Goal: Task Accomplishment & Management: Manage account settings

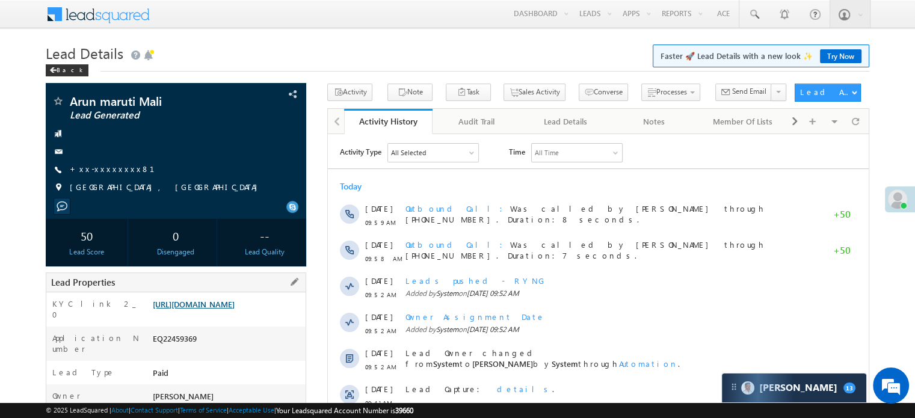
click at [203, 309] on link "https://angelbroking1-pk3em7sa.customui-test.leadsquared.com?leadId=a6af2a7b-07…" at bounding box center [194, 304] width 82 height 10
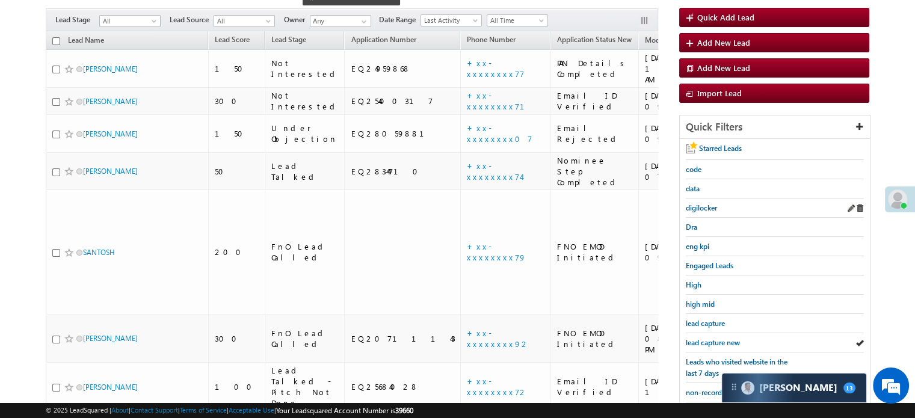
scroll to position [5798, 0]
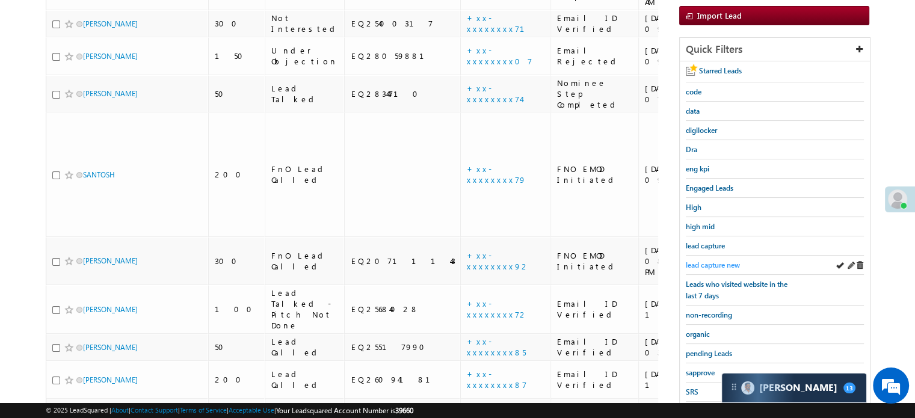
click at [721, 261] on span "lead capture new" at bounding box center [713, 265] width 54 height 9
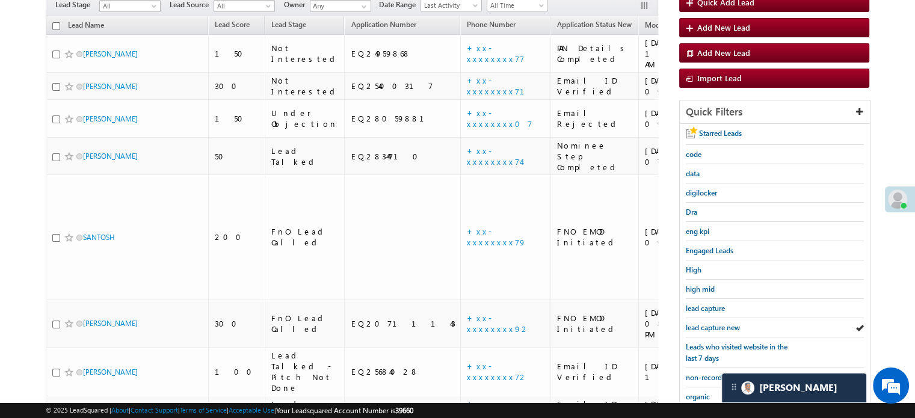
scroll to position [120, 0]
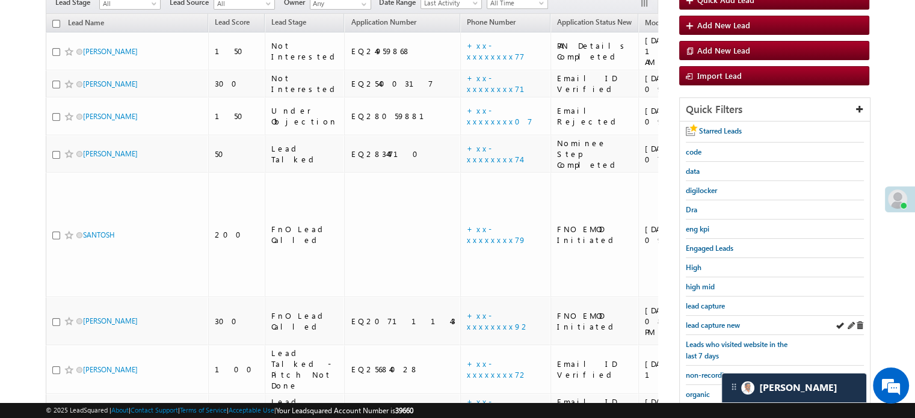
click at [703, 328] on div "lead capture new" at bounding box center [775, 325] width 178 height 19
click at [715, 321] on span "lead capture new" at bounding box center [713, 325] width 54 height 9
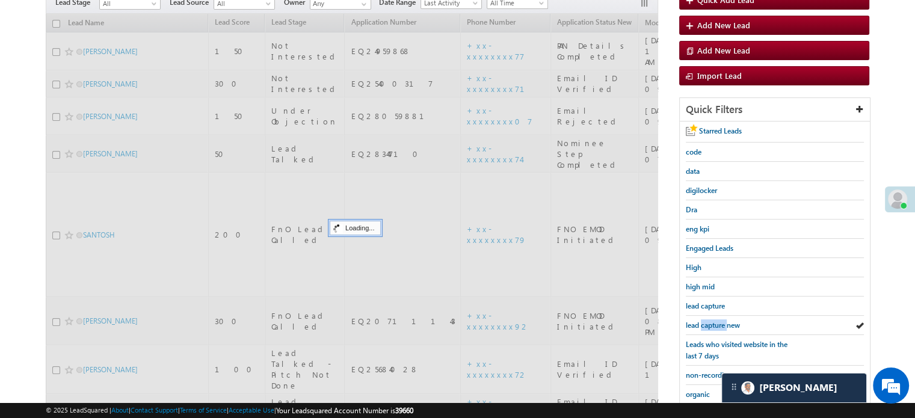
click at [715, 321] on span "lead capture new" at bounding box center [713, 325] width 54 height 9
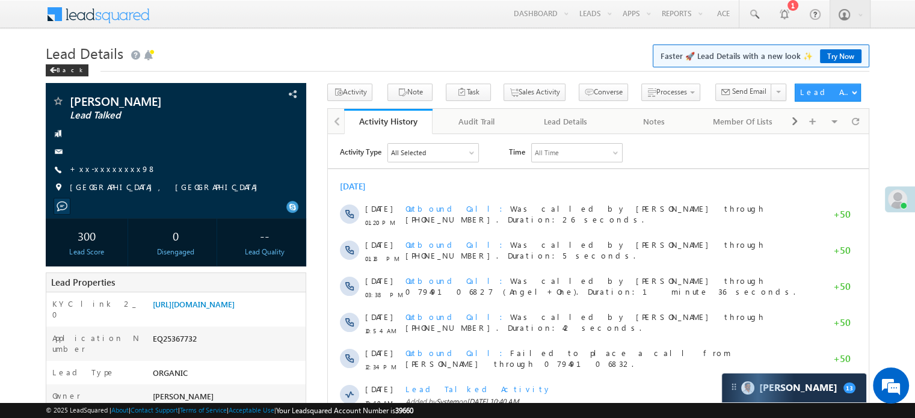
scroll to position [5798, 0]
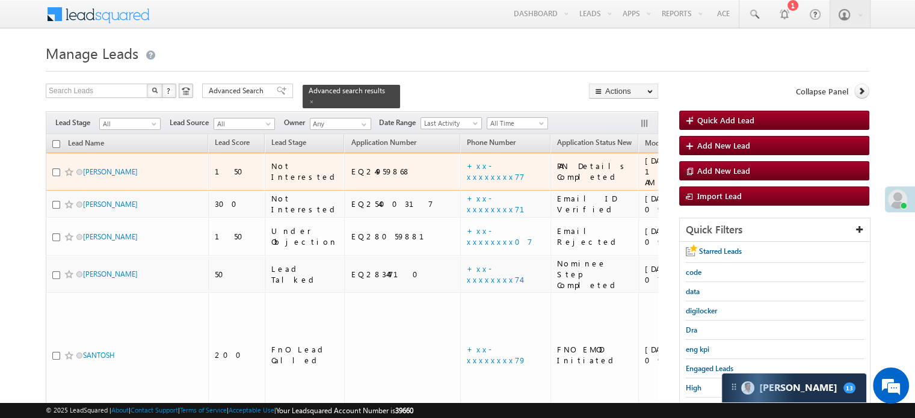
scroll to position [5798, 0]
click at [467, 161] on link "+xx-xxxxxxxx77" at bounding box center [496, 171] width 58 height 21
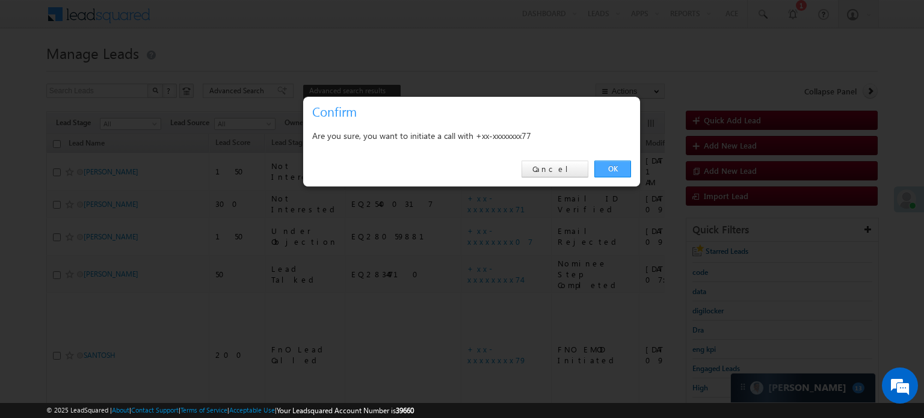
click at [622, 171] on link "OK" at bounding box center [613, 169] width 37 height 17
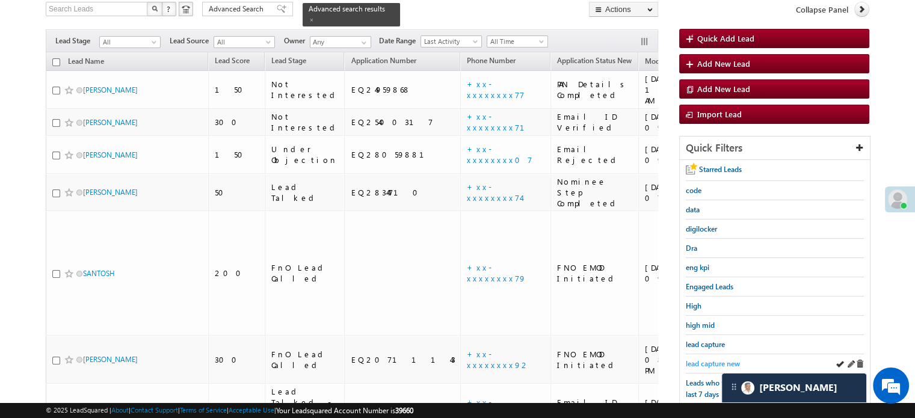
scroll to position [120, 0]
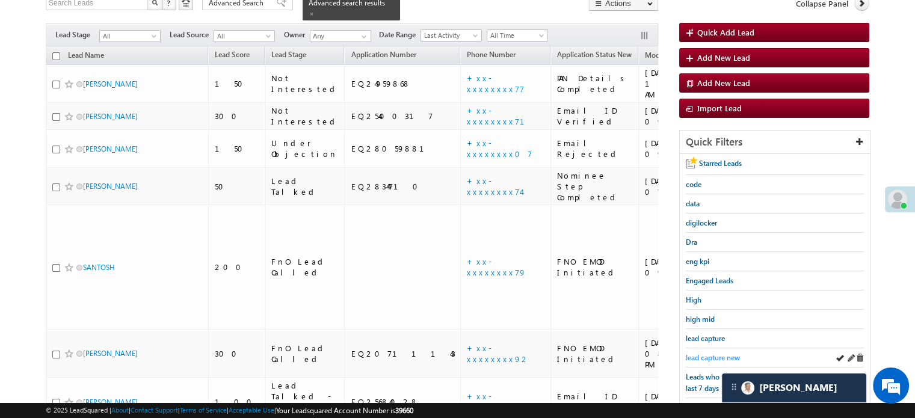
click at [717, 353] on span "lead capture new" at bounding box center [713, 357] width 54 height 9
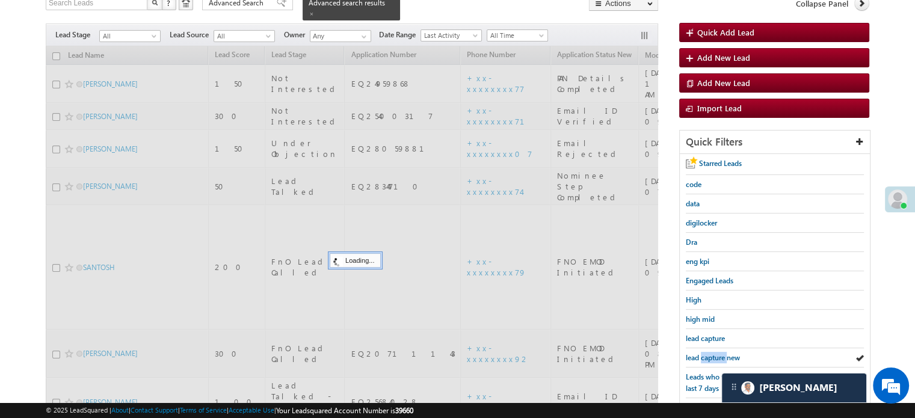
click at [717, 353] on span "lead capture new" at bounding box center [713, 357] width 54 height 9
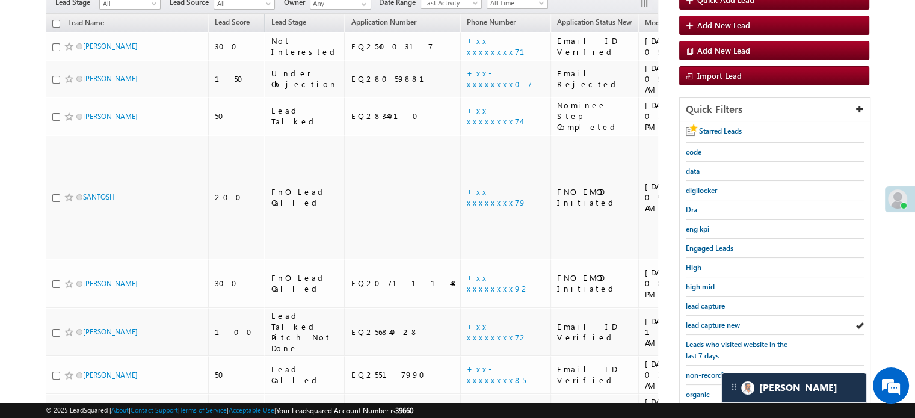
scroll to position [88, 0]
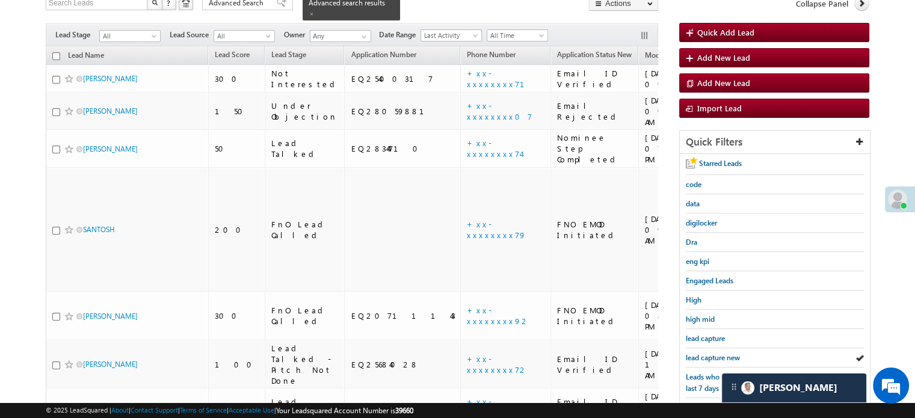
click at [717, 353] on span "lead capture new" at bounding box center [713, 357] width 54 height 9
click at [718, 353] on span "lead capture new" at bounding box center [713, 357] width 54 height 9
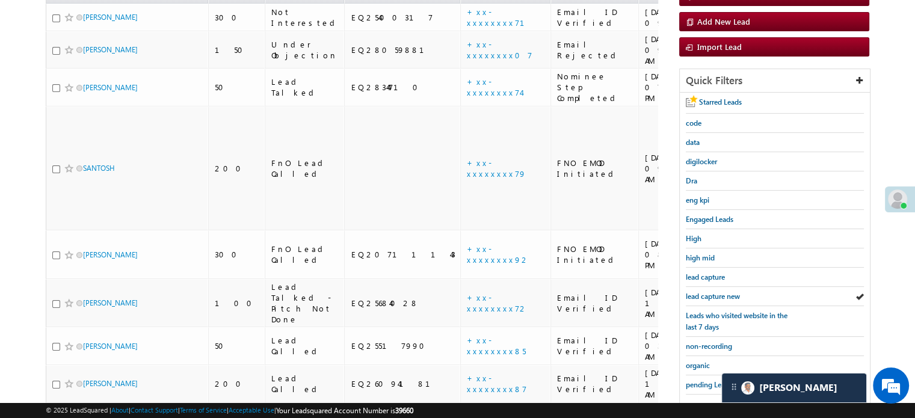
scroll to position [258, 0]
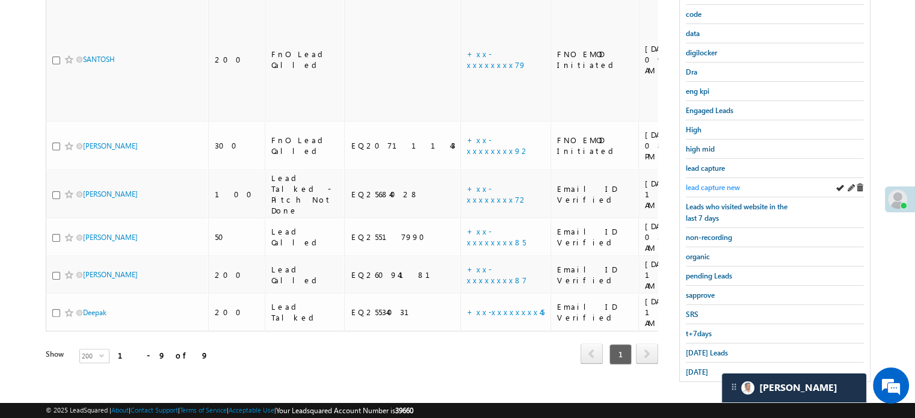
click at [713, 183] on span "lead capture new" at bounding box center [713, 187] width 54 height 9
click at [705, 348] on span "Today's Leads" at bounding box center [707, 352] width 42 height 9
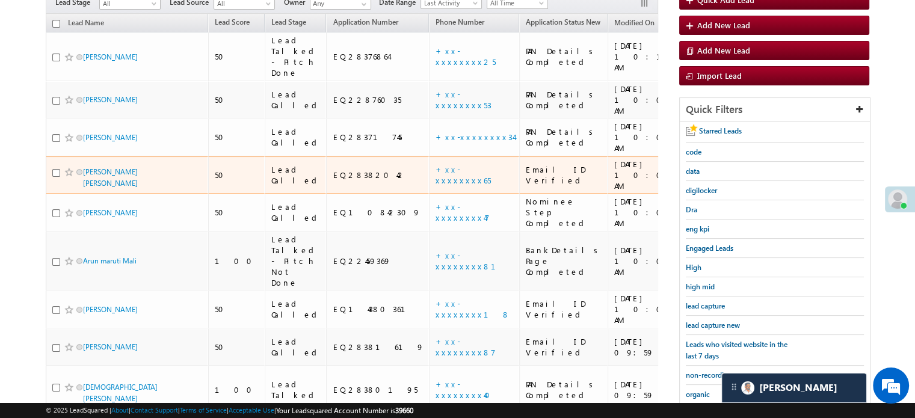
scroll to position [138, 0]
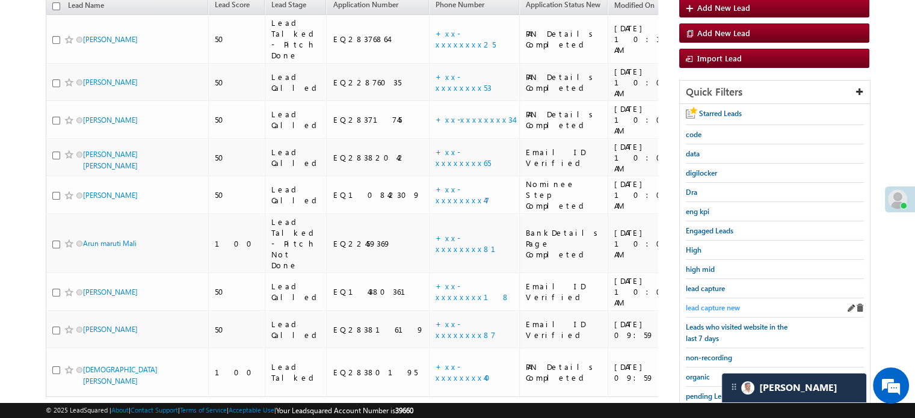
click at [708, 304] on span "lead capture new" at bounding box center [713, 307] width 54 height 9
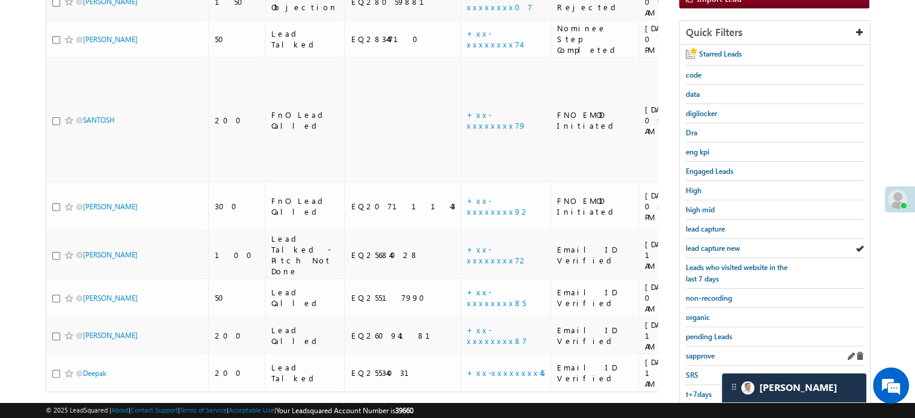
scroll to position [198, 0]
click at [708, 298] on span "non-recording" at bounding box center [709, 297] width 46 height 9
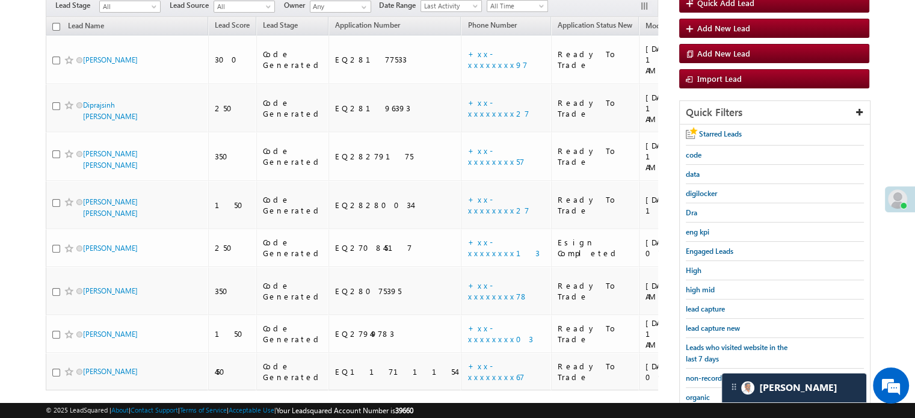
scroll to position [120, 0]
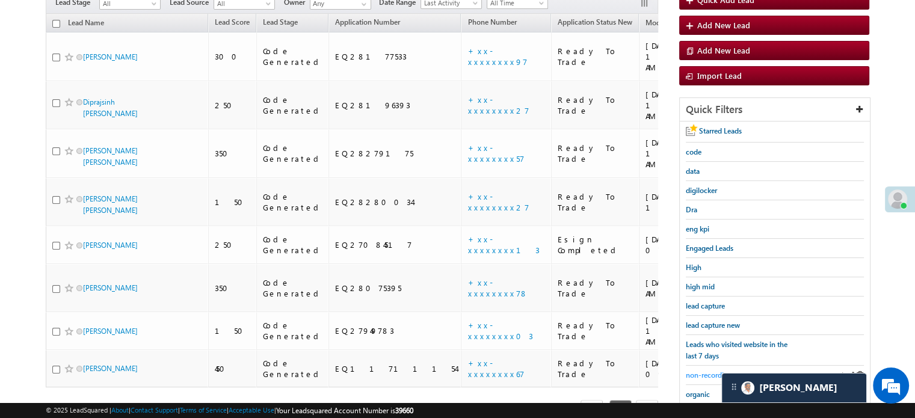
click at [710, 371] on span "non-recording" at bounding box center [709, 375] width 46 height 9
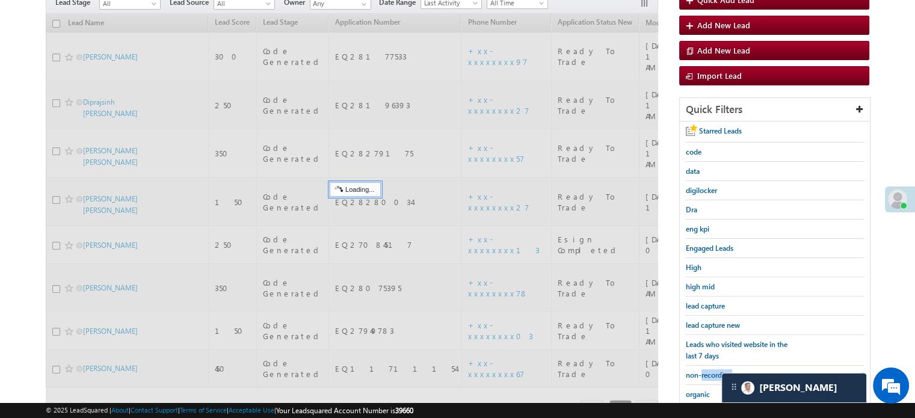
click at [710, 371] on span "non-recording" at bounding box center [709, 375] width 46 height 9
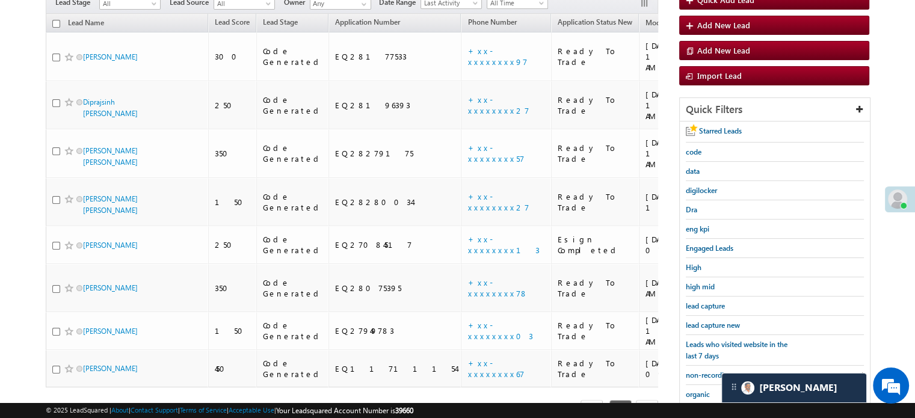
click at [710, 371] on span "non-recording" at bounding box center [709, 375] width 46 height 9
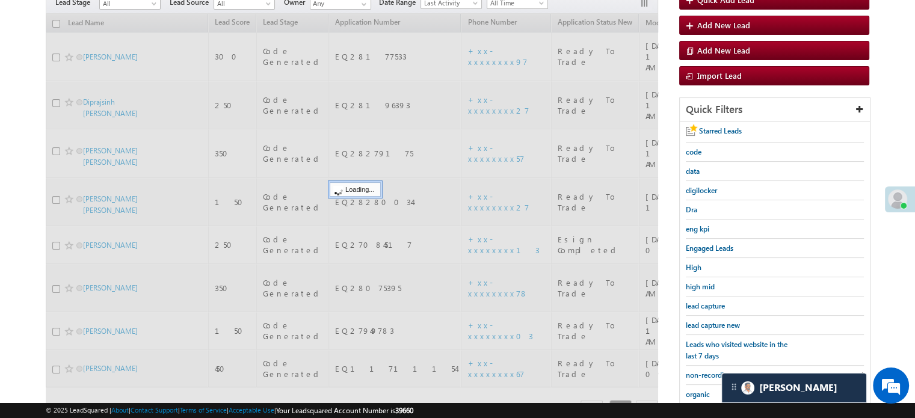
click at [710, 371] on span "non-recording" at bounding box center [709, 375] width 46 height 9
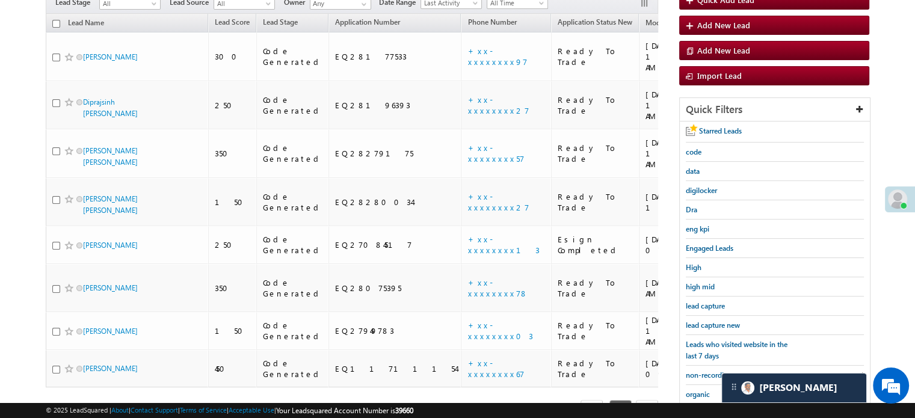
click at [710, 371] on span "non-recording" at bounding box center [709, 375] width 46 height 9
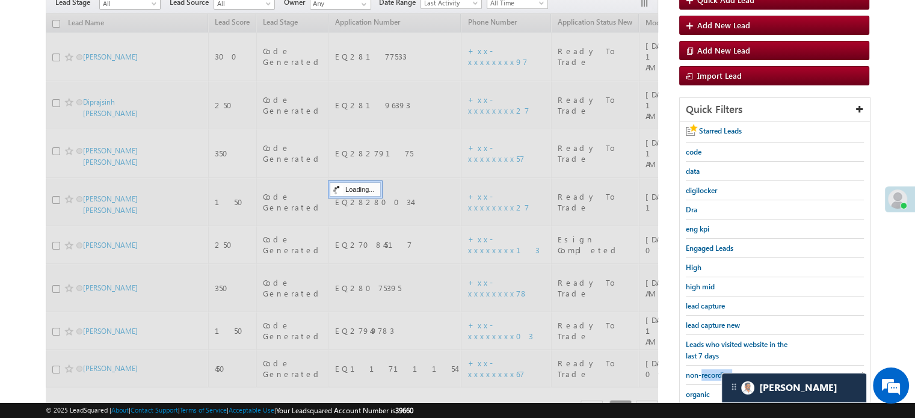
click at [710, 371] on span "non-recording" at bounding box center [709, 375] width 46 height 9
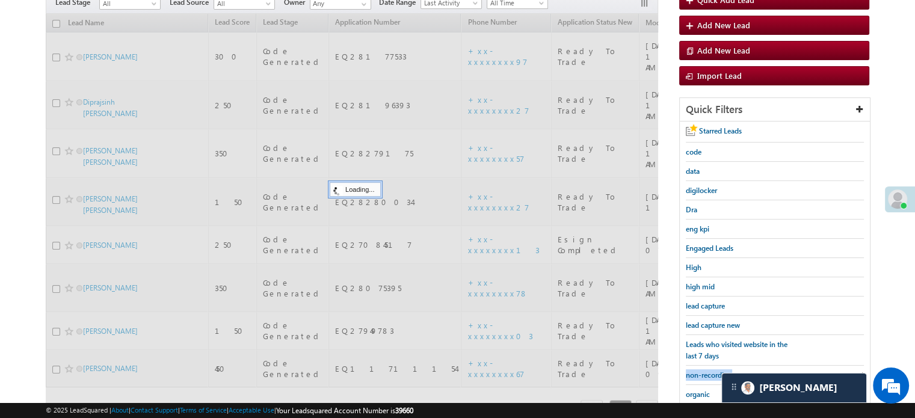
click at [710, 371] on span "non-recording" at bounding box center [709, 375] width 46 height 9
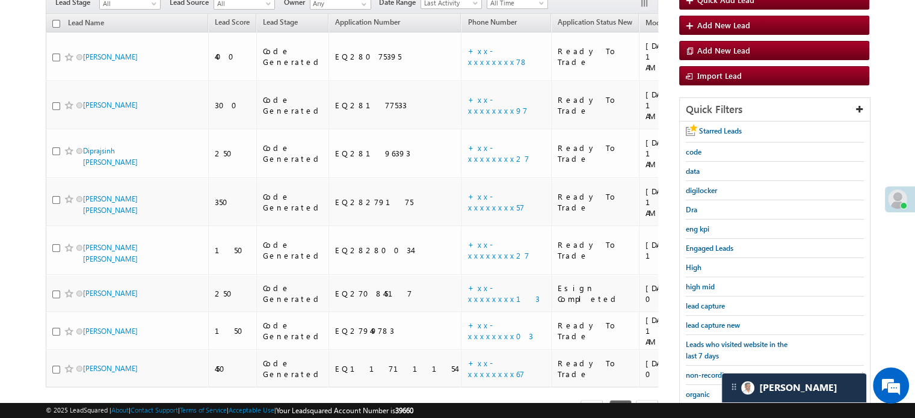
click at [710, 371] on span "non-recording" at bounding box center [709, 375] width 46 height 9
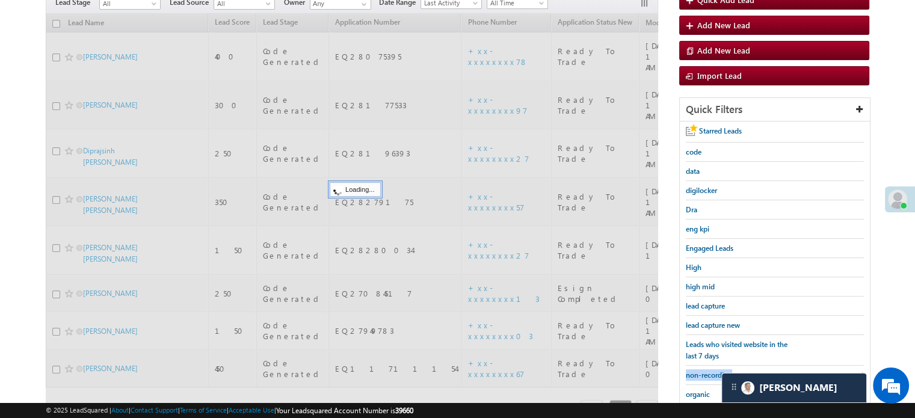
click at [710, 371] on span "non-recording" at bounding box center [709, 375] width 46 height 9
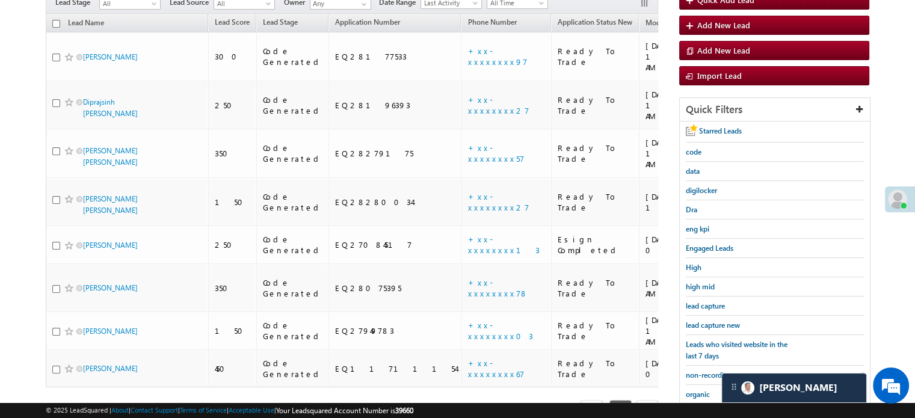
click at [710, 371] on span "non-recording" at bounding box center [709, 375] width 46 height 9
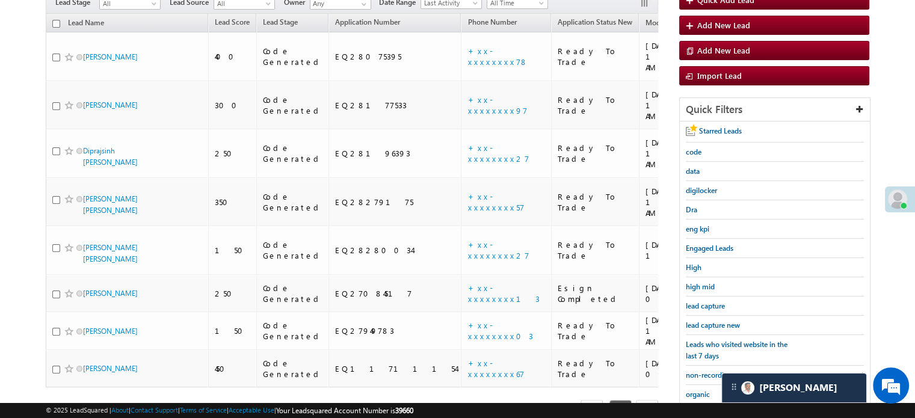
click at [710, 371] on span "non-recording" at bounding box center [709, 375] width 46 height 9
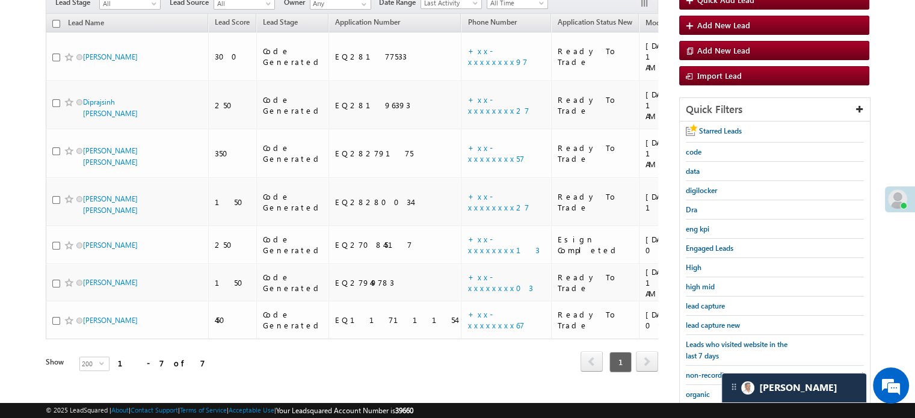
click at [710, 371] on span "non-recording" at bounding box center [709, 375] width 46 height 9
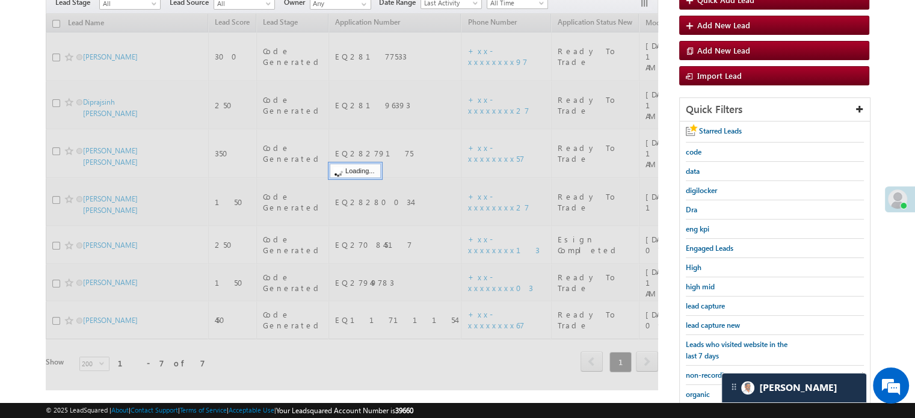
click at [710, 371] on span "non-recording" at bounding box center [709, 375] width 46 height 9
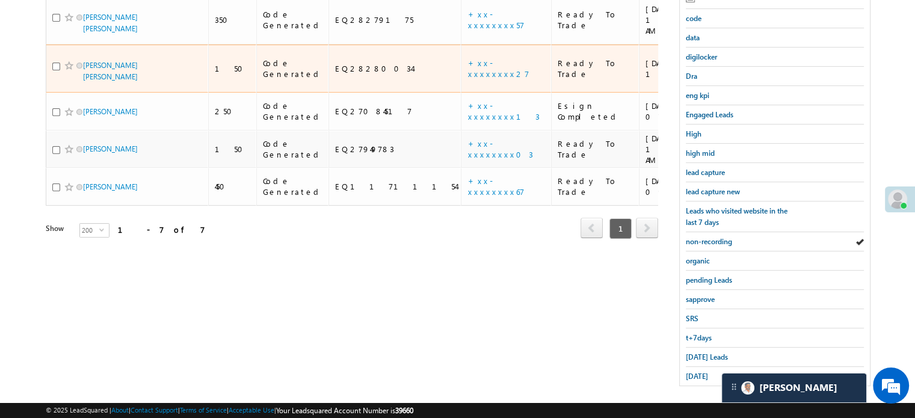
scroll to position [258, 0]
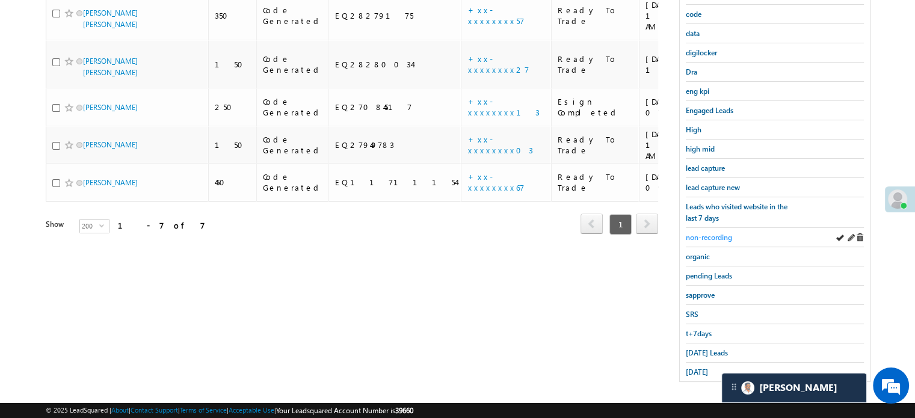
click at [708, 235] on span "non-recording" at bounding box center [709, 237] width 46 height 9
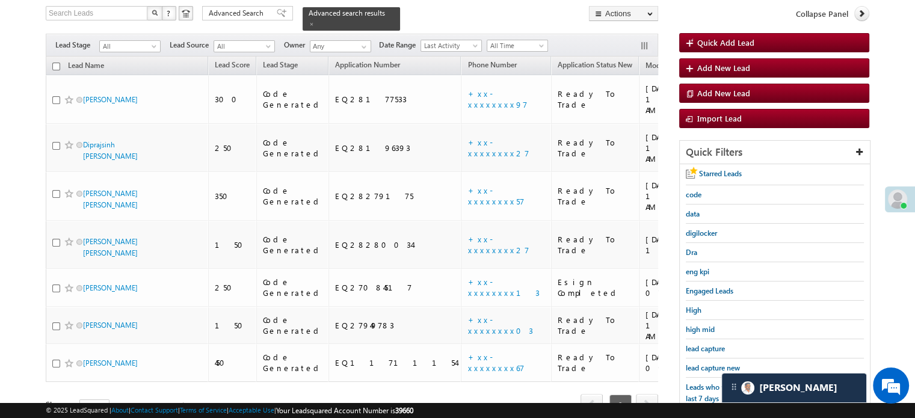
scroll to position [198, 0]
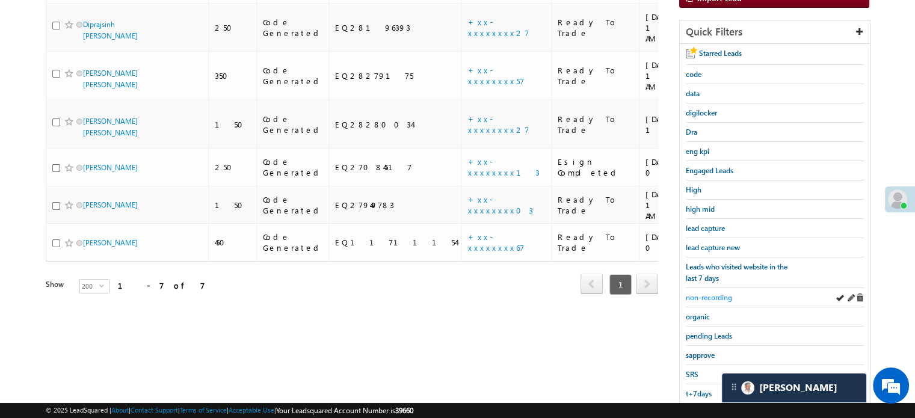
click at [699, 293] on span "non-recording" at bounding box center [709, 297] width 46 height 9
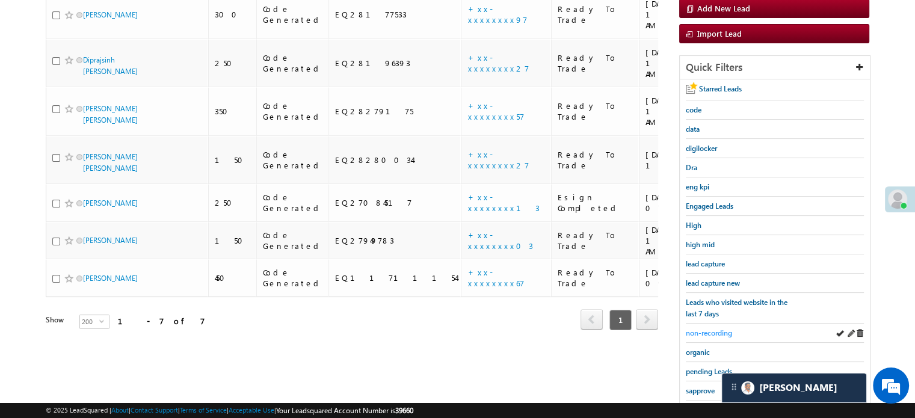
scroll to position [258, 0]
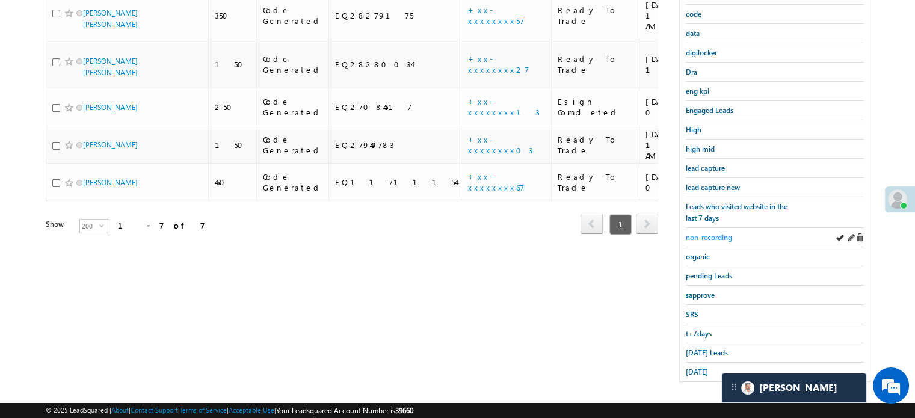
click at [717, 234] on span "non-recording" at bounding box center [709, 237] width 46 height 9
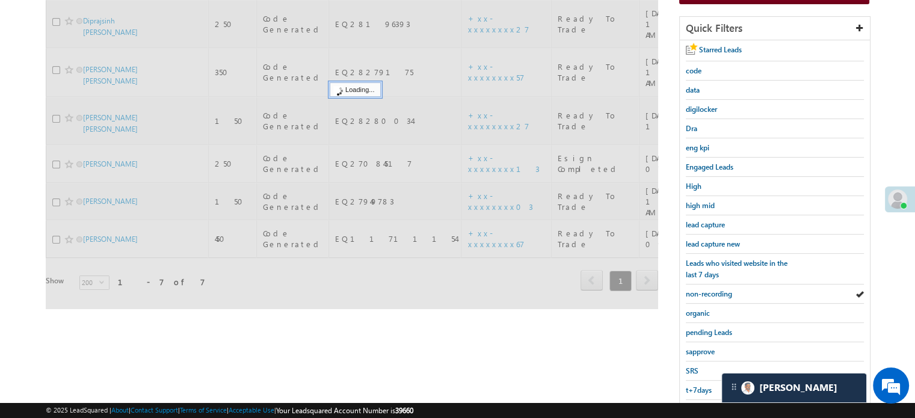
scroll to position [138, 0]
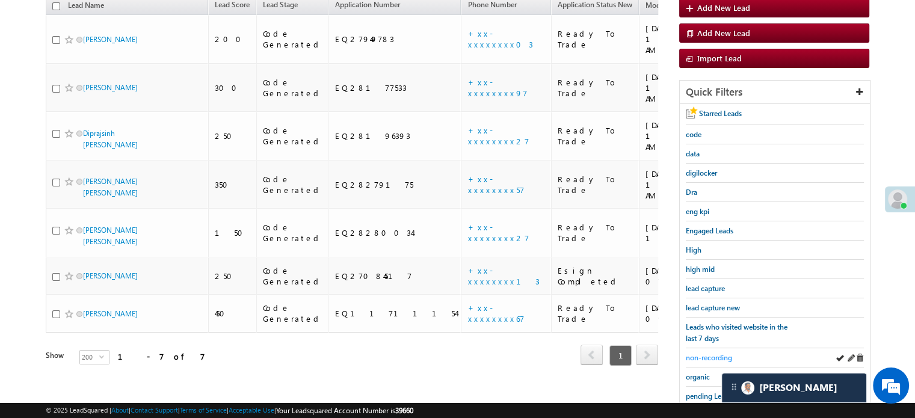
click at [731, 353] on span "non-recording" at bounding box center [709, 357] width 46 height 9
click at [723, 354] on span "non-recording" at bounding box center [709, 357] width 46 height 9
click at [695, 305] on span "lead capture new" at bounding box center [713, 307] width 54 height 9
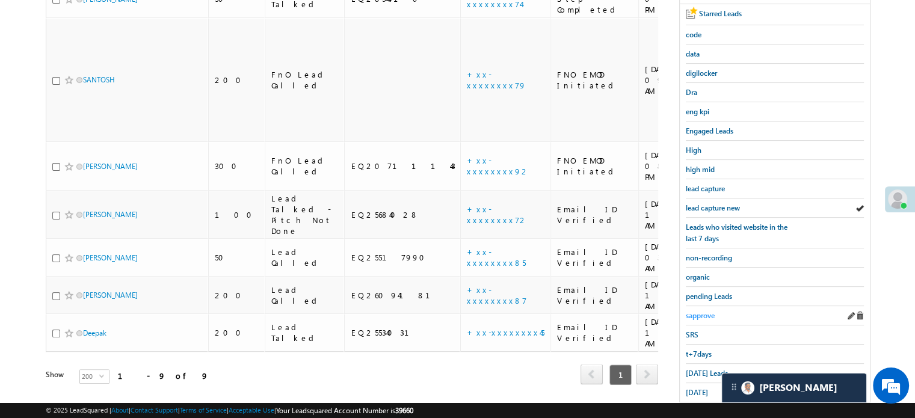
scroll to position [258, 0]
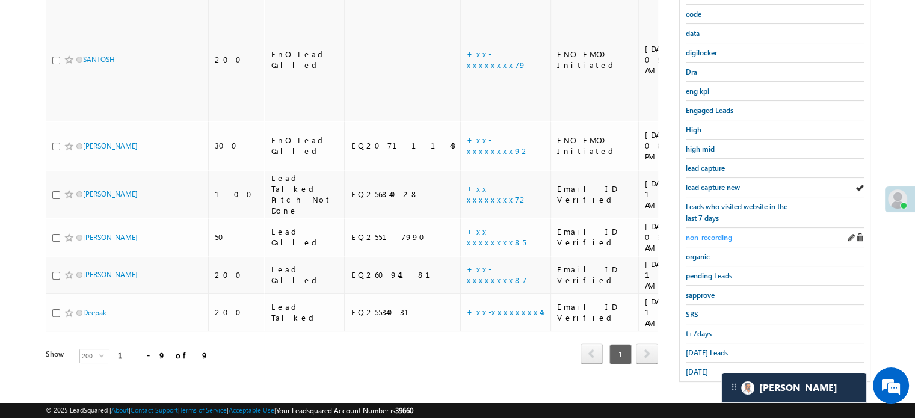
click at [717, 237] on span "non-recording" at bounding box center [709, 237] width 46 height 9
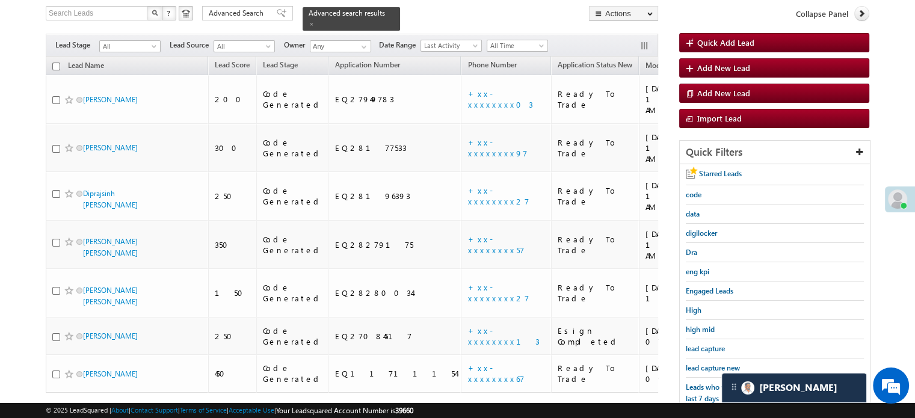
scroll to position [198, 0]
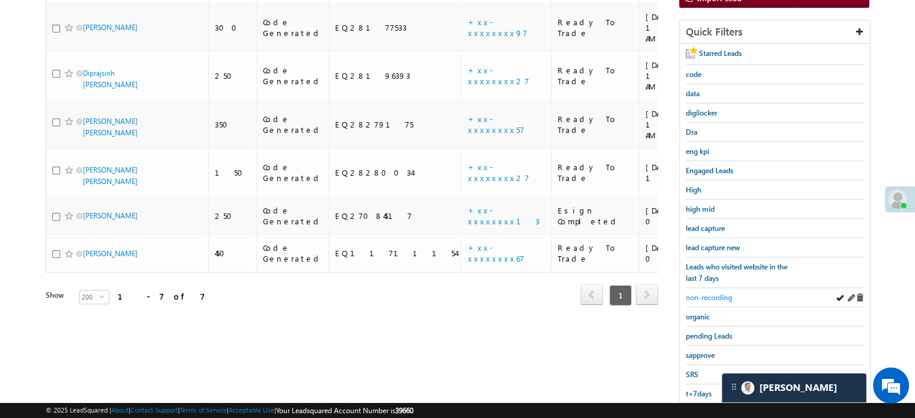
click at [711, 293] on span "non-recording" at bounding box center [709, 297] width 46 height 9
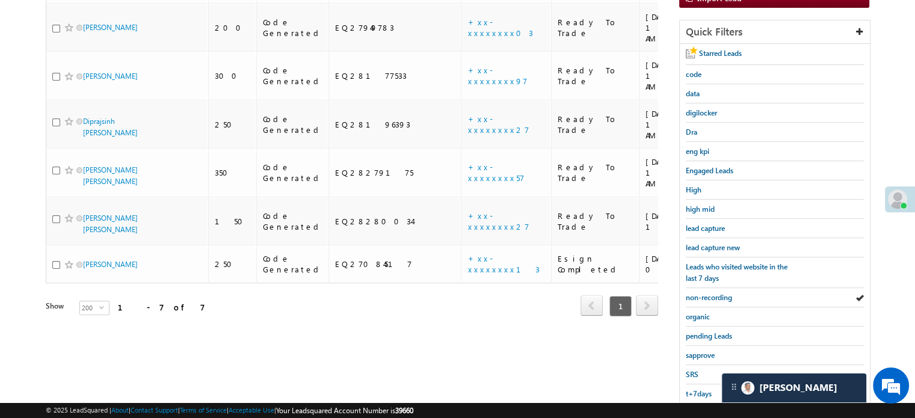
click at [711, 293] on span "non-recording" at bounding box center [709, 297] width 46 height 9
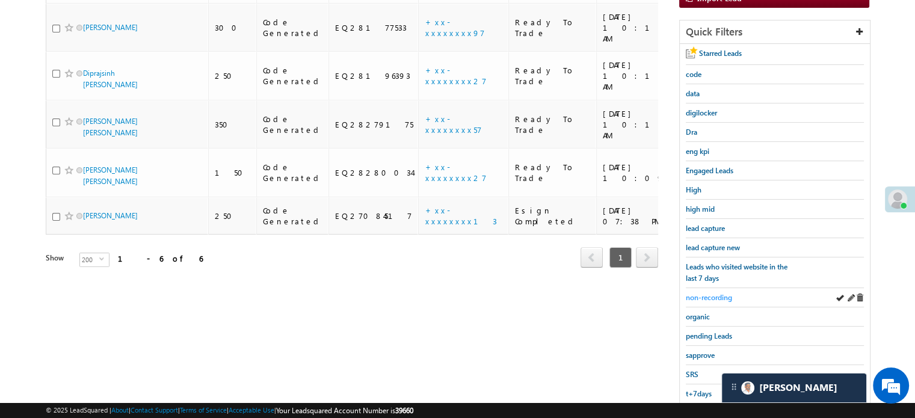
click at [711, 293] on span "non-recording" at bounding box center [709, 297] width 46 height 9
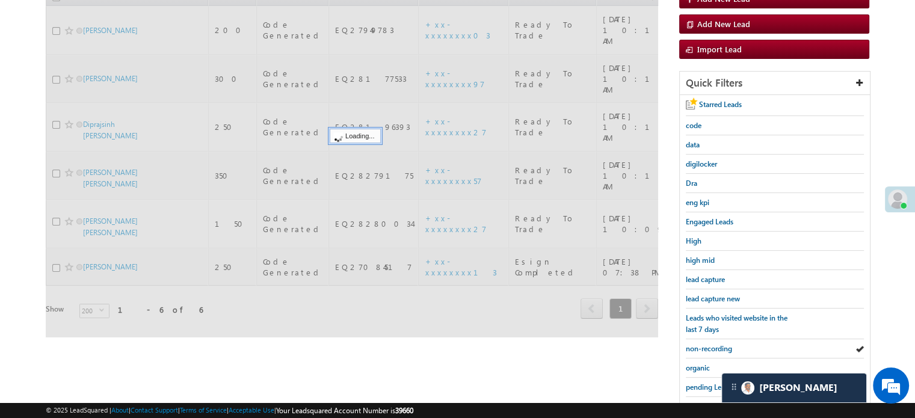
scroll to position [78, 0]
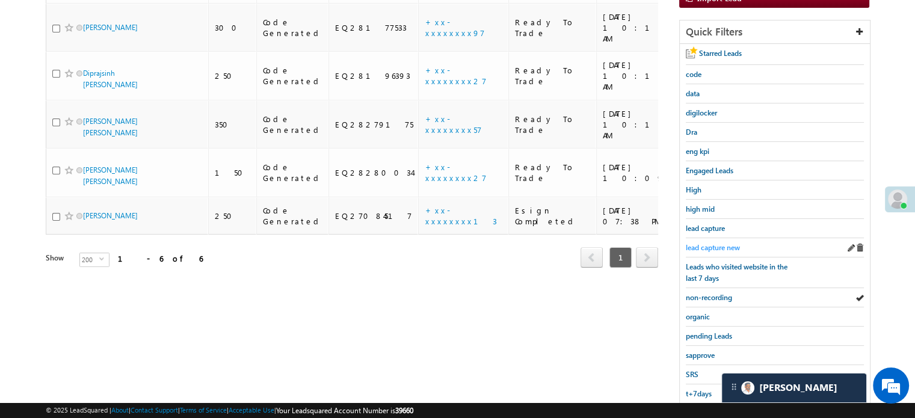
click at [706, 243] on span "lead capture new" at bounding box center [713, 247] width 54 height 9
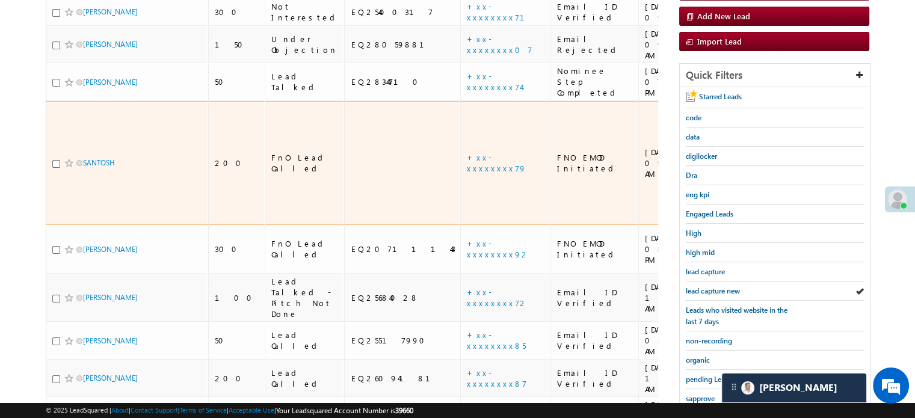
scroll to position [181, 0]
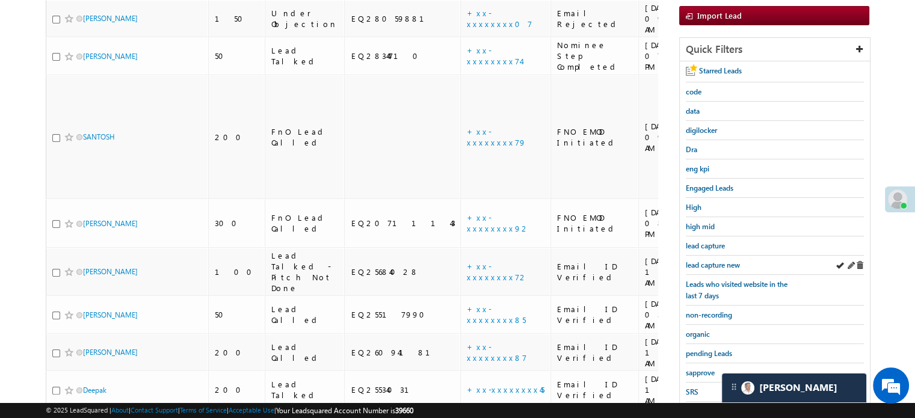
click at [716, 269] on div "lead capture new" at bounding box center [775, 265] width 178 height 19
click at [711, 261] on span "lead capture new" at bounding box center [713, 265] width 54 height 9
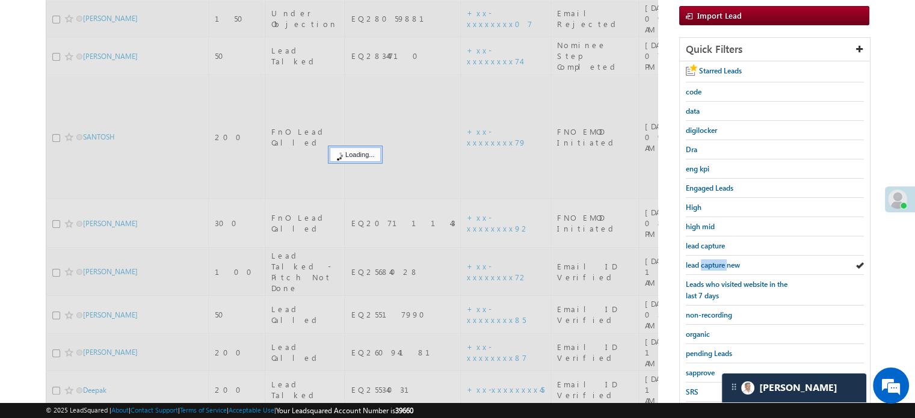
click at [711, 261] on span "lead capture new" at bounding box center [713, 265] width 54 height 9
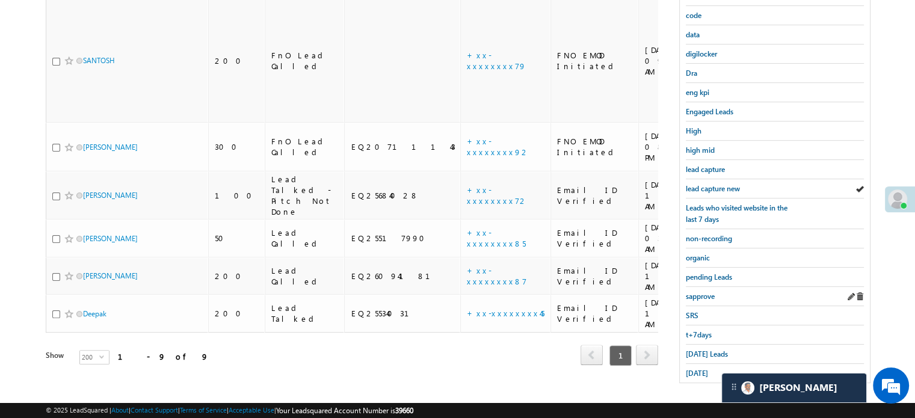
scroll to position [258, 0]
click at [713, 234] on span "non-recording" at bounding box center [709, 237] width 46 height 9
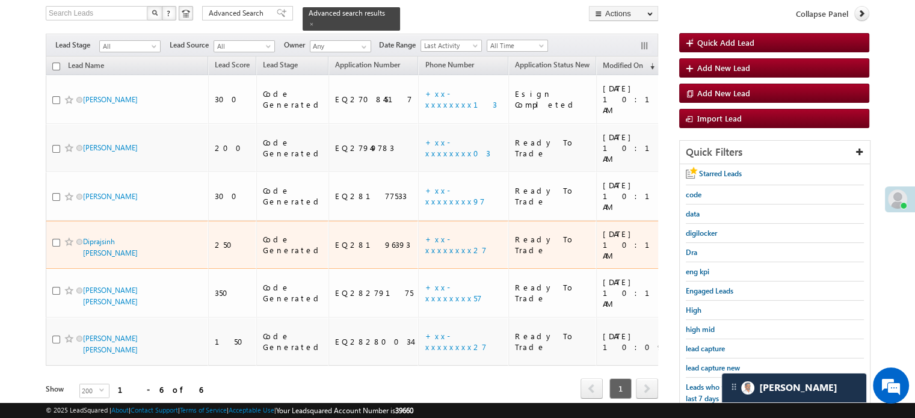
scroll to position [138, 0]
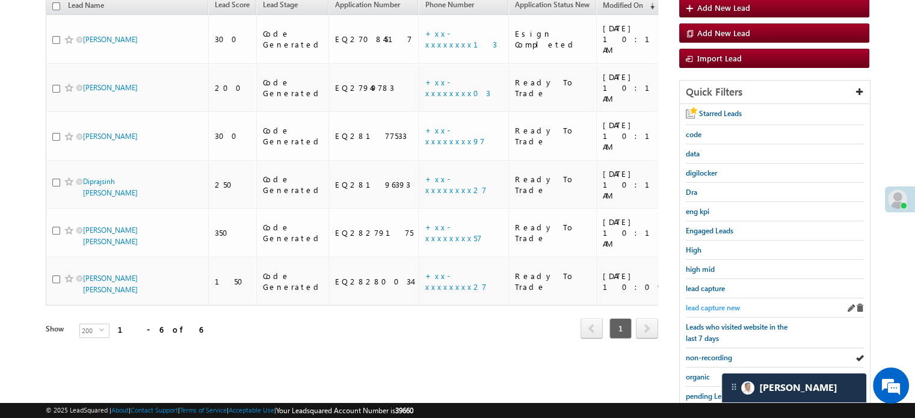
click at [714, 303] on span "lead capture new" at bounding box center [713, 307] width 54 height 9
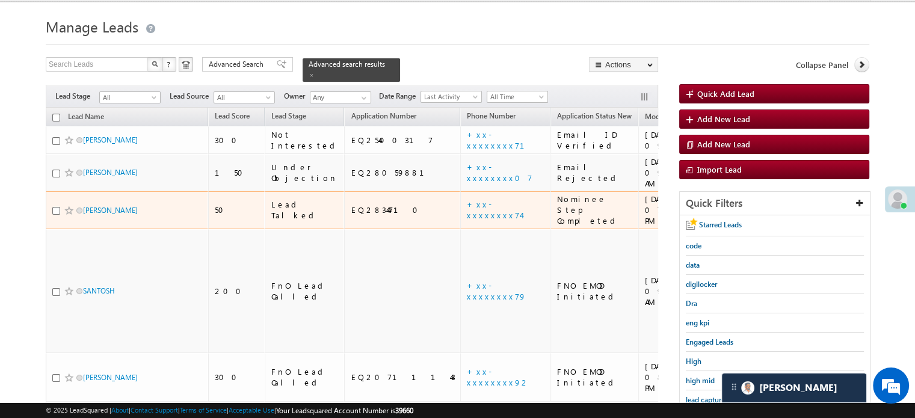
scroll to position [120, 0]
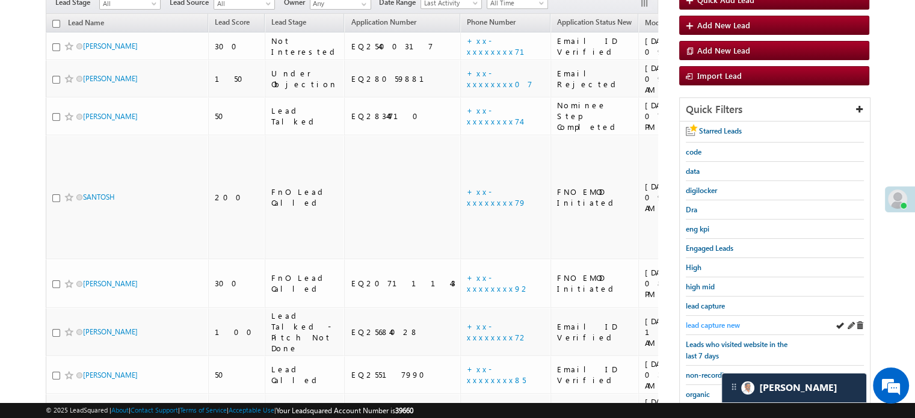
click at [705, 320] on link "lead capture new" at bounding box center [713, 325] width 54 height 11
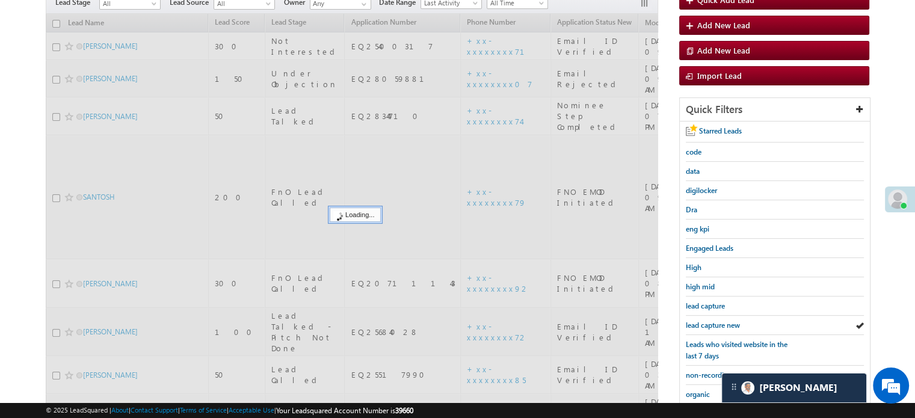
click at [710, 321] on span "lead capture new" at bounding box center [713, 325] width 54 height 9
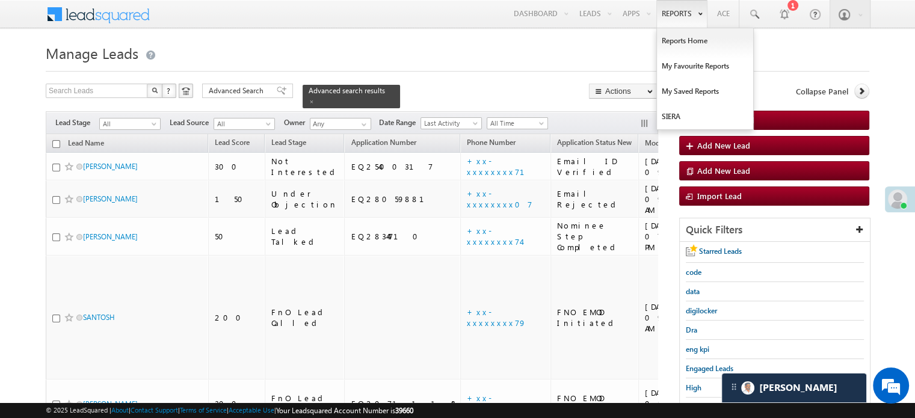
scroll to position [258, 0]
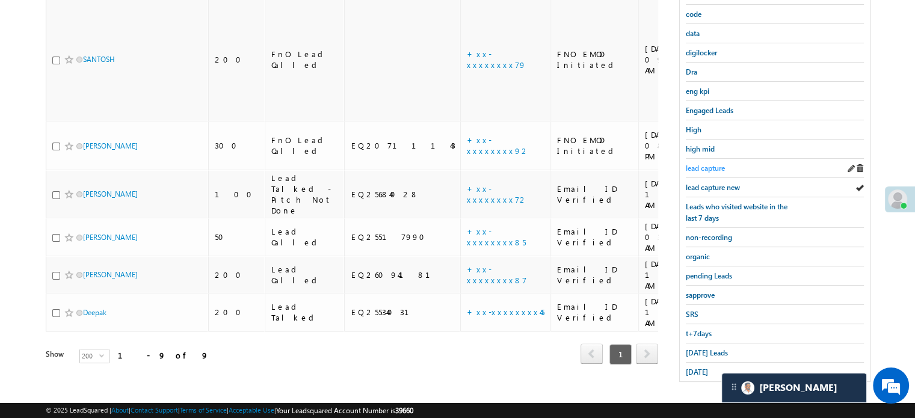
click at [715, 168] on span "lead capture" at bounding box center [705, 168] width 39 height 9
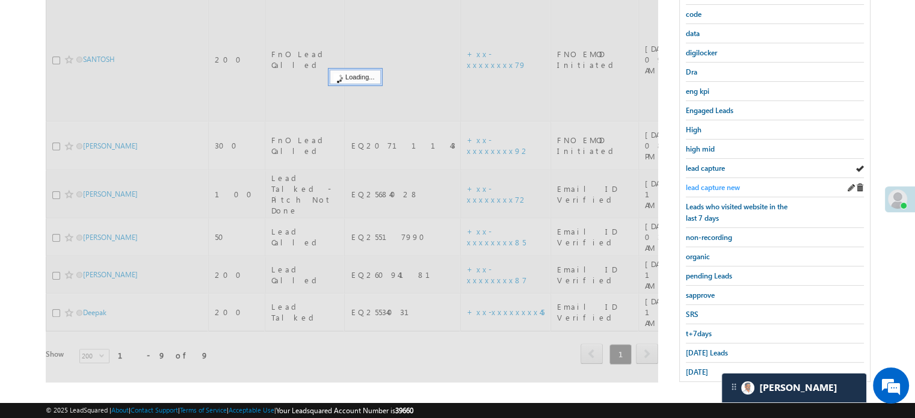
click at [719, 182] on link "lead capture new" at bounding box center [713, 187] width 54 height 11
click at [719, 185] on span "lead capture new" at bounding box center [713, 187] width 54 height 9
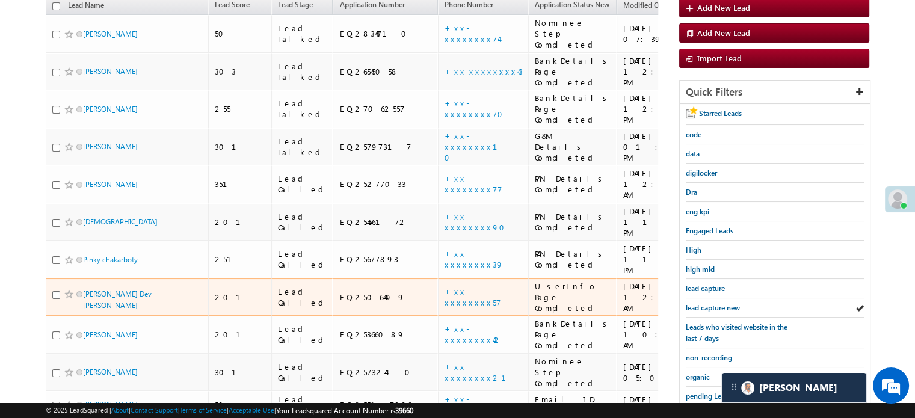
scroll to position [198, 0]
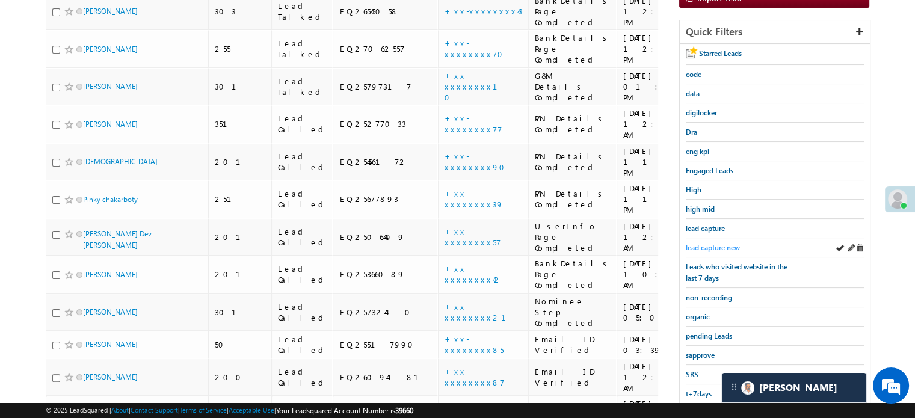
click at [701, 243] on span "lead capture new" at bounding box center [713, 247] width 54 height 9
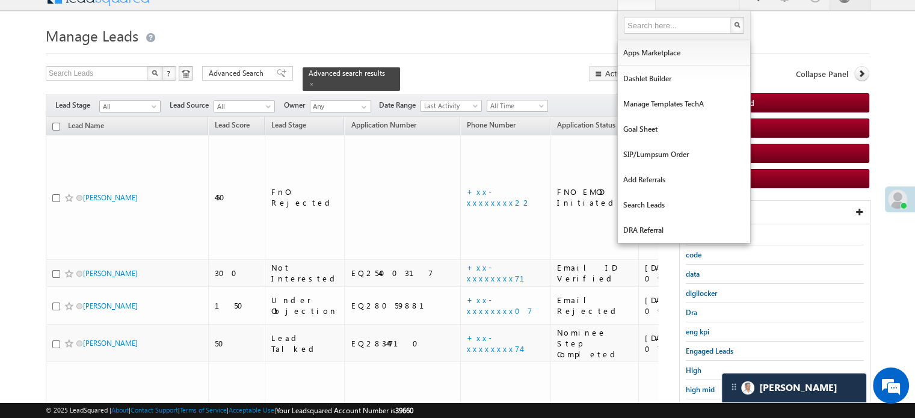
scroll to position [258, 0]
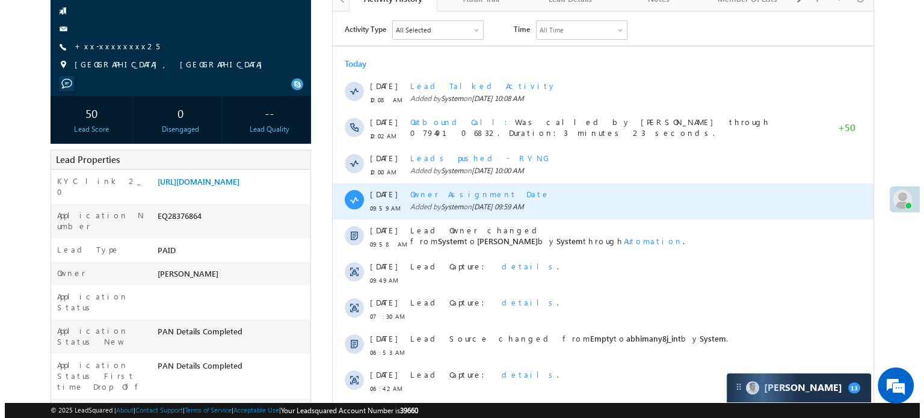
scroll to position [120, 0]
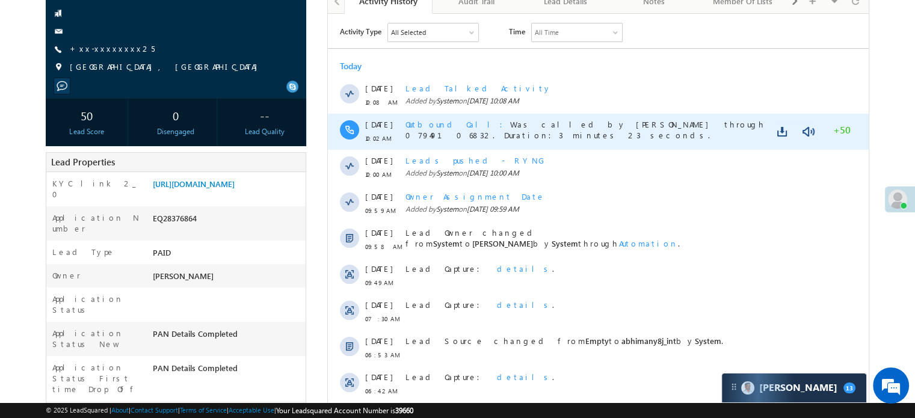
click at [800, 130] on div at bounding box center [795, 131] width 41 height 17
click at [805, 131] on link at bounding box center [808, 131] width 14 height 12
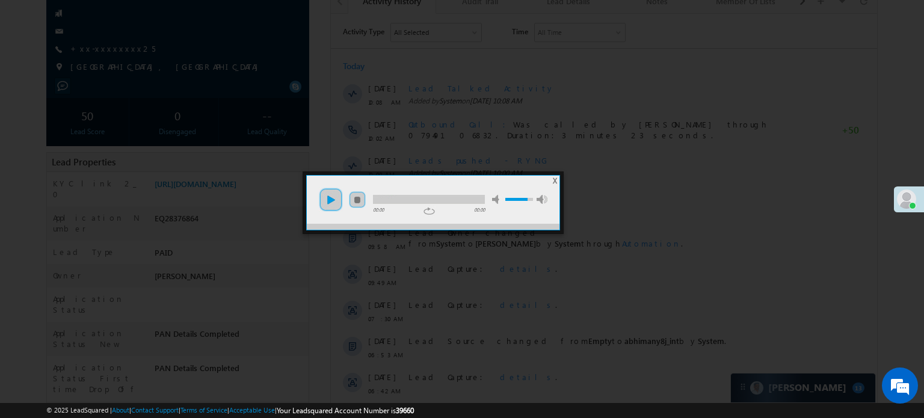
click at [332, 202] on link "play" at bounding box center [331, 200] width 24 height 24
click at [398, 195] on div at bounding box center [429, 199] width 112 height 9
click at [433, 195] on div at bounding box center [429, 199] width 112 height 9
click at [416, 204] on ul "play pause stop mute unmute max volume" at bounding box center [433, 194] width 253 height 36
click at [403, 198] on div at bounding box center [403, 199] width 61 height 9
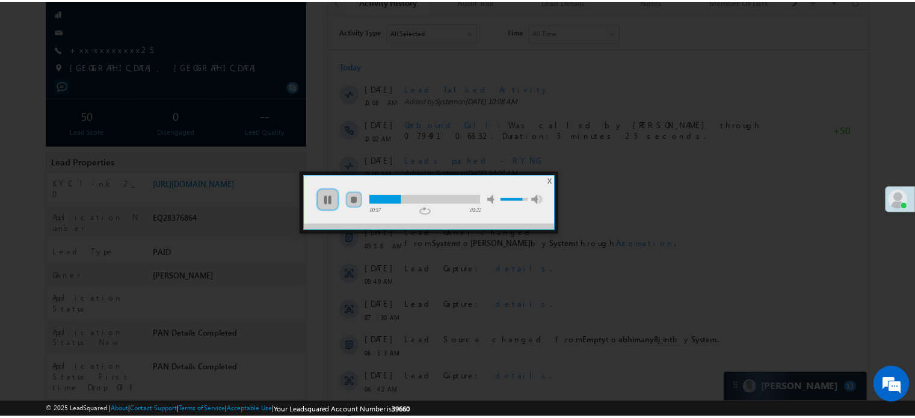
scroll to position [0, 0]
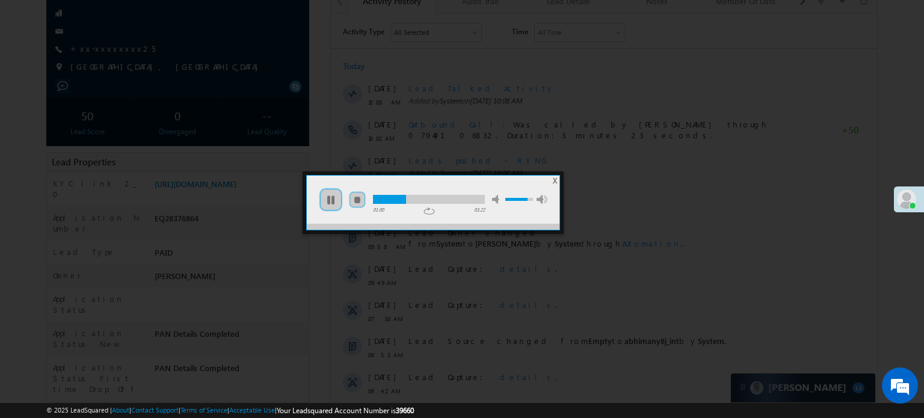
click at [388, 197] on div at bounding box center [389, 199] width 33 height 9
click at [330, 194] on link "pause" at bounding box center [331, 200] width 24 height 24
click at [316, 199] on ul "play pause stop mute unmute max volume" at bounding box center [433, 194] width 253 height 36
click at [323, 204] on link "play" at bounding box center [331, 200] width 24 height 24
click at [221, 243] on div at bounding box center [462, 209] width 924 height 418
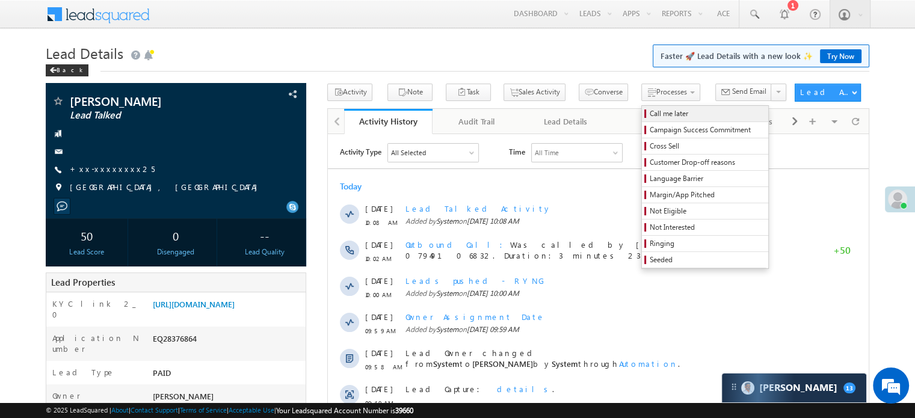
click at [654, 111] on span "Call me later" at bounding box center [707, 113] width 114 height 11
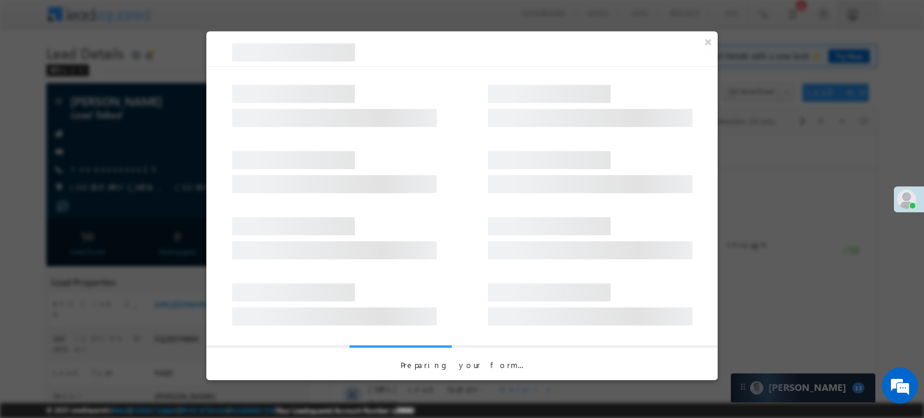
click at [503, 138] on div at bounding box center [462, 166] width 512 height 66
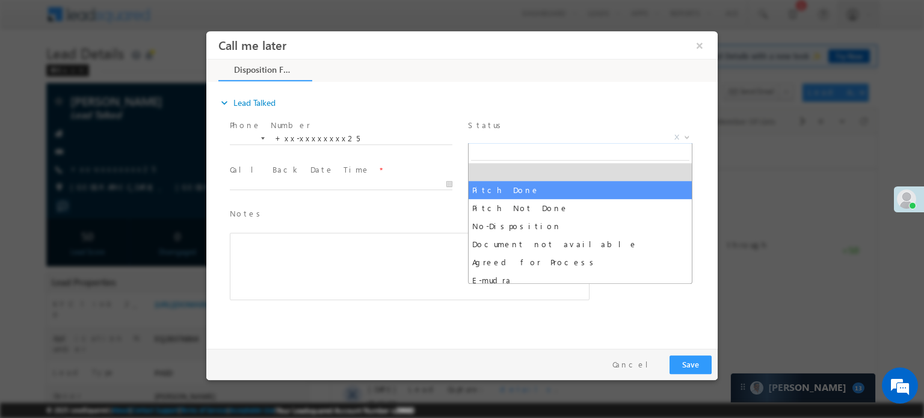
select select "Pitch Done"
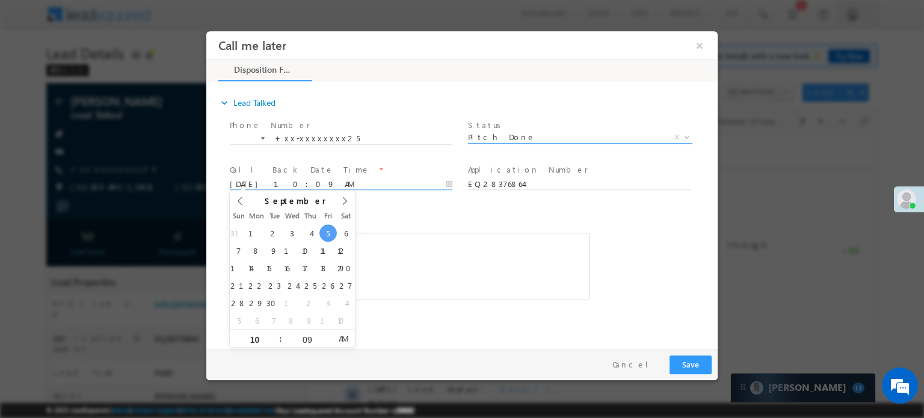
click at [274, 178] on input "09/05/25 10:09 AM" at bounding box center [341, 184] width 223 height 12
type input "09/06/25 11:09 AM"
type input "11"
click at [274, 336] on span at bounding box center [275, 333] width 8 height 9
type input "09/06/25 12:09 PM"
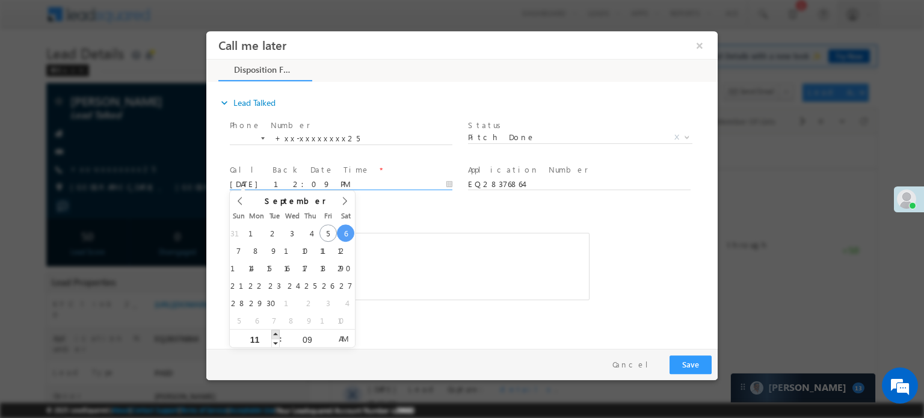
type input "12"
click at [274, 336] on span at bounding box center [275, 333] width 8 height 9
type input "09/06/25 1:09 PM"
type input "01"
click at [274, 336] on span at bounding box center [275, 333] width 8 height 9
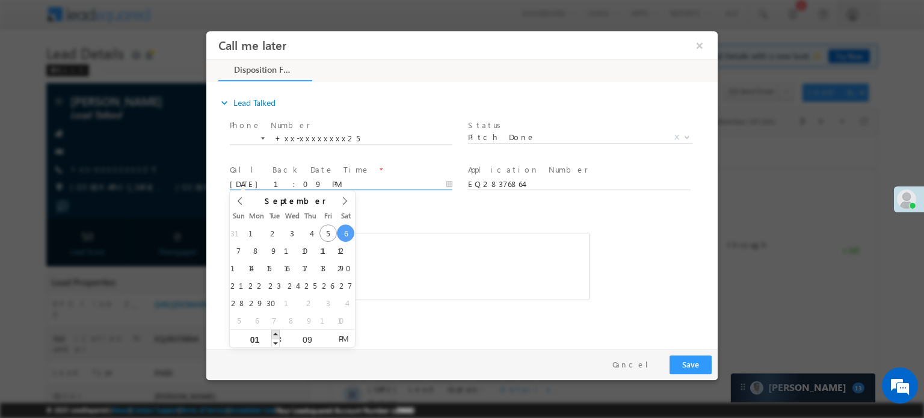
type input "09/06/25 2:09 PM"
type input "02"
click at [274, 336] on span at bounding box center [275, 333] width 8 height 9
type input "09/06/25 3:09 PM"
type input "03"
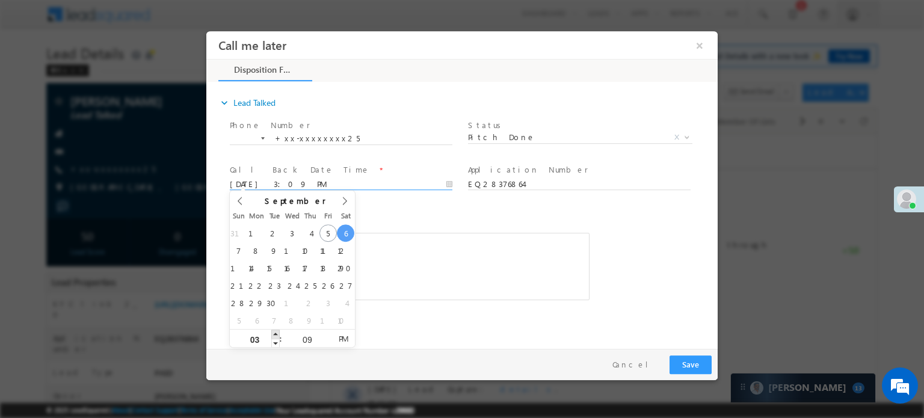
click at [274, 336] on span at bounding box center [275, 333] width 8 height 9
type input "09/06/25 4:09 PM"
type input "04"
click at [274, 336] on span at bounding box center [275, 333] width 8 height 9
type input "09/06/25 5:09 PM"
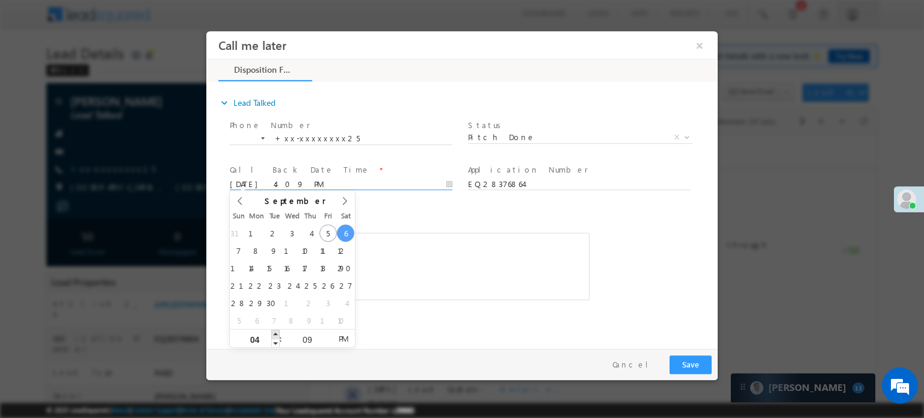
type input "05"
click at [274, 336] on span at bounding box center [275, 333] width 8 height 9
type input "09/06/25 6:09 PM"
type input "06"
click at [274, 336] on span at bounding box center [275, 333] width 8 height 9
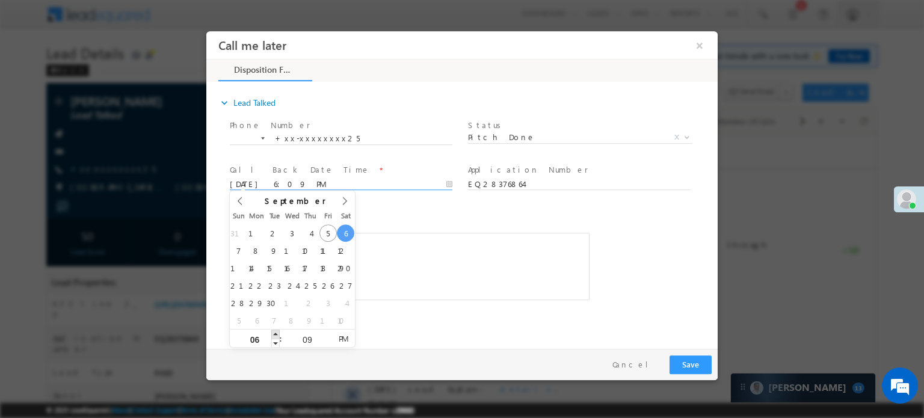
type input "09/06/25 7:09 PM"
type input "07"
click at [274, 336] on span at bounding box center [275, 333] width 8 height 9
click at [696, 365] on button "Save" at bounding box center [691, 364] width 42 height 19
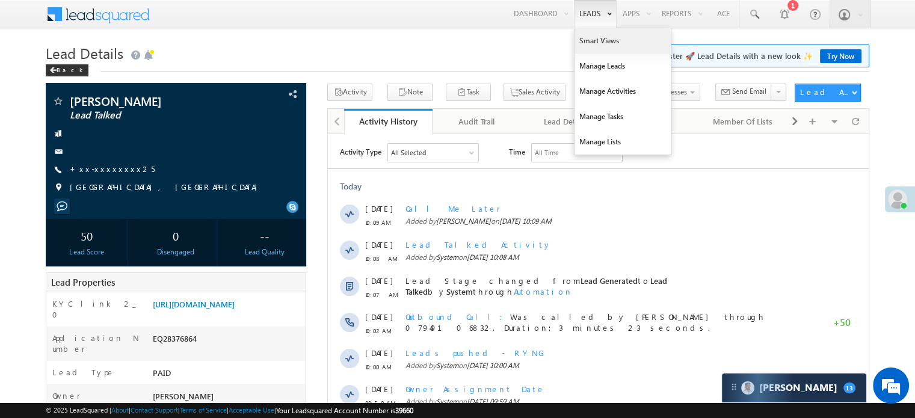
click at [602, 33] on link "Smart Views" at bounding box center [623, 40] width 96 height 25
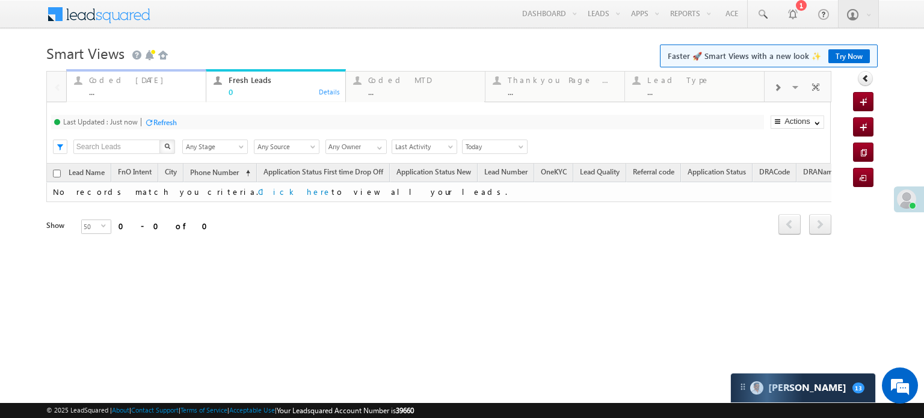
click at [125, 81] on div "Coded Today" at bounding box center [144, 80] width 110 height 10
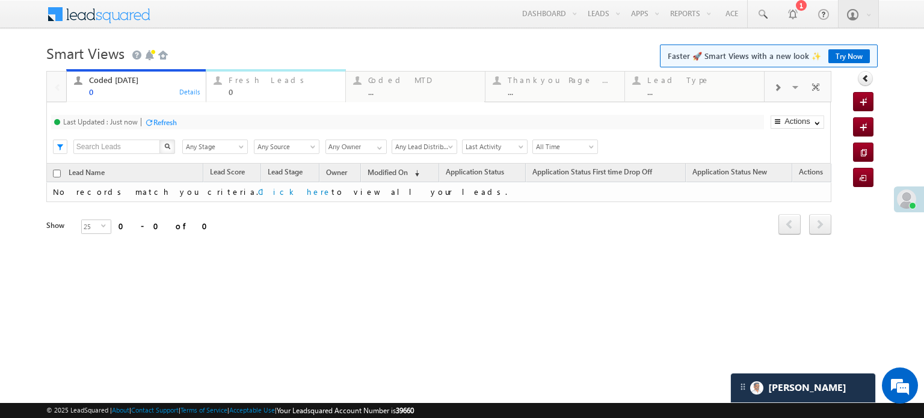
click at [249, 84] on div "Fresh Leads" at bounding box center [284, 80] width 110 height 10
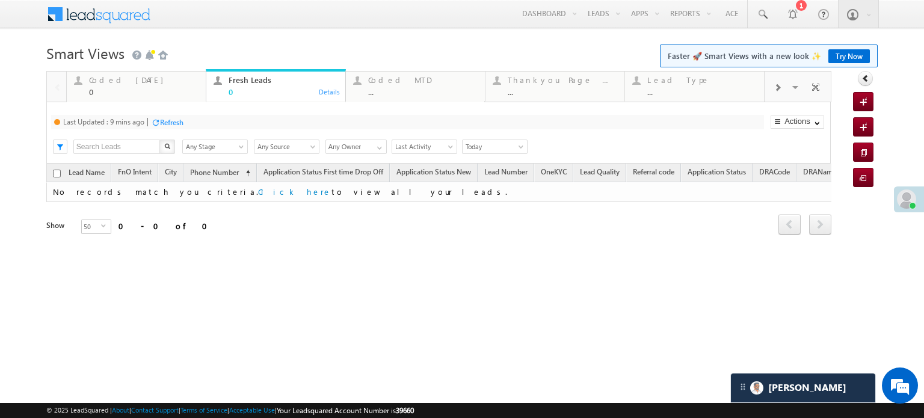
click at [159, 125] on div at bounding box center [155, 122] width 9 height 9
click at [150, 87] on div "Coded Today 0" at bounding box center [144, 84] width 110 height 23
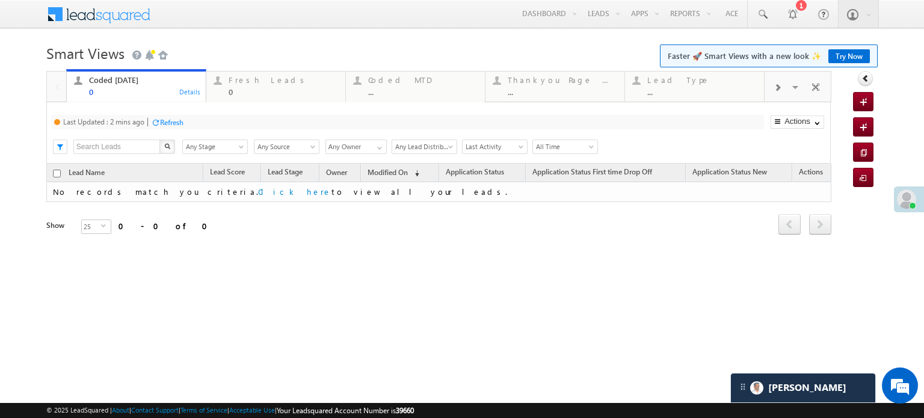
click at [181, 120] on div "Refresh" at bounding box center [171, 122] width 23 height 9
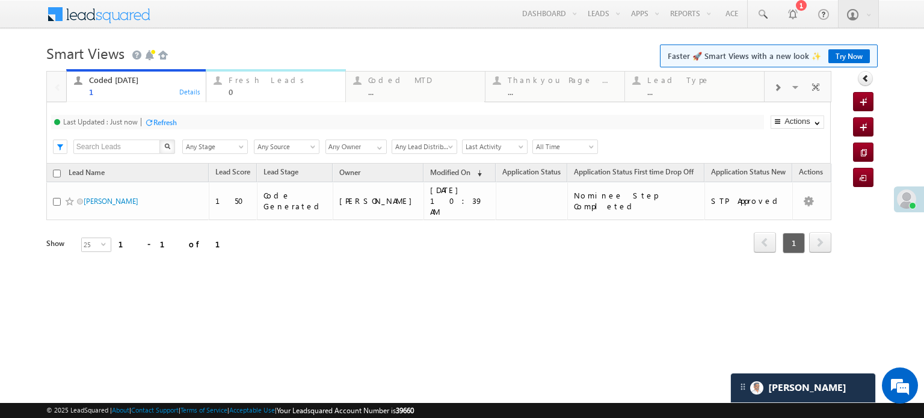
click at [246, 89] on div "0" at bounding box center [284, 91] width 110 height 9
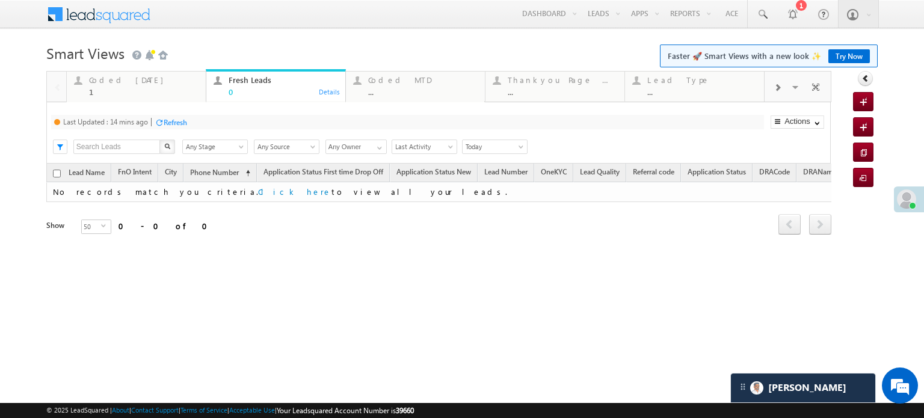
click at [176, 120] on div "Refresh" at bounding box center [175, 122] width 23 height 9
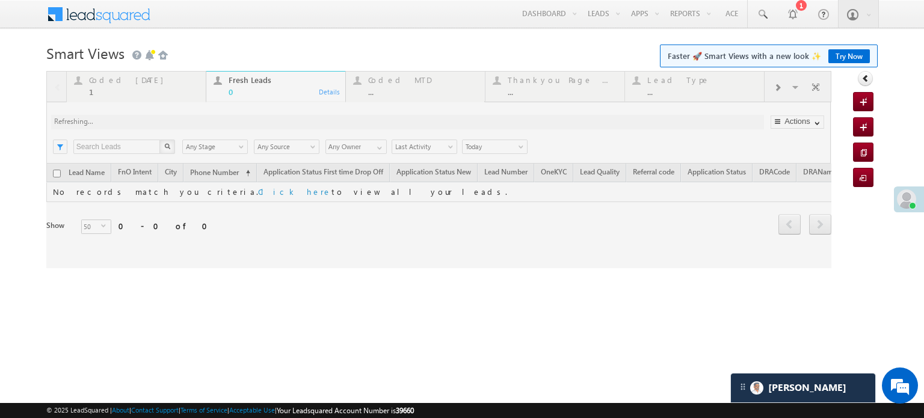
click at [120, 85] on div at bounding box center [438, 169] width 785 height 197
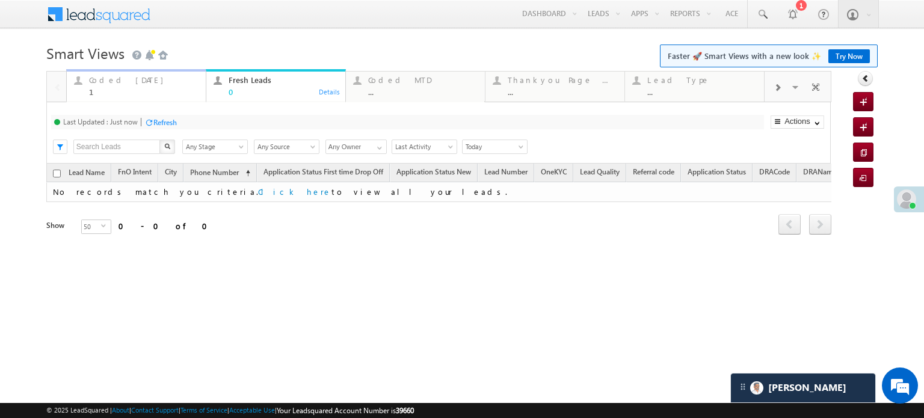
click at [108, 79] on div "Coded Today" at bounding box center [144, 80] width 110 height 10
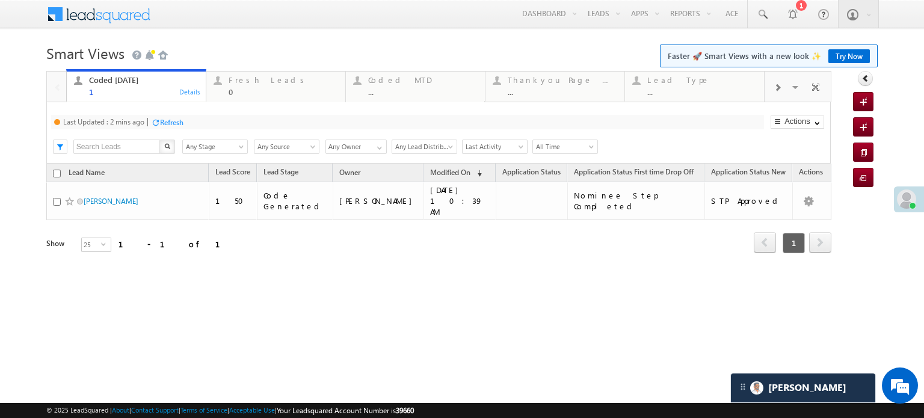
click at [164, 109] on div "Last Updated : 2 mins ago Refresh Refreshing... Search X Lead Stage Any Stage A…" at bounding box center [438, 132] width 785 height 61
click at [169, 123] on div "Refresh" at bounding box center [171, 122] width 23 height 9
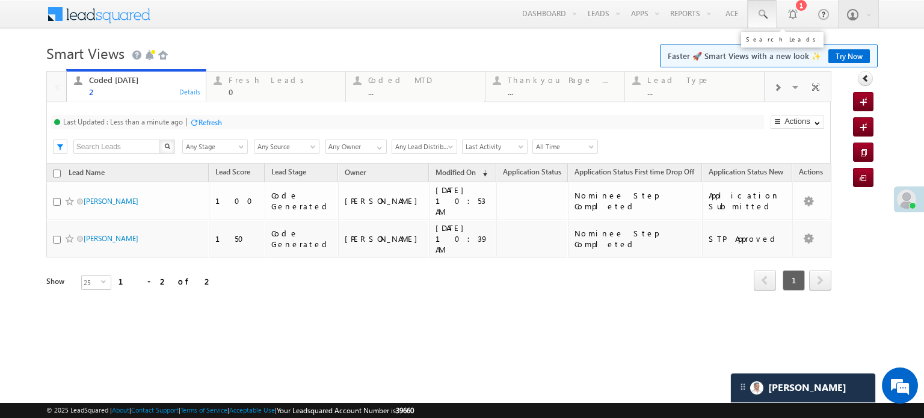
click at [763, 11] on span at bounding box center [762, 14] width 12 height 12
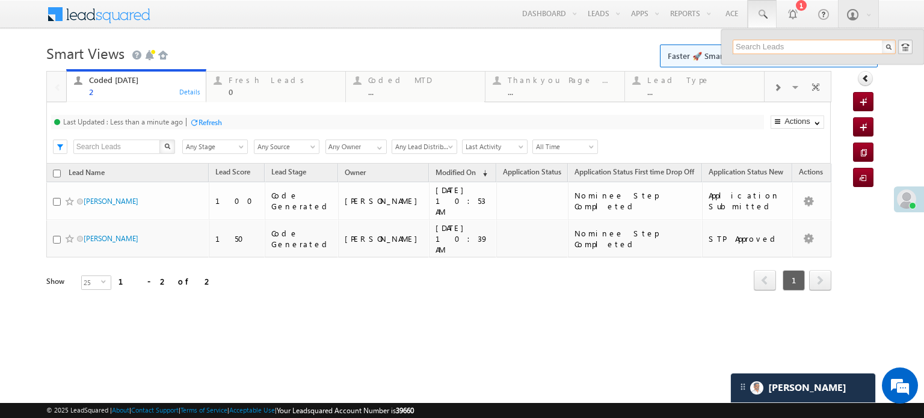
paste input "EQ28338180"
type input "EQ28338180"
click at [809, 69] on div "[PERSON_NAME]" at bounding box center [819, 64] width 161 height 13
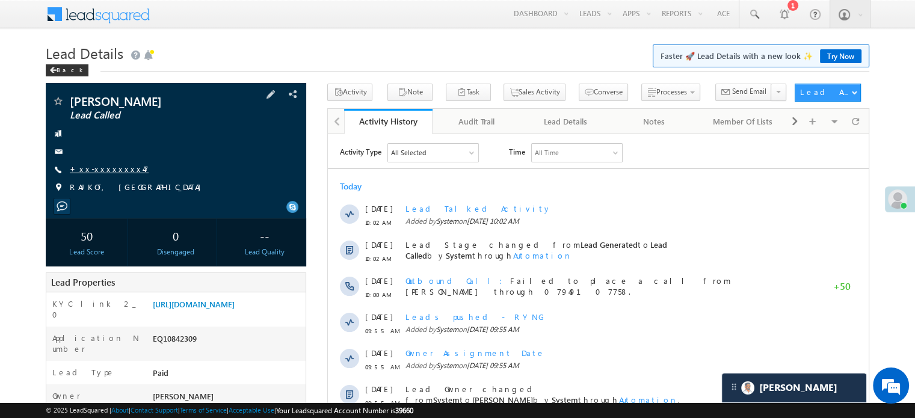
click at [105, 168] on link "+xx-xxxxxxxx47" at bounding box center [109, 169] width 79 height 10
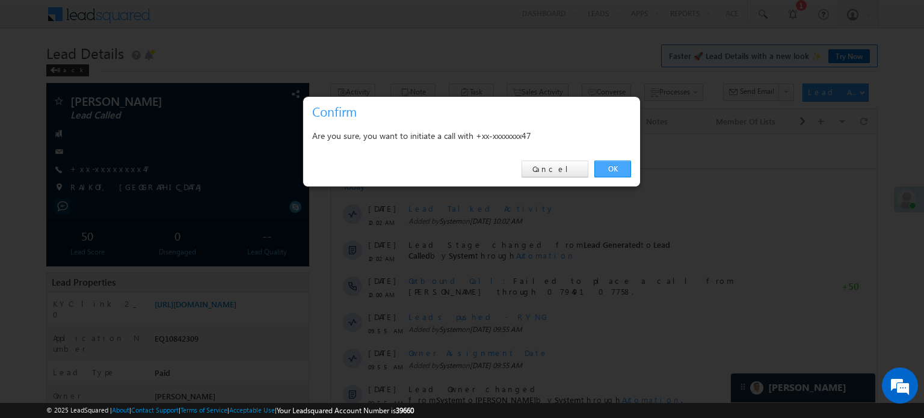
click at [611, 165] on link "OK" at bounding box center [613, 169] width 37 height 17
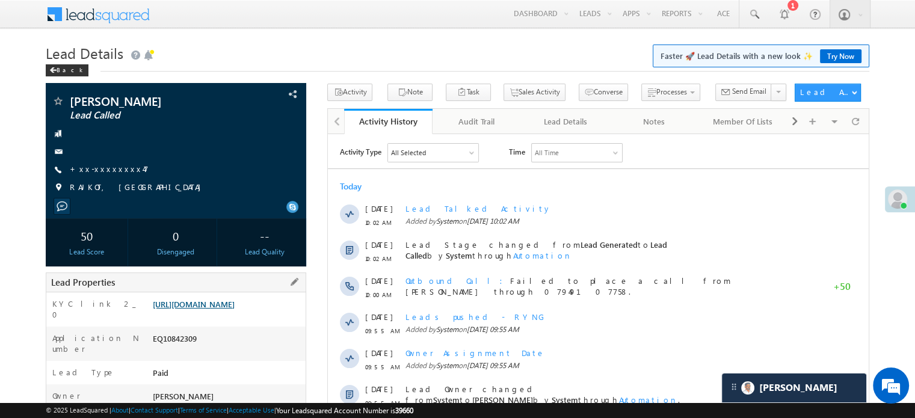
click at [173, 309] on link "[URL][DOMAIN_NAME]" at bounding box center [194, 304] width 82 height 10
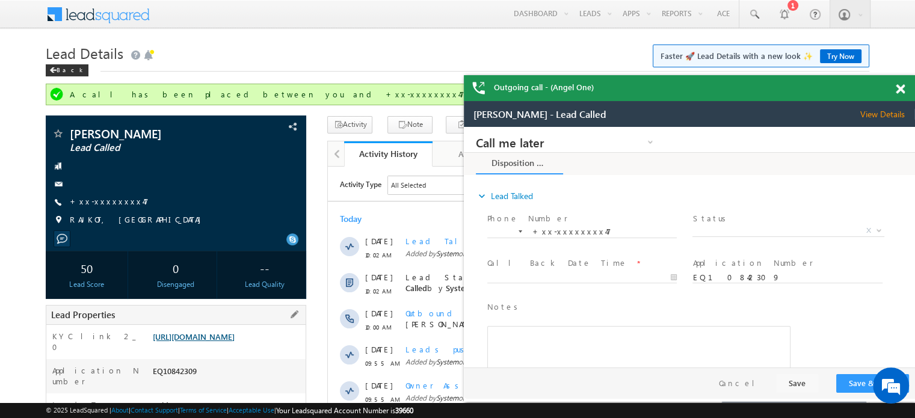
click at [0, 0] on link "[URL][DOMAIN_NAME]" at bounding box center [0, 0] width 0 height 0
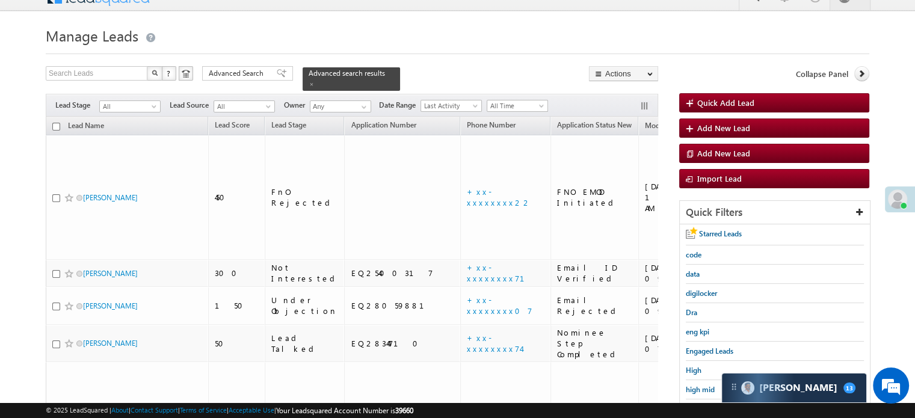
scroll to position [5798, 0]
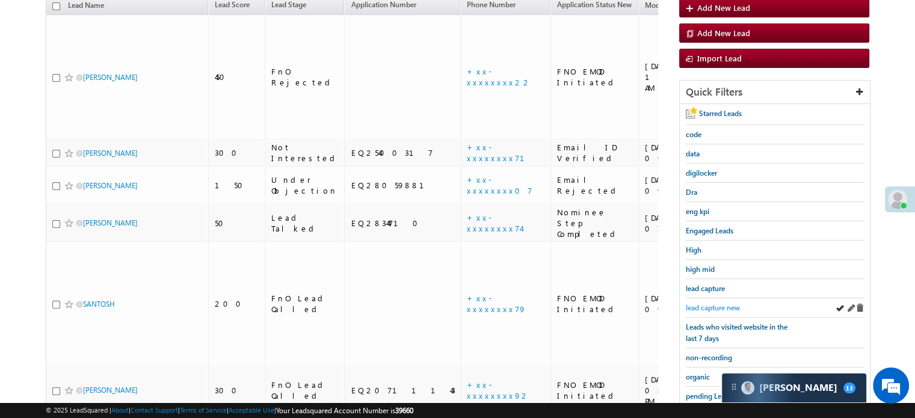
click at [716, 303] on span "lead capture new" at bounding box center [713, 307] width 54 height 9
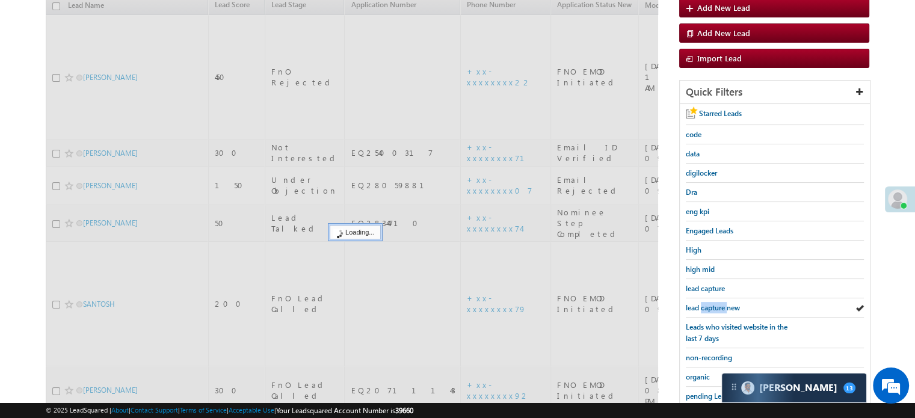
click at [715, 303] on span "lead capture new" at bounding box center [713, 307] width 54 height 9
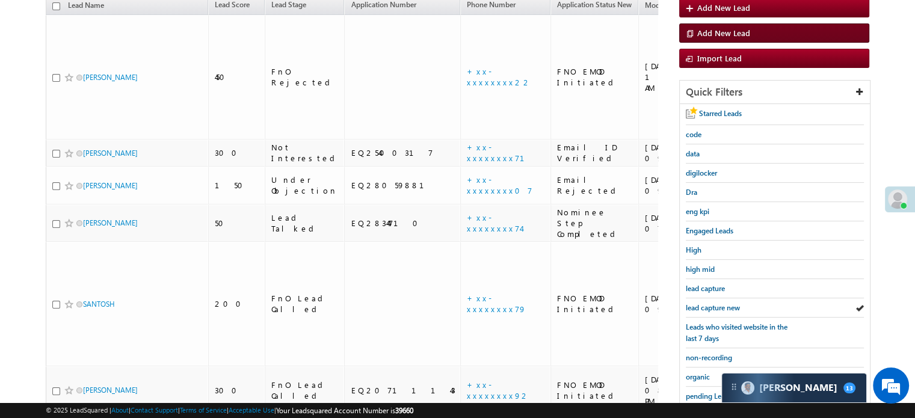
click at [711, 309] on link "lead capture new" at bounding box center [713, 307] width 54 height 11
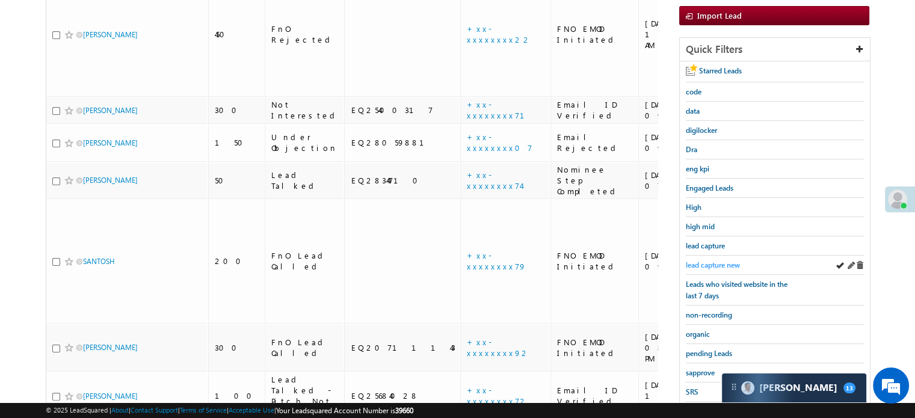
scroll to position [0, 0]
click at [713, 261] on span "lead capture new" at bounding box center [713, 265] width 54 height 9
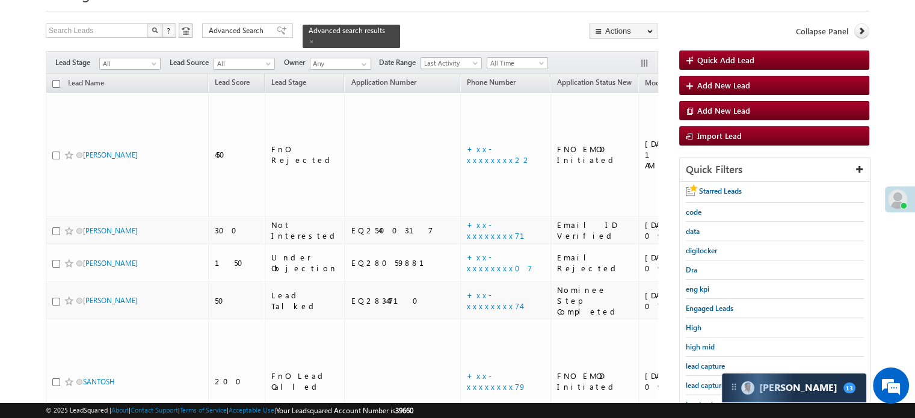
click at [702, 34] on div "Collapse Panel" at bounding box center [774, 33] width 190 height 21
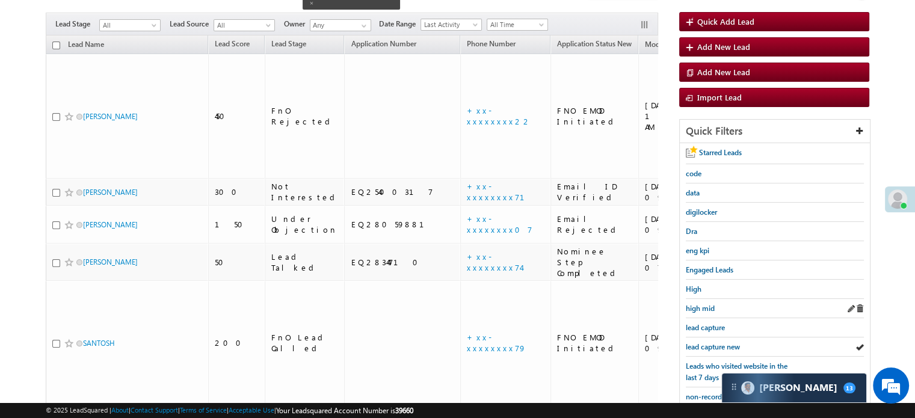
scroll to position [120, 0]
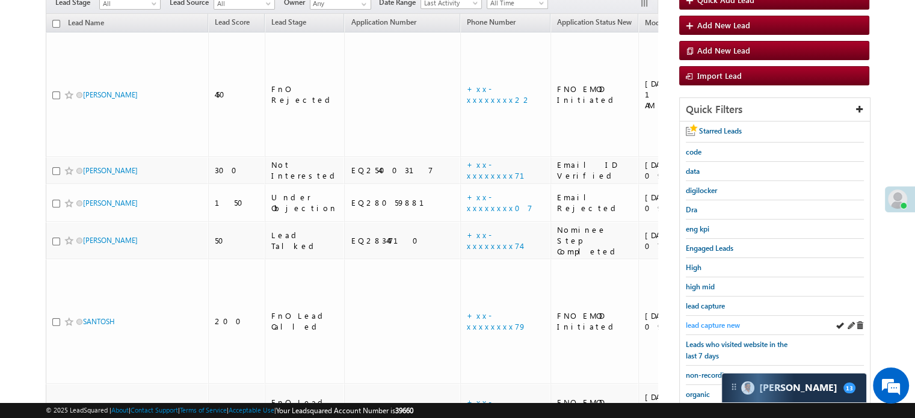
click at [711, 321] on span "lead capture new" at bounding box center [713, 325] width 54 height 9
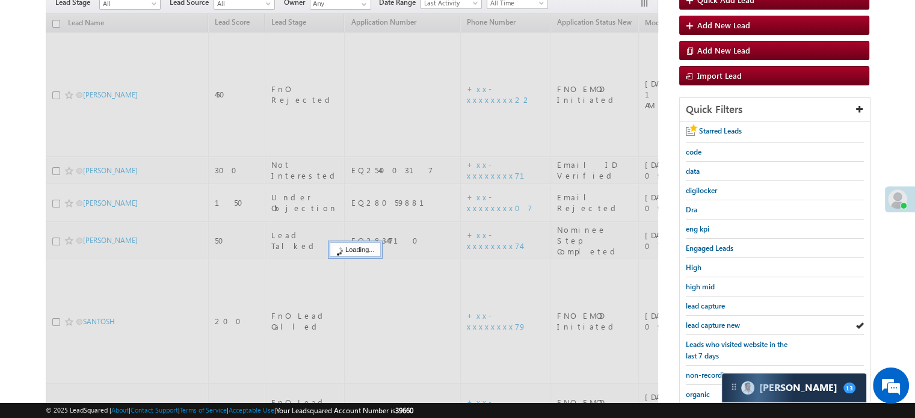
click at [711, 321] on span "lead capture new" at bounding box center [713, 325] width 54 height 9
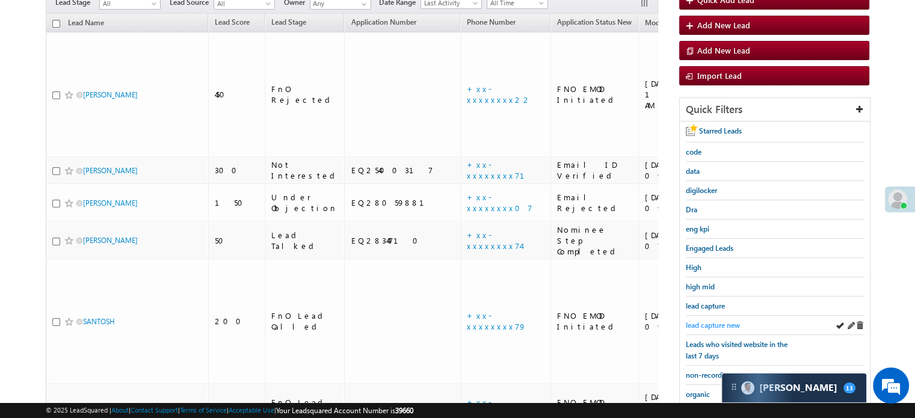
click at [713, 321] on span "lead capture new" at bounding box center [713, 325] width 54 height 9
click at [694, 326] on span "lead capture new" at bounding box center [713, 325] width 54 height 9
click at [722, 321] on span "lead capture new" at bounding box center [713, 325] width 54 height 9
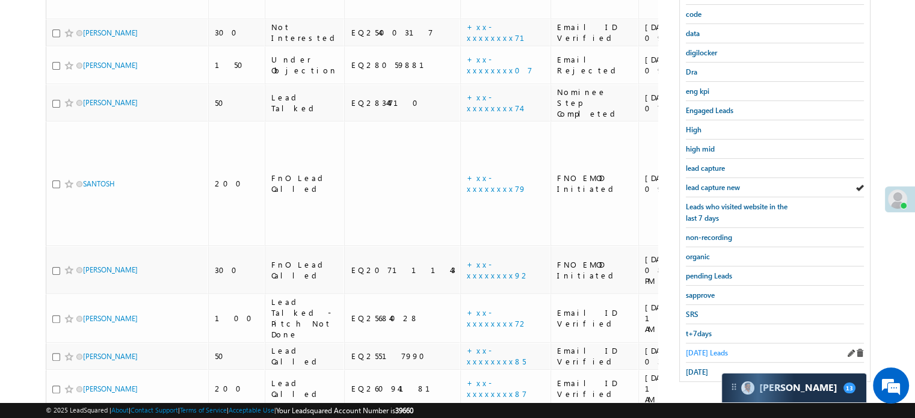
click at [702, 348] on span "Today's Leads" at bounding box center [707, 352] width 42 height 9
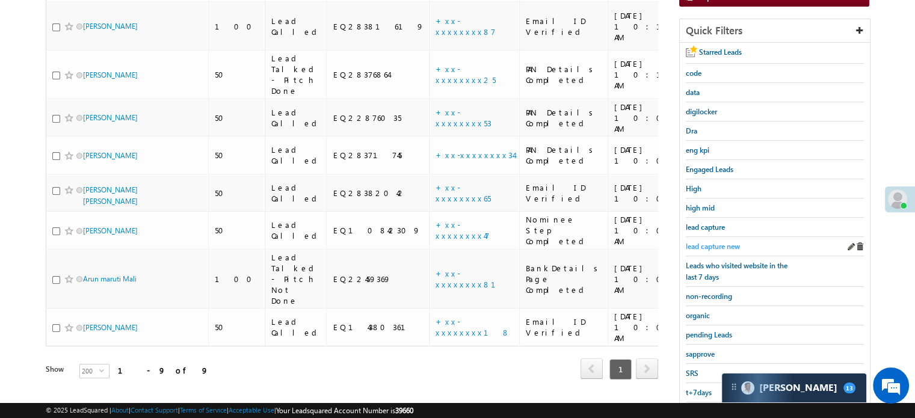
scroll to position [258, 0]
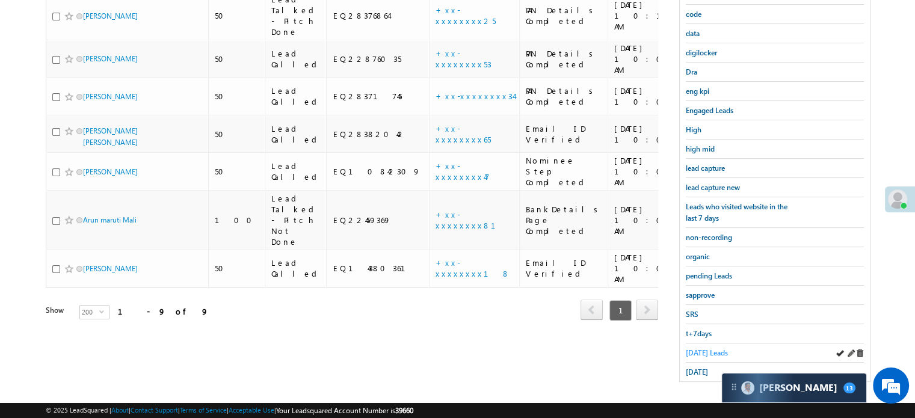
click at [712, 348] on span "Today's Leads" at bounding box center [707, 352] width 42 height 9
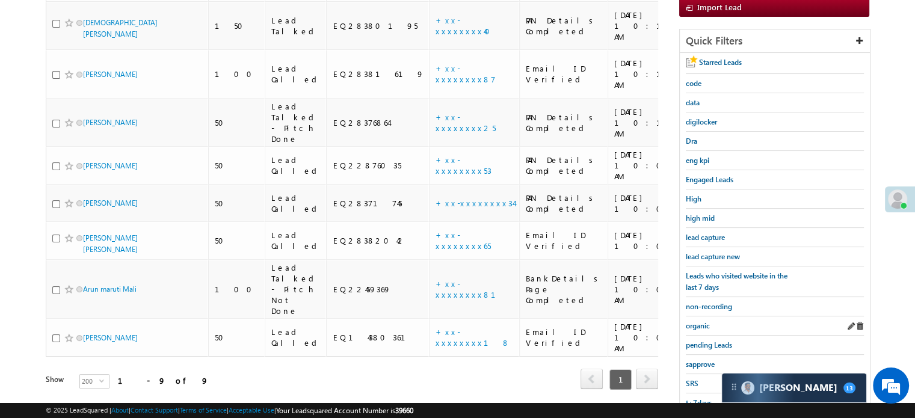
scroll to position [198, 0]
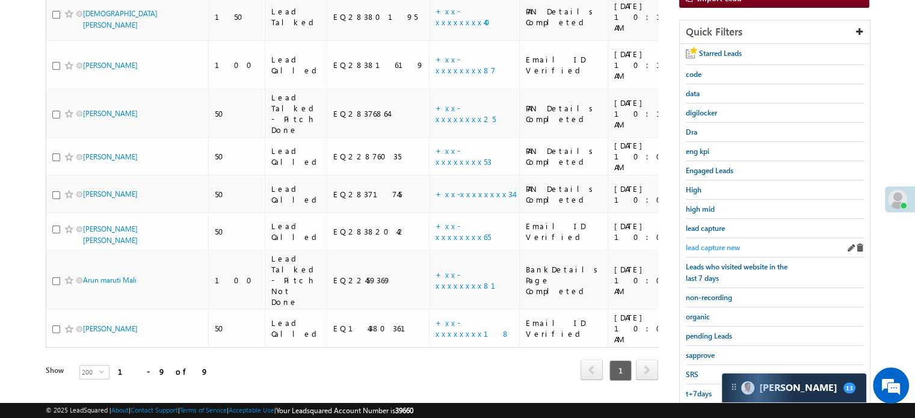
click at [715, 243] on span "lead capture new" at bounding box center [713, 247] width 54 height 9
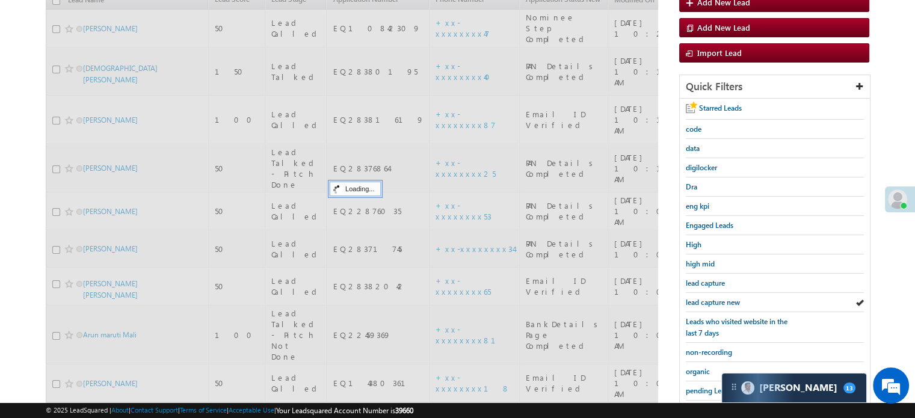
scroll to position [78, 0]
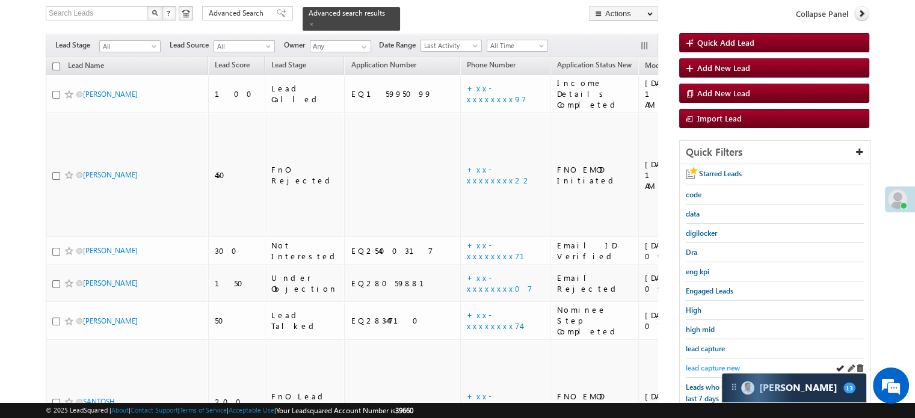
click at [711, 365] on span "lead capture new" at bounding box center [713, 367] width 54 height 9
click at [708, 365] on span "lead capture new" at bounding box center [713, 367] width 54 height 9
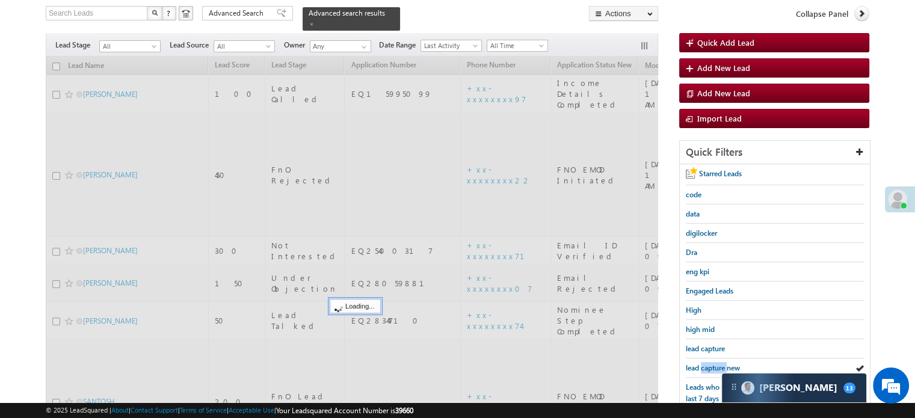
click at [708, 365] on span "lead capture new" at bounding box center [713, 367] width 54 height 9
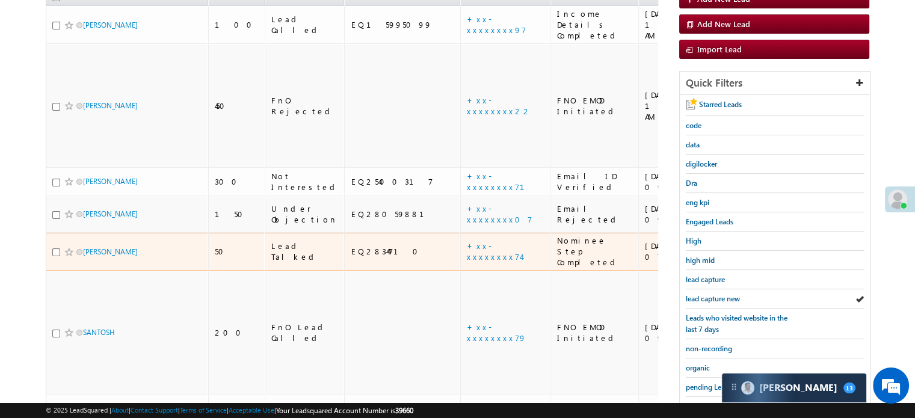
scroll to position [198, 0]
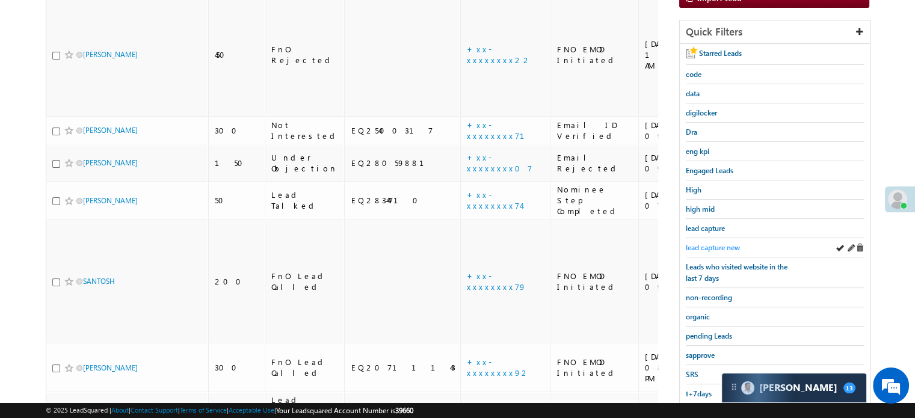
click at [707, 243] on span "lead capture new" at bounding box center [713, 247] width 54 height 9
click at [714, 243] on span "lead capture new" at bounding box center [713, 247] width 54 height 9
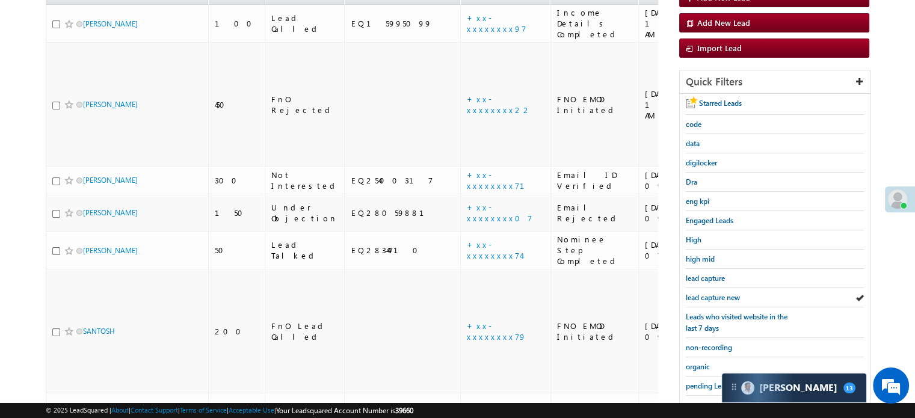
scroll to position [78, 0]
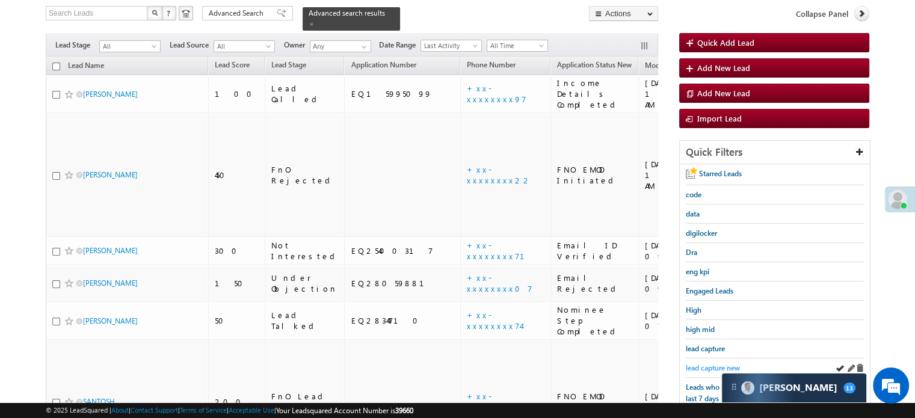
click at [717, 363] on span "lead capture new" at bounding box center [713, 367] width 54 height 9
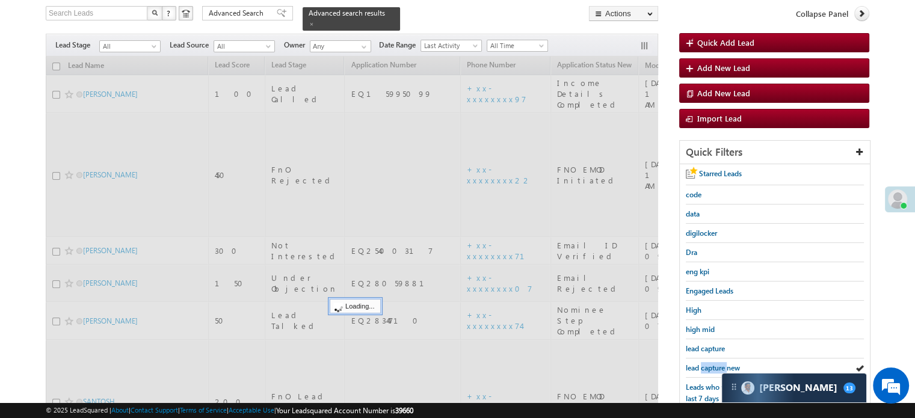
click at [717, 363] on span "lead capture new" at bounding box center [713, 367] width 54 height 9
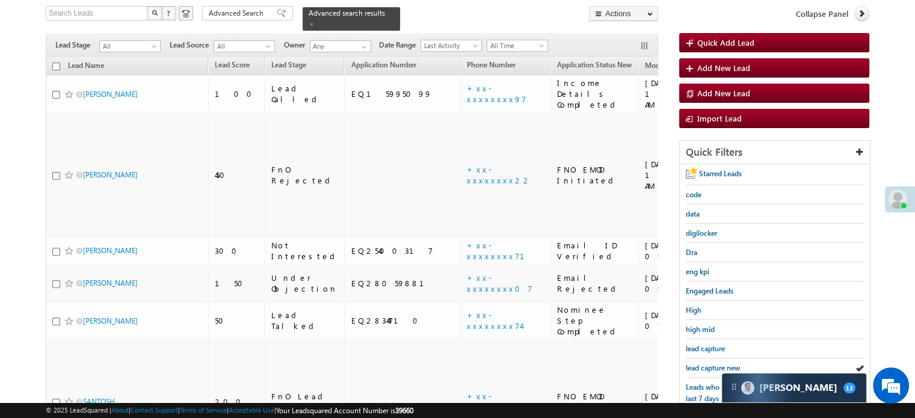
click at [717, 363] on span "lead capture new" at bounding box center [713, 367] width 54 height 9
click at [701, 366] on span "lead capture new" at bounding box center [713, 367] width 54 height 9
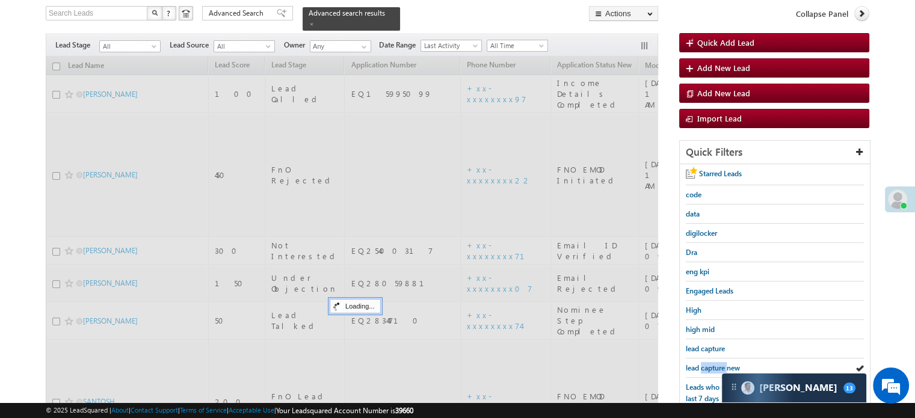
click at [701, 366] on span "lead capture new" at bounding box center [713, 367] width 54 height 9
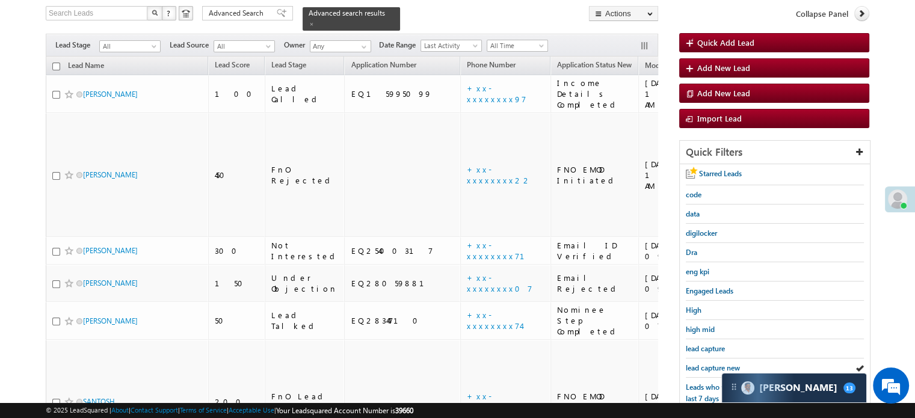
click at [701, 366] on span "lead capture new" at bounding box center [713, 367] width 54 height 9
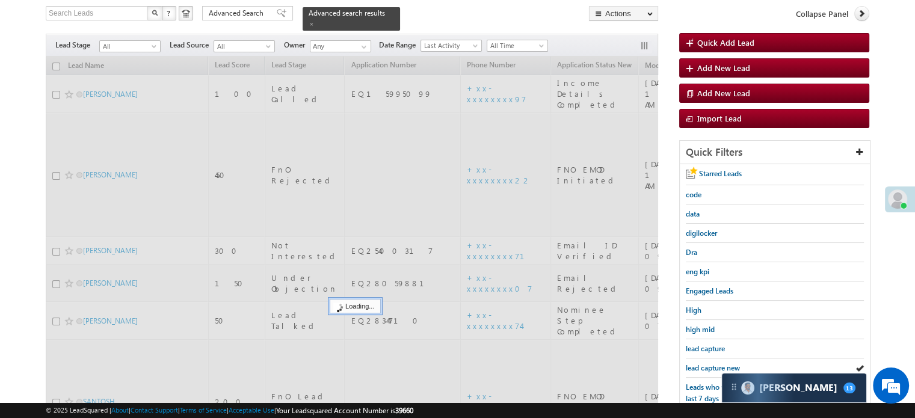
click at [701, 366] on span "lead capture new" at bounding box center [713, 367] width 54 height 9
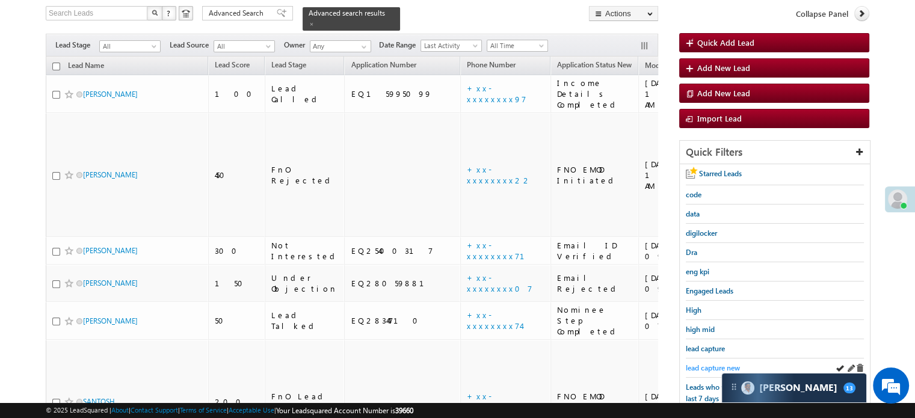
click at [705, 363] on span "lead capture new" at bounding box center [713, 367] width 54 height 9
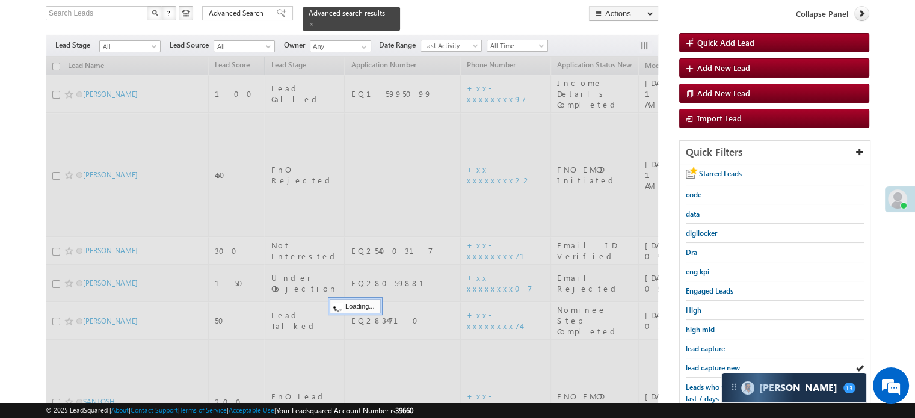
click at [705, 363] on span "lead capture new" at bounding box center [713, 367] width 54 height 9
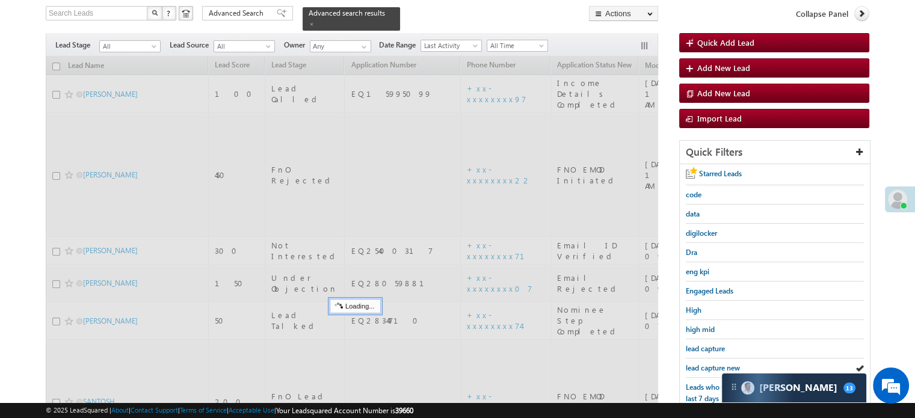
click at [705, 363] on span "lead capture new" at bounding box center [713, 367] width 54 height 9
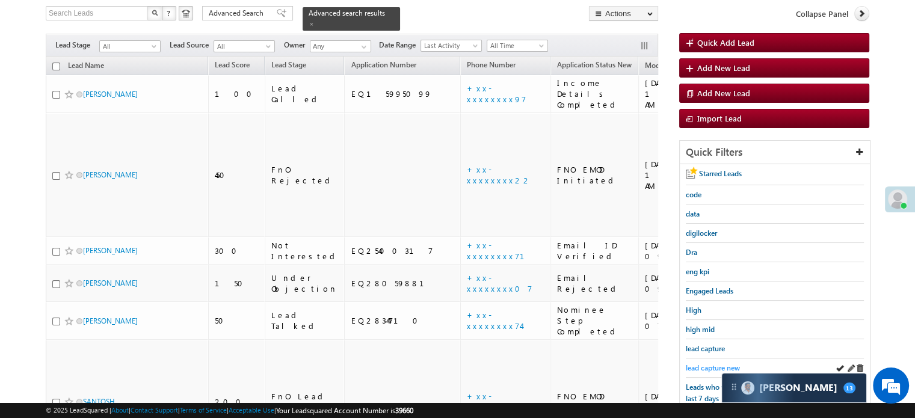
click at [704, 365] on span "lead capture new" at bounding box center [713, 367] width 54 height 9
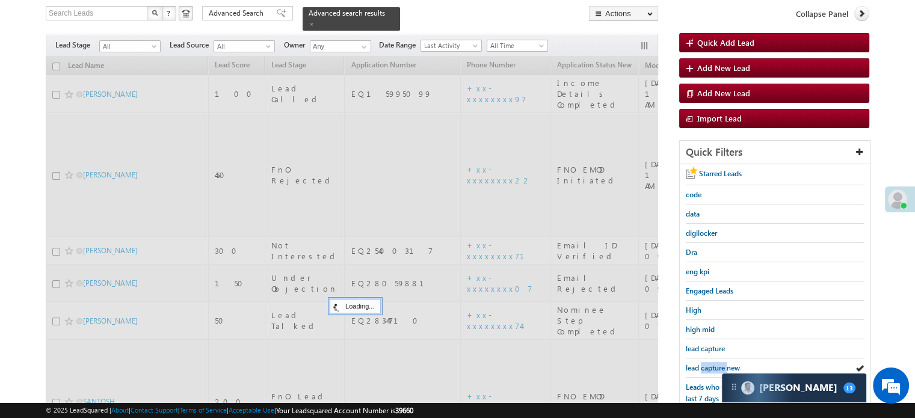
click at [704, 365] on span "lead capture new" at bounding box center [713, 367] width 54 height 9
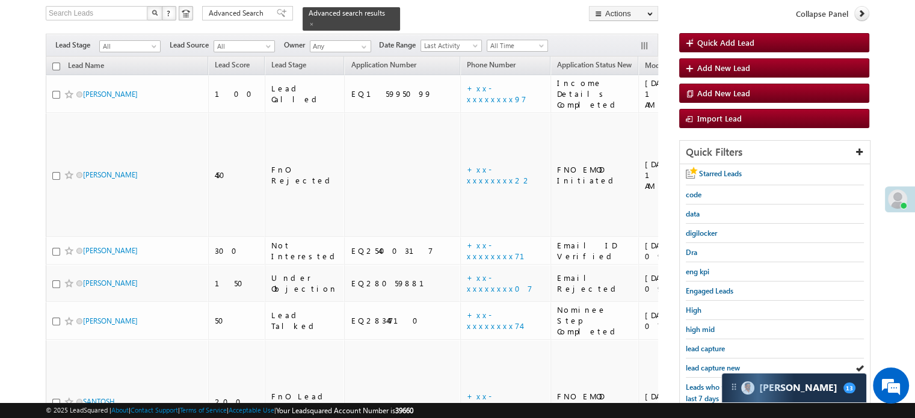
click at [704, 365] on span "lead capture new" at bounding box center [713, 367] width 54 height 9
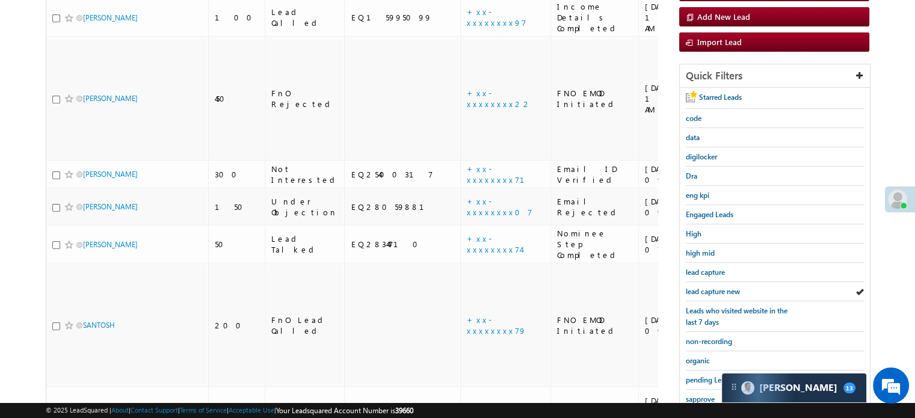
scroll to position [258, 0]
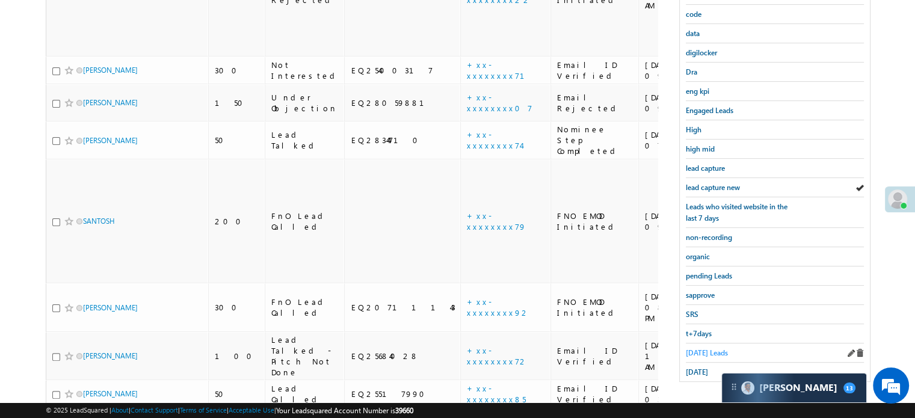
click at [720, 348] on span "Today's Leads" at bounding box center [707, 352] width 42 height 9
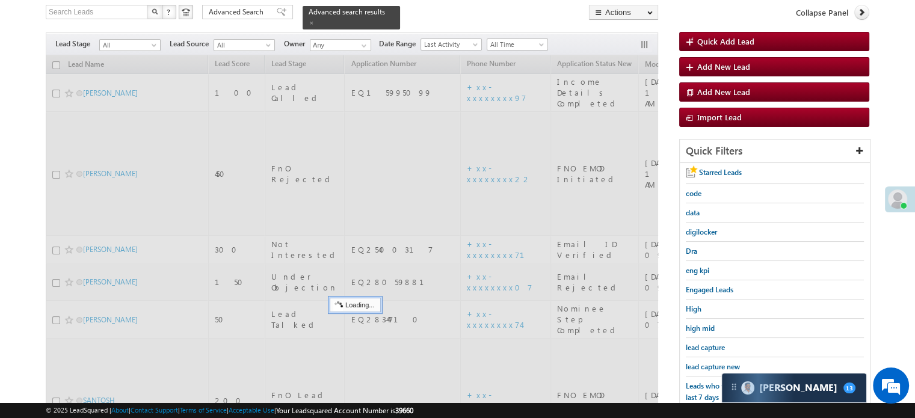
scroll to position [78, 0]
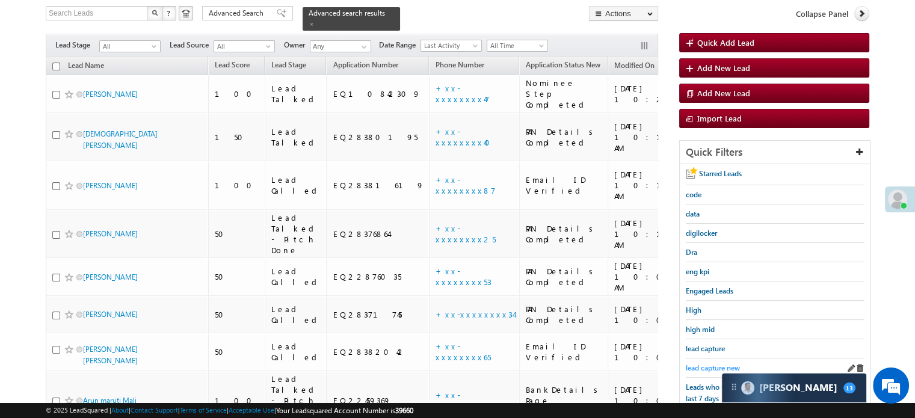
click at [713, 362] on link "lead capture new" at bounding box center [713, 367] width 54 height 11
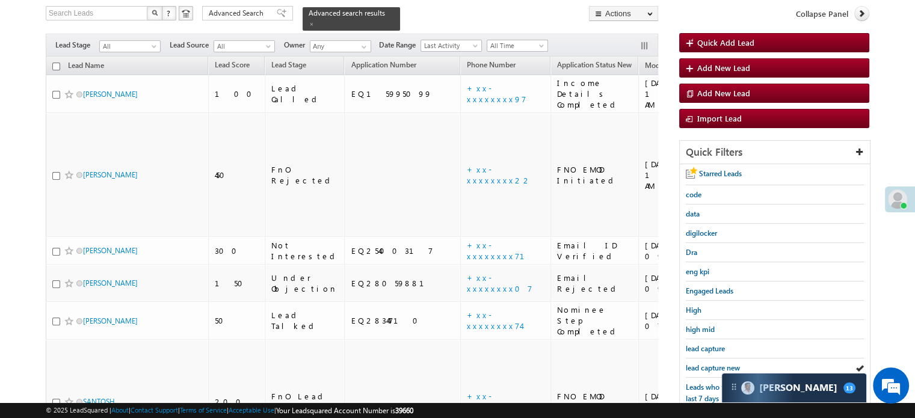
click at [713, 362] on link "lead capture new" at bounding box center [713, 367] width 54 height 11
click at [716, 365] on span "lead capture new" at bounding box center [713, 367] width 54 height 9
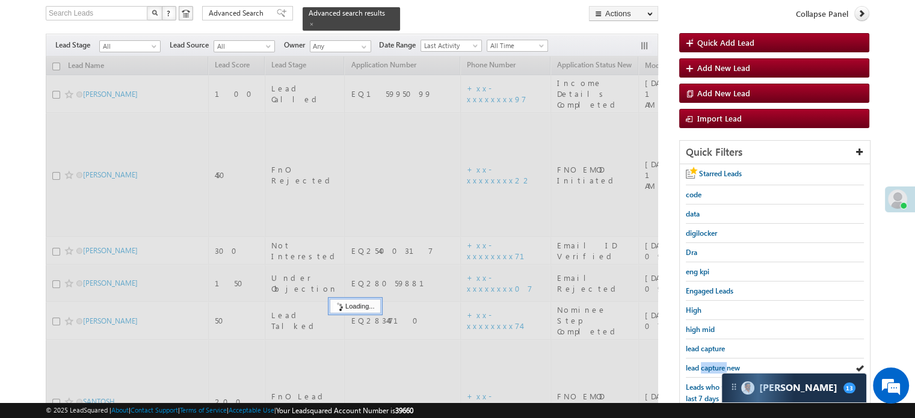
click at [716, 365] on span "lead capture new" at bounding box center [713, 367] width 54 height 9
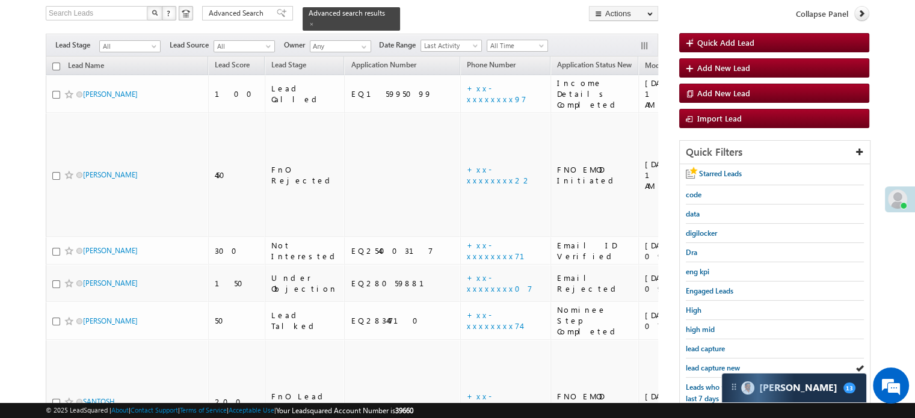
click at [716, 365] on span "lead capture new" at bounding box center [713, 367] width 54 height 9
click at [725, 371] on div "lead capture new" at bounding box center [775, 368] width 178 height 19
click at [719, 363] on span "lead capture new" at bounding box center [713, 367] width 54 height 9
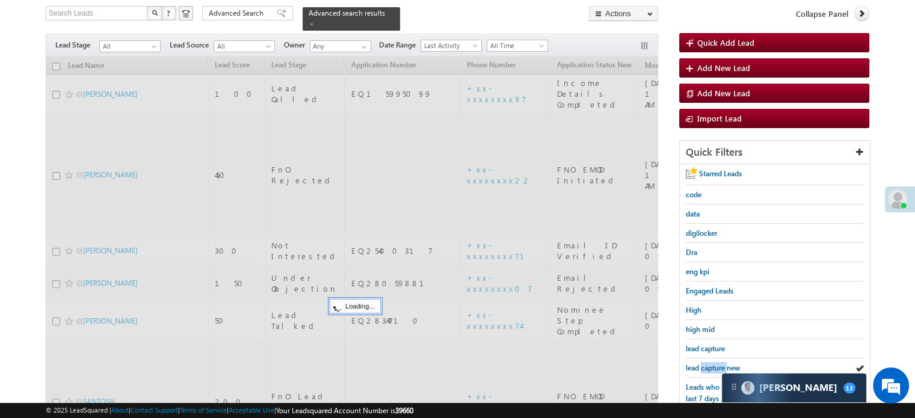
click at [719, 363] on span "lead capture new" at bounding box center [713, 367] width 54 height 9
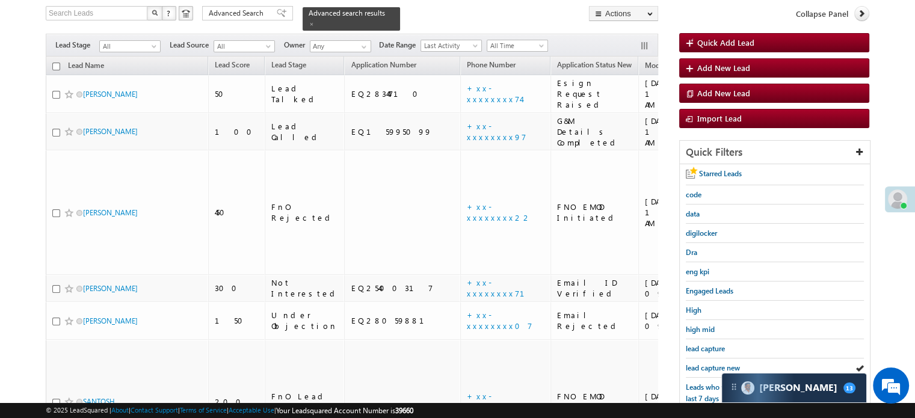
click at [719, 363] on span "lead capture new" at bounding box center [713, 367] width 54 height 9
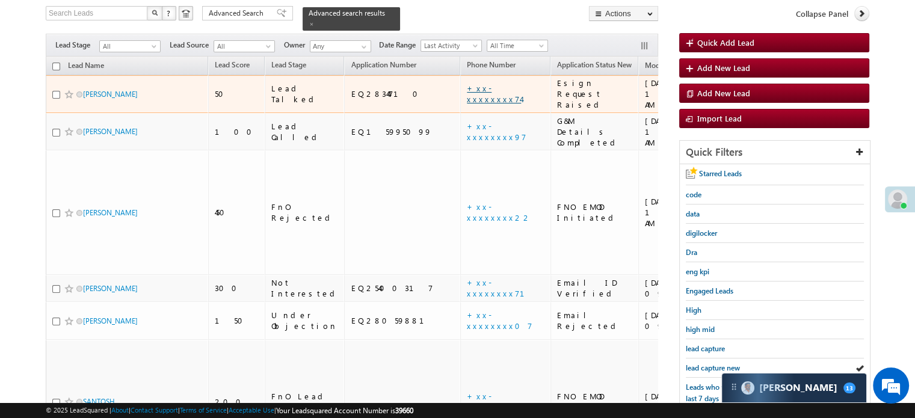
click at [467, 83] on link "+xx-xxxxxxxx74" at bounding box center [494, 93] width 54 height 21
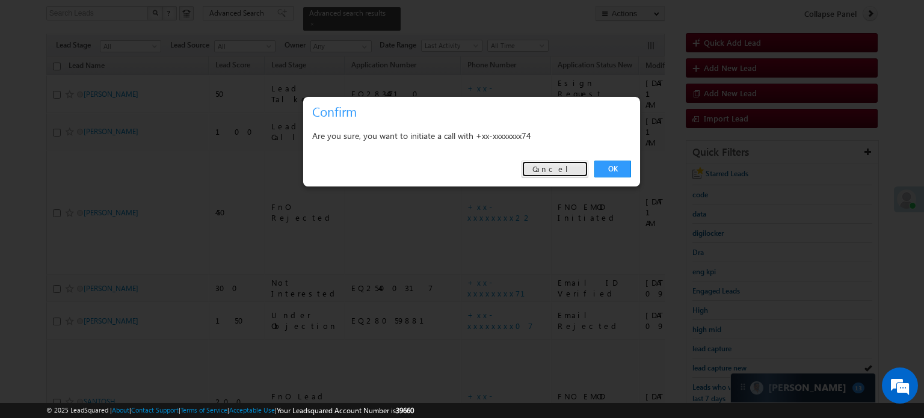
click at [550, 171] on link "Cancel" at bounding box center [555, 169] width 67 height 17
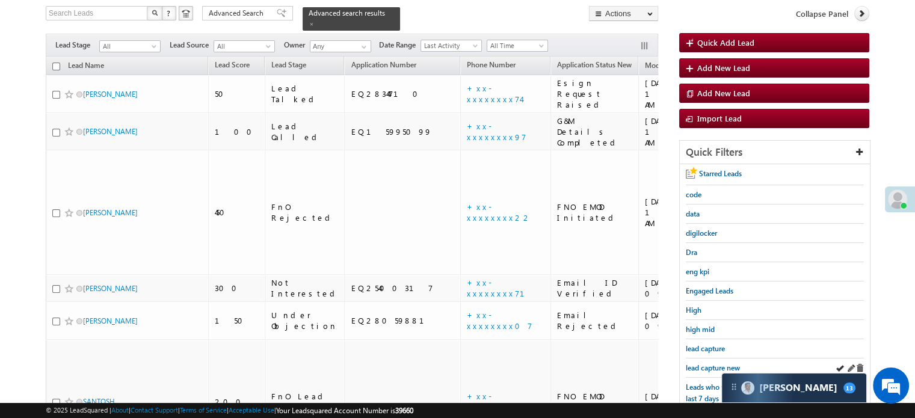
click at [719, 359] on div "lead capture new" at bounding box center [775, 368] width 178 height 19
click at [716, 359] on div "lead capture new" at bounding box center [775, 368] width 178 height 19
click at [708, 363] on span "lead capture new" at bounding box center [713, 367] width 54 height 9
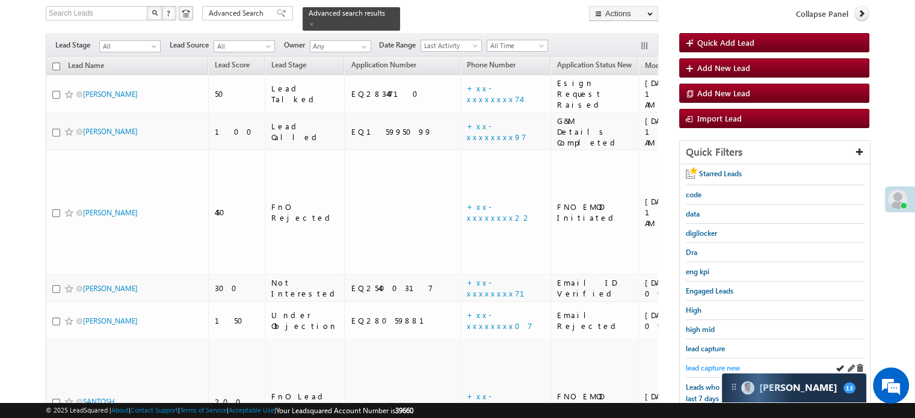
click at [705, 365] on span "lead capture new" at bounding box center [713, 367] width 54 height 9
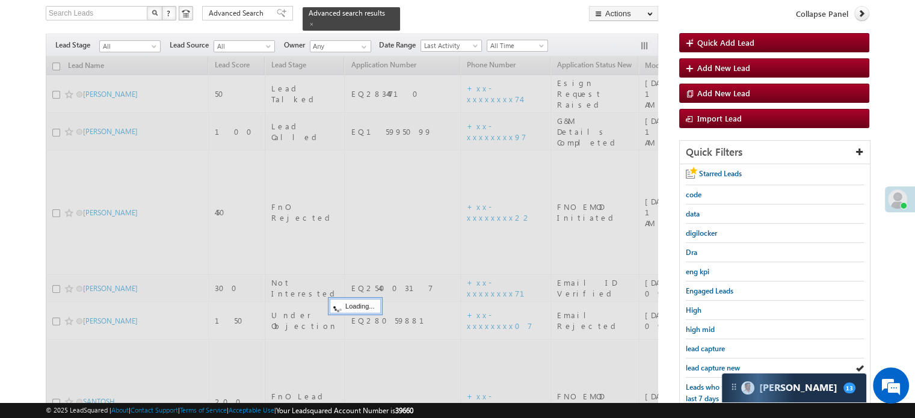
click at [705, 365] on span "lead capture new" at bounding box center [713, 367] width 54 height 9
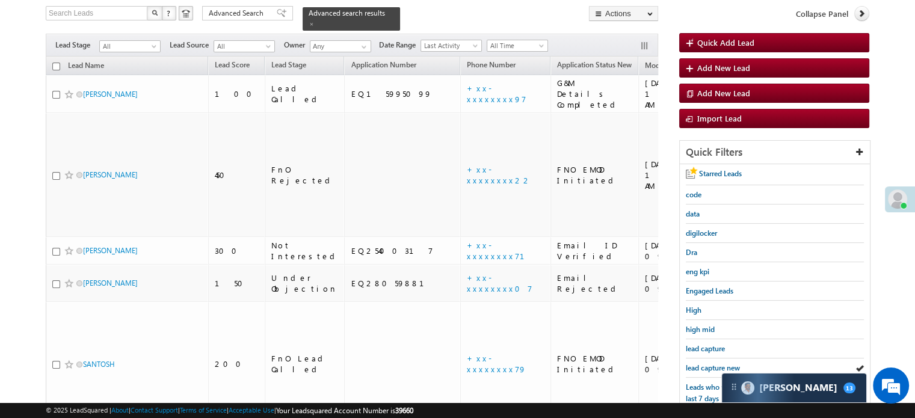
click at [705, 365] on span "lead capture new" at bounding box center [713, 367] width 54 height 9
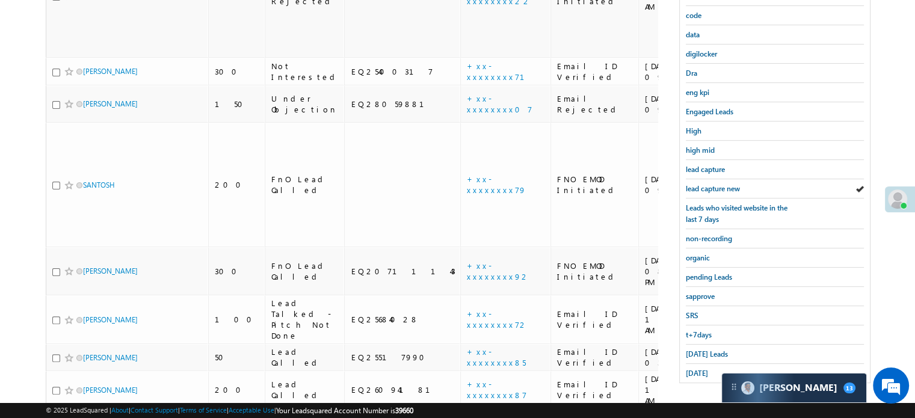
scroll to position [258, 0]
click at [699, 348] on span "Today's Leads" at bounding box center [707, 352] width 42 height 9
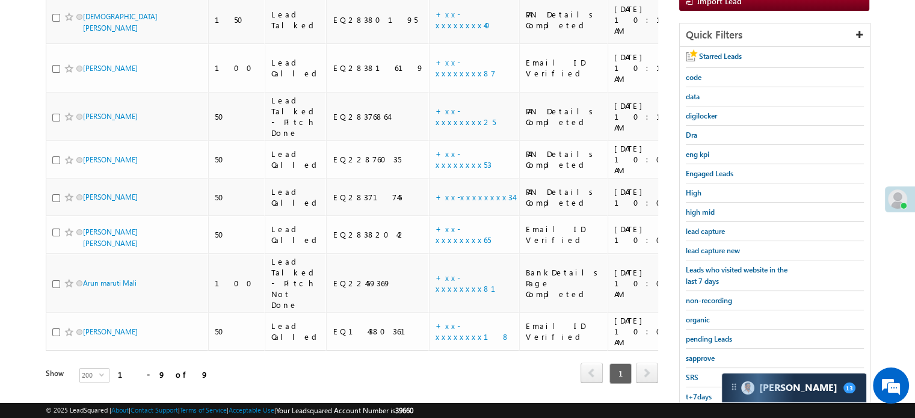
scroll to position [198, 0]
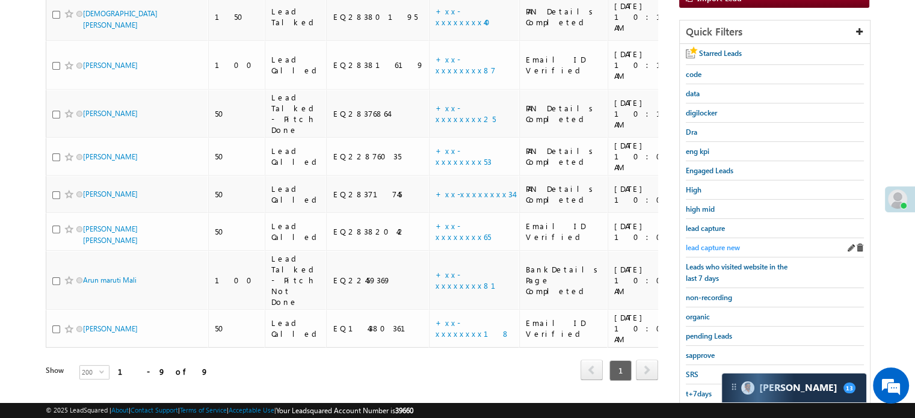
click at [712, 246] on span "lead capture new" at bounding box center [713, 247] width 54 height 9
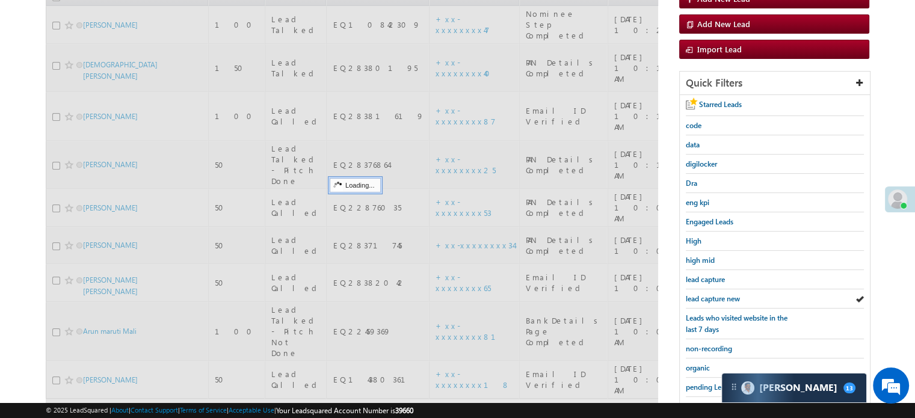
scroll to position [78, 0]
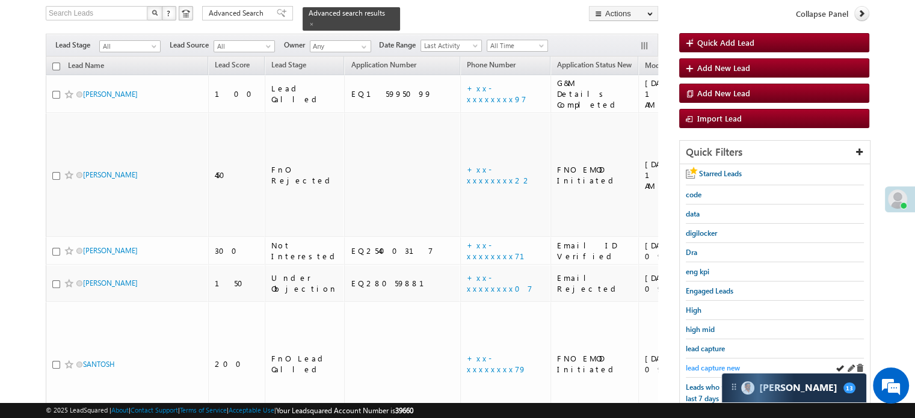
click at [699, 363] on span "lead capture new" at bounding box center [713, 367] width 54 height 9
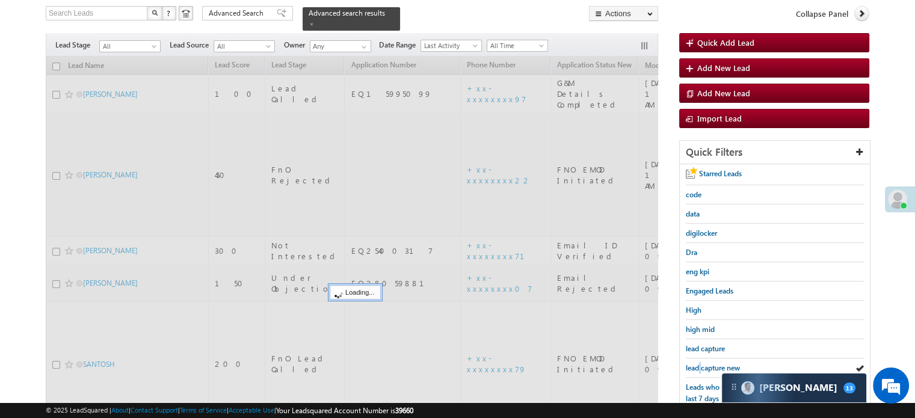
click at [699, 363] on span "lead capture new" at bounding box center [713, 367] width 54 height 9
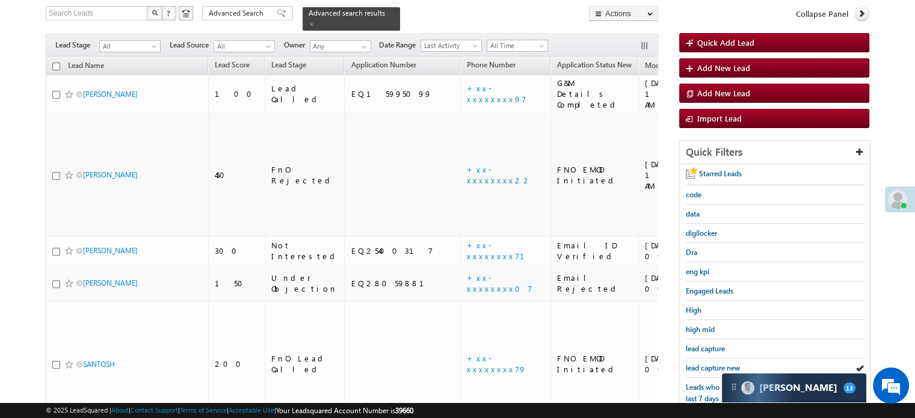
click at [699, 363] on span "lead capture new" at bounding box center [713, 367] width 54 height 9
click at [713, 363] on span "lead capture new" at bounding box center [713, 367] width 54 height 9
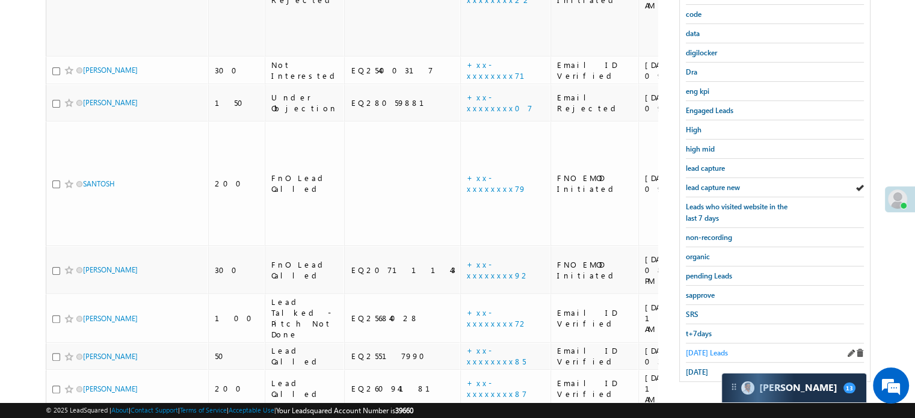
click at [705, 348] on span "Today's Leads" at bounding box center [707, 352] width 42 height 9
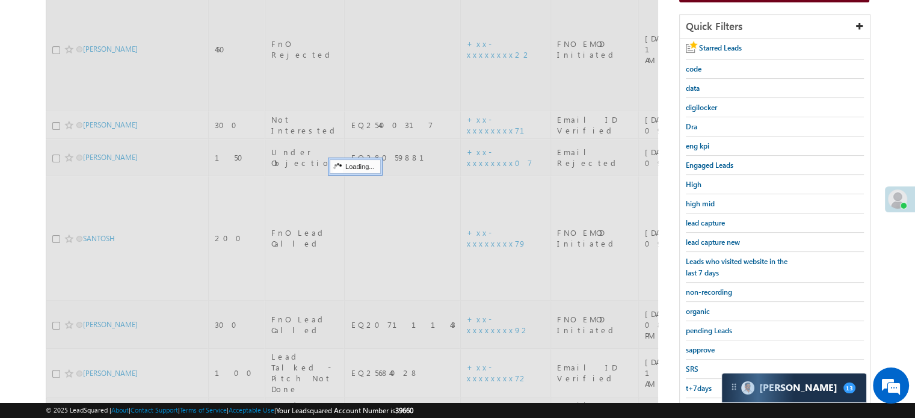
scroll to position [138, 0]
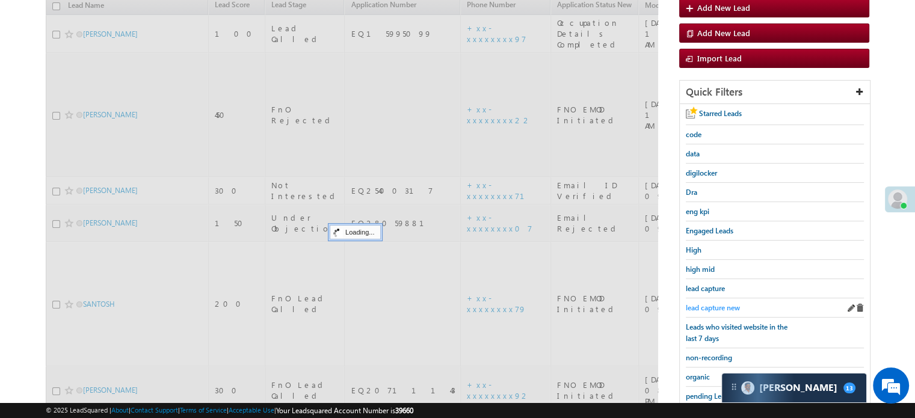
click at [720, 303] on span "lead capture new" at bounding box center [713, 307] width 54 height 9
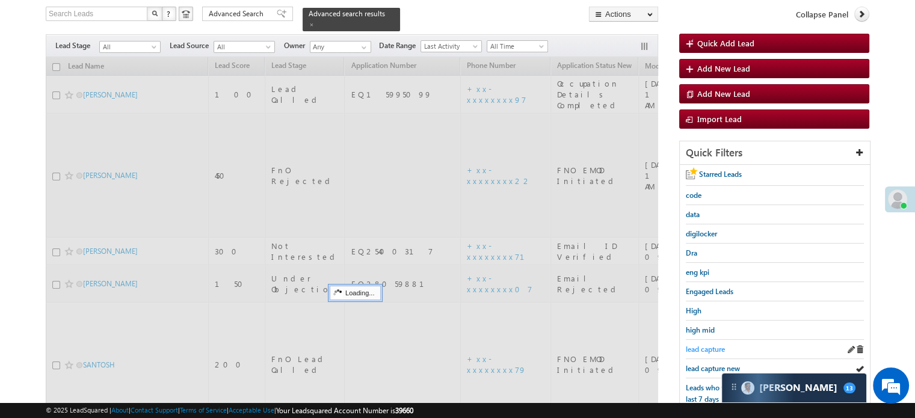
scroll to position [241, 0]
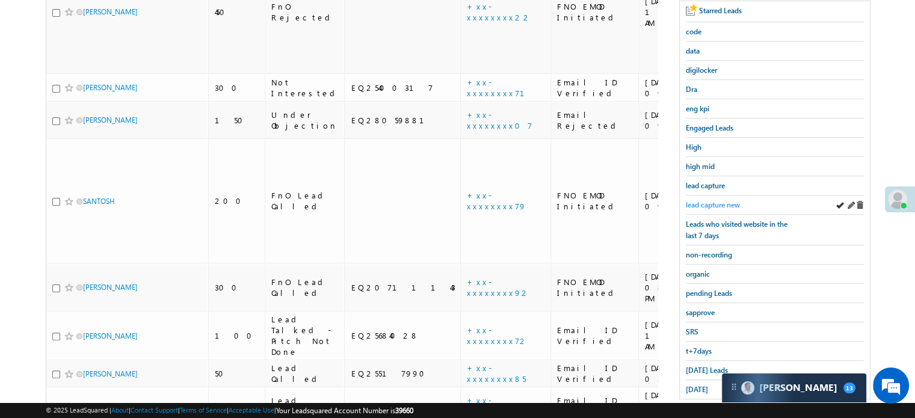
click at [713, 200] on span "lead capture new" at bounding box center [713, 204] width 54 height 9
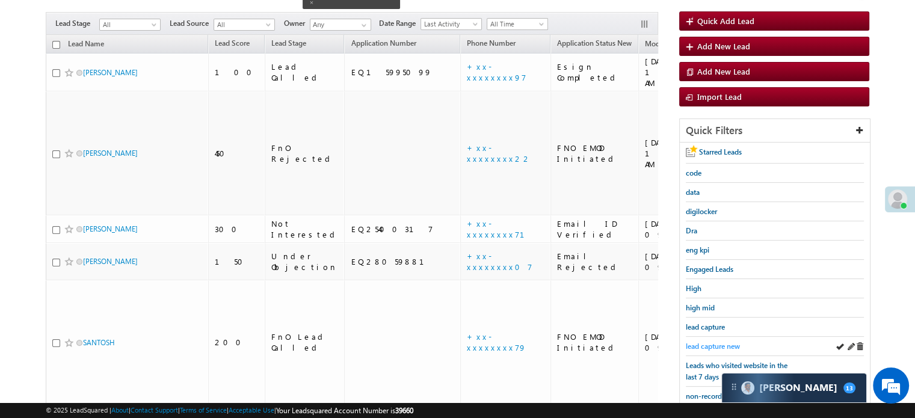
scroll to position [120, 0]
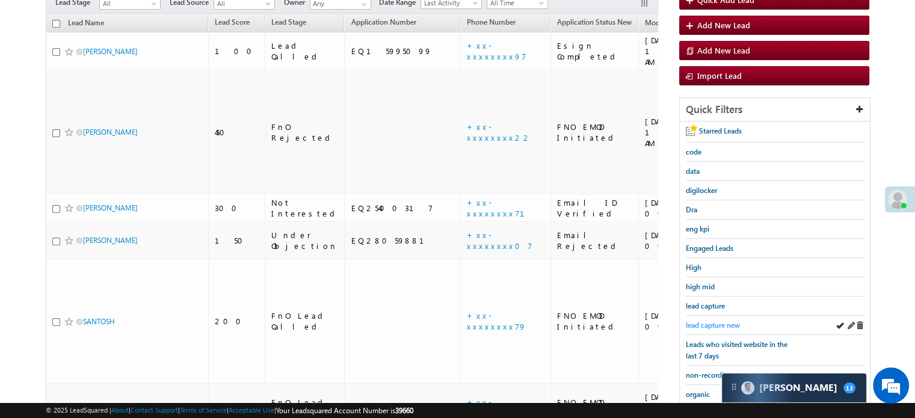
click at [714, 321] on span "lead capture new" at bounding box center [713, 325] width 54 height 9
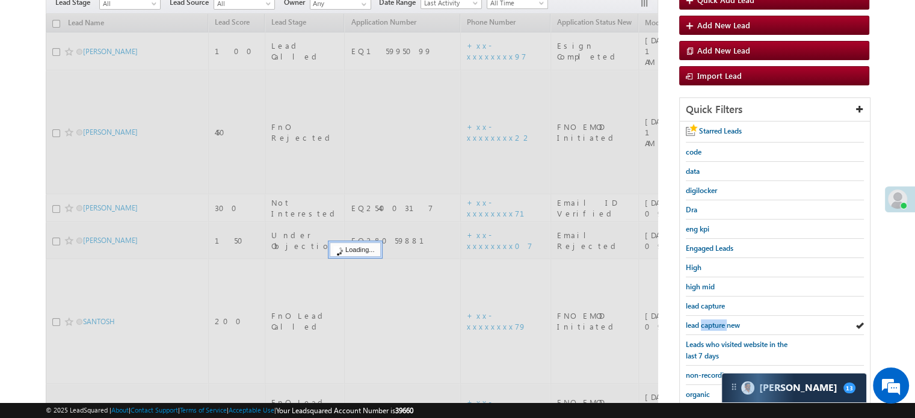
click at [714, 321] on span "lead capture new" at bounding box center [713, 325] width 54 height 9
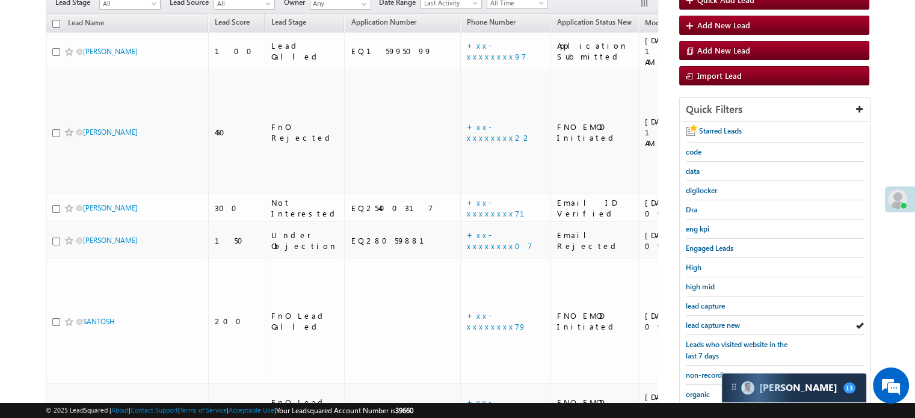
click at [714, 321] on span "lead capture new" at bounding box center [713, 325] width 54 height 9
click at [713, 322] on span "lead capture new" at bounding box center [713, 325] width 54 height 9
click at [706, 321] on span "lead capture new" at bounding box center [713, 325] width 54 height 9
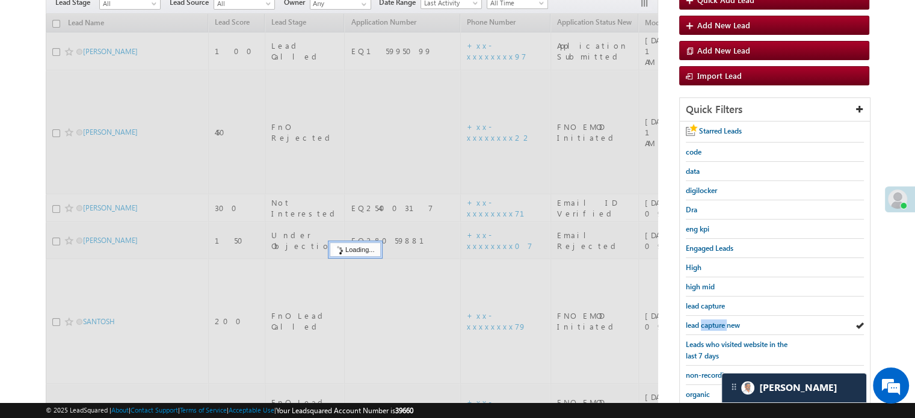
click at [706, 321] on span "lead capture new" at bounding box center [713, 325] width 54 height 9
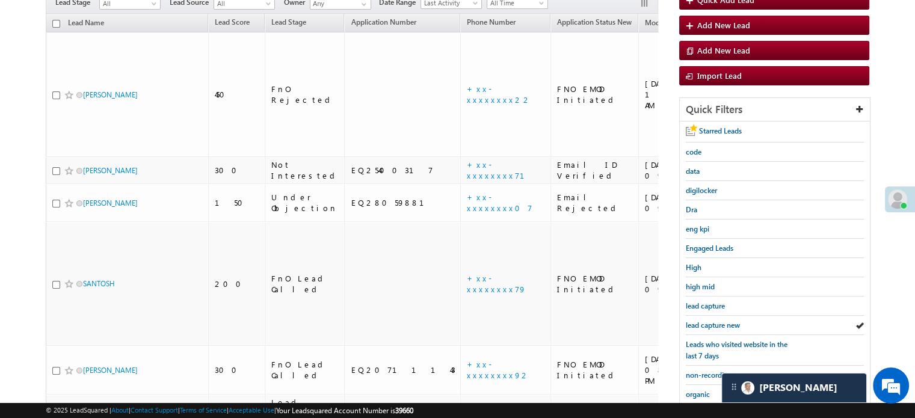
click at [706, 321] on span "lead capture new" at bounding box center [713, 325] width 54 height 9
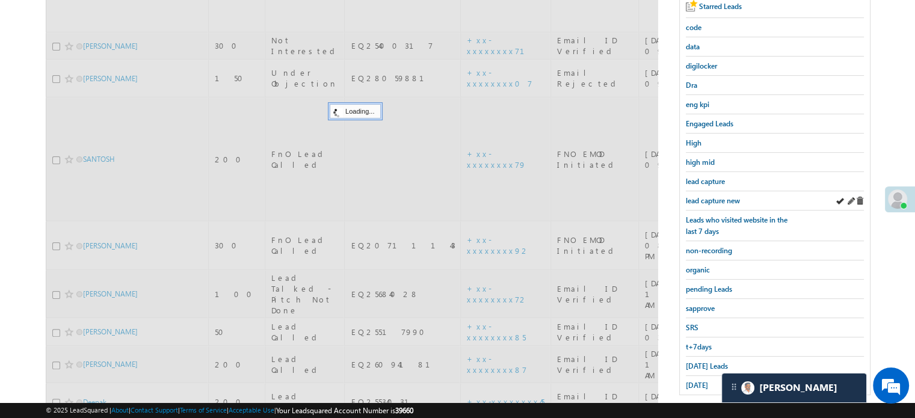
scroll to position [258, 0]
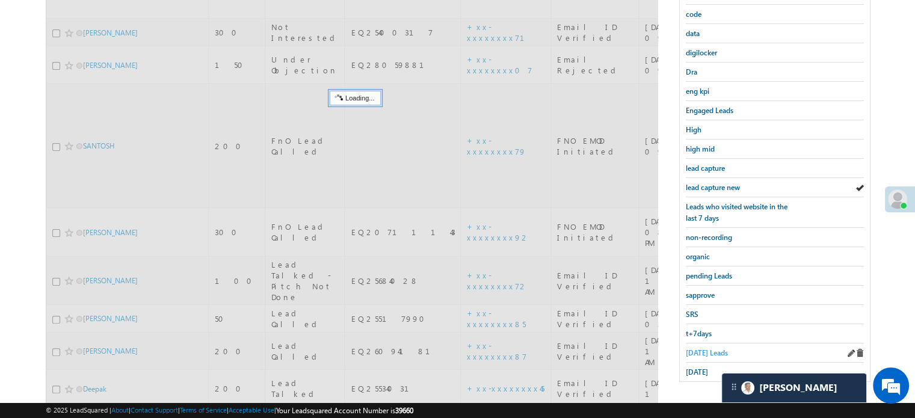
click at [696, 350] on span "Today's Leads" at bounding box center [707, 352] width 42 height 9
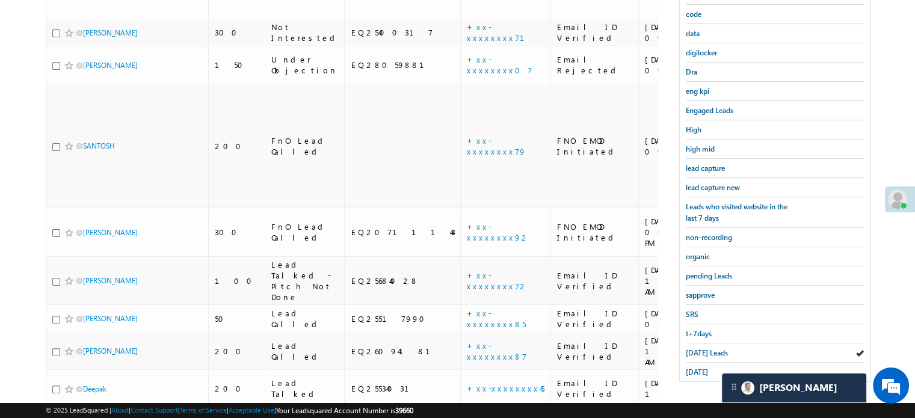
scroll to position [78, 0]
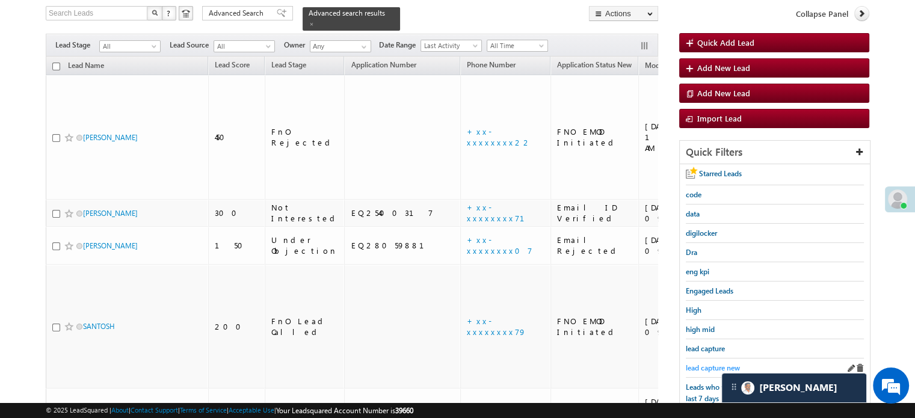
click at [695, 363] on span "lead capture new" at bounding box center [713, 367] width 54 height 9
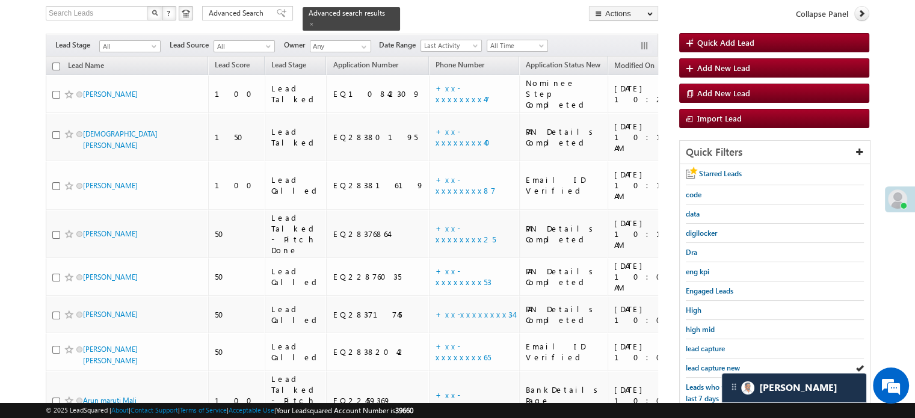
click at [695, 363] on span "lead capture new" at bounding box center [713, 367] width 54 height 9
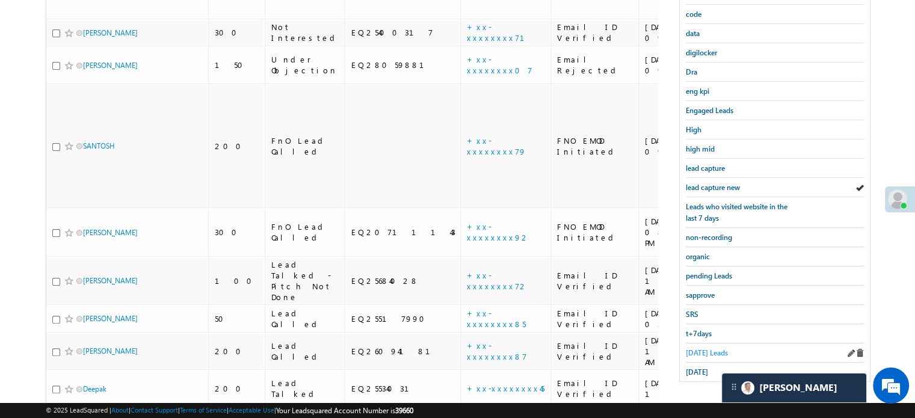
click at [703, 348] on span "Today's Leads" at bounding box center [707, 352] width 42 height 9
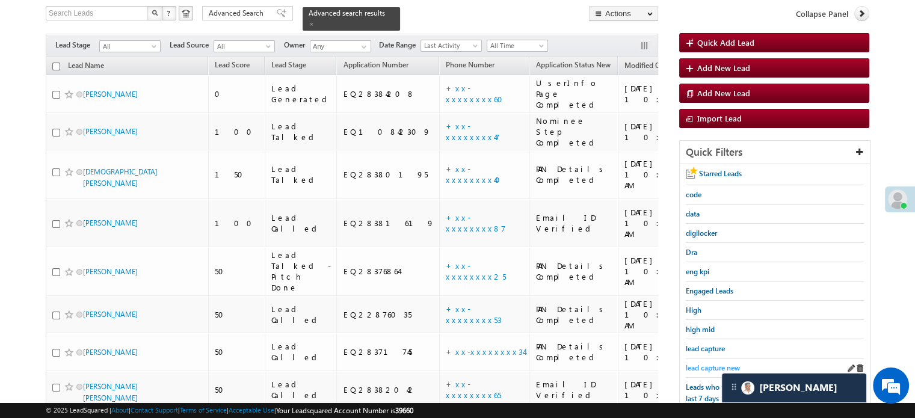
click at [704, 363] on span "lead capture new" at bounding box center [713, 367] width 54 height 9
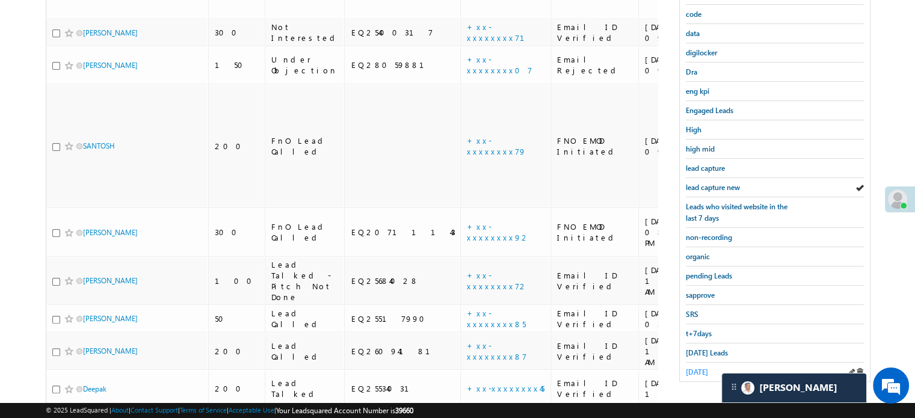
click at [702, 368] on span "yesterday" at bounding box center [697, 372] width 22 height 9
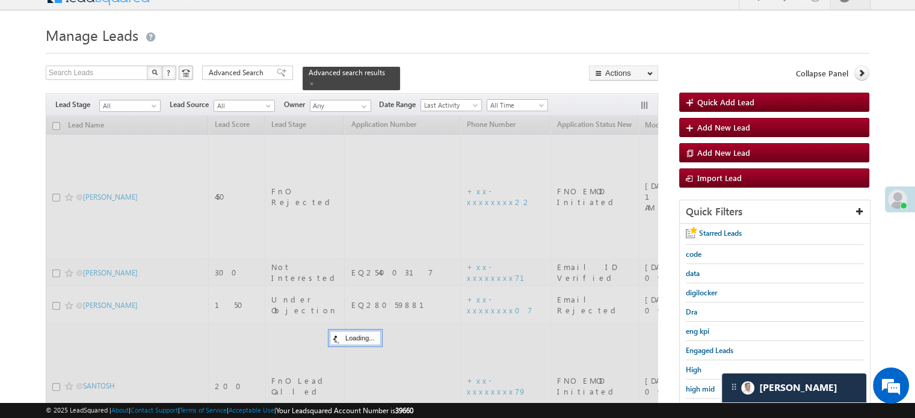
scroll to position [17, 0]
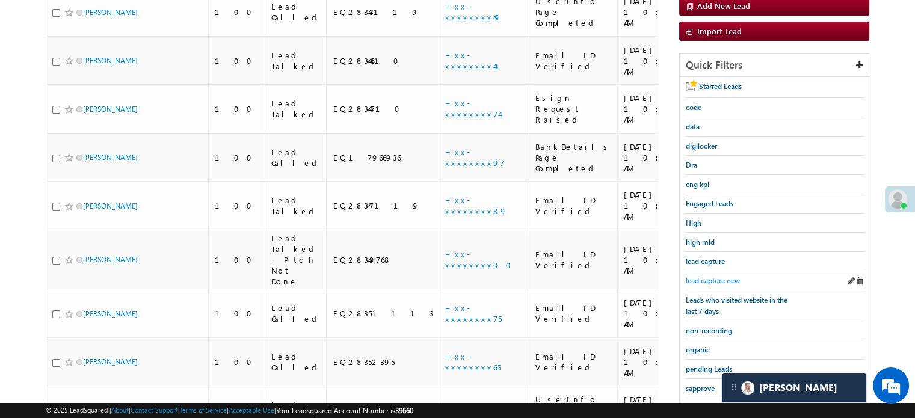
click at [704, 276] on span "lead capture new" at bounding box center [713, 280] width 54 height 9
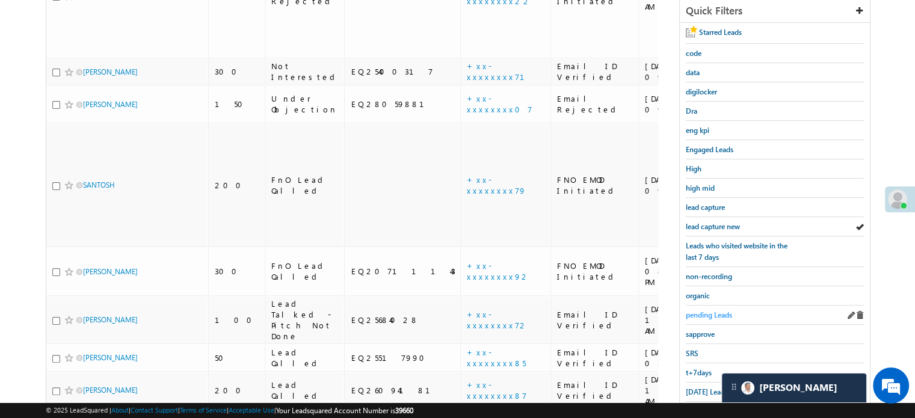
scroll to position [241, 0]
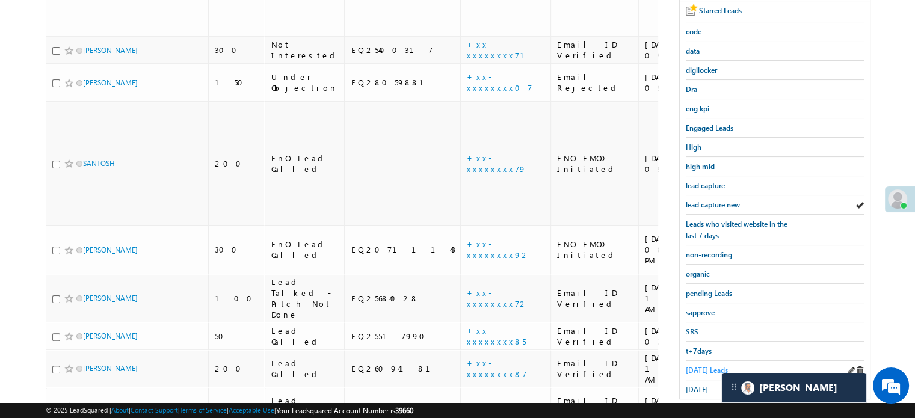
click at [708, 365] on link "Today's Leads" at bounding box center [707, 370] width 42 height 11
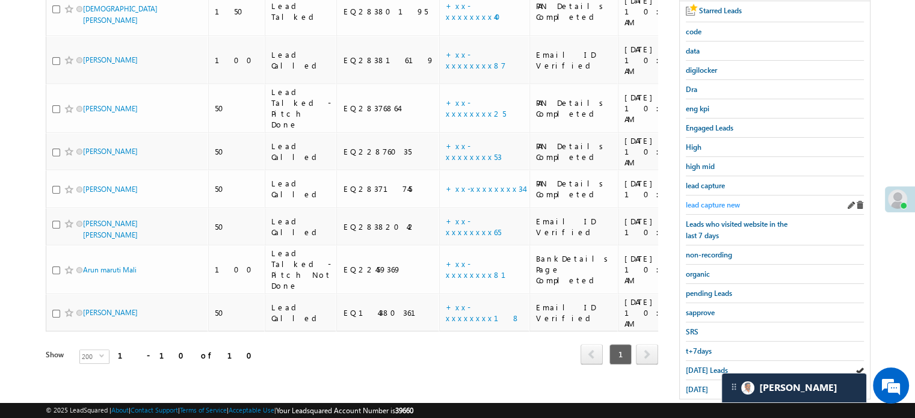
click at [726, 202] on span "lead capture new" at bounding box center [713, 204] width 54 height 9
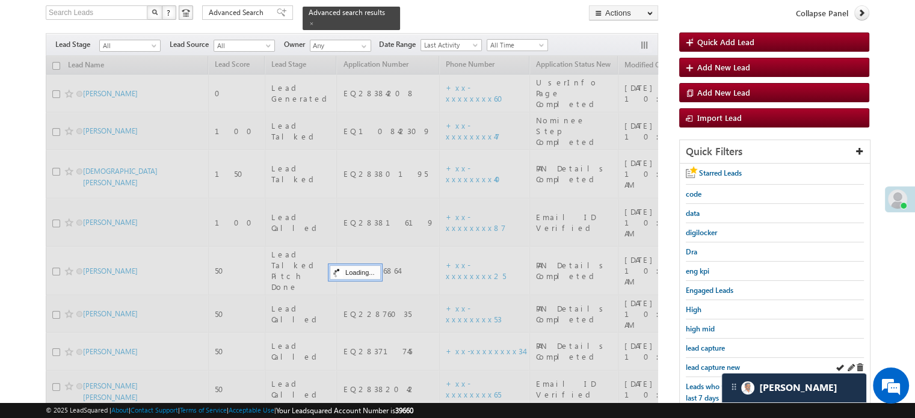
scroll to position [60, 0]
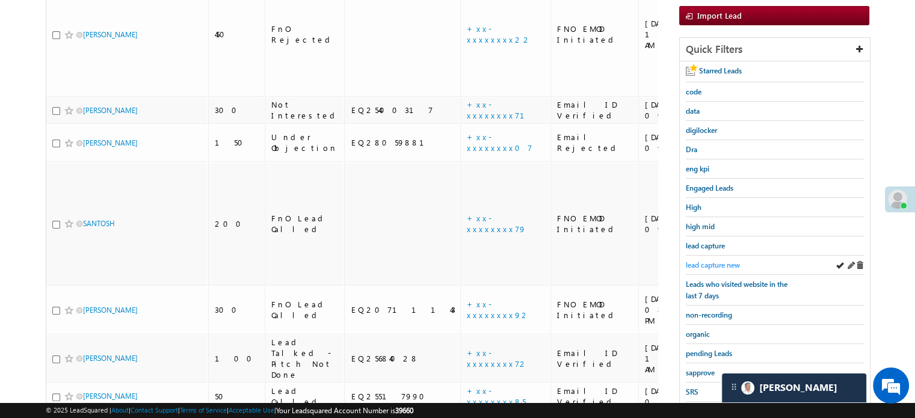
click at [716, 265] on span "lead capture new" at bounding box center [713, 265] width 54 height 9
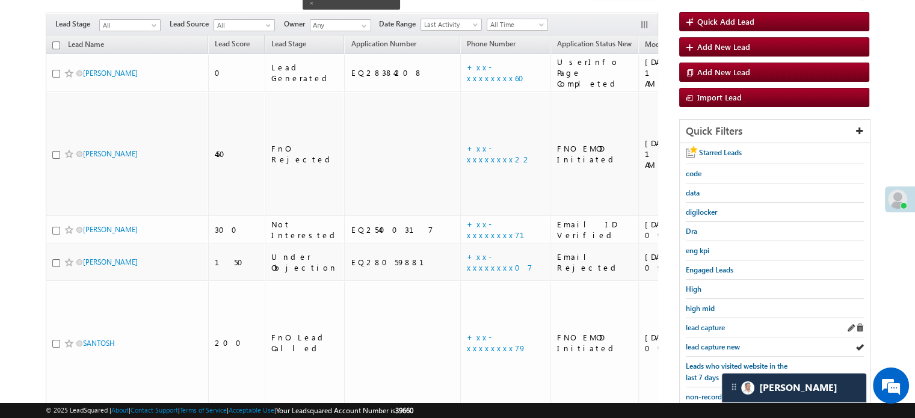
scroll to position [120, 0]
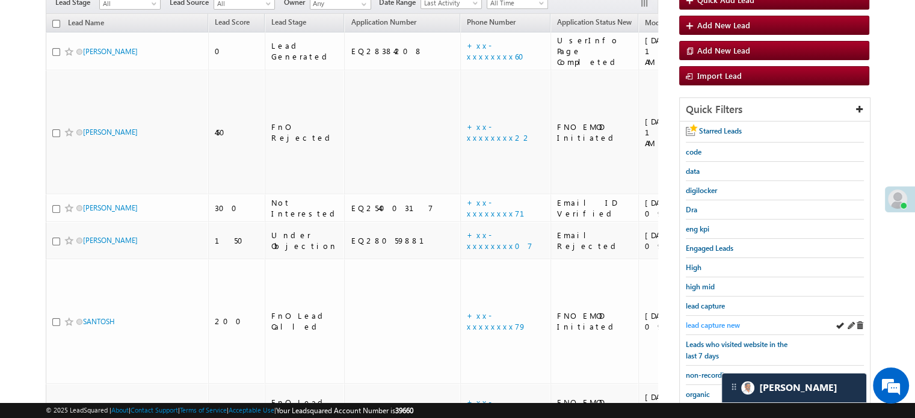
click at [732, 321] on span "lead capture new" at bounding box center [713, 325] width 54 height 9
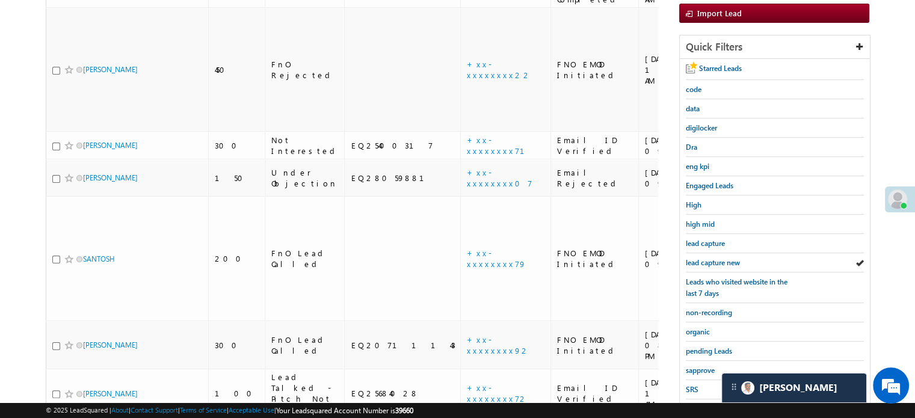
scroll to position [258, 0]
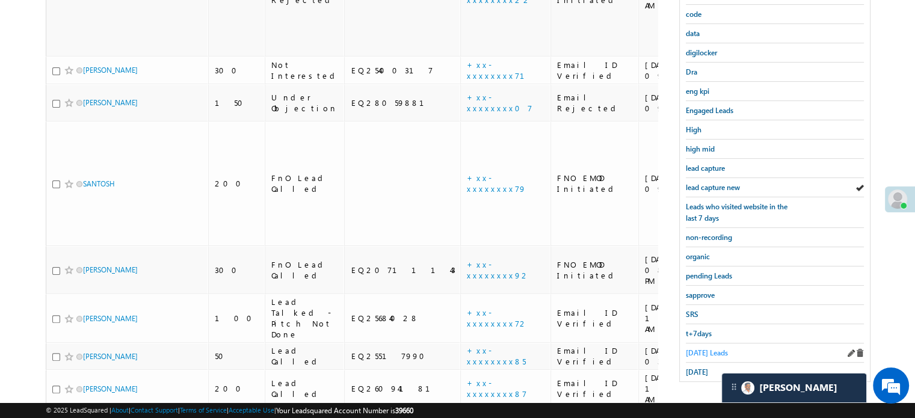
click at [720, 348] on span "Today's Leads" at bounding box center [707, 352] width 42 height 9
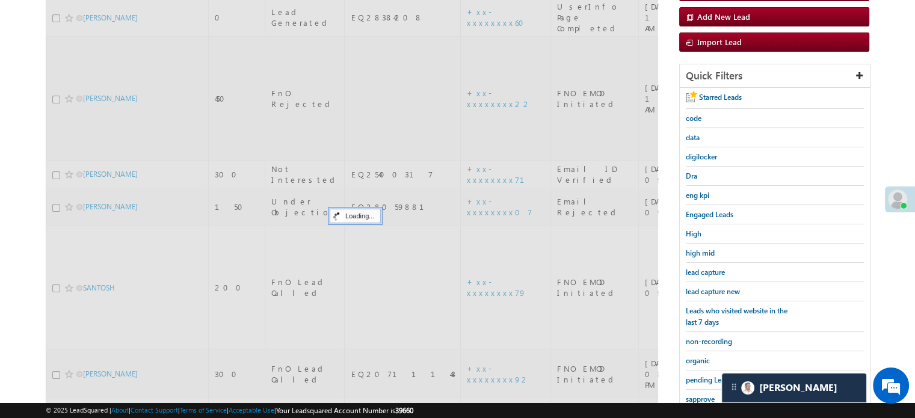
scroll to position [138, 0]
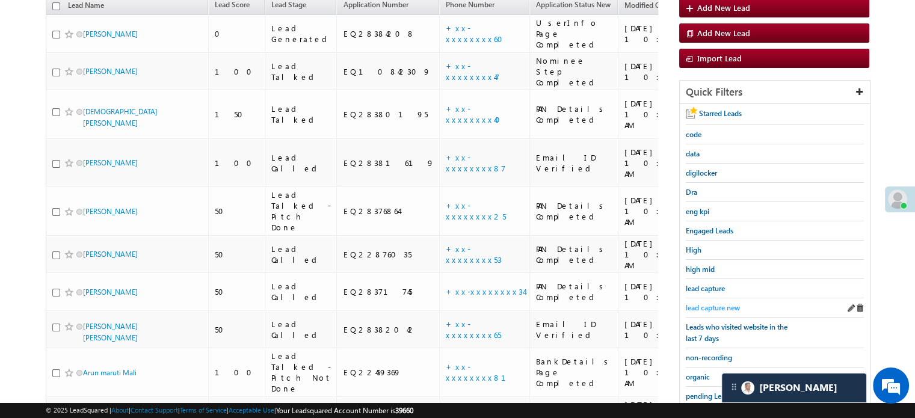
click at [719, 305] on span "lead capture new" at bounding box center [713, 307] width 54 height 9
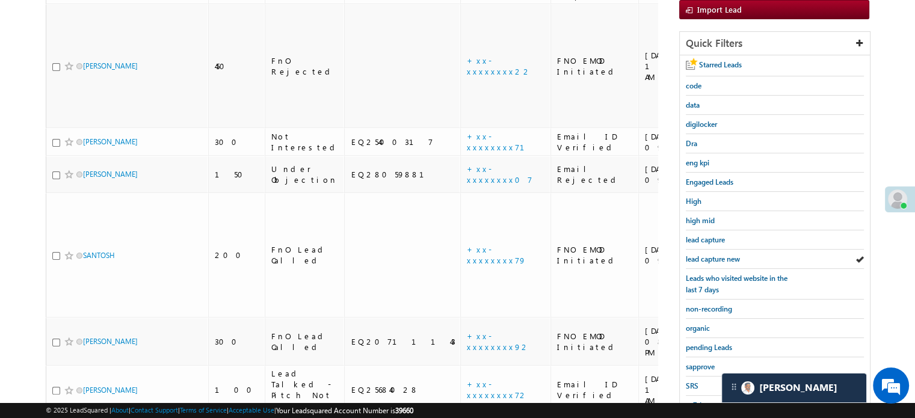
scroll to position [258, 0]
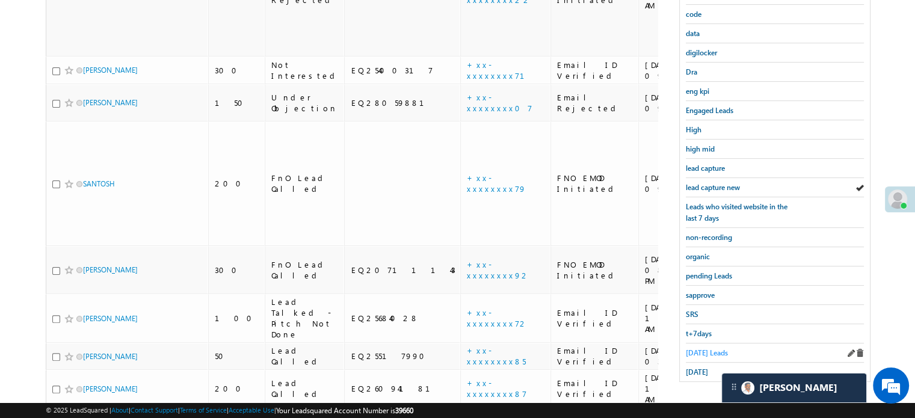
click at [702, 348] on span "Today's Leads" at bounding box center [707, 352] width 42 height 9
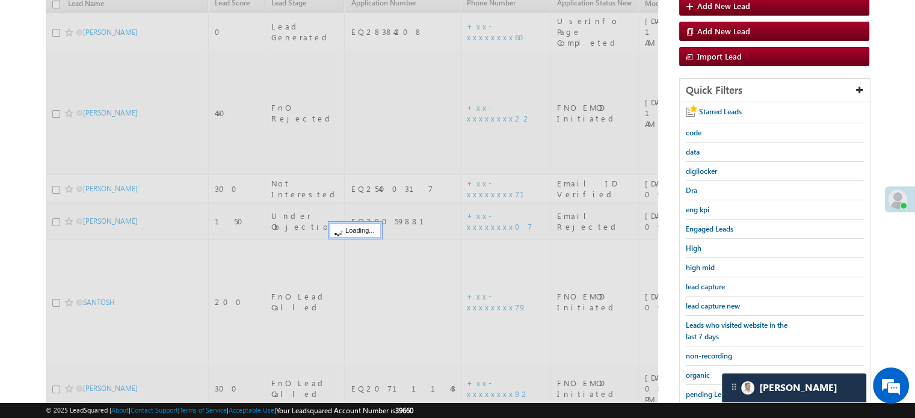
scroll to position [138, 0]
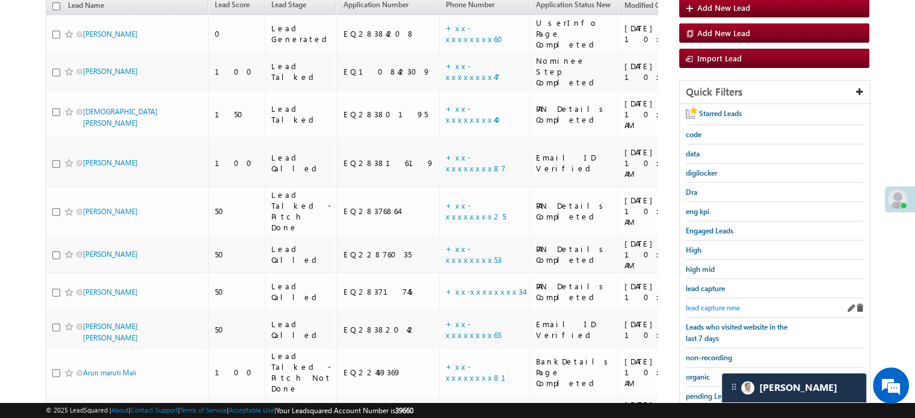
click at [709, 303] on span "lead capture new" at bounding box center [713, 307] width 54 height 9
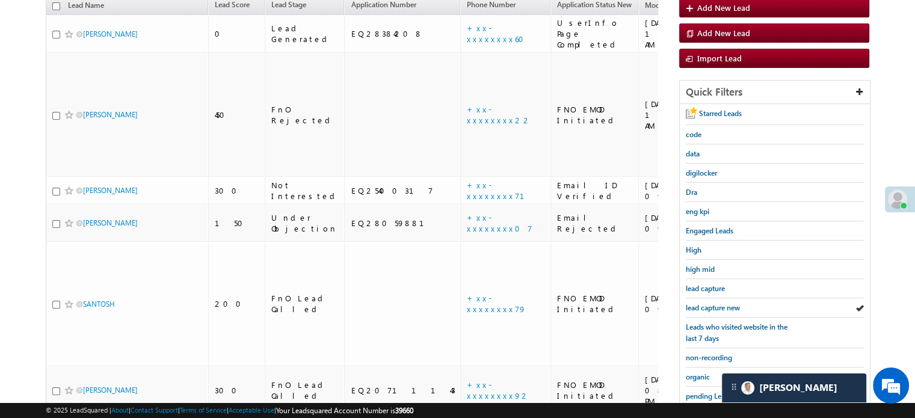
click at [709, 303] on span "lead capture new" at bounding box center [713, 307] width 54 height 9
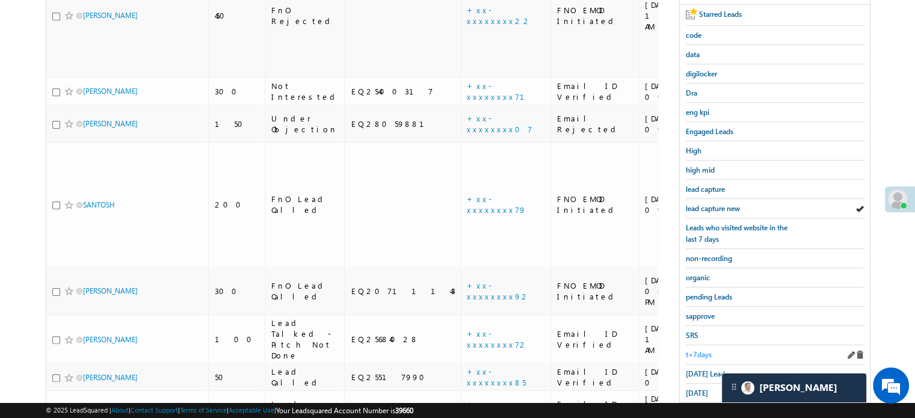
scroll to position [258, 0]
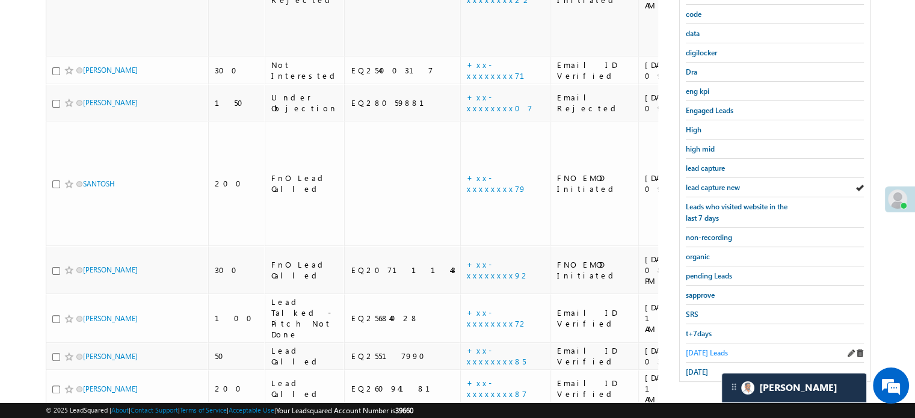
click at [705, 351] on span "Today's Leads" at bounding box center [707, 352] width 42 height 9
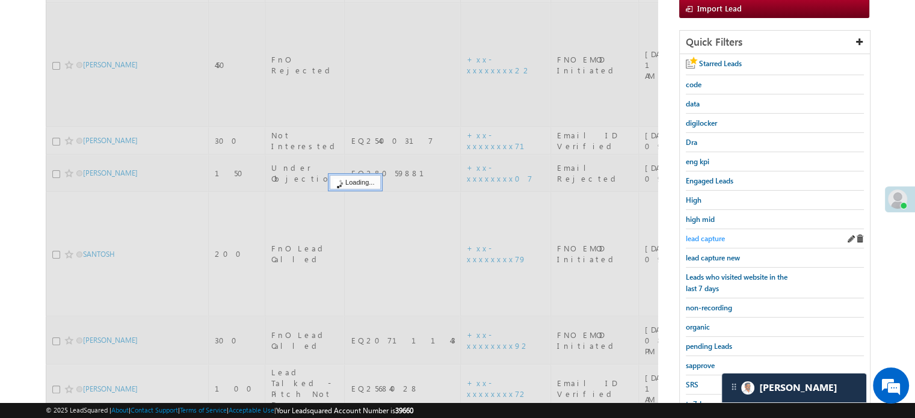
scroll to position [78, 0]
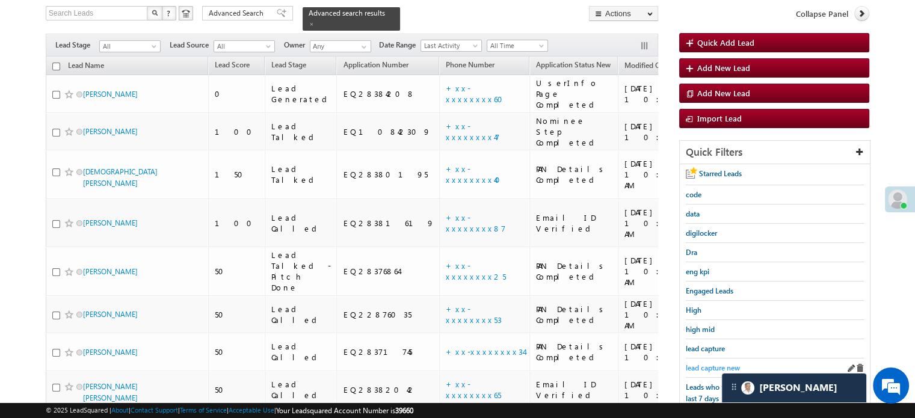
click at [706, 363] on span "lead capture new" at bounding box center [713, 367] width 54 height 9
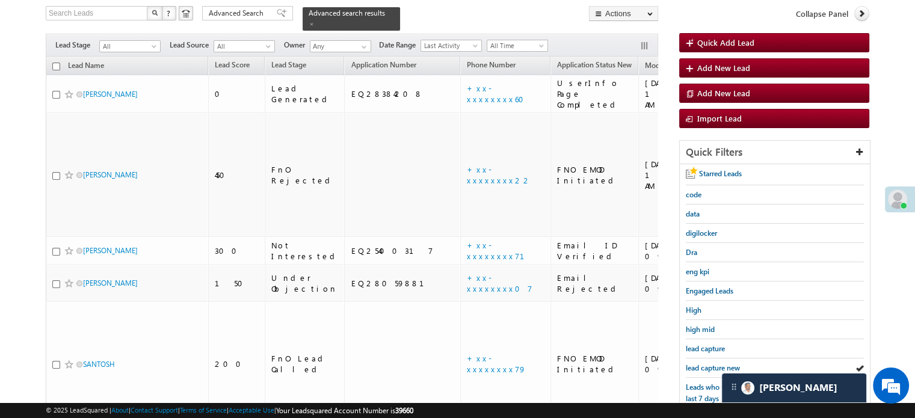
click at [706, 363] on span "lead capture new" at bounding box center [713, 367] width 54 height 9
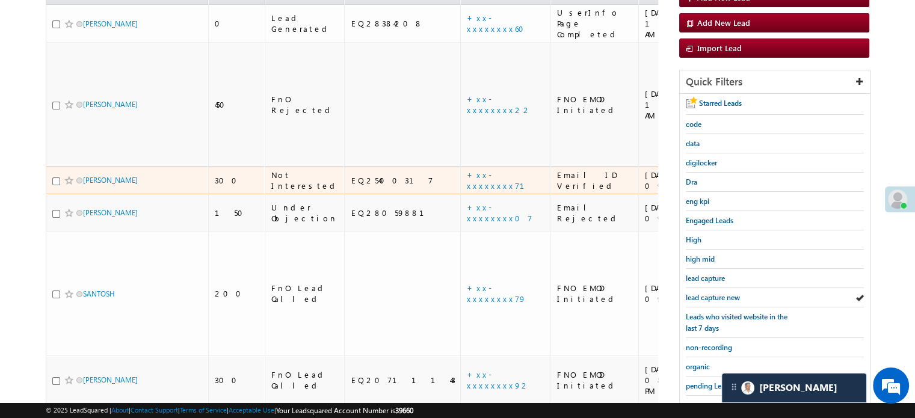
scroll to position [198, 0]
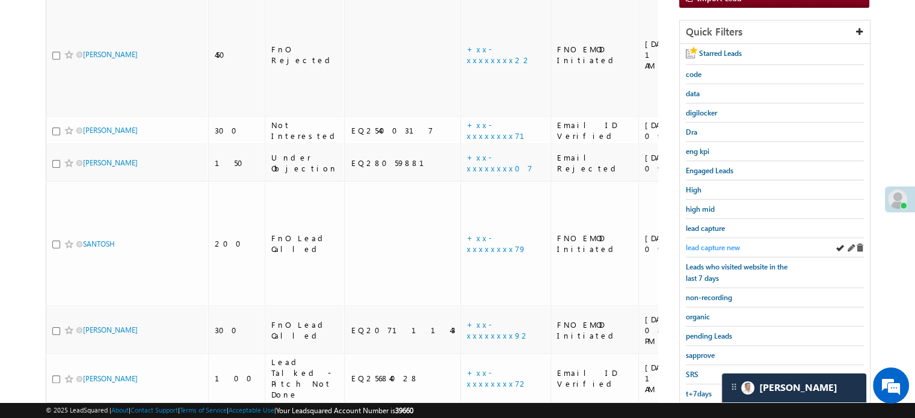
click at [718, 246] on span "lead capture new" at bounding box center [713, 247] width 54 height 9
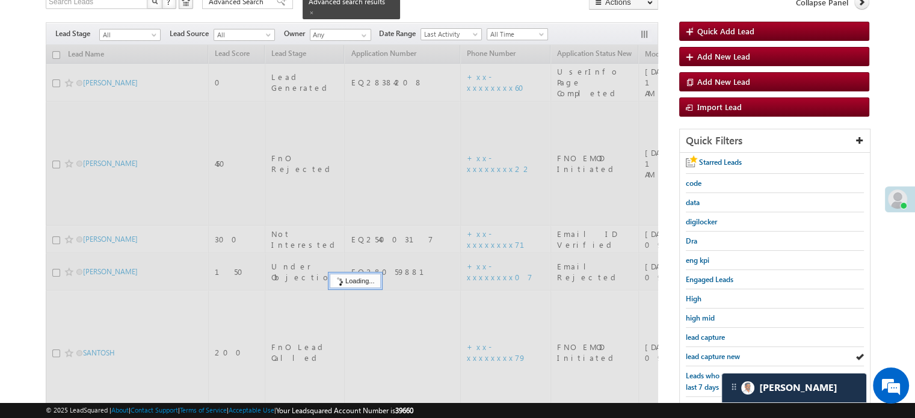
scroll to position [78, 0]
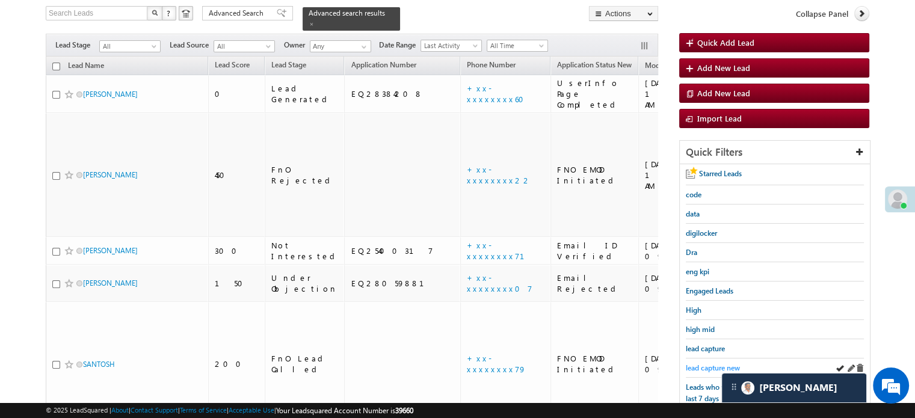
click at [702, 365] on span "lead capture new" at bounding box center [713, 367] width 54 height 9
click at [696, 363] on span "lead capture new" at bounding box center [713, 367] width 54 height 9
click at [710, 363] on span "lead capture new" at bounding box center [713, 367] width 54 height 9
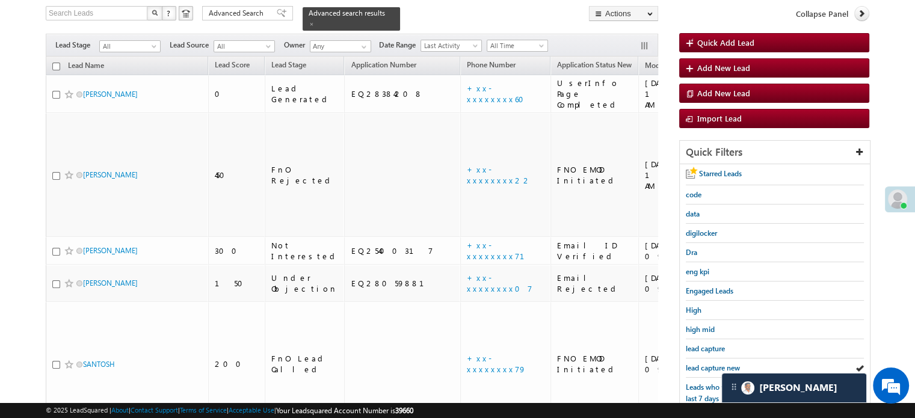
scroll to position [258, 0]
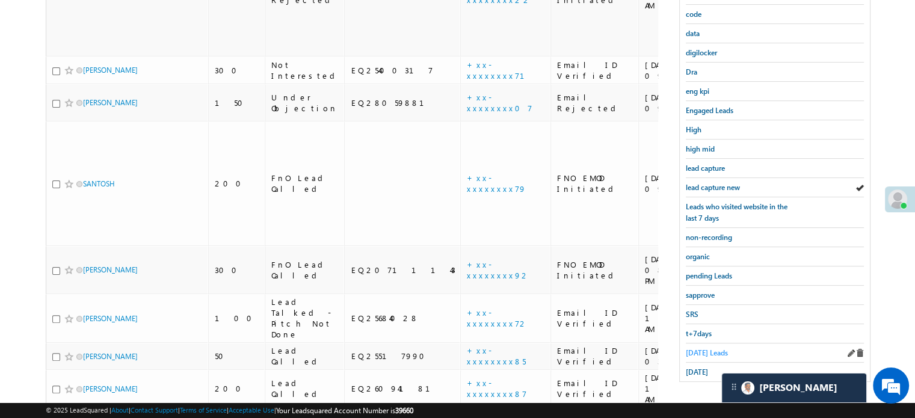
click at [704, 349] on span "[DATE] Leads" at bounding box center [707, 352] width 42 height 9
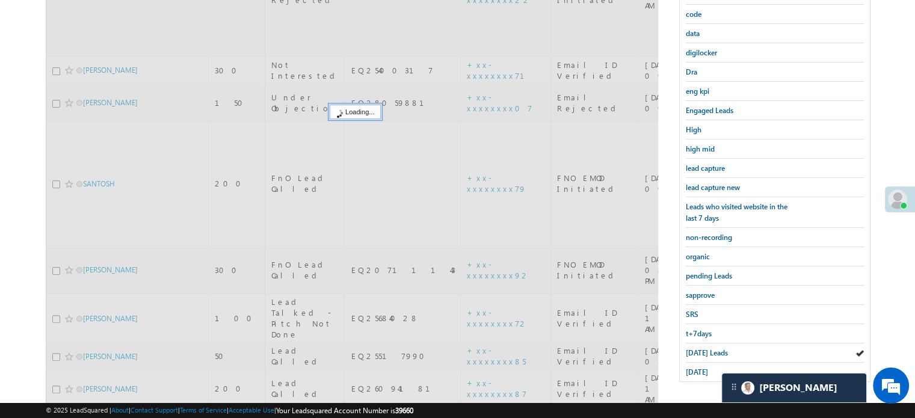
scroll to position [78, 0]
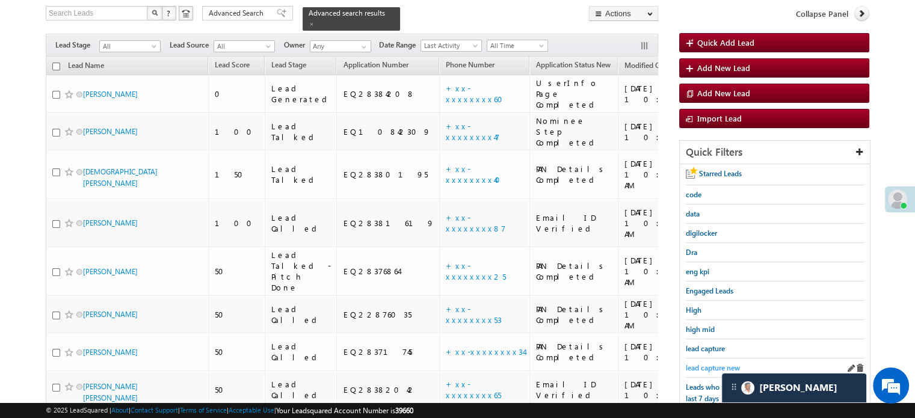
click at [707, 367] on span "lead capture new" at bounding box center [713, 367] width 54 height 9
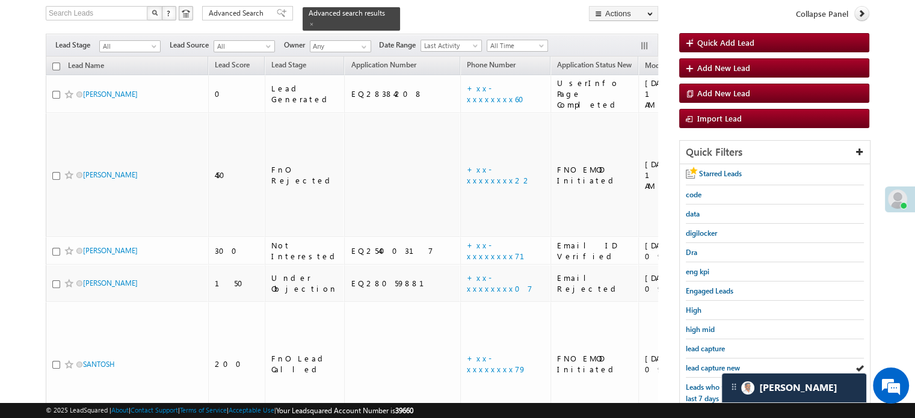
click at [707, 367] on span "lead capture new" at bounding box center [713, 367] width 54 height 9
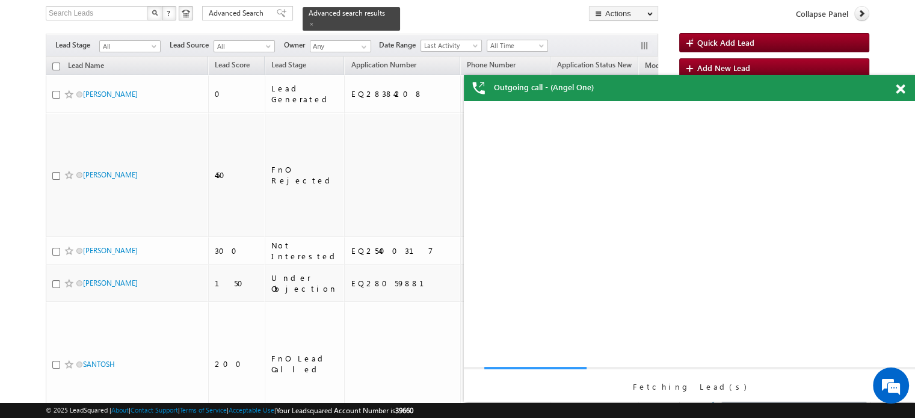
scroll to position [0, 0]
click at [900, 86] on span at bounding box center [900, 89] width 9 height 10
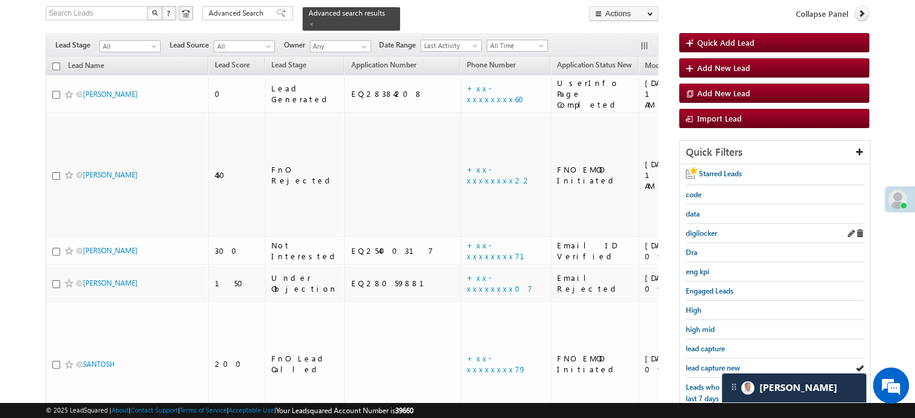
scroll to position [198, 0]
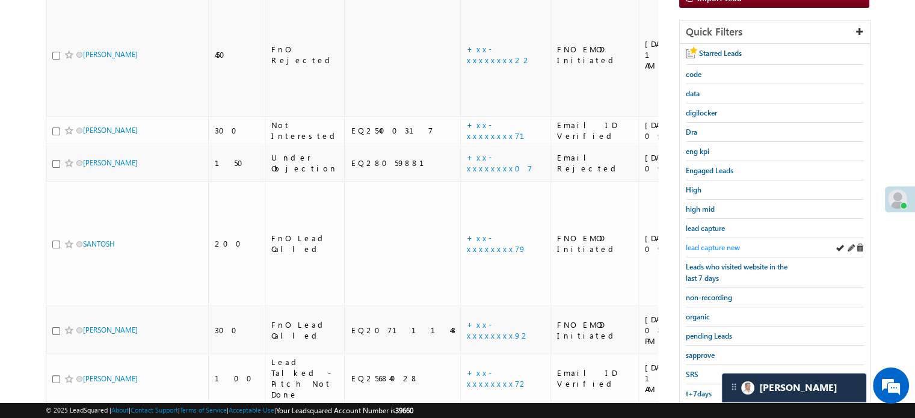
click at [709, 238] on div "lead capture new" at bounding box center [775, 247] width 178 height 19
click at [714, 243] on span "lead capture new" at bounding box center [713, 247] width 54 height 9
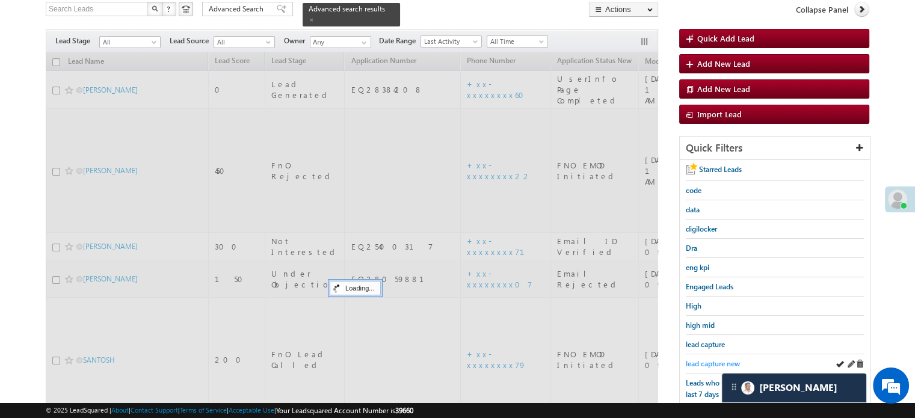
scroll to position [78, 0]
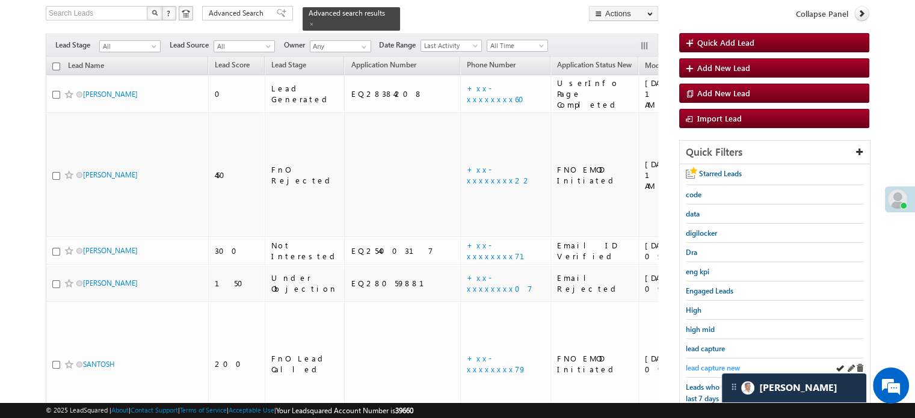
click at [698, 364] on span "lead capture new" at bounding box center [713, 367] width 54 height 9
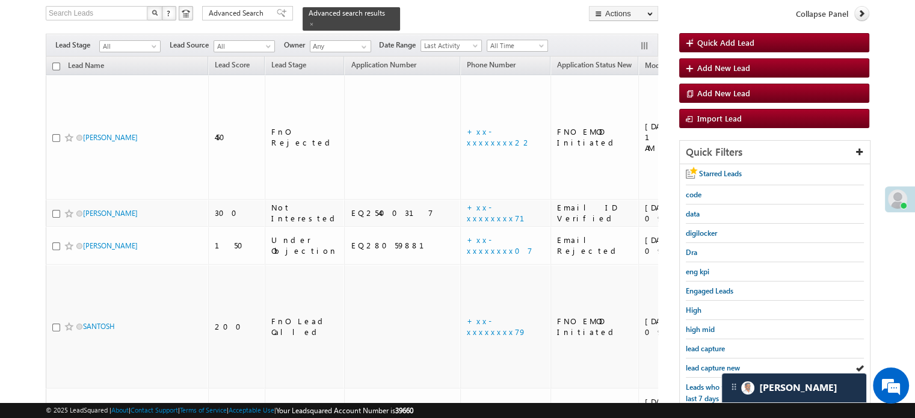
click at [698, 364] on span "lead capture new" at bounding box center [713, 367] width 54 height 9
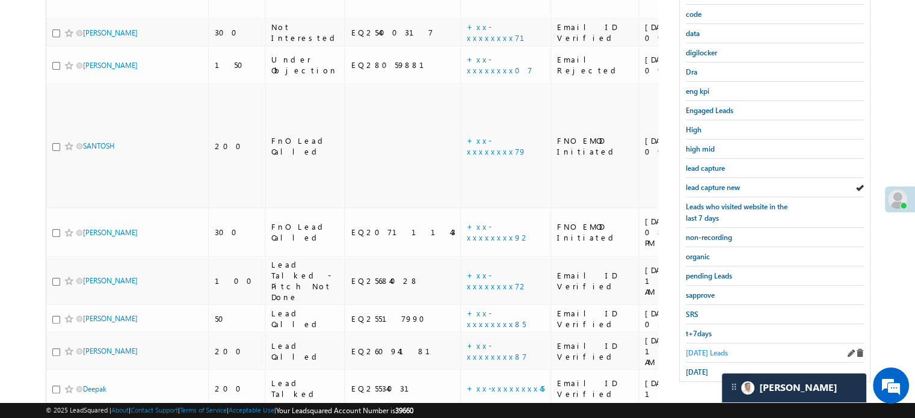
click at [697, 348] on span "[DATE] Leads" at bounding box center [707, 352] width 42 height 9
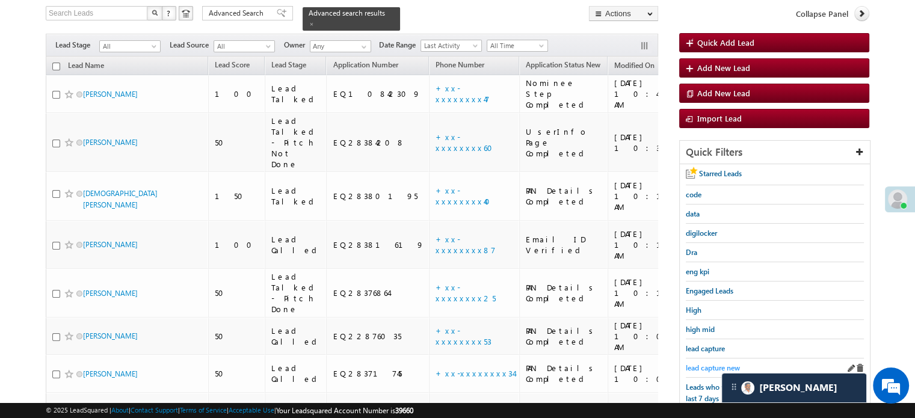
click at [699, 367] on span "lead capture new" at bounding box center [713, 367] width 54 height 9
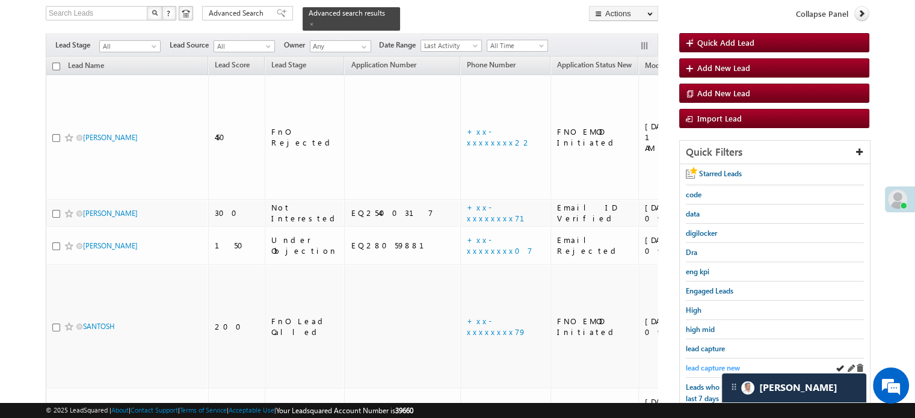
click at [705, 363] on span "lead capture new" at bounding box center [713, 367] width 54 height 9
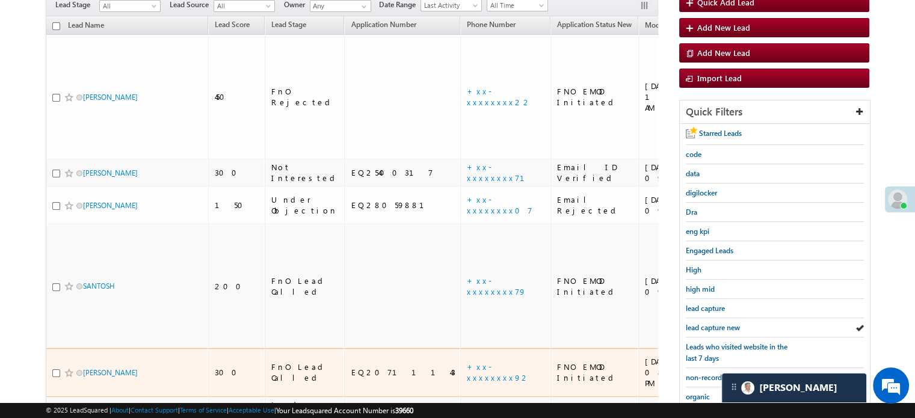
scroll to position [138, 0]
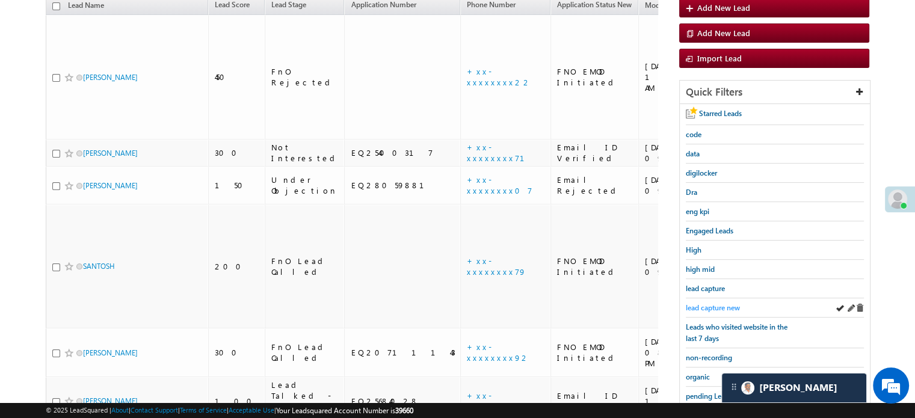
click at [705, 303] on span "lead capture new" at bounding box center [713, 307] width 54 height 9
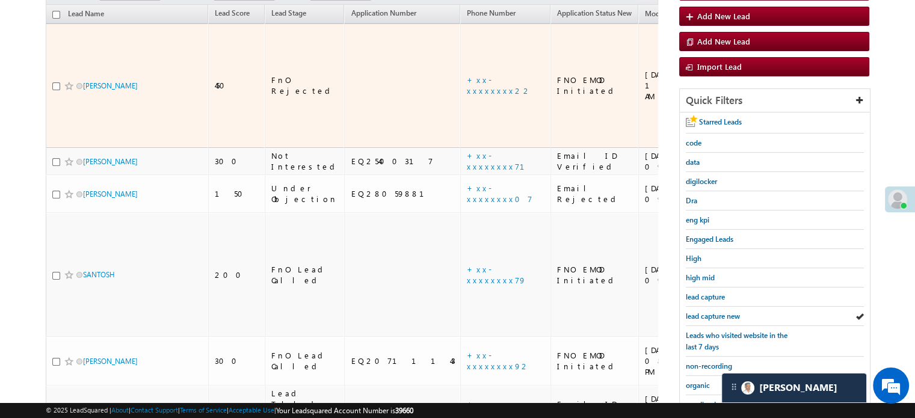
scroll to position [198, 0]
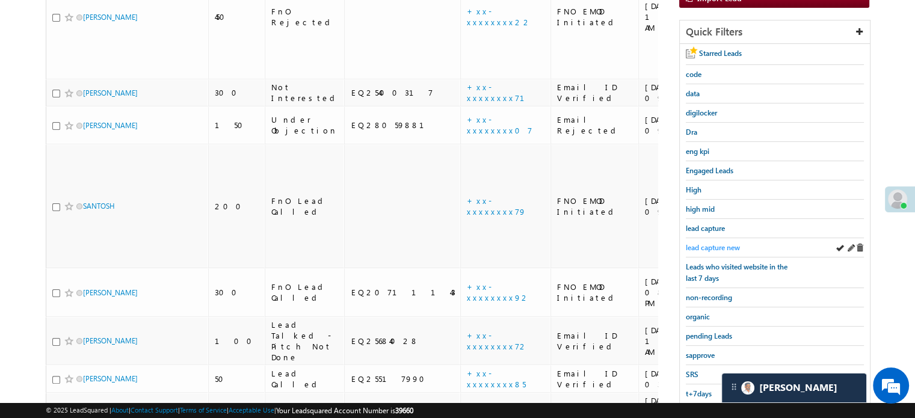
click at [692, 244] on span "lead capture new" at bounding box center [713, 247] width 54 height 9
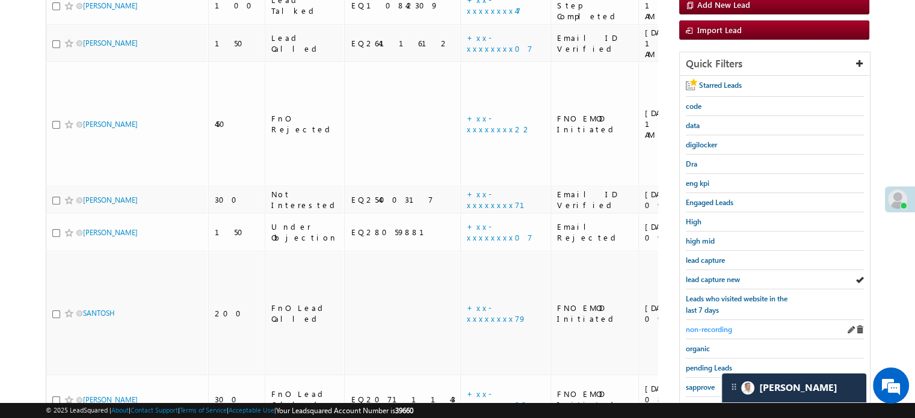
scroll to position [241, 0]
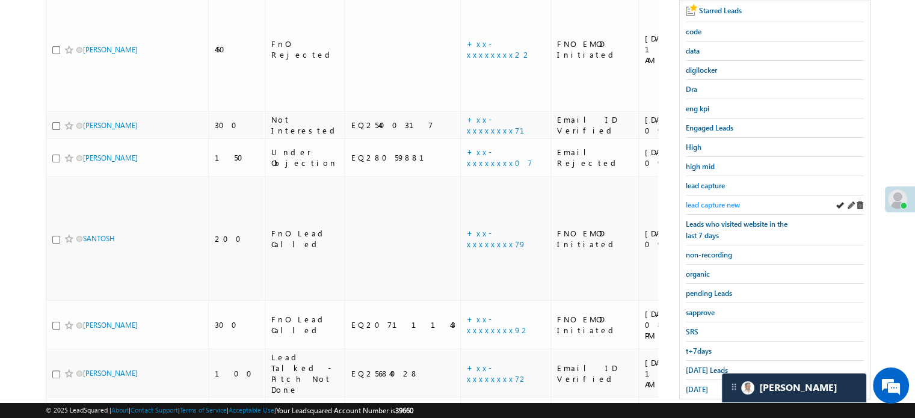
click at [723, 203] on span "lead capture new" at bounding box center [713, 204] width 54 height 9
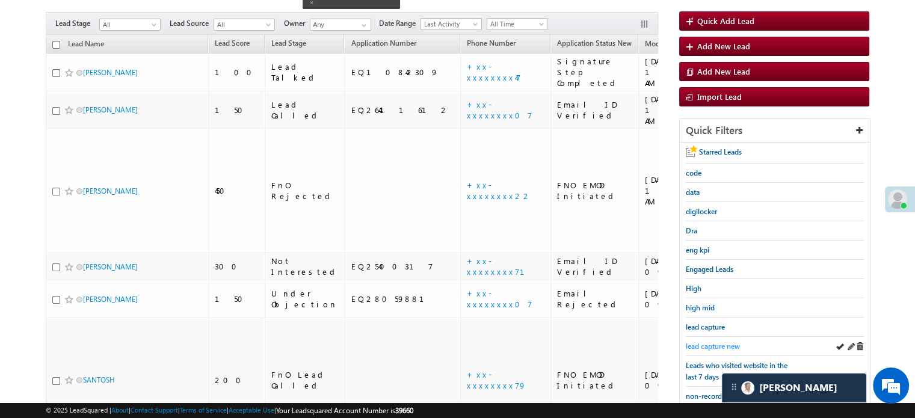
scroll to position [120, 0]
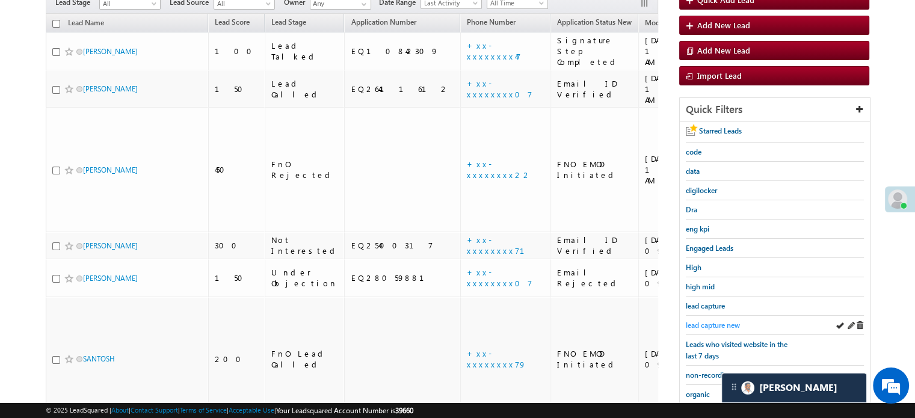
click at [701, 326] on span "lead capture new" at bounding box center [713, 325] width 54 height 9
click at [716, 321] on span "lead capture new" at bounding box center [713, 325] width 54 height 9
click at [728, 321] on span "lead capture new" at bounding box center [713, 325] width 54 height 9
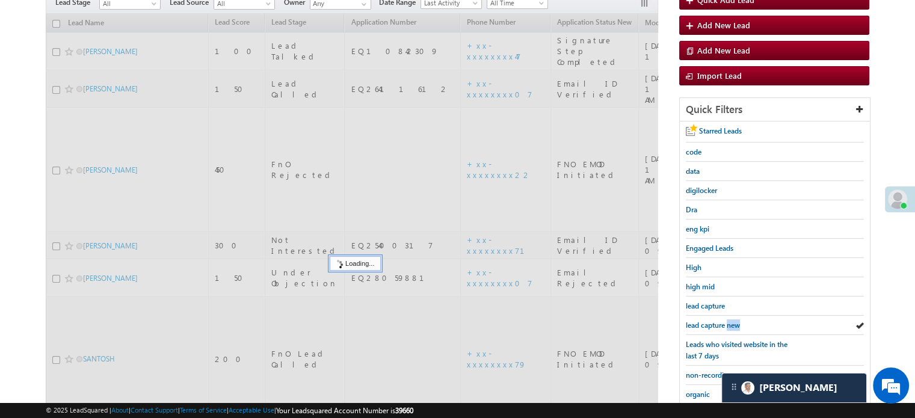
click at [728, 321] on span "lead capture new" at bounding box center [713, 325] width 54 height 9
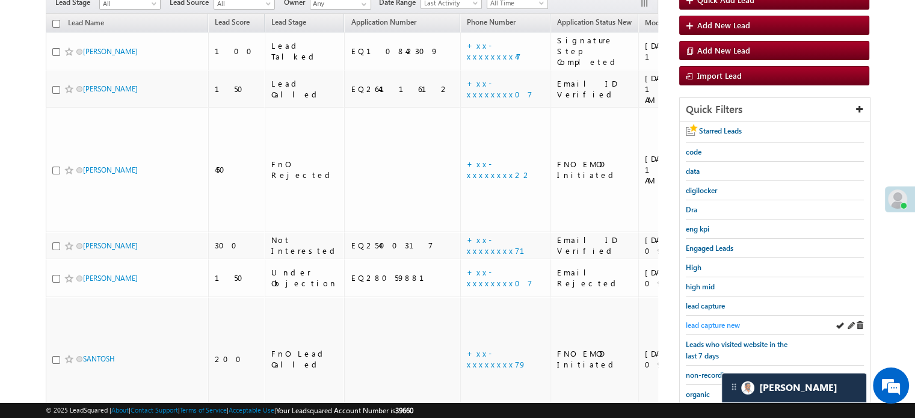
click at [706, 321] on span "lead capture new" at bounding box center [713, 325] width 54 height 9
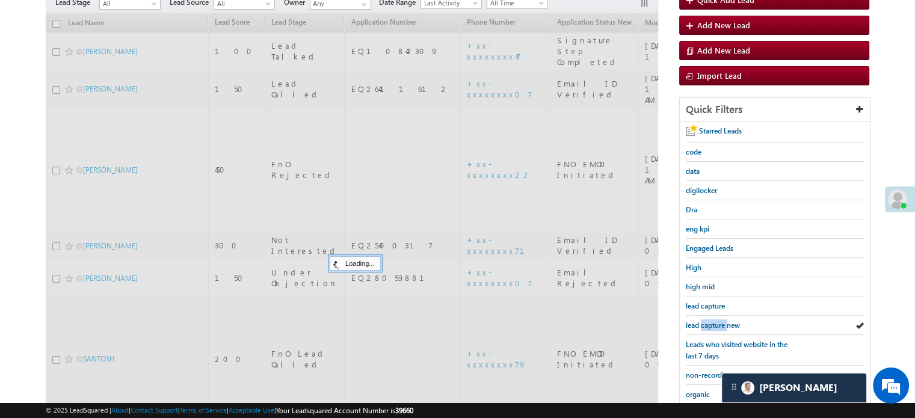
click at [706, 321] on span "lead capture new" at bounding box center [713, 325] width 54 height 9
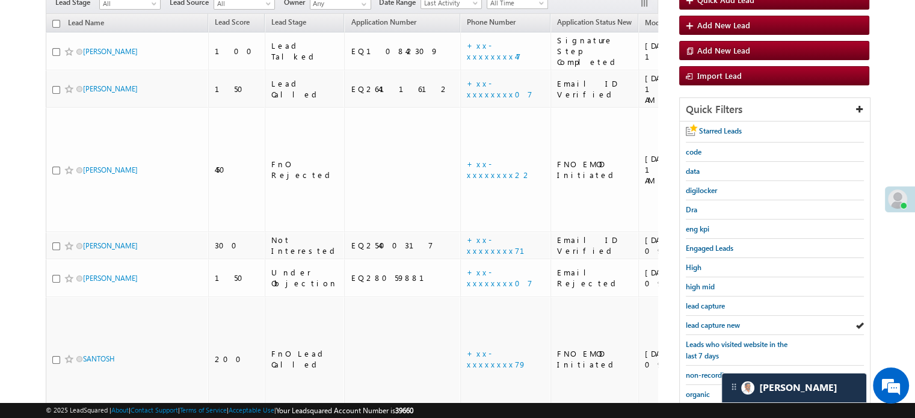
click at [706, 321] on span "lead capture new" at bounding box center [713, 325] width 54 height 9
click at [703, 321] on span "lead capture new" at bounding box center [713, 325] width 54 height 9
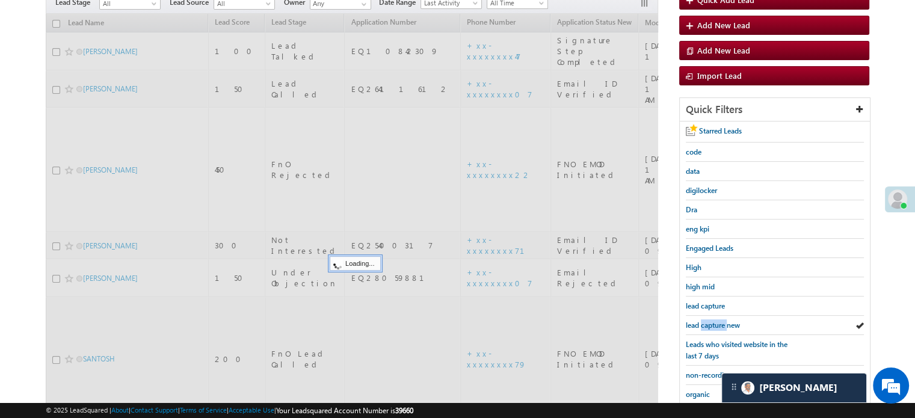
click at [703, 321] on span "lead capture new" at bounding box center [713, 325] width 54 height 9
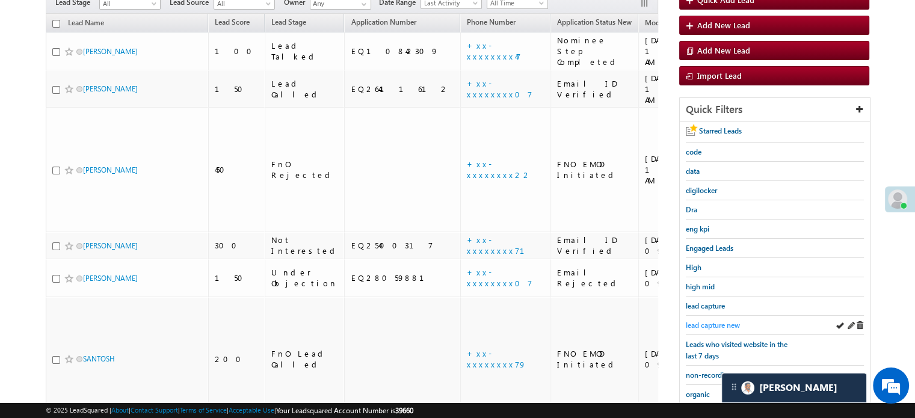
click at [713, 323] on span "lead capture new" at bounding box center [713, 325] width 54 height 9
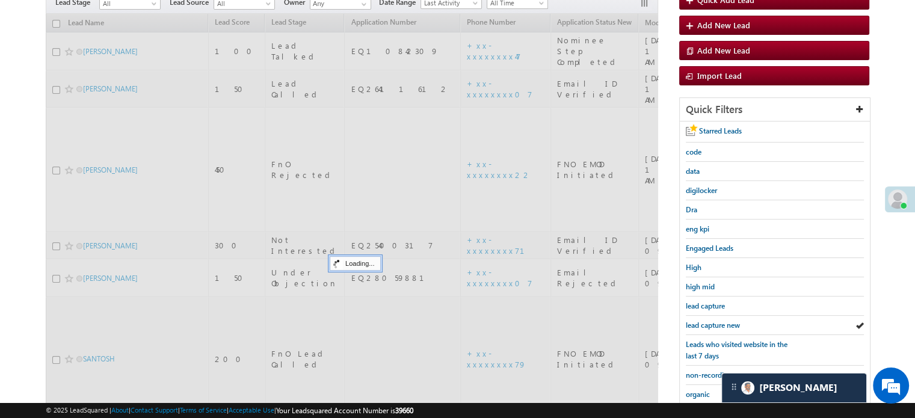
click at [713, 323] on span "lead capture new" at bounding box center [713, 325] width 54 height 9
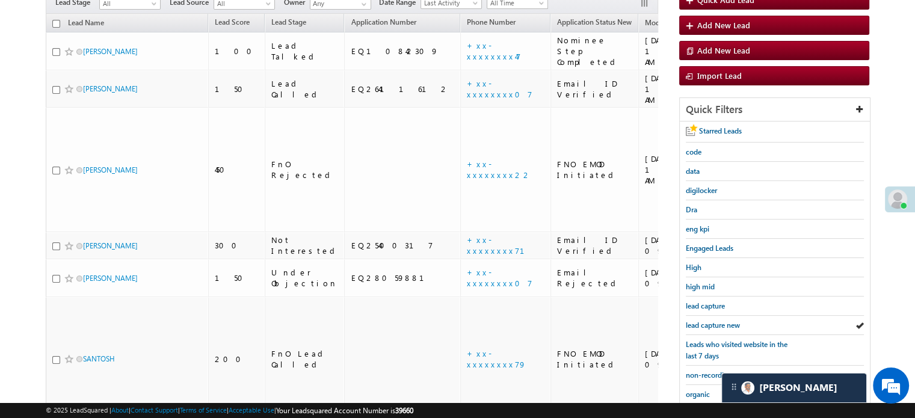
click at [713, 323] on span "lead capture new" at bounding box center [713, 325] width 54 height 9
click at [709, 323] on span "lead capture new" at bounding box center [713, 325] width 54 height 9
click at [713, 326] on span "lead capture new" at bounding box center [713, 325] width 54 height 9
click at [727, 321] on span "lead capture new" at bounding box center [713, 325] width 54 height 9
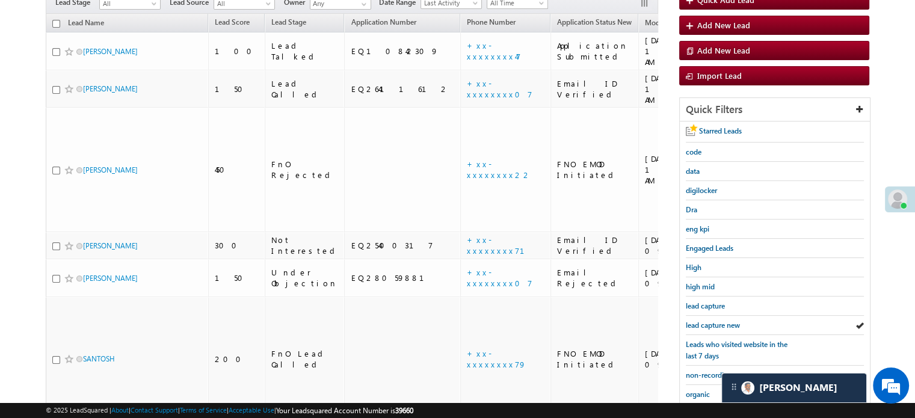
click at [727, 321] on span "lead capture new" at bounding box center [713, 325] width 54 height 9
click at [715, 321] on span "lead capture new" at bounding box center [713, 325] width 54 height 9
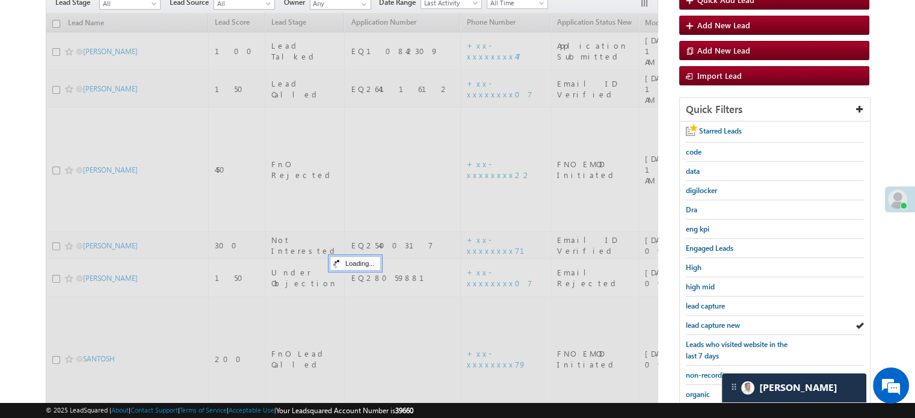
scroll to position [258, 0]
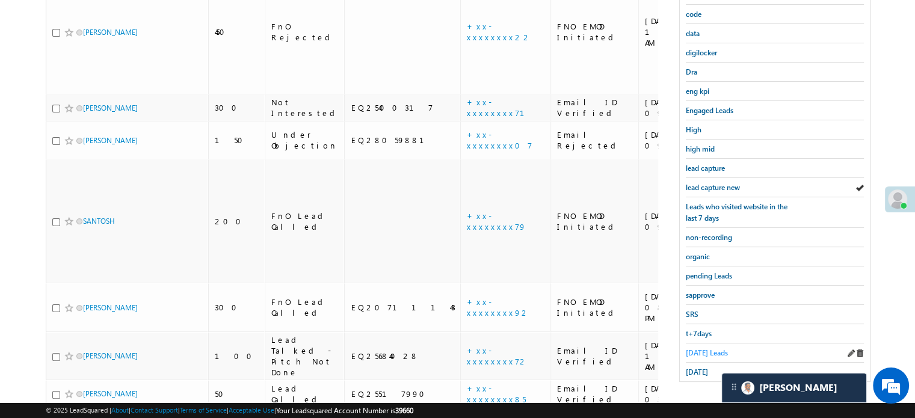
click at [714, 351] on span "Today's Leads" at bounding box center [707, 352] width 42 height 9
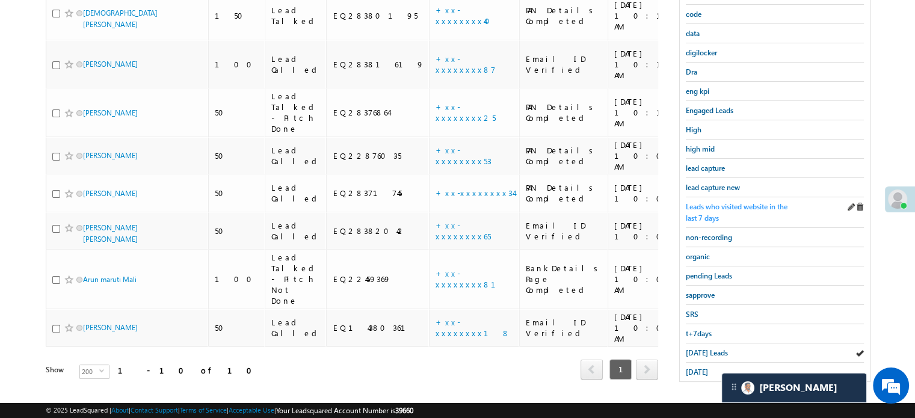
scroll to position [198, 0]
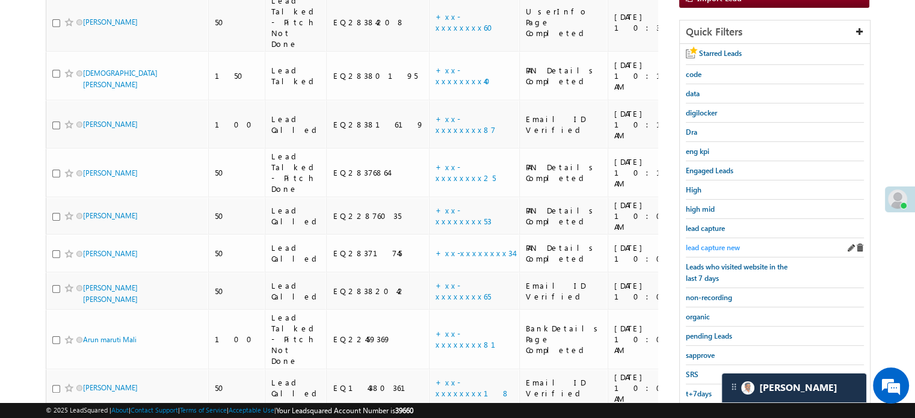
drag, startPoint x: 708, startPoint y: 237, endPoint x: 717, endPoint y: 241, distance: 10.3
click at [708, 238] on div "lead capture new" at bounding box center [775, 247] width 178 height 19
click at [721, 245] on span "lead capture new" at bounding box center [713, 247] width 54 height 9
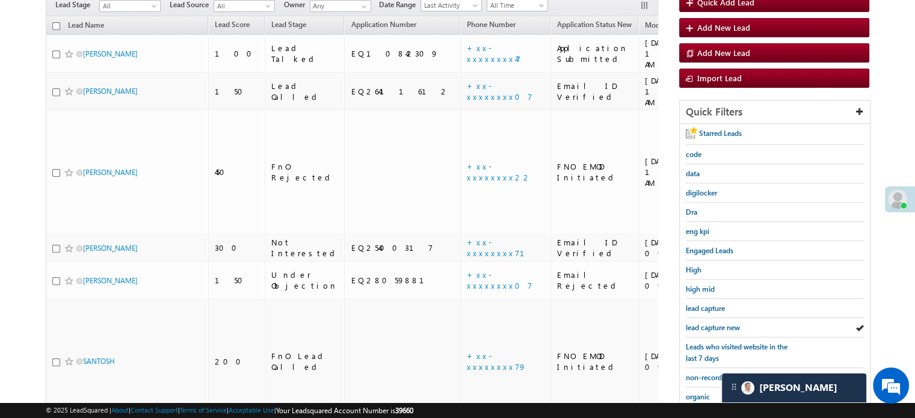
scroll to position [258, 0]
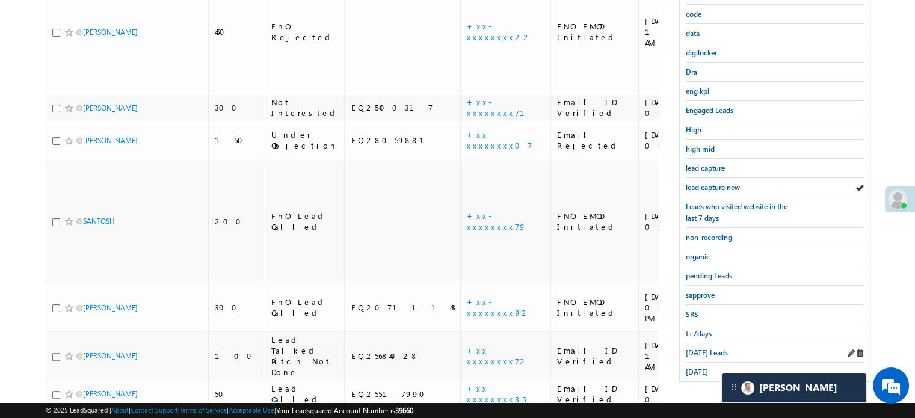
click at [708, 344] on div "Today's Leads" at bounding box center [775, 353] width 178 height 19
click at [708, 347] on link "Today's Leads" at bounding box center [707, 352] width 42 height 11
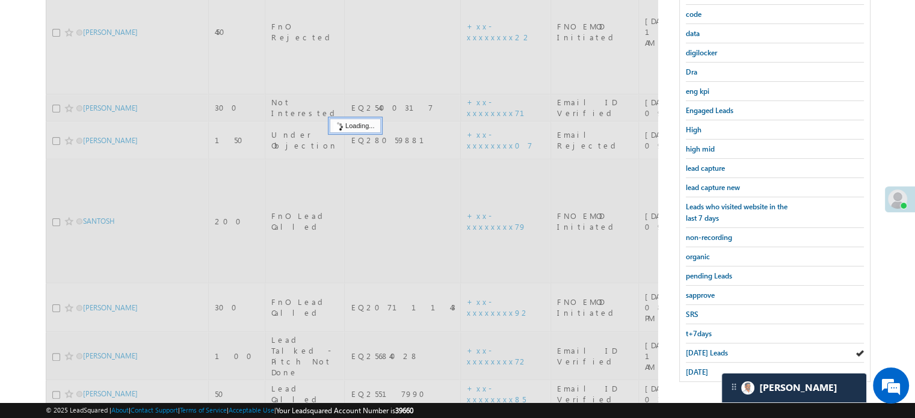
scroll to position [138, 0]
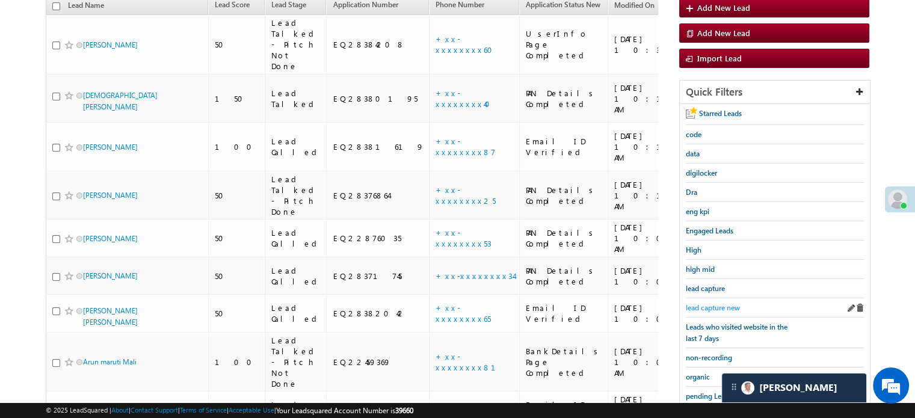
click at [718, 303] on span "lead capture new" at bounding box center [713, 307] width 54 height 9
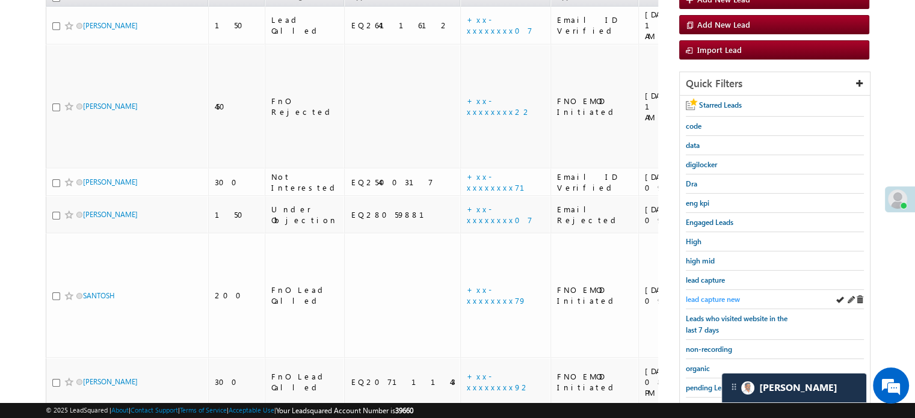
scroll to position [78, 0]
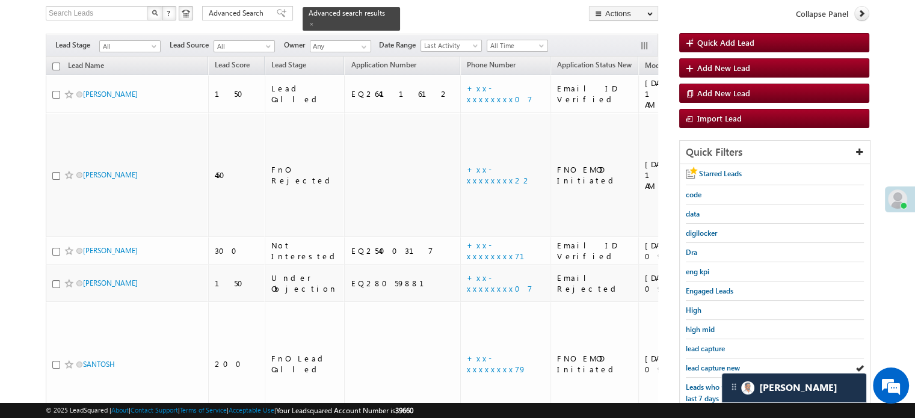
click at [701, 367] on span "lead capture new" at bounding box center [713, 367] width 54 height 9
click at [703, 363] on span "lead capture new" at bounding box center [713, 367] width 54 height 9
click at [709, 366] on span "lead capture new" at bounding box center [713, 367] width 54 height 9
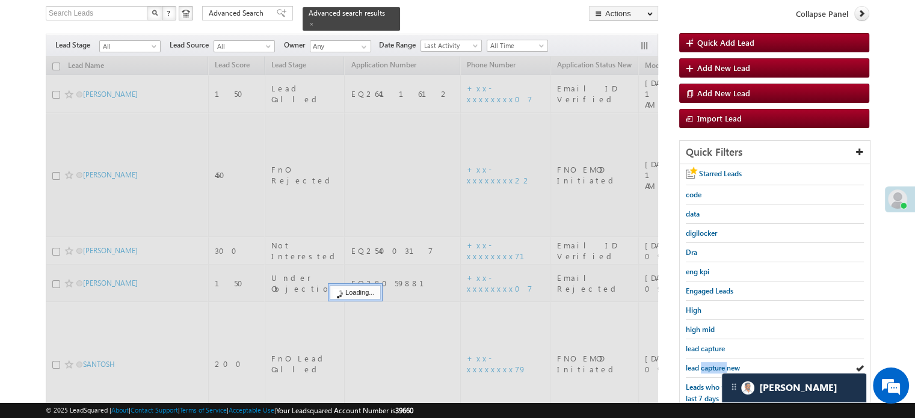
click at [709, 366] on span "lead capture new" at bounding box center [713, 367] width 54 height 9
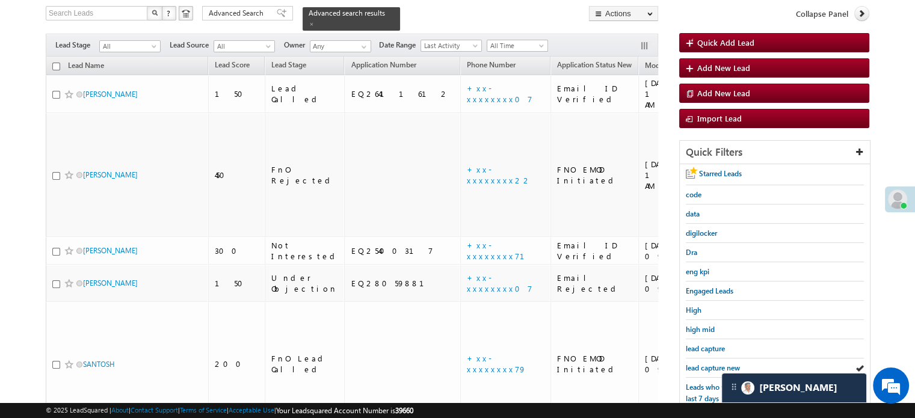
click at [709, 366] on span "lead capture new" at bounding box center [713, 367] width 54 height 9
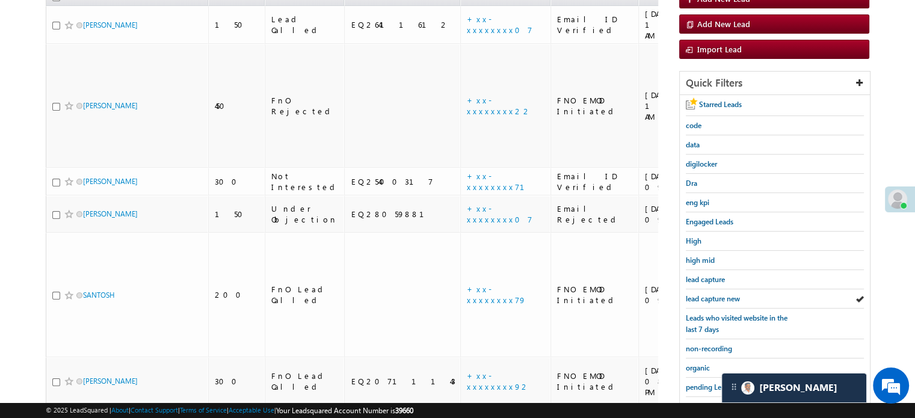
scroll to position [198, 0]
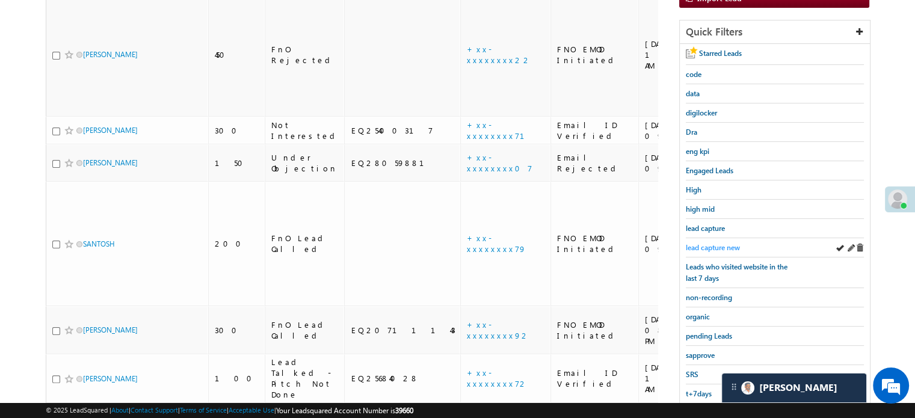
click at [720, 243] on span "lead capture new" at bounding box center [713, 247] width 54 height 9
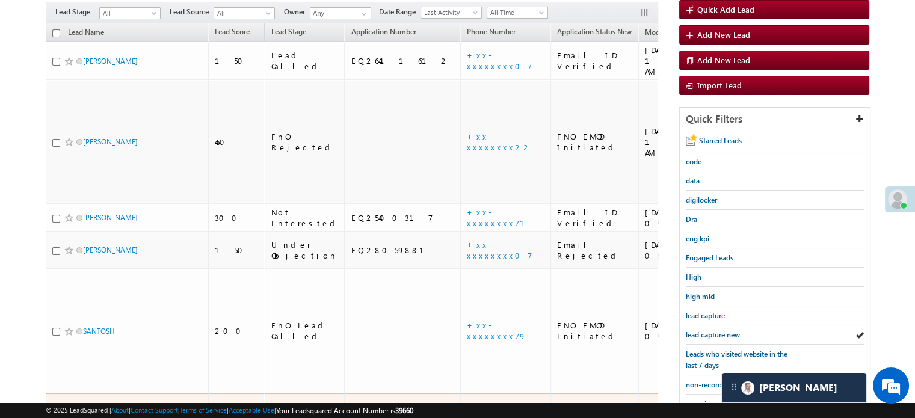
scroll to position [138, 0]
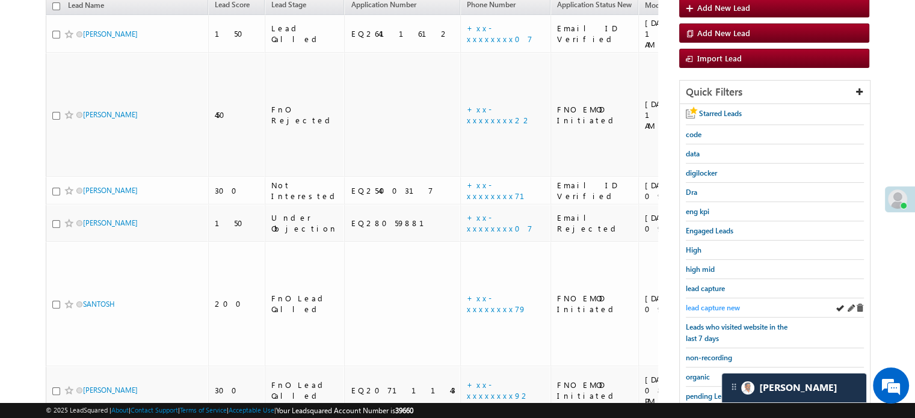
click at [702, 303] on span "lead capture new" at bounding box center [713, 307] width 54 height 9
click at [716, 303] on span "lead capture new" at bounding box center [713, 307] width 54 height 9
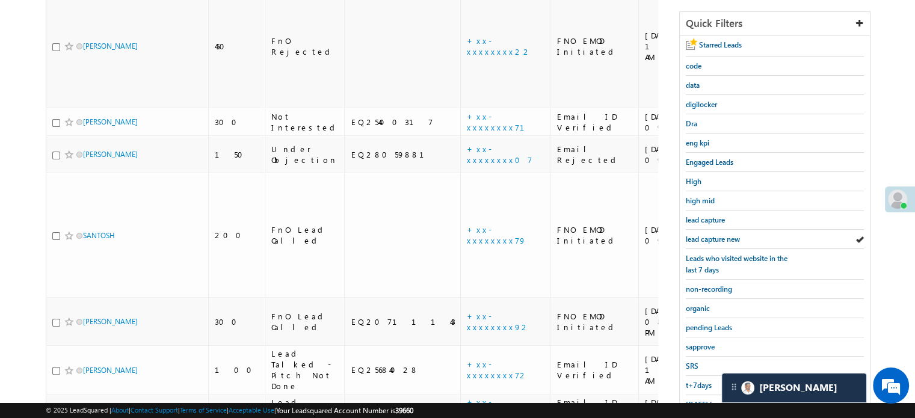
scroll to position [258, 0]
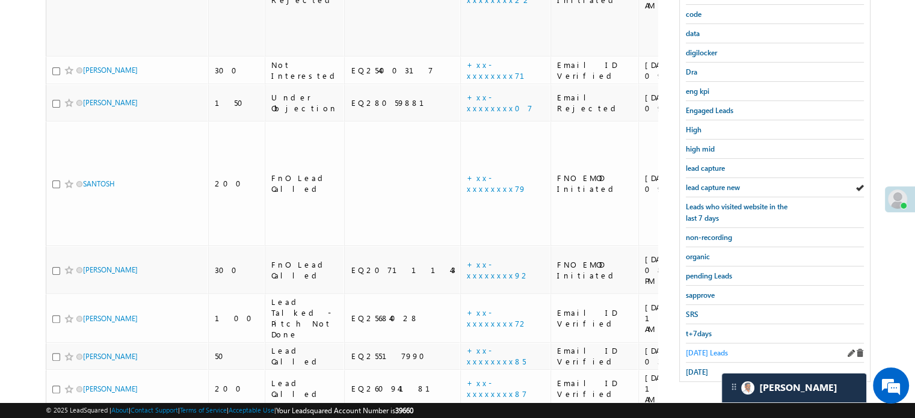
click at [708, 348] on span "Today's Leads" at bounding box center [707, 352] width 42 height 9
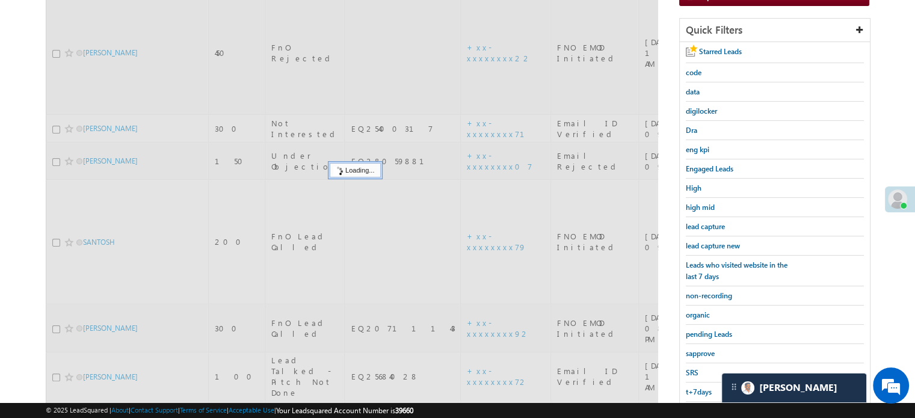
scroll to position [138, 0]
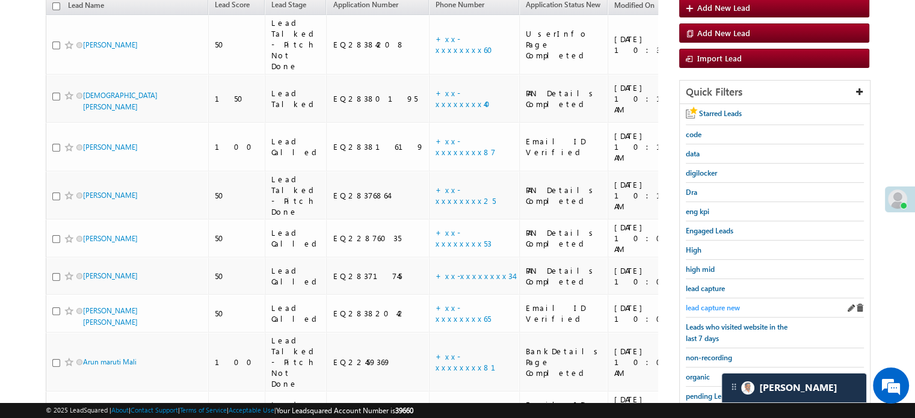
click at [710, 303] on span "lead capture new" at bounding box center [713, 307] width 54 height 9
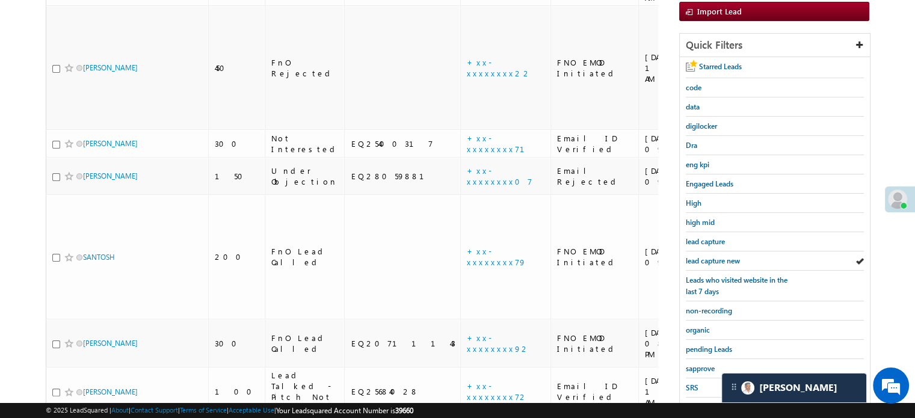
scroll to position [78, 0]
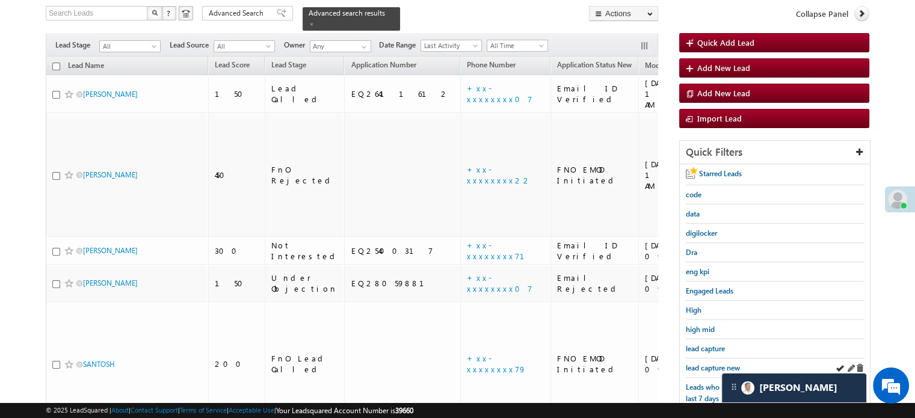
click at [714, 359] on div "lead capture new" at bounding box center [775, 368] width 178 height 19
click at [717, 363] on span "lead capture new" at bounding box center [713, 367] width 54 height 9
click at [705, 363] on span "lead capture new" at bounding box center [713, 367] width 54 height 9
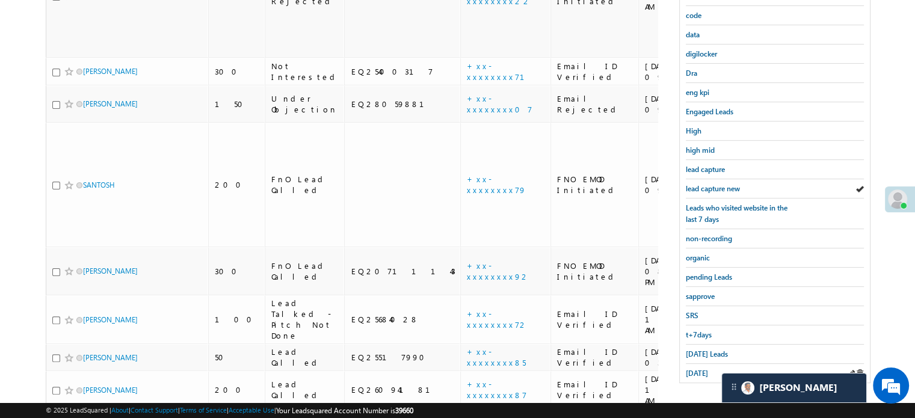
scroll to position [258, 0]
click at [708, 368] on span "yesterday" at bounding box center [697, 372] width 22 height 9
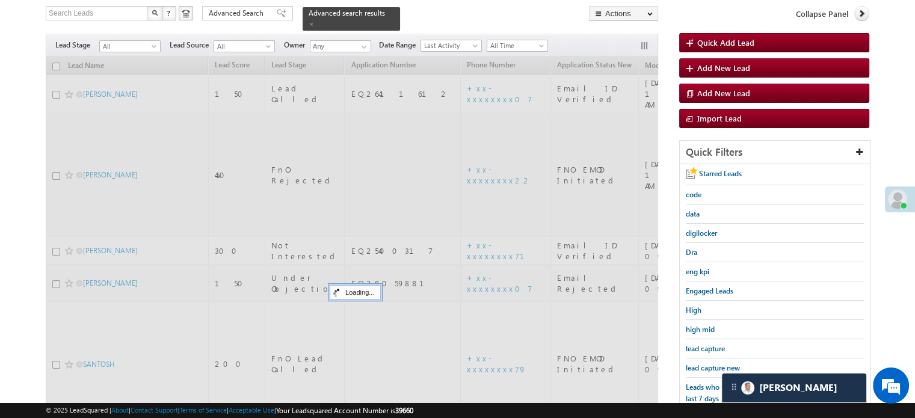
scroll to position [0, 0]
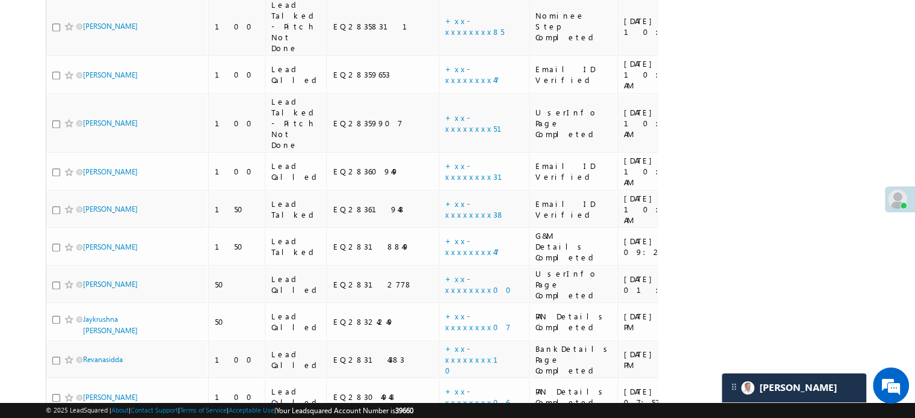
drag, startPoint x: 900, startPoint y: 107, endPoint x: 897, endPoint y: 76, distance: 31.5
click at [898, 86] on body "Menu Priya Rathore priya .rath ore@a ngelb rokin g.com" at bounding box center [457, 157] width 915 height 1779
drag, startPoint x: 895, startPoint y: 61, endPoint x: 895, endPoint y: 42, distance: 19.3
click at [895, 42] on body "Menu Priya Rathore priya .rath ore@a ngelb rokin g.com" at bounding box center [457, 157] width 915 height 1779
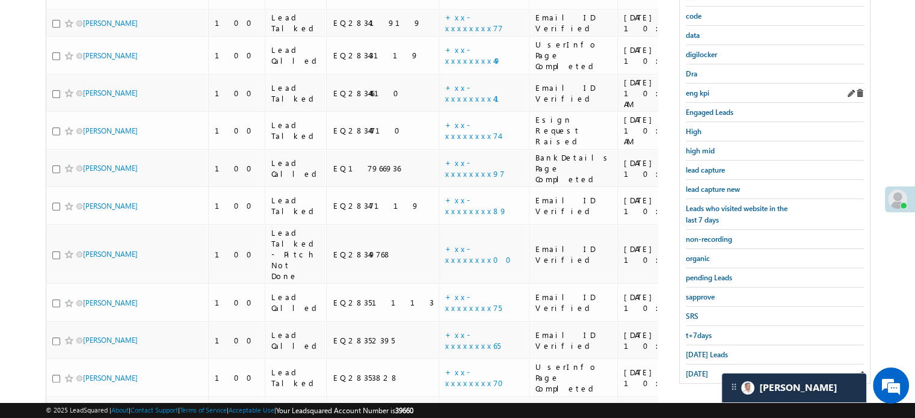
scroll to position [130, 0]
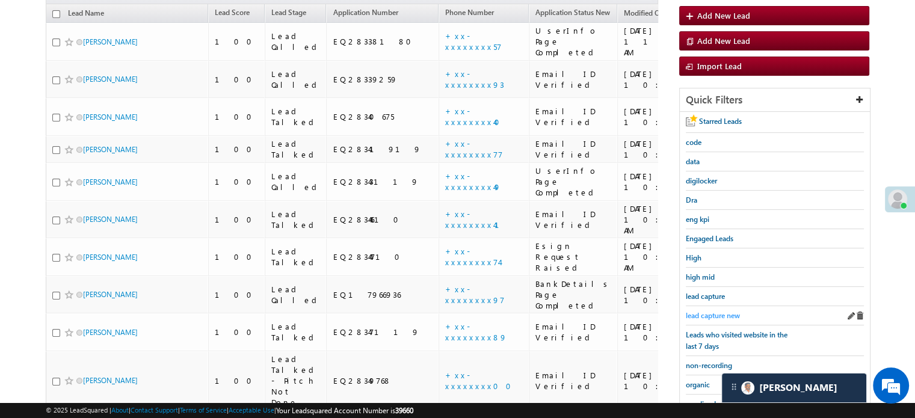
click at [711, 311] on span "lead capture new" at bounding box center [713, 315] width 54 height 9
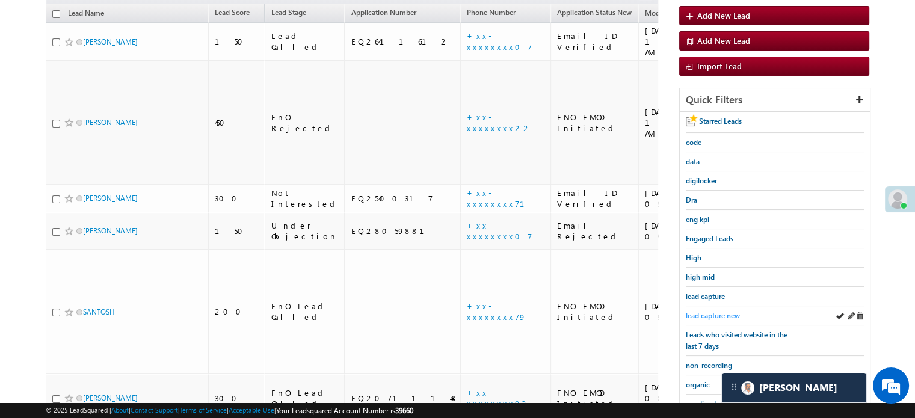
click at [725, 317] on link "lead capture new" at bounding box center [713, 315] width 54 height 11
click at [727, 311] on span "lead capture new" at bounding box center [713, 315] width 54 height 9
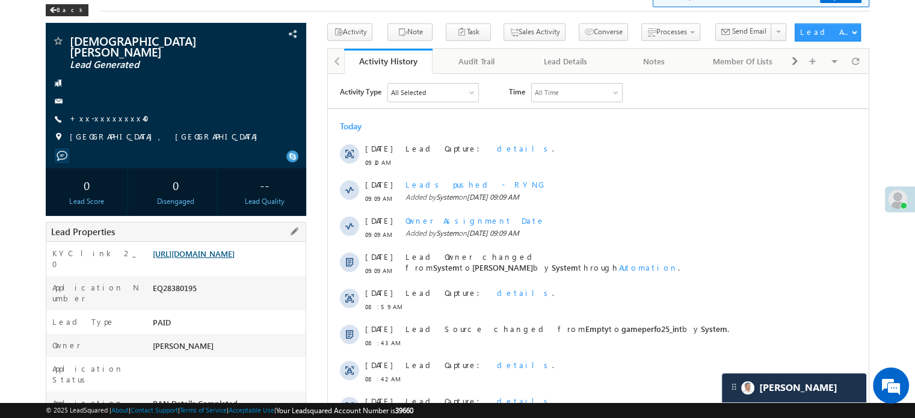
scroll to position [5798, 0]
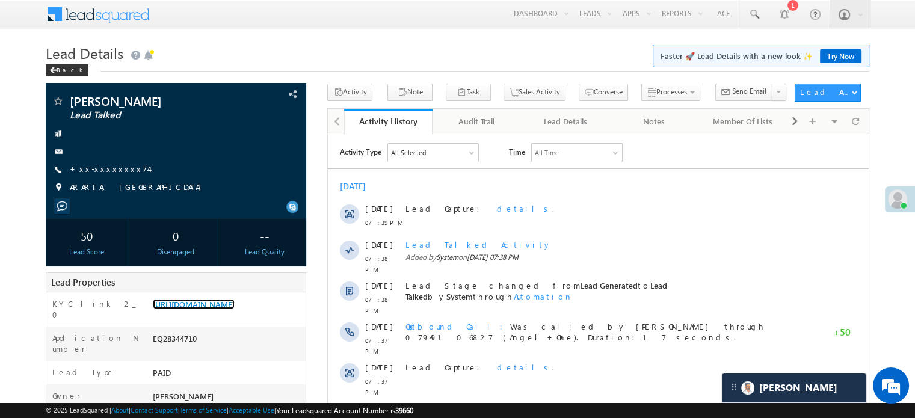
scroll to position [5903, 0]
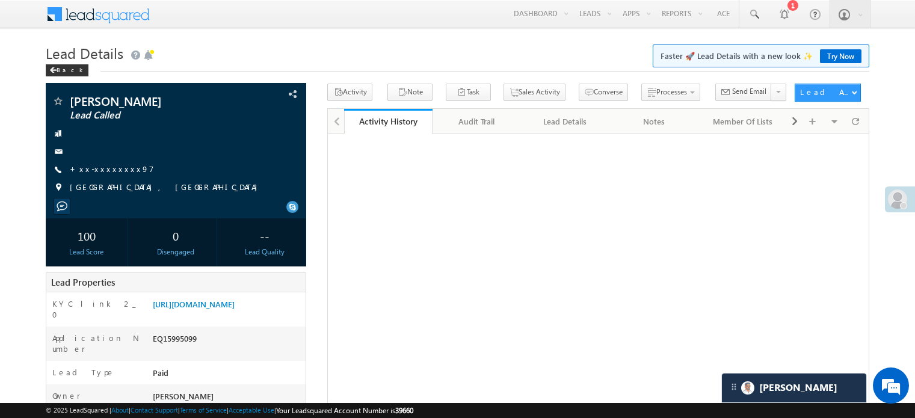
click at [235, 309] on link "[URL][DOMAIN_NAME]" at bounding box center [194, 304] width 82 height 10
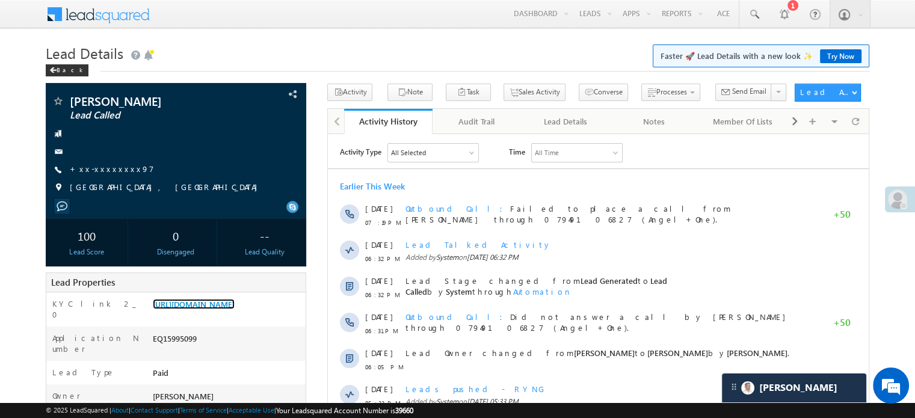
scroll to position [5903, 0]
click at [107, 169] on link "+xx-xxxxxxxx97" at bounding box center [112, 169] width 84 height 10
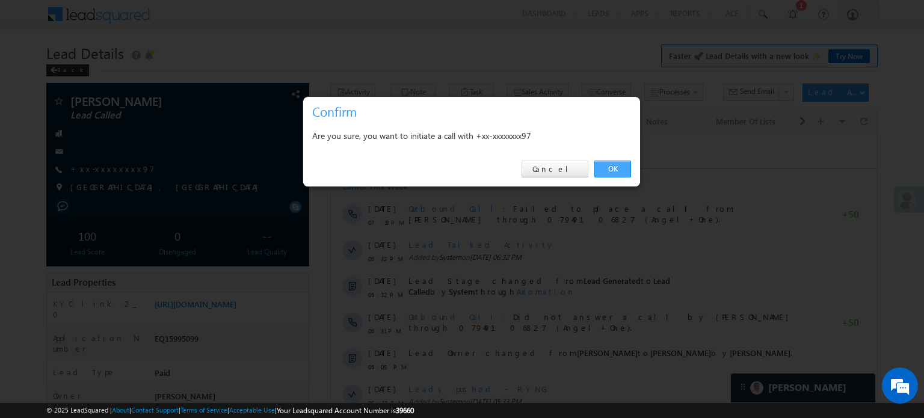
click at [603, 168] on link "OK" at bounding box center [613, 169] width 37 height 17
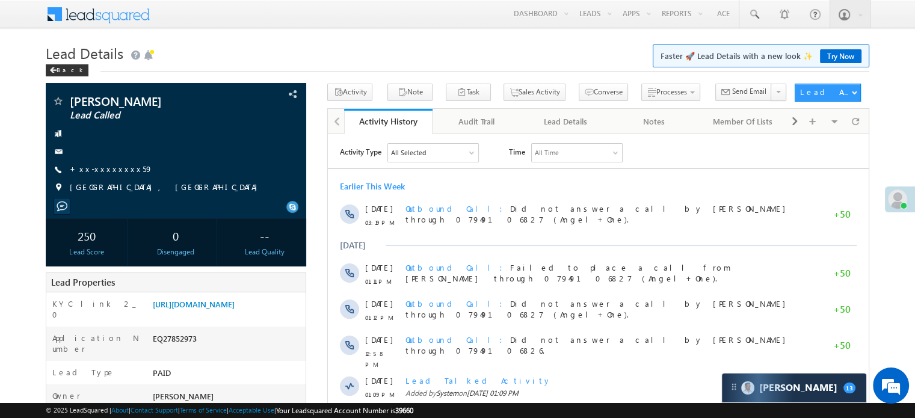
scroll to position [5798, 0]
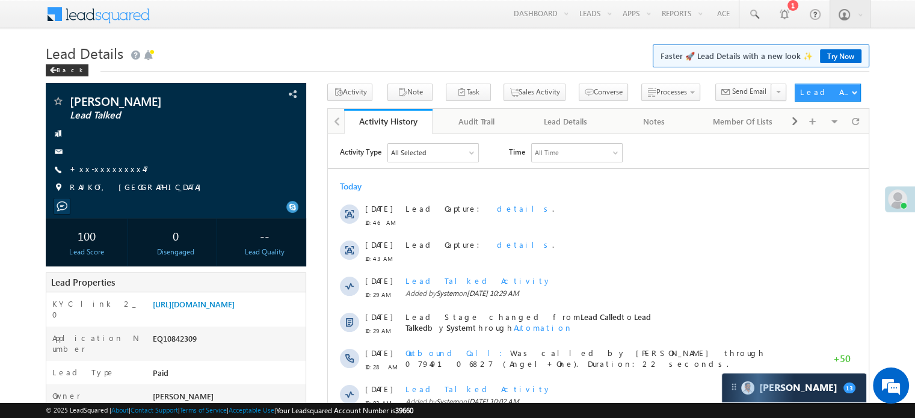
scroll to position [181, 0]
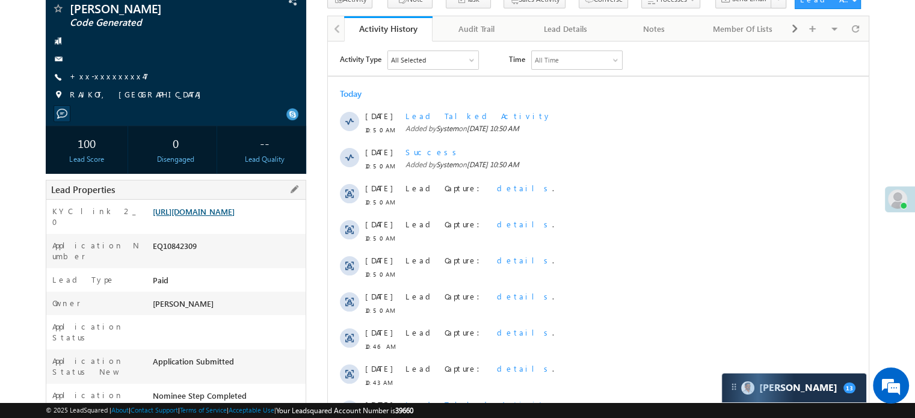
scroll to position [181, 0]
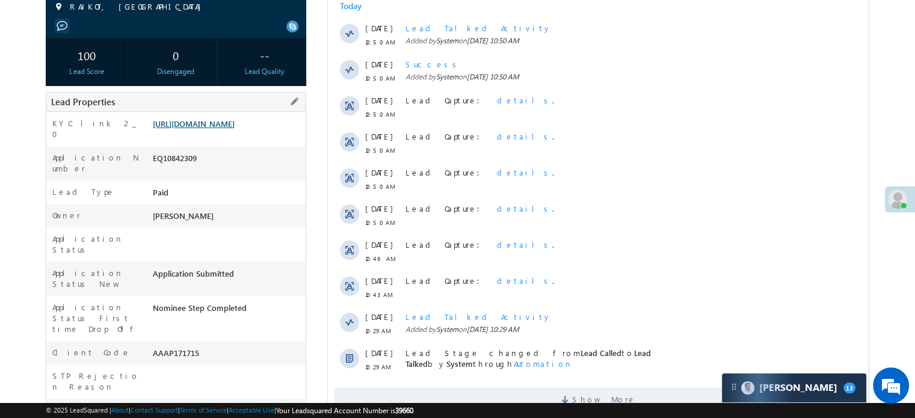
click at [202, 122] on link "https://angelbroking1-pk3em7sa.customui-test.leadsquared.com?leadId=72633b71-83…" at bounding box center [194, 124] width 82 height 10
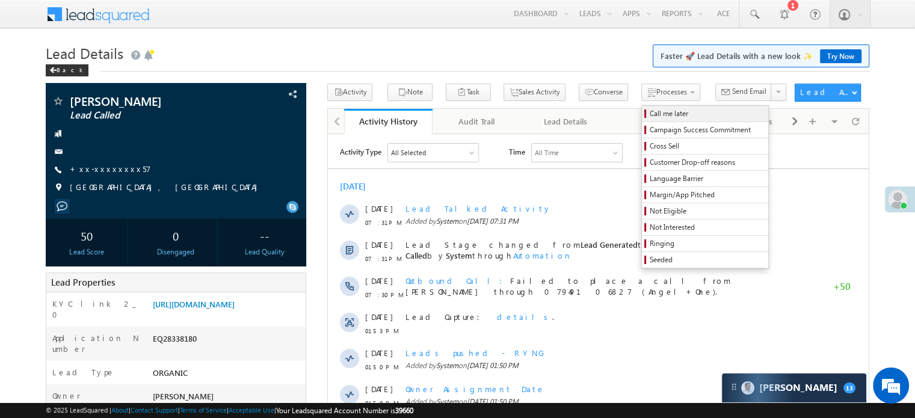
click at [650, 109] on span "Call me later" at bounding box center [707, 113] width 114 height 11
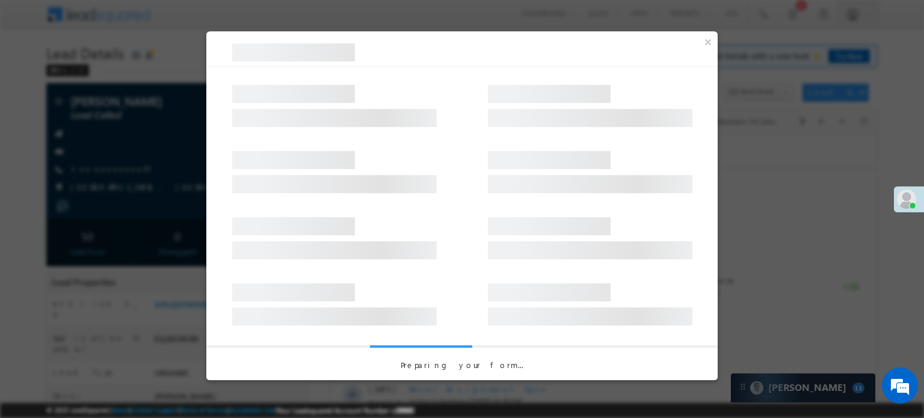
click at [531, 141] on div at bounding box center [462, 166] width 512 height 66
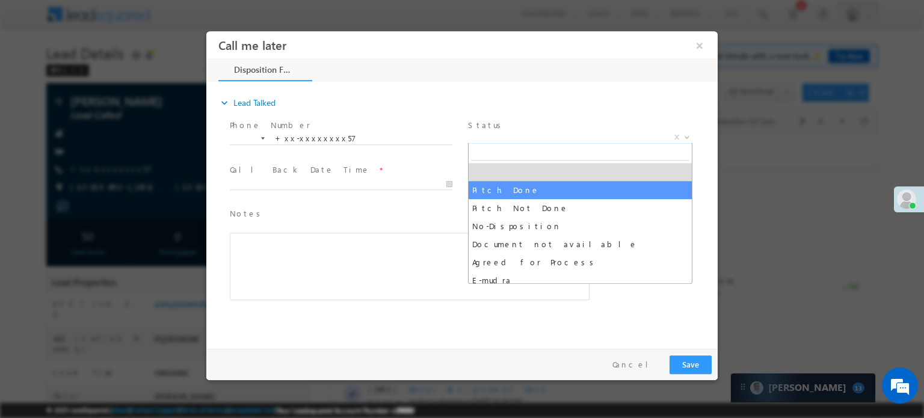
select select "Pitch Done"
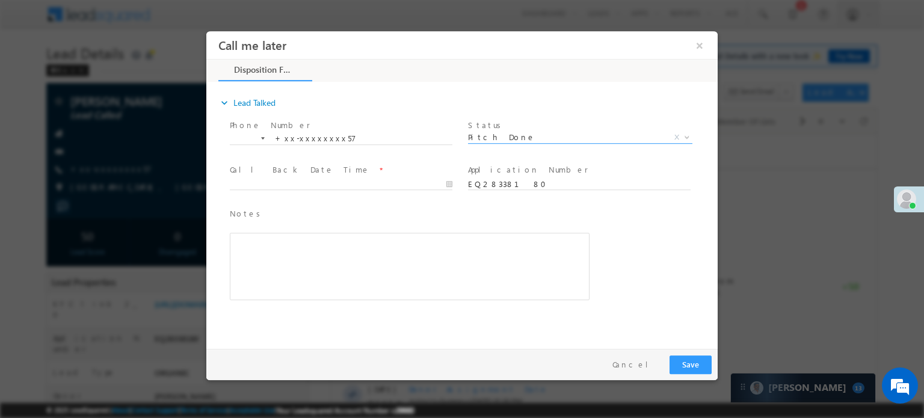
scroll to position [5798, 0]
click at [366, 190] on span at bounding box center [341, 195] width 222 height 13
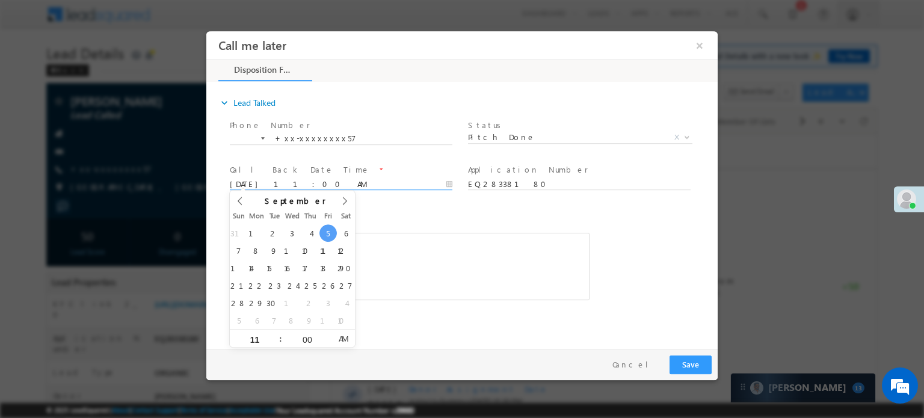
click at [363, 184] on input "09/05/25 11:00 AM" at bounding box center [341, 184] width 223 height 12
click at [274, 332] on span at bounding box center [275, 333] width 8 height 9
type input "09/06/25 1:00 PM"
type input "01"
click at [274, 332] on span at bounding box center [275, 333] width 8 height 9
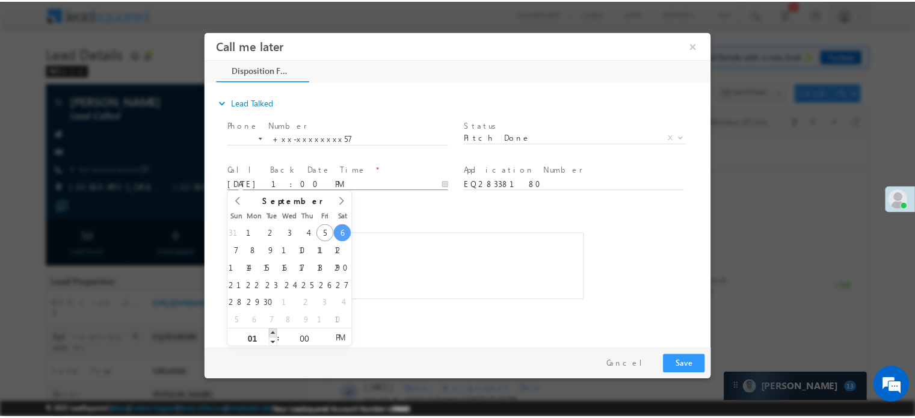
scroll to position [0, 0]
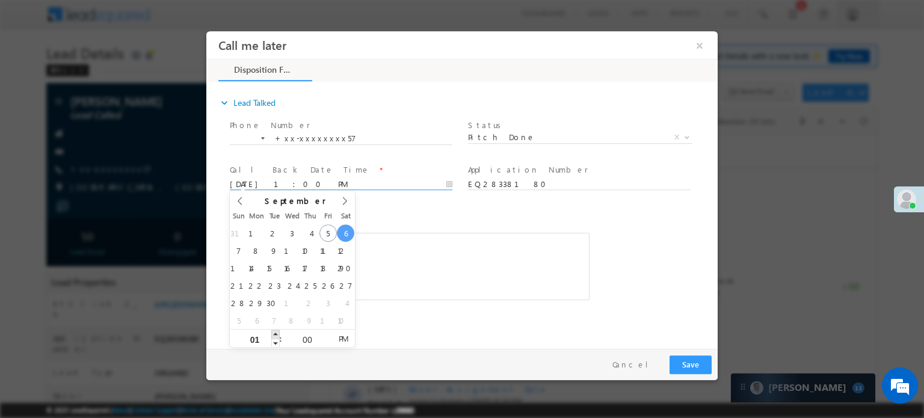
type input "09/06/25 2:00 PM"
type input "02"
click at [274, 332] on span at bounding box center [275, 333] width 8 height 9
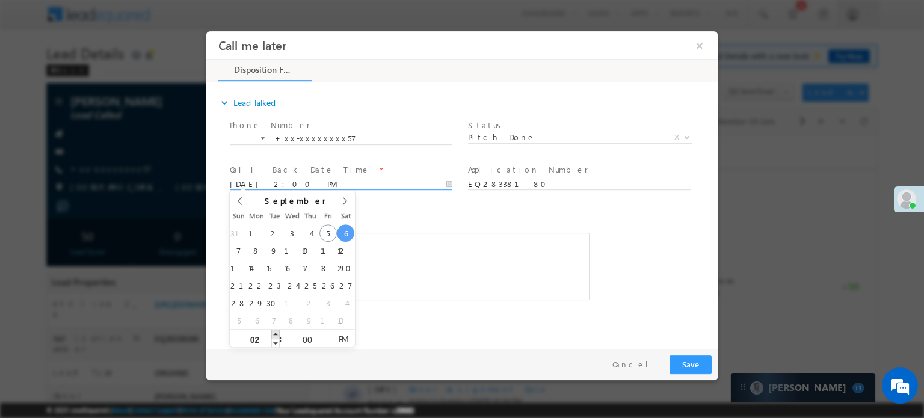
type input "09/06/25 4:00 PM"
type input "04"
type input "09/06/25 5:00 PM"
type input "05"
click at [274, 332] on span at bounding box center [275, 333] width 8 height 9
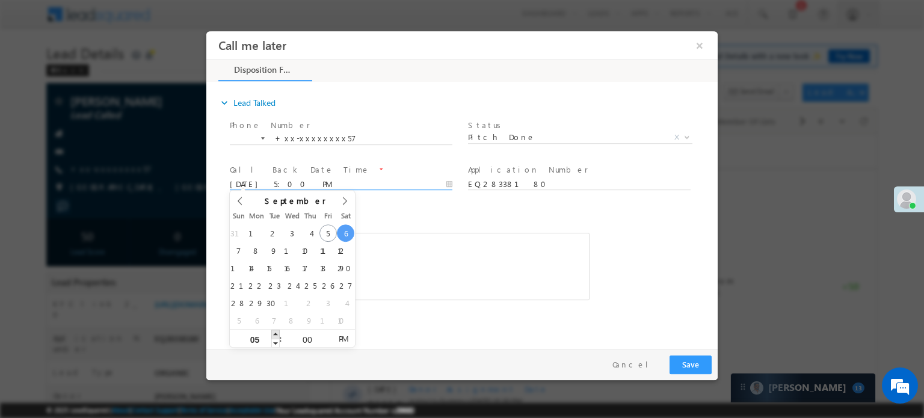
type input "09/06/25 6:00 PM"
type input "06"
click at [274, 332] on span at bounding box center [275, 333] width 8 height 9
type input "09/06/25 7:00 PM"
type input "07"
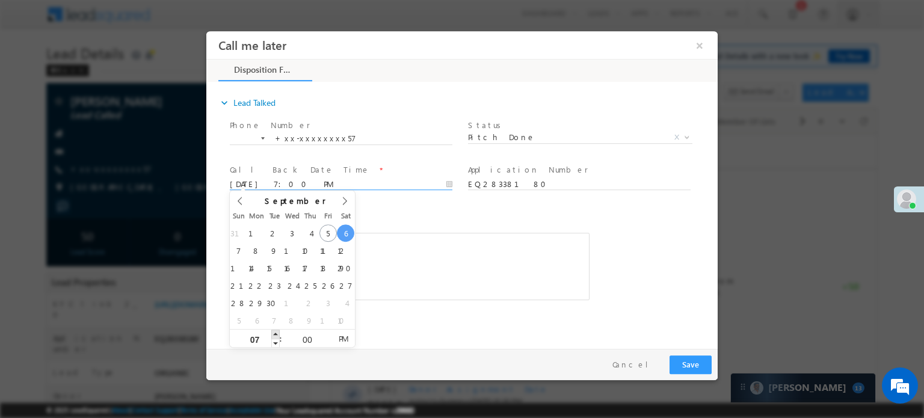
click at [274, 332] on span at bounding box center [275, 333] width 8 height 9
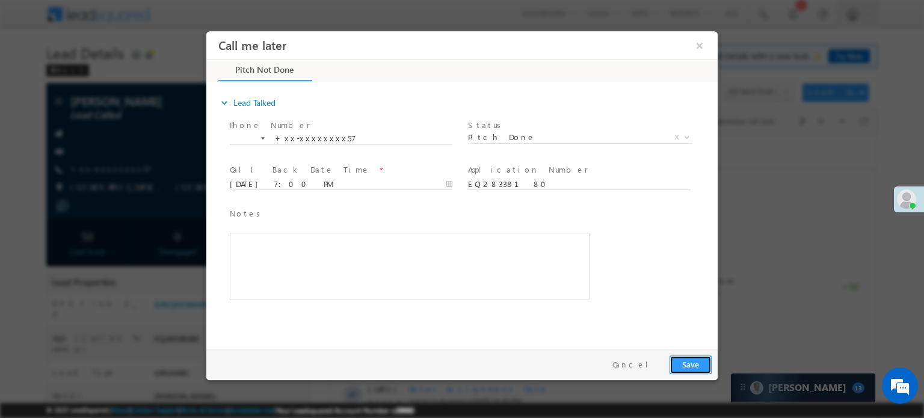
click at [679, 362] on button "Save" at bounding box center [691, 364] width 42 height 19
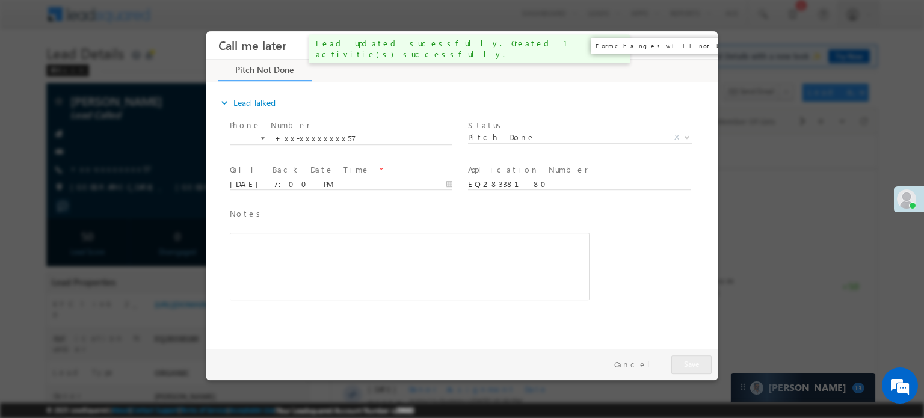
click at [702, 45] on button "×" at bounding box center [700, 45] width 20 height 22
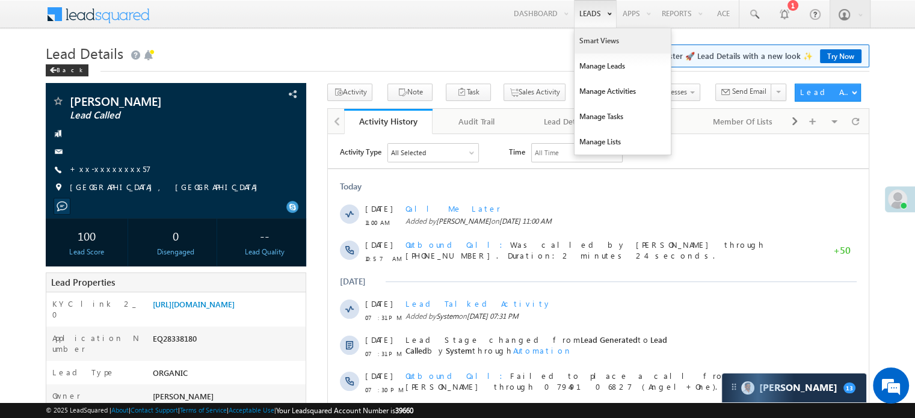
click at [581, 46] on link "Smart Views" at bounding box center [623, 40] width 96 height 25
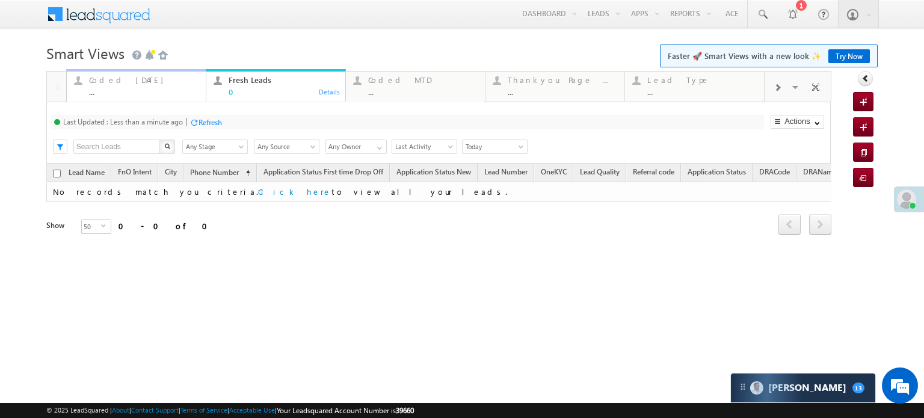
click at [119, 84] on div "Coded [DATE]" at bounding box center [144, 80] width 110 height 10
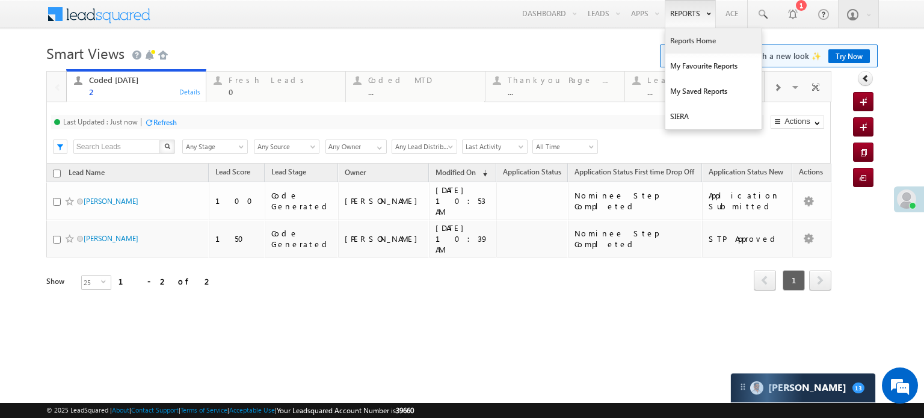
click at [682, 36] on link "Reports Home" at bounding box center [714, 40] width 96 height 25
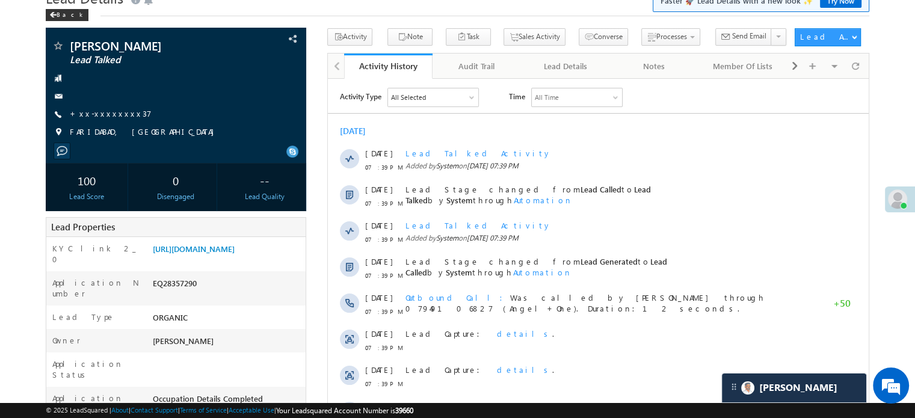
scroll to position [5798, 0]
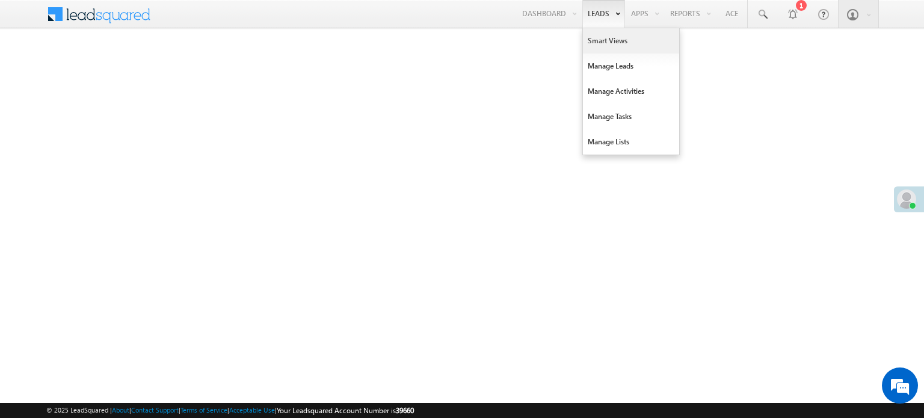
click at [598, 43] on link "Smart Views" at bounding box center [631, 40] width 96 height 25
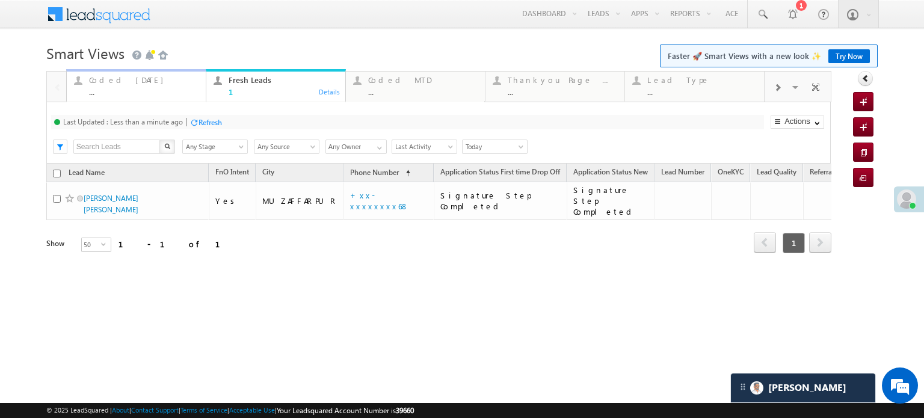
click at [113, 76] on div "Coded [DATE]" at bounding box center [144, 80] width 110 height 10
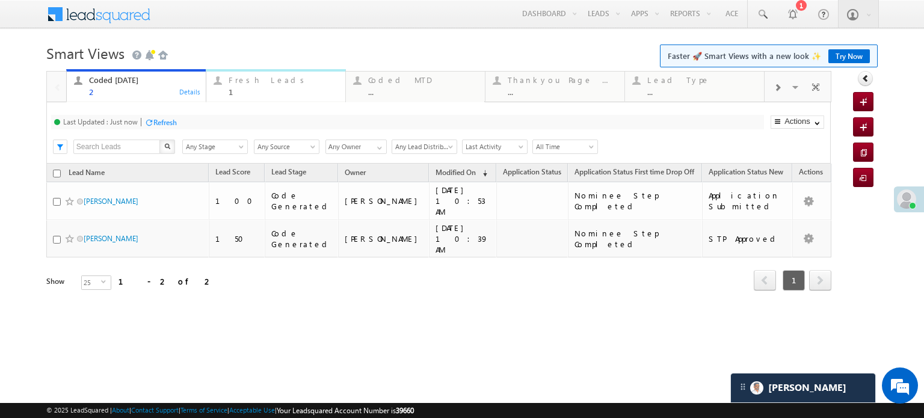
click at [247, 85] on div "Fresh Leads" at bounding box center [284, 80] width 110 height 10
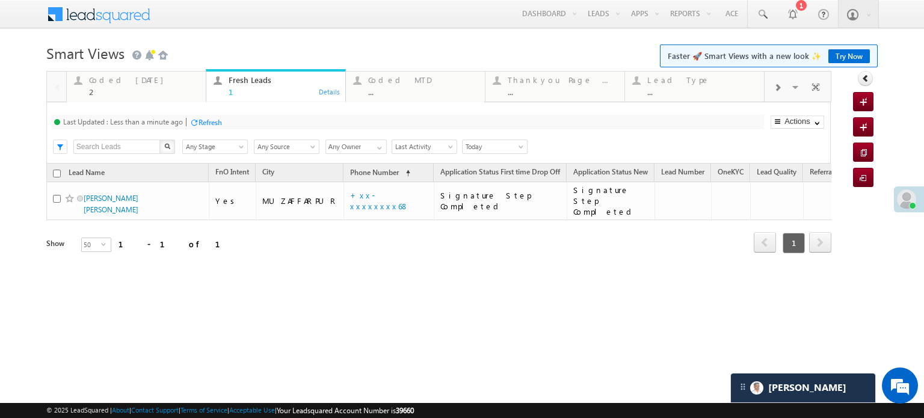
click at [208, 113] on div "Last Updated : Less than a minute ago Refresh Refreshing... Search X Lead Stage…" at bounding box center [438, 132] width 785 height 61
click at [212, 118] on div "Refresh" at bounding box center [210, 122] width 23 height 9
click at [171, 118] on div "Refresh" at bounding box center [164, 122] width 23 height 9
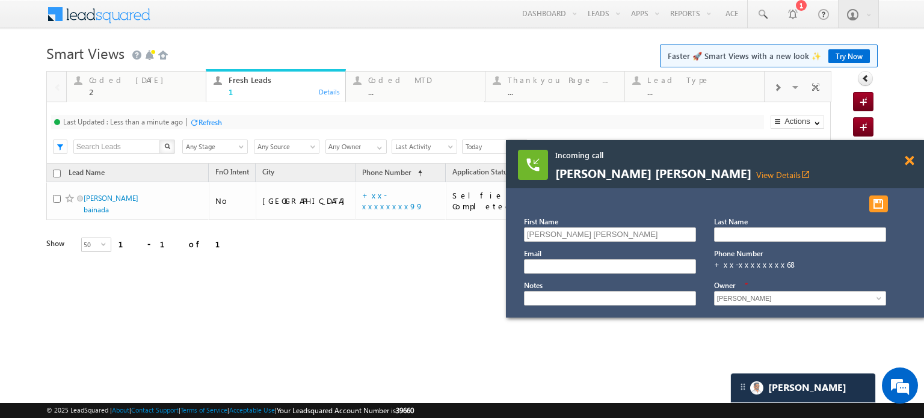
click at [910, 161] on span at bounding box center [909, 161] width 9 height 10
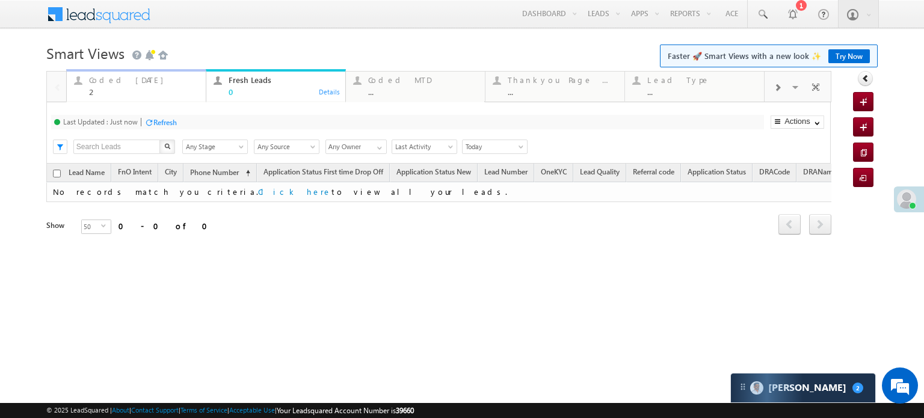
click at [119, 84] on div "Coded Today" at bounding box center [144, 80] width 110 height 10
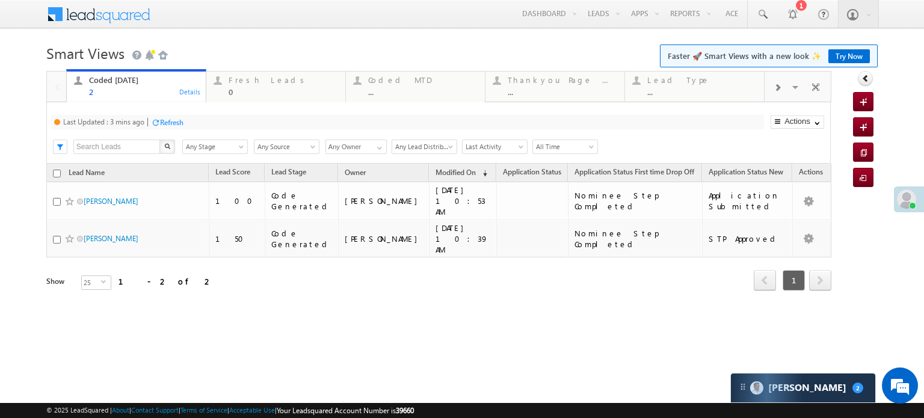
click at [163, 114] on div "Last Updated : 3 mins ago Refresh Refreshing... Search X Lead Stage Any Stage A…" at bounding box center [438, 132] width 785 height 61
click at [165, 118] on div "Refresh" at bounding box center [171, 122] width 23 height 9
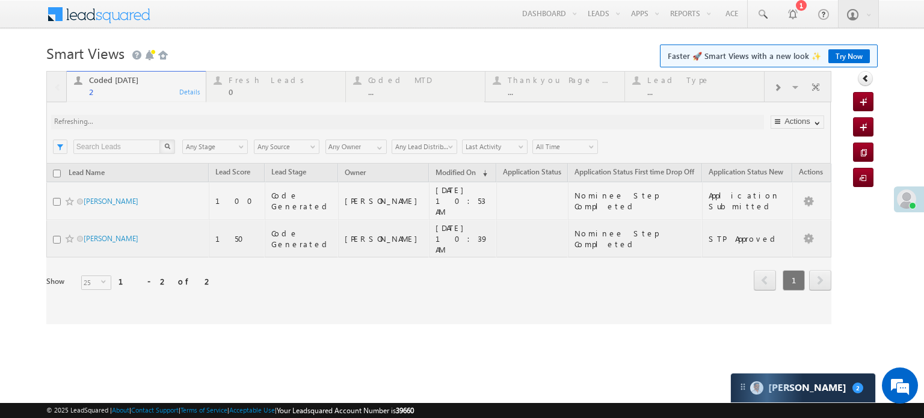
click at [165, 118] on div at bounding box center [438, 197] width 785 height 253
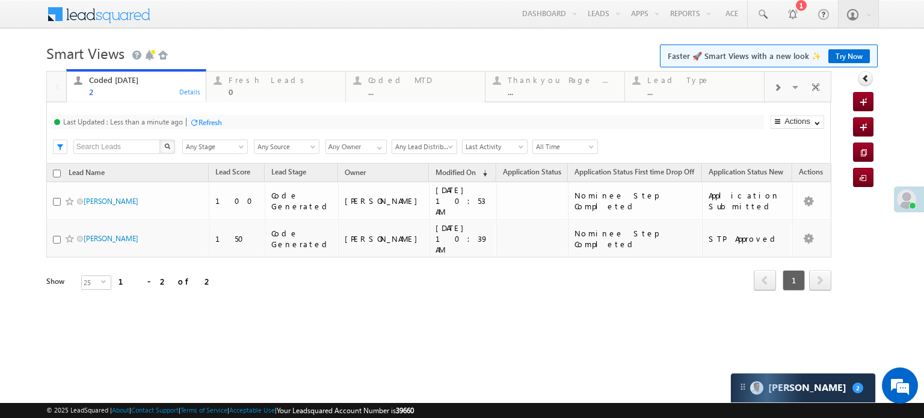
click at [165, 118] on div "Last Updated : Less than a minute ago" at bounding box center [123, 121] width 120 height 9
click at [209, 119] on div "Refresh" at bounding box center [210, 122] width 23 height 9
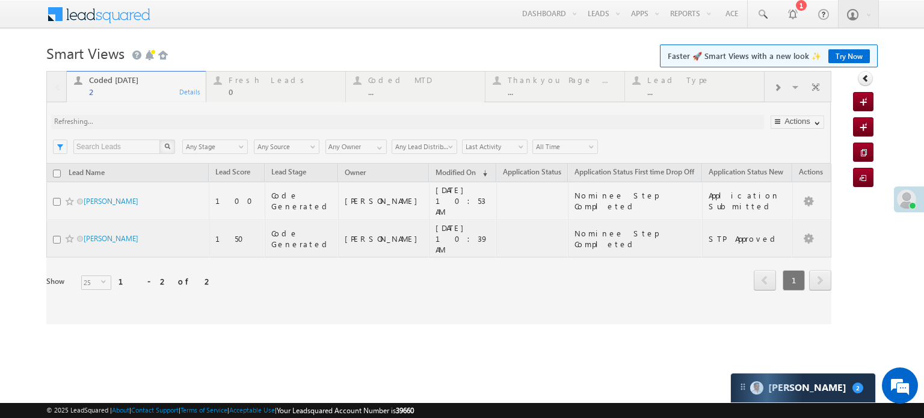
click at [209, 119] on div at bounding box center [438, 197] width 785 height 253
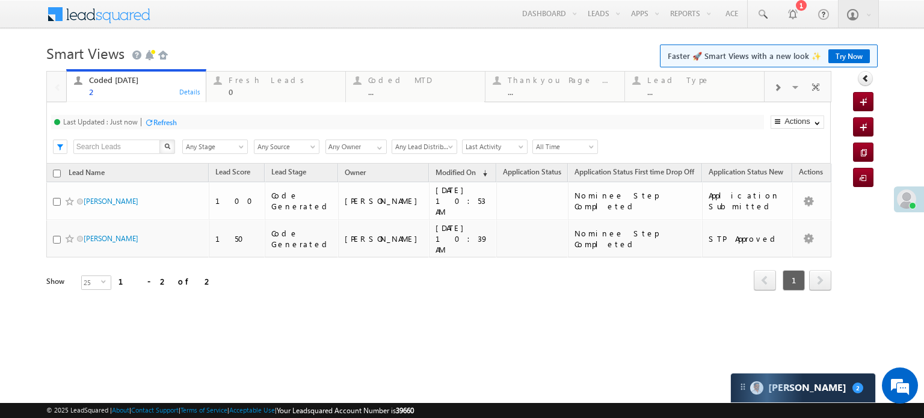
click at [168, 120] on div "Refresh" at bounding box center [164, 122] width 23 height 9
click at [247, 83] on div "Fresh Leads" at bounding box center [284, 80] width 110 height 10
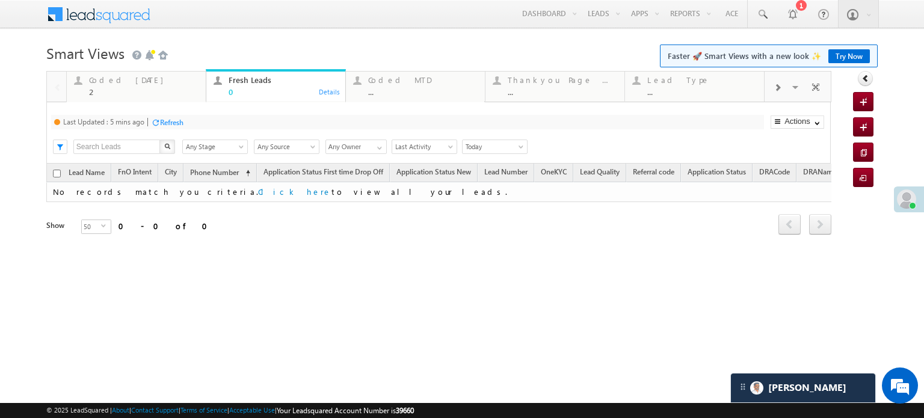
click at [175, 117] on div "Refresh" at bounding box center [167, 121] width 32 height 11
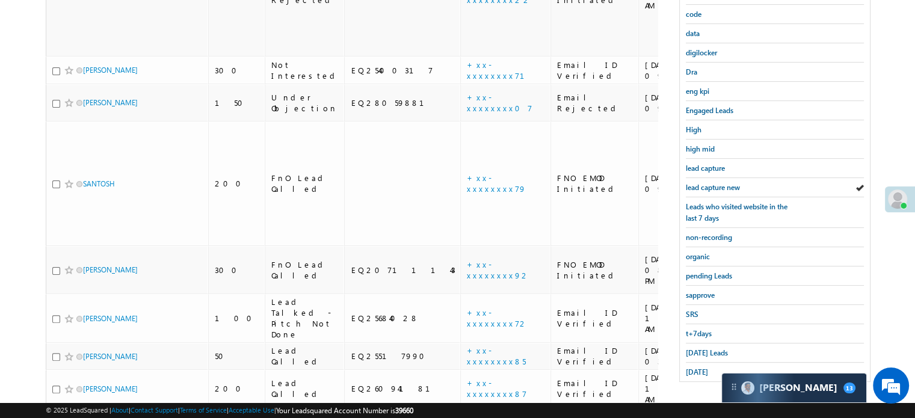
scroll to position [138, 0]
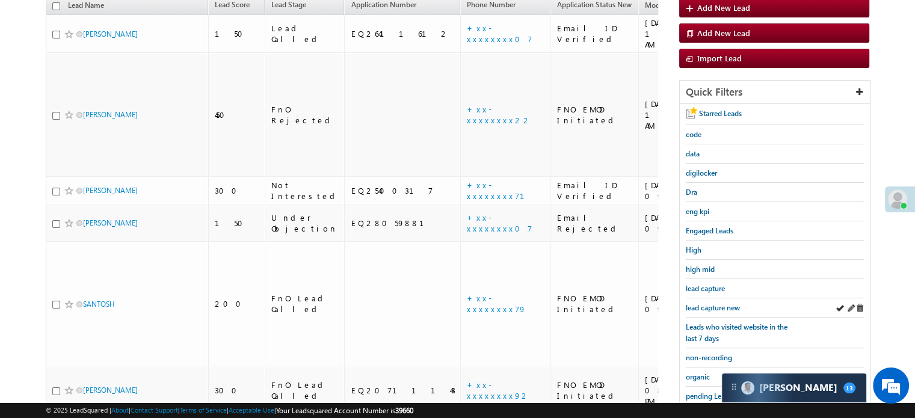
click at [696, 310] on div "lead capture new" at bounding box center [775, 307] width 178 height 19
click at [694, 308] on span "lead capture new" at bounding box center [713, 307] width 54 height 9
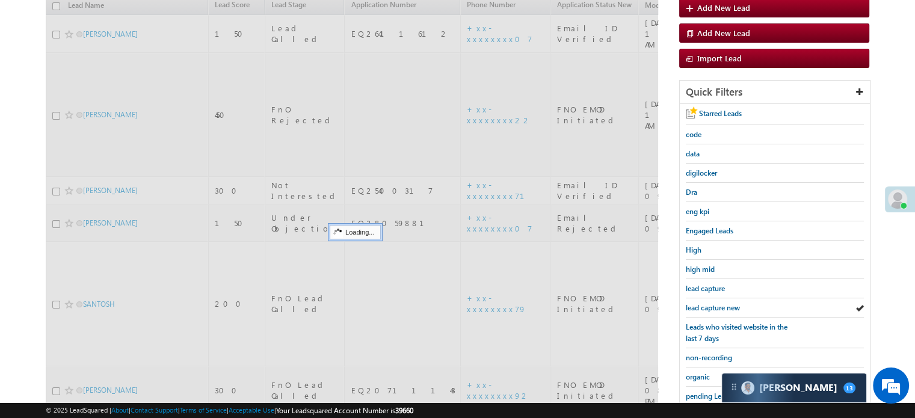
click at [694, 308] on span "lead capture new" at bounding box center [713, 307] width 54 height 9
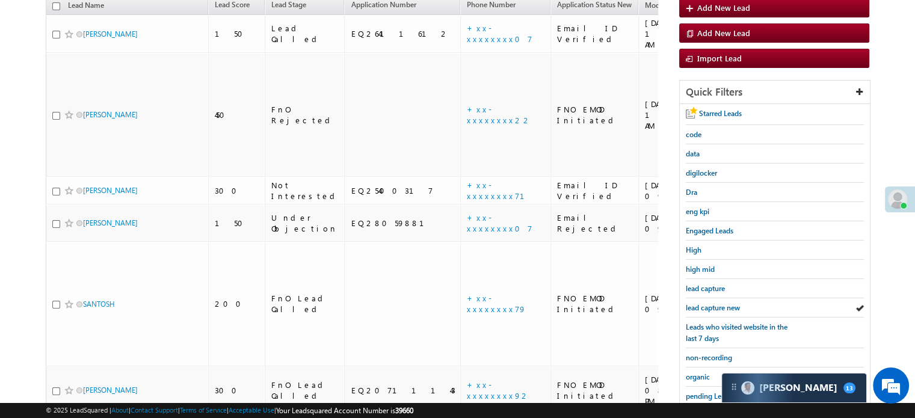
click at [694, 308] on span "lead capture new" at bounding box center [713, 307] width 54 height 9
click at [713, 306] on span "lead capture new" at bounding box center [713, 307] width 54 height 9
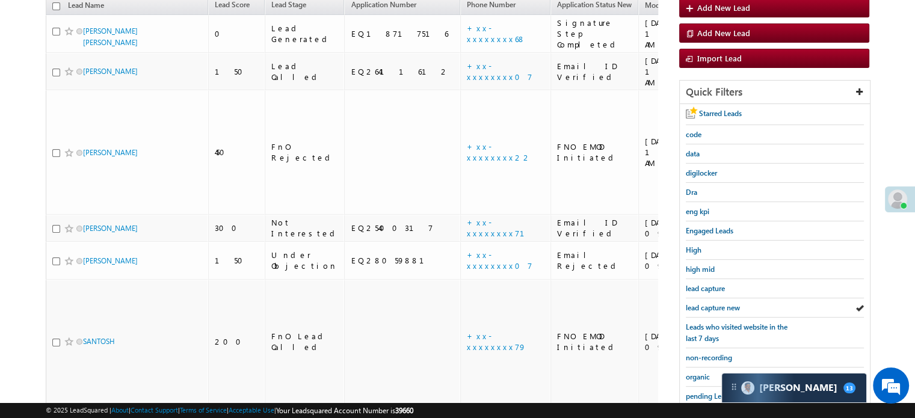
click at [713, 306] on span "lead capture new" at bounding box center [713, 307] width 54 height 9
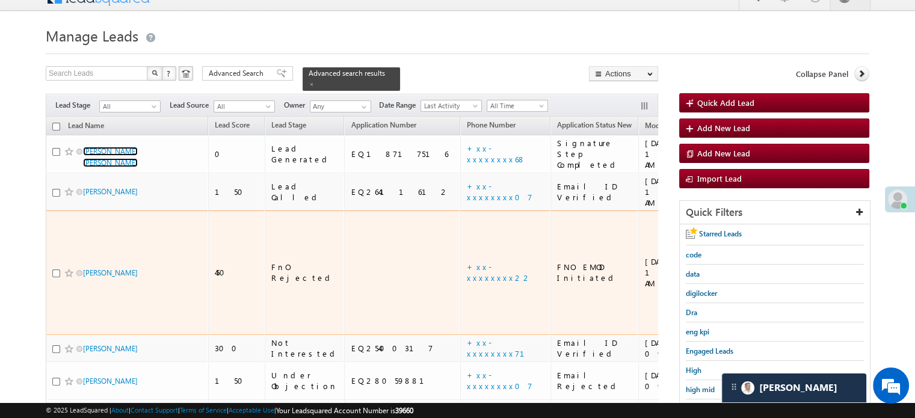
scroll to position [138, 0]
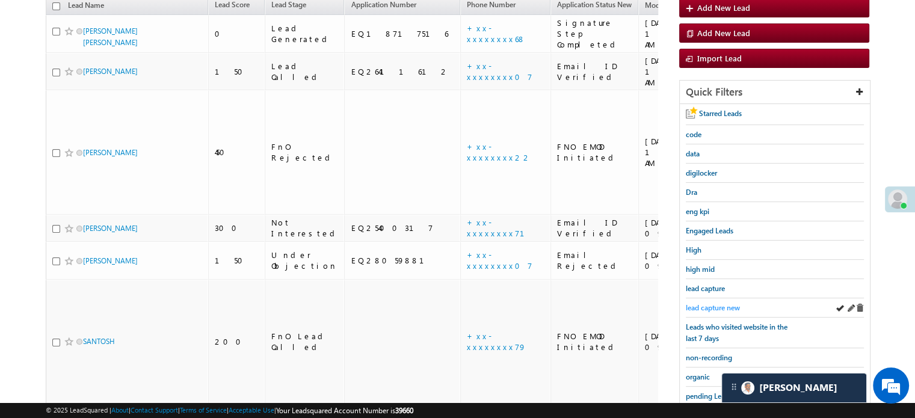
click at [707, 303] on span "lead capture new" at bounding box center [713, 307] width 54 height 9
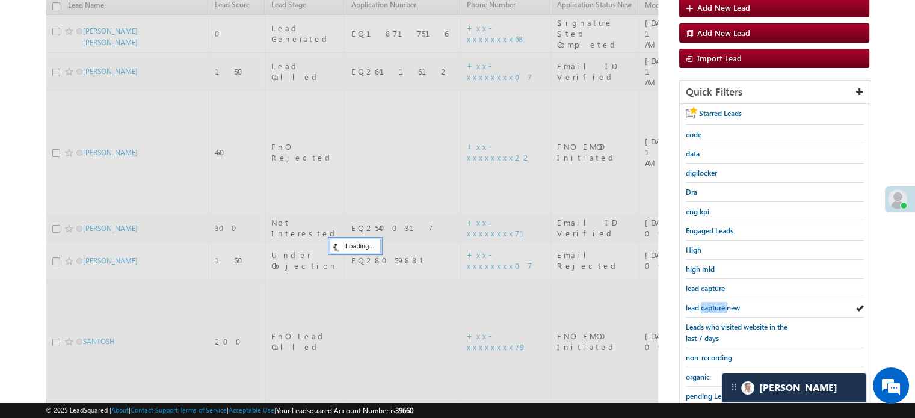
click at [707, 303] on span "lead capture new" at bounding box center [713, 307] width 54 height 9
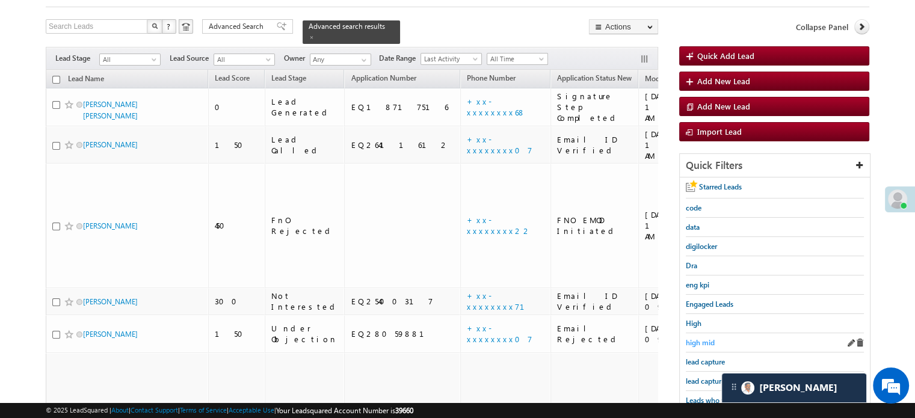
scroll to position [78, 0]
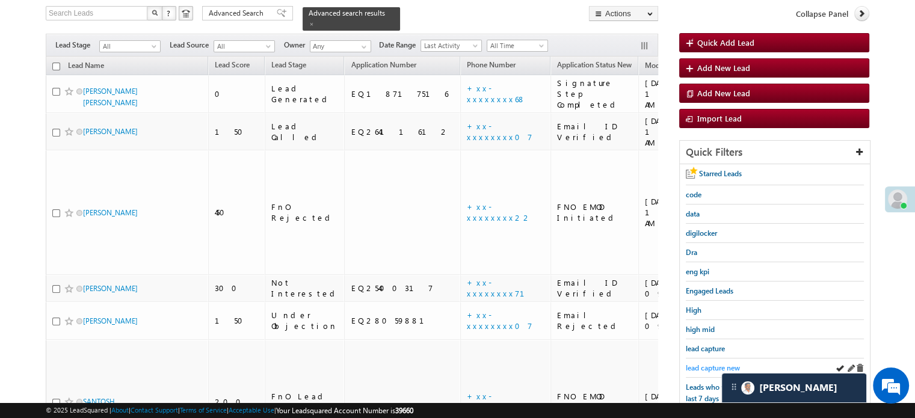
click at [711, 367] on span "lead capture new" at bounding box center [713, 367] width 54 height 9
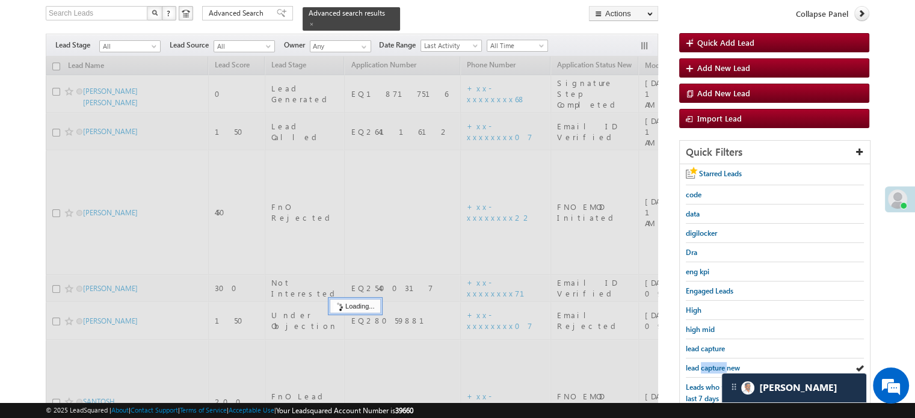
click at [711, 367] on span "lead capture new" at bounding box center [713, 367] width 54 height 9
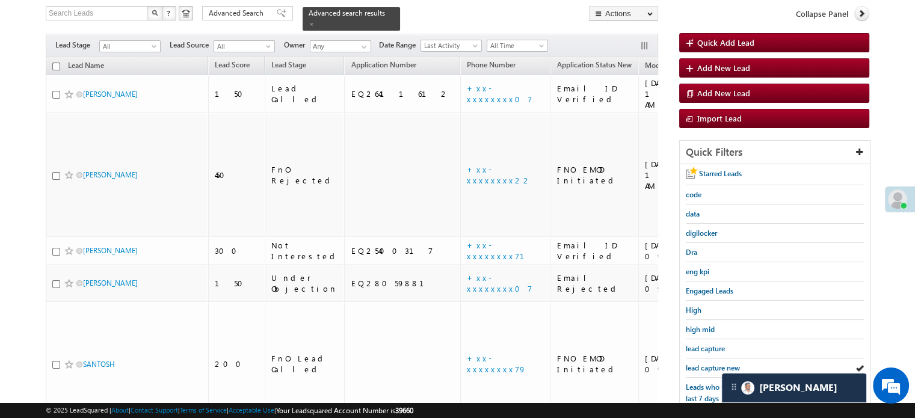
click at [711, 367] on span "lead capture new" at bounding box center [713, 367] width 54 height 9
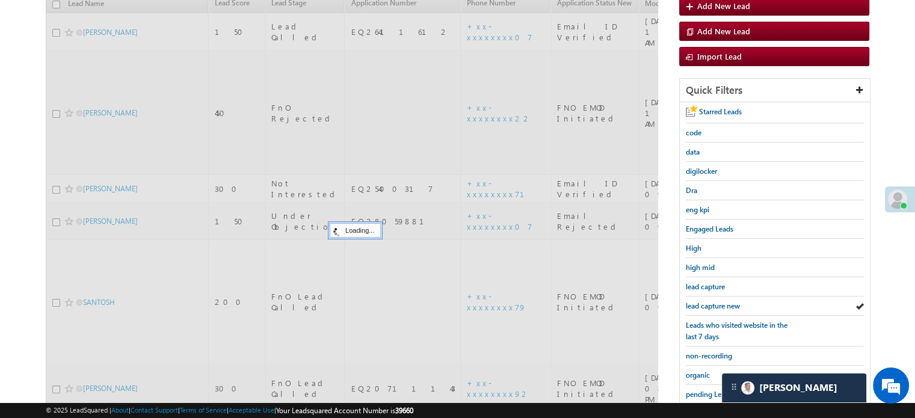
scroll to position [258, 0]
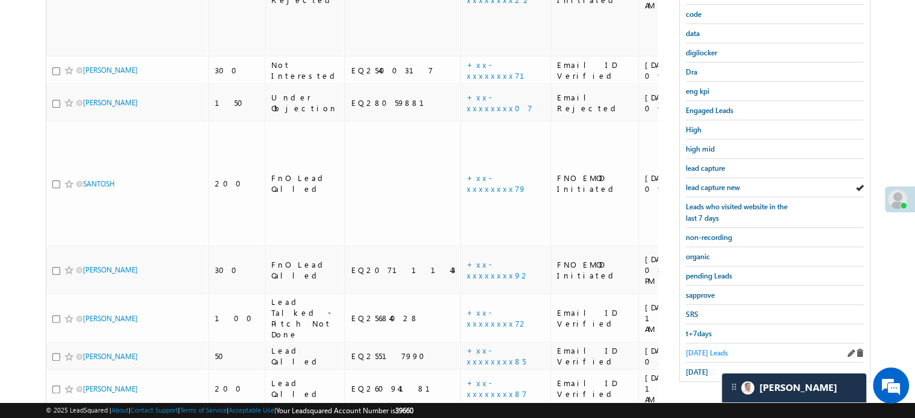
click at [712, 351] on span "[DATE] Leads" at bounding box center [707, 352] width 42 height 9
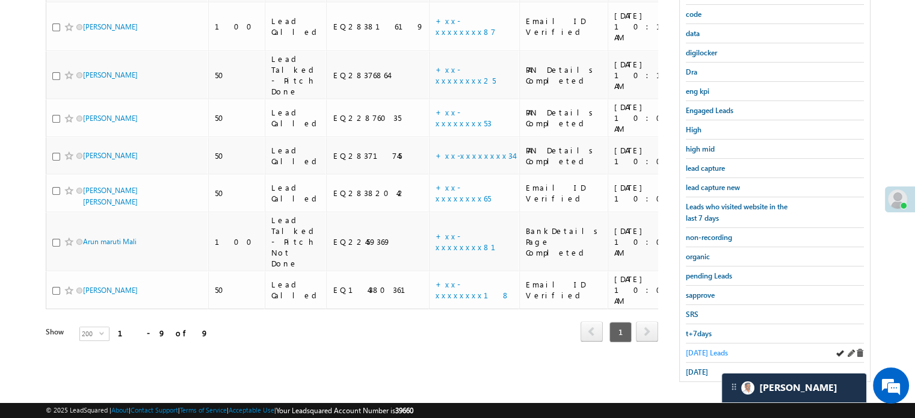
click at [710, 348] on span "[DATE] Leads" at bounding box center [707, 352] width 42 height 9
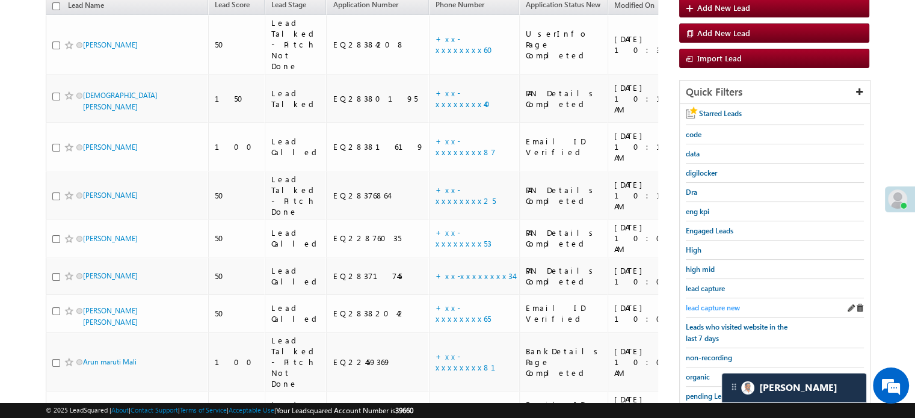
click at [726, 308] on span "lead capture new" at bounding box center [713, 307] width 54 height 9
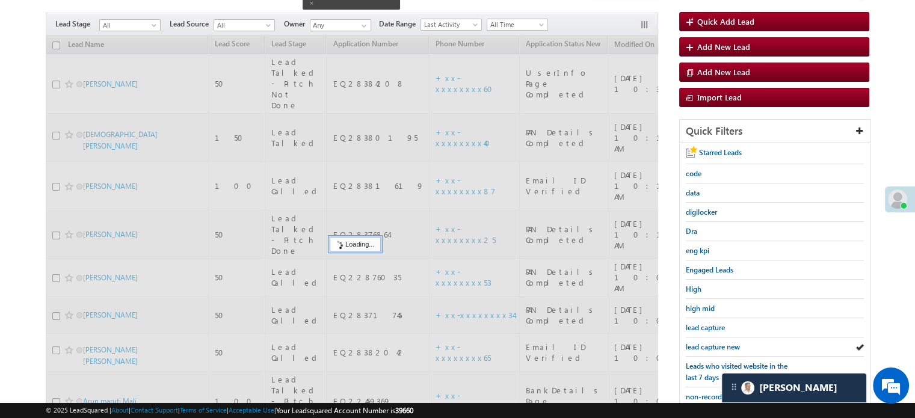
scroll to position [78, 0]
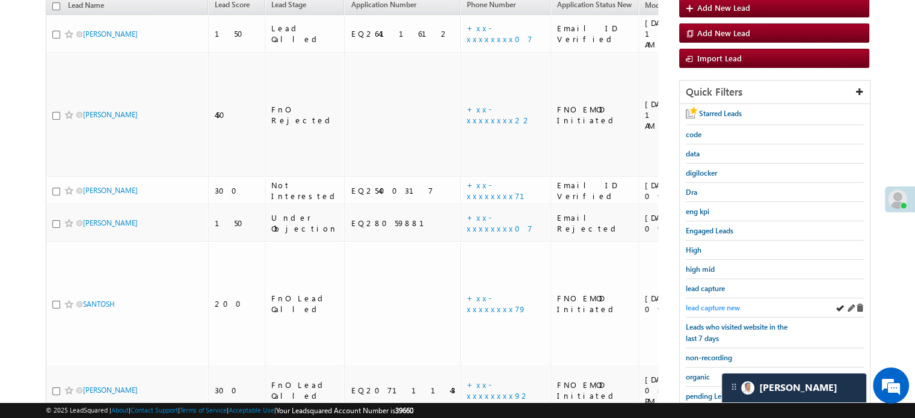
click at [722, 303] on span "lead capture new" at bounding box center [713, 307] width 54 height 9
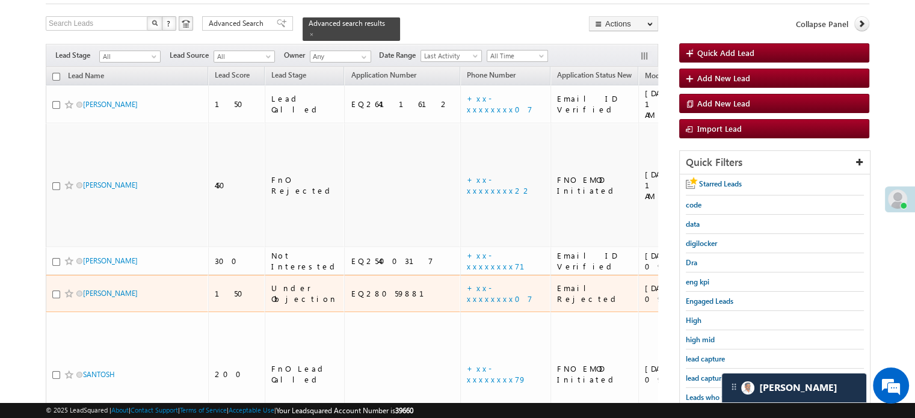
scroll to position [138, 0]
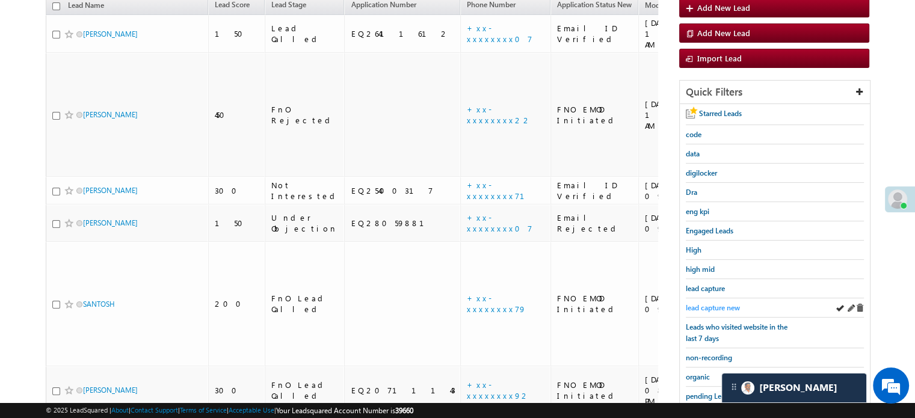
click at [703, 303] on span "lead capture new" at bounding box center [713, 307] width 54 height 9
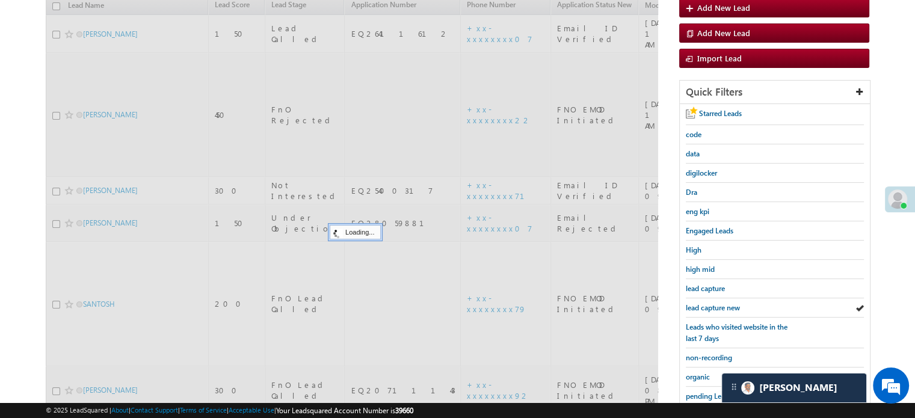
click at [703, 303] on span "lead capture new" at bounding box center [713, 307] width 54 height 9
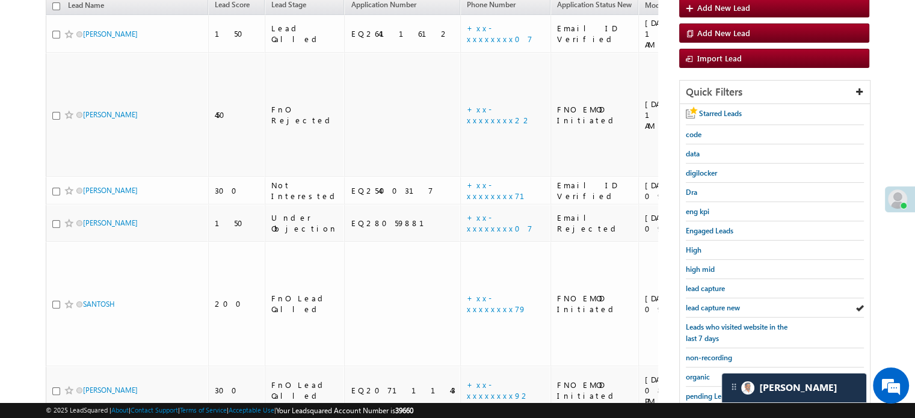
click at [703, 303] on span "lead capture new" at bounding box center [713, 307] width 54 height 9
click at [715, 318] on div "Leads who visited website in the last 7 days" at bounding box center [775, 333] width 178 height 31
click at [717, 310] on div "lead capture new" at bounding box center [775, 307] width 178 height 19
click at [716, 306] on span "lead capture new" at bounding box center [713, 307] width 54 height 9
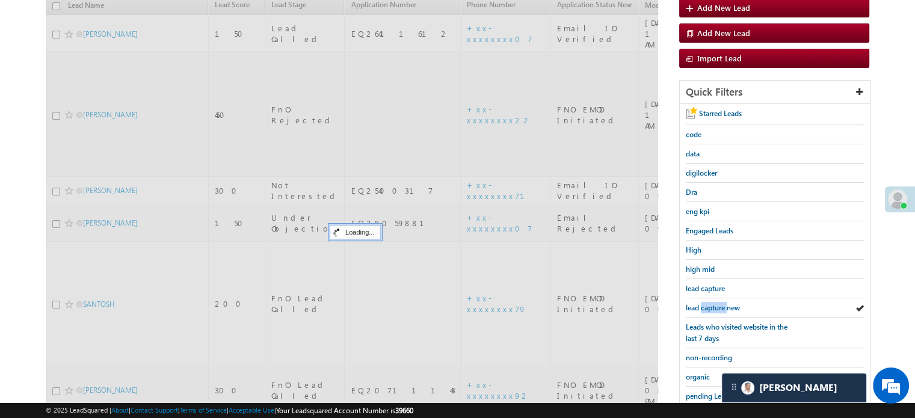
click at [716, 306] on span "lead capture new" at bounding box center [713, 307] width 54 height 9
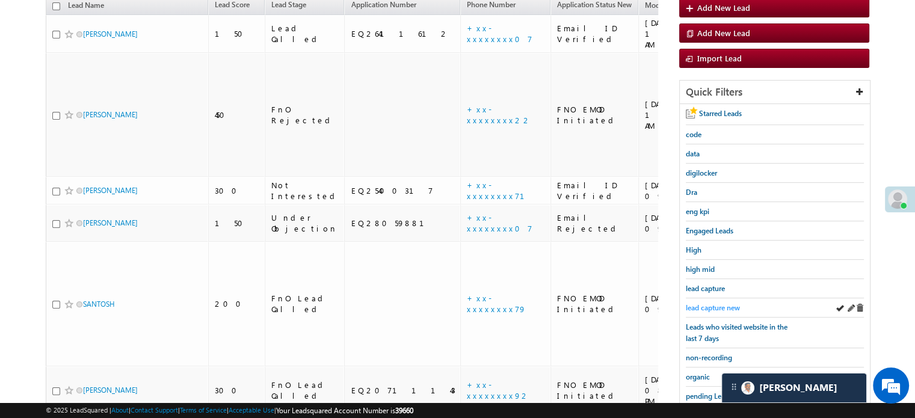
click at [716, 303] on span "lead capture new" at bounding box center [713, 307] width 54 height 9
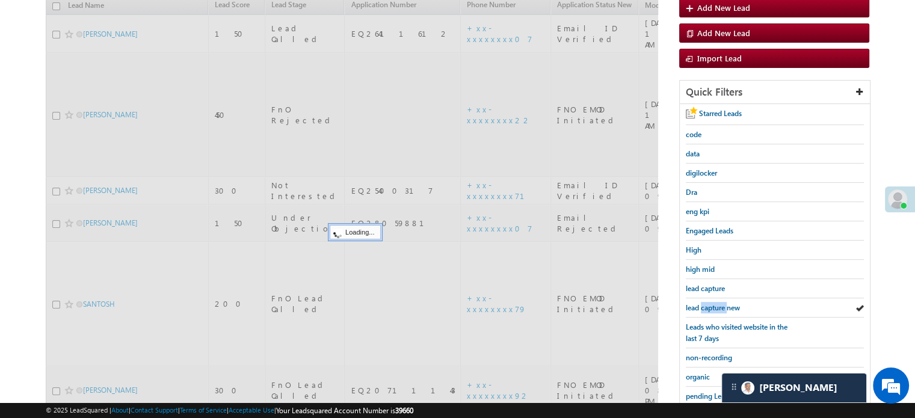
click at [716, 303] on span "lead capture new" at bounding box center [713, 307] width 54 height 9
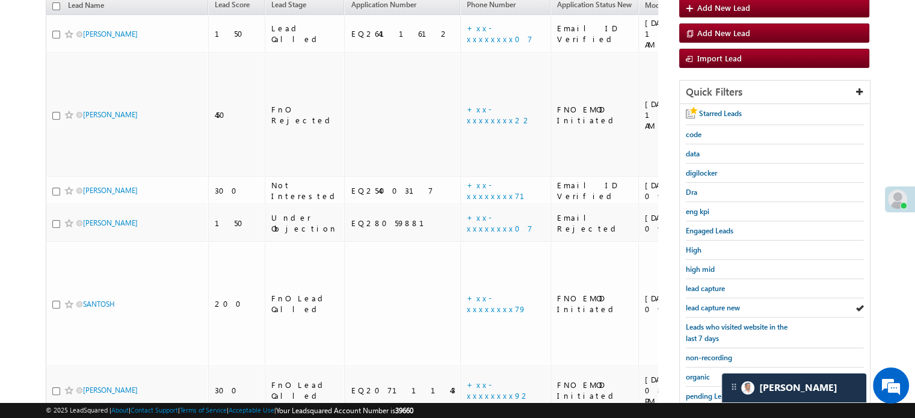
click at [716, 303] on span "lead capture new" at bounding box center [713, 307] width 54 height 9
click at [726, 305] on span "lead capture new" at bounding box center [713, 307] width 54 height 9
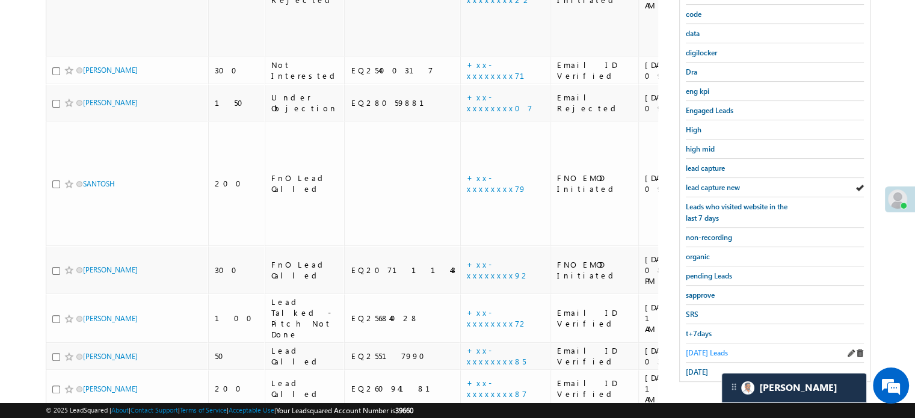
click at [708, 348] on span "[DATE] Leads" at bounding box center [707, 352] width 42 height 9
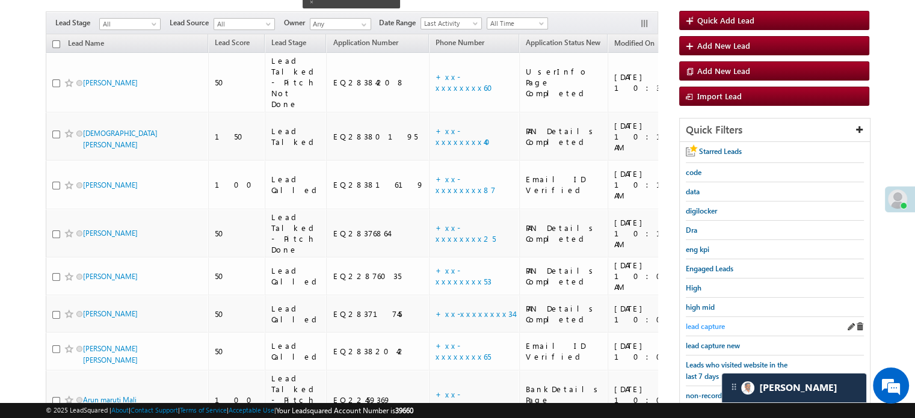
scroll to position [138, 0]
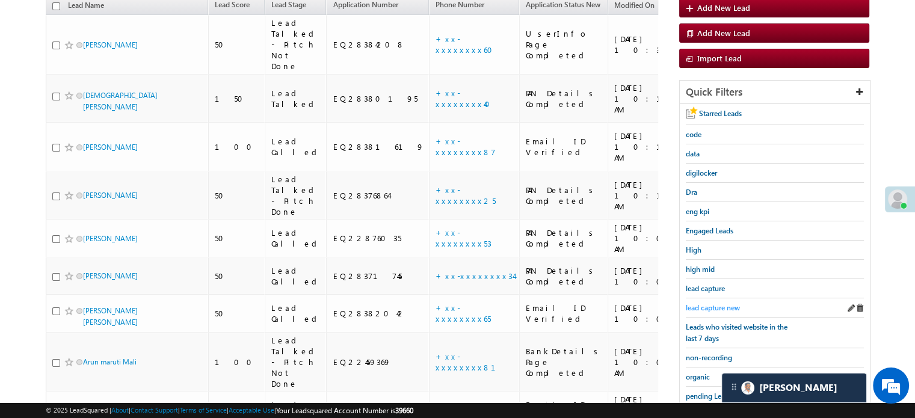
click at [701, 304] on span "lead capture new" at bounding box center [713, 307] width 54 height 9
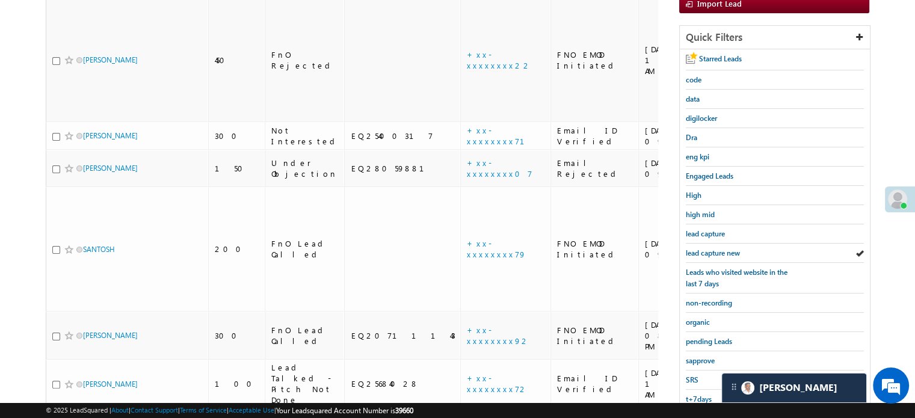
scroll to position [258, 0]
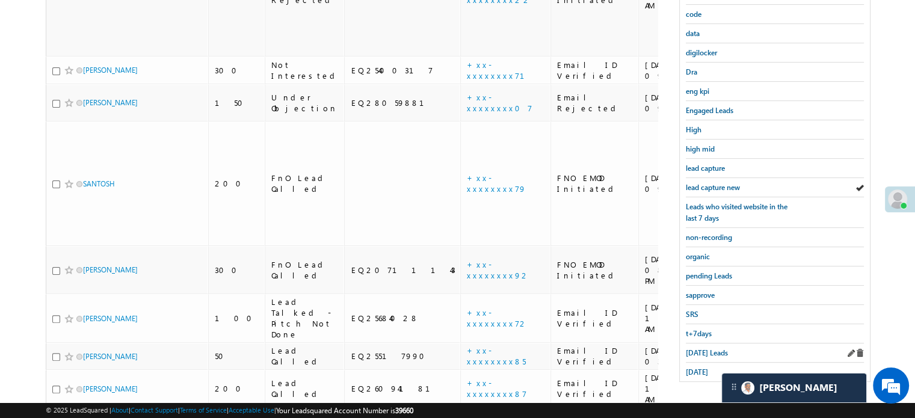
click at [690, 344] on div "[DATE] Leads" at bounding box center [775, 353] width 178 height 19
click at [693, 348] on span "[DATE] Leads" at bounding box center [707, 352] width 42 height 9
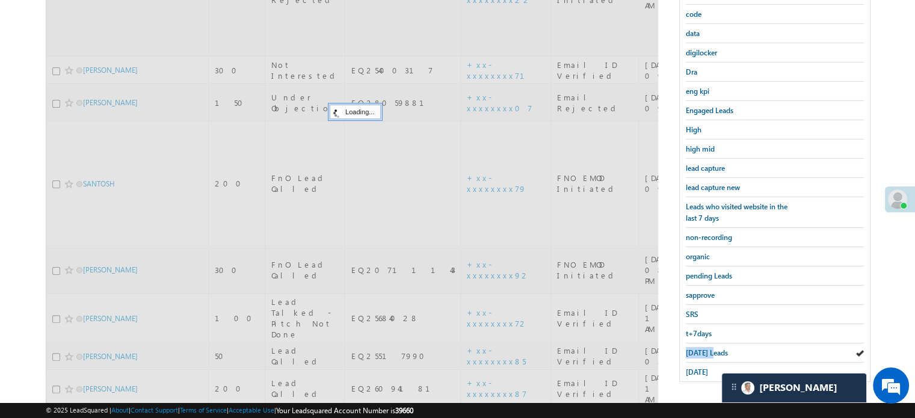
click at [693, 348] on span "[DATE] Leads" at bounding box center [707, 352] width 42 height 9
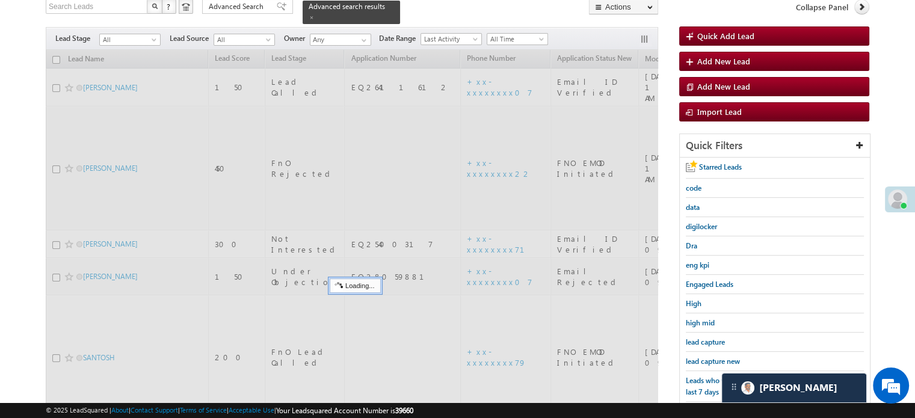
scroll to position [78, 0]
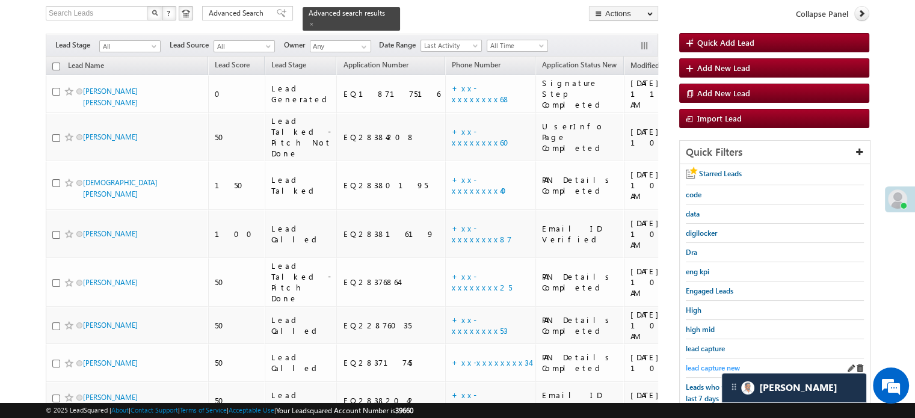
click at [702, 363] on span "lead capture new" at bounding box center [713, 367] width 54 height 9
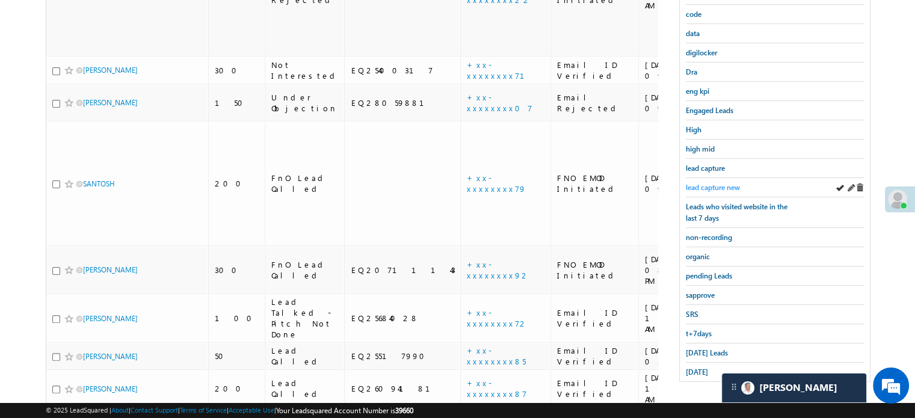
click at [725, 183] on span "lead capture new" at bounding box center [713, 187] width 54 height 9
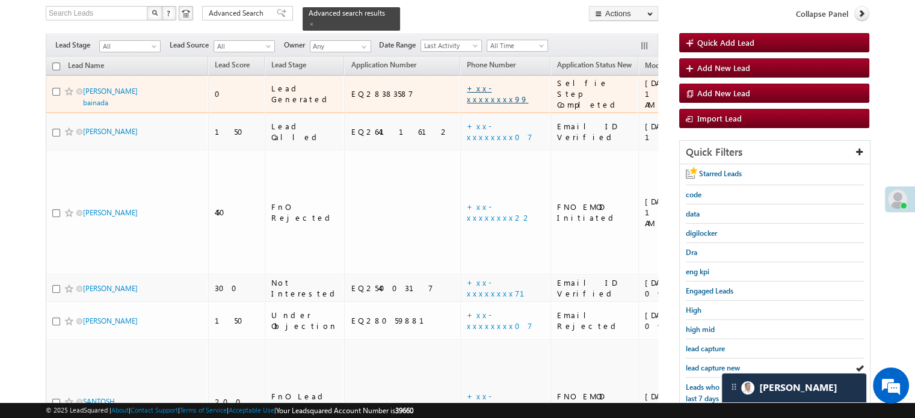
click at [467, 83] on link "+xx-xxxxxxxx99" at bounding box center [497, 93] width 61 height 21
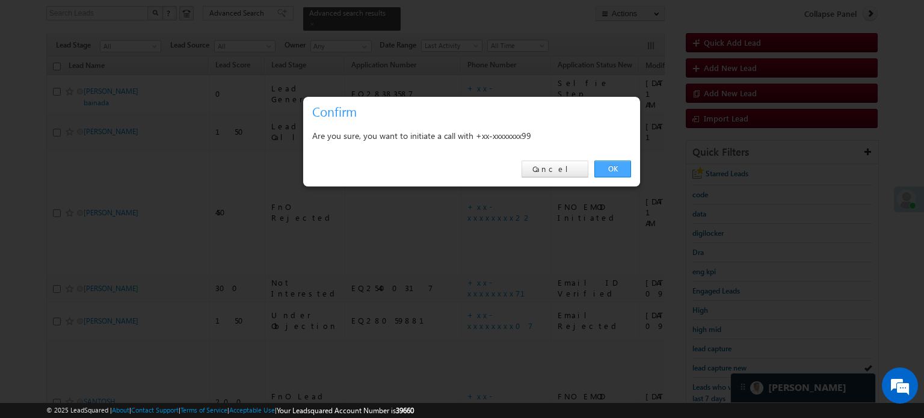
click at [619, 167] on link "OK" at bounding box center [613, 169] width 37 height 17
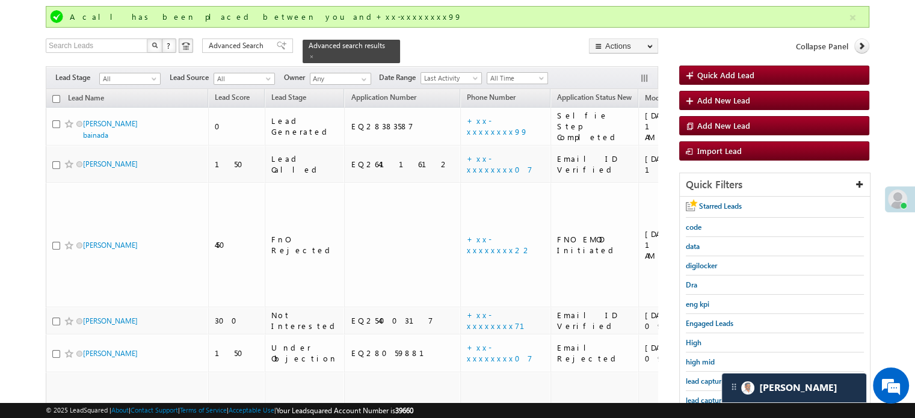
scroll to position [110, 0]
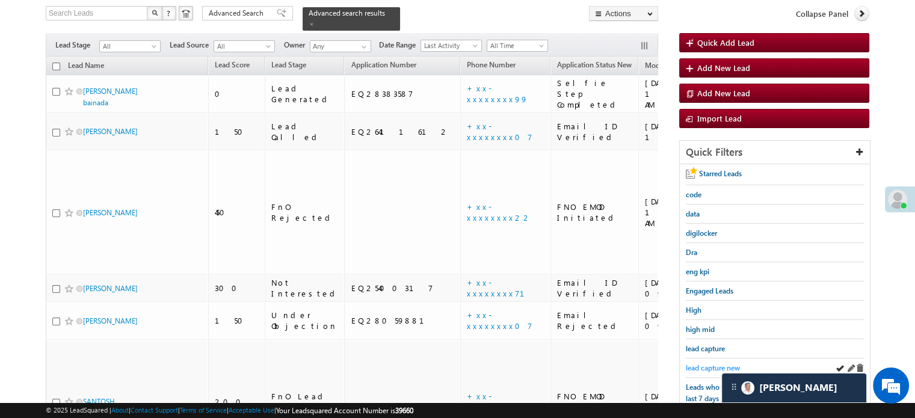
click at [717, 365] on span "lead capture new" at bounding box center [713, 367] width 54 height 9
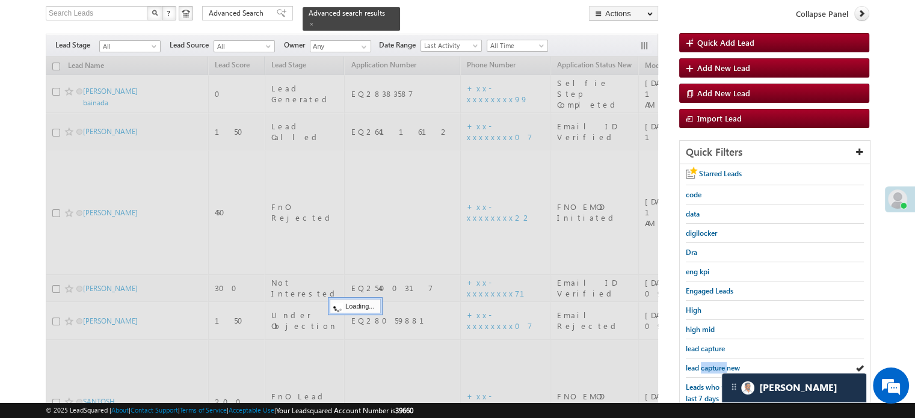
click at [717, 365] on span "lead capture new" at bounding box center [713, 367] width 54 height 9
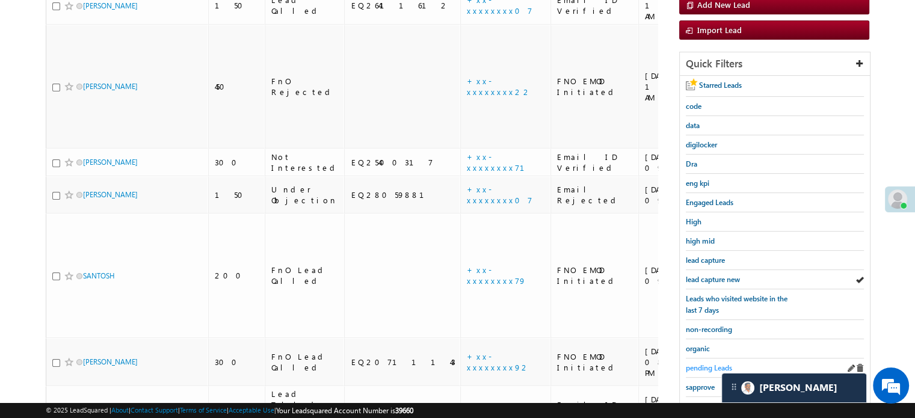
scroll to position [258, 0]
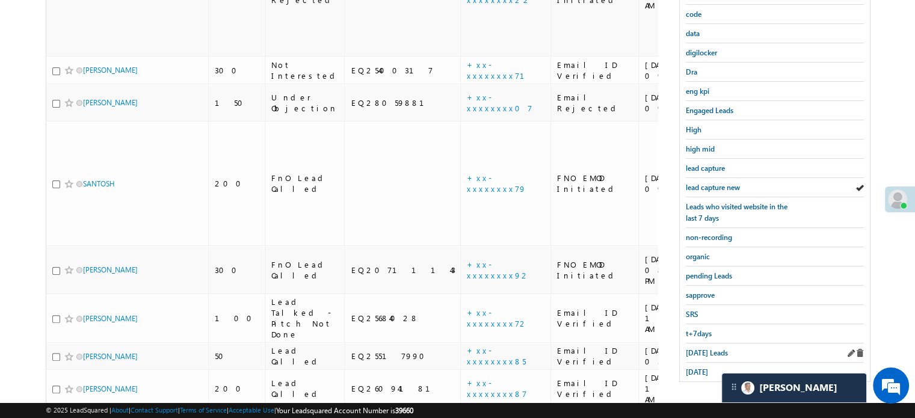
click at [702, 344] on div "Today's Leads" at bounding box center [775, 353] width 178 height 19
click at [707, 348] on span "Today's Leads" at bounding box center [707, 352] width 42 height 9
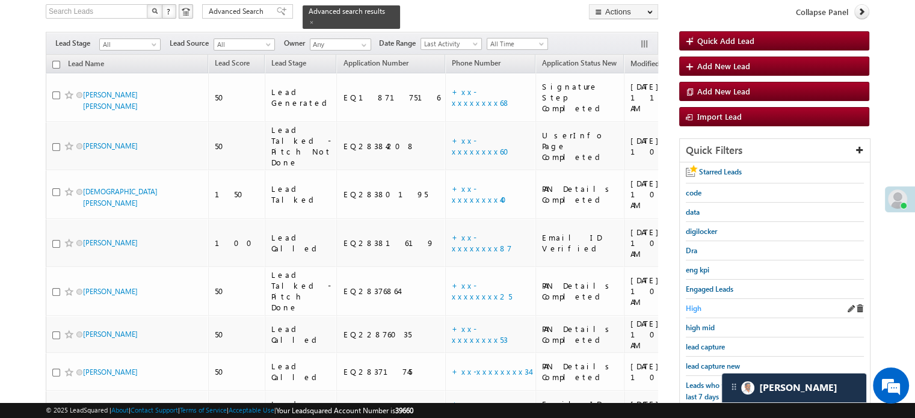
scroll to position [138, 0]
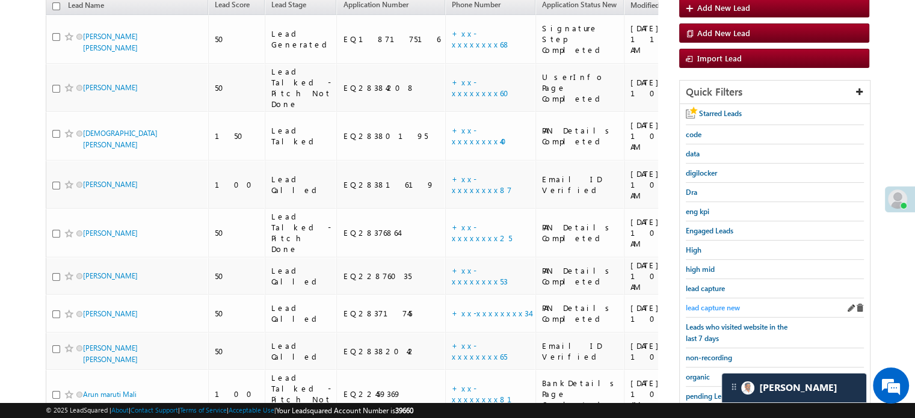
click at [713, 305] on span "lead capture new" at bounding box center [713, 307] width 54 height 9
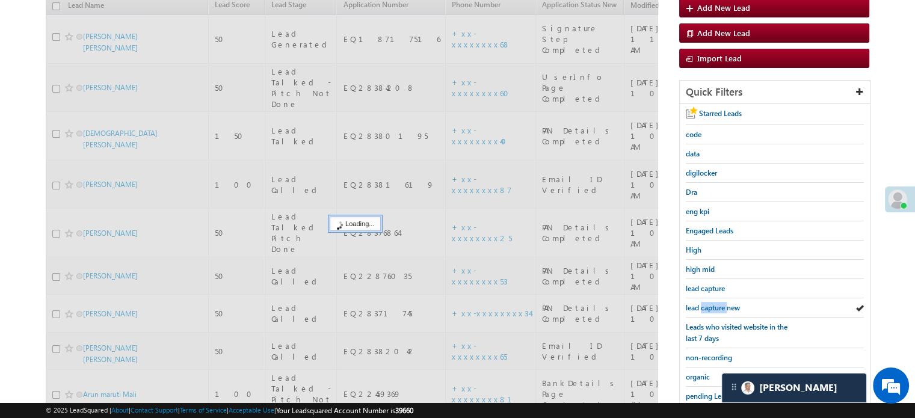
click at [713, 305] on span "lead capture new" at bounding box center [713, 307] width 54 height 9
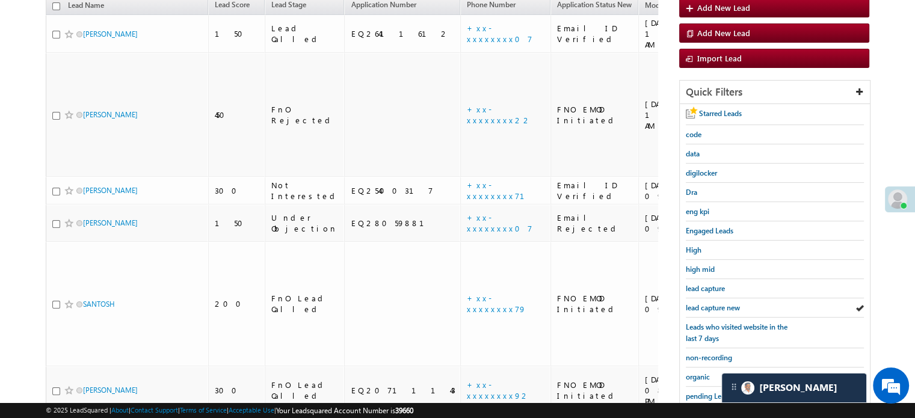
click at [713, 305] on span "lead capture new" at bounding box center [713, 307] width 54 height 9
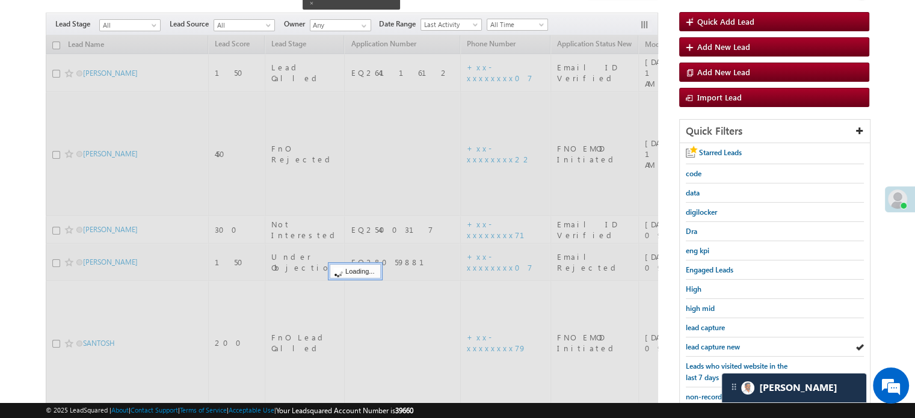
scroll to position [78, 0]
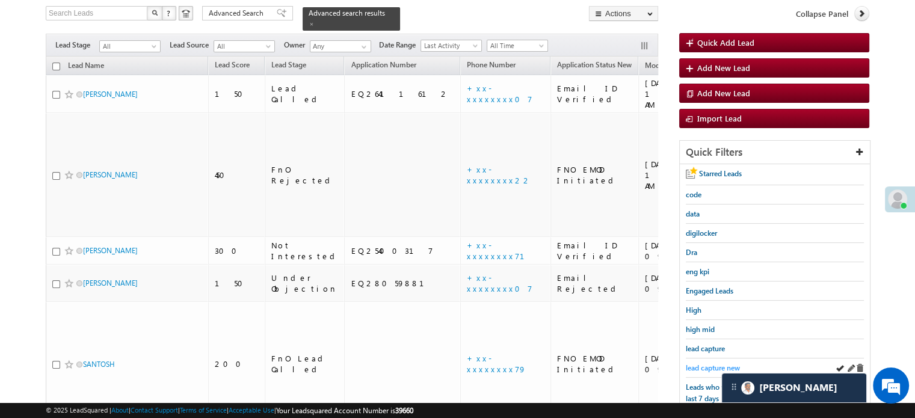
click at [711, 363] on span "lead capture new" at bounding box center [713, 367] width 54 height 9
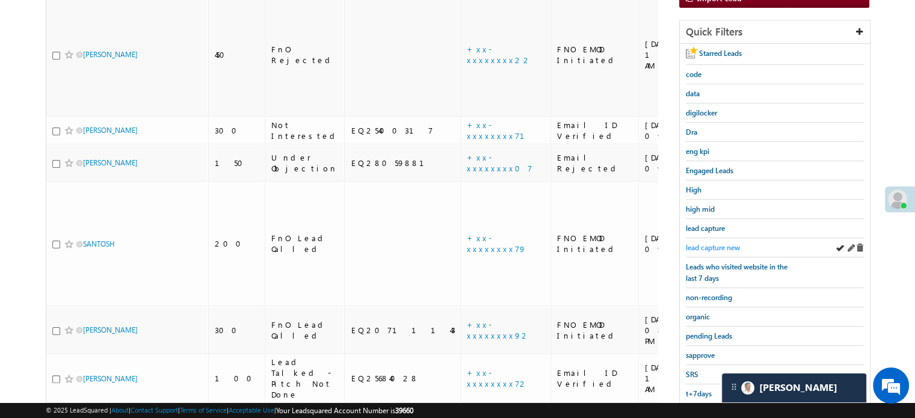
click at [699, 247] on span "lead capture new" at bounding box center [713, 247] width 54 height 9
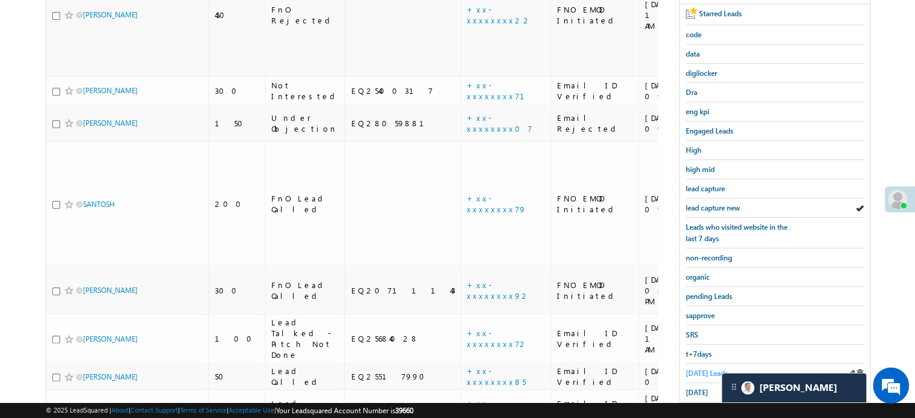
scroll to position [258, 0]
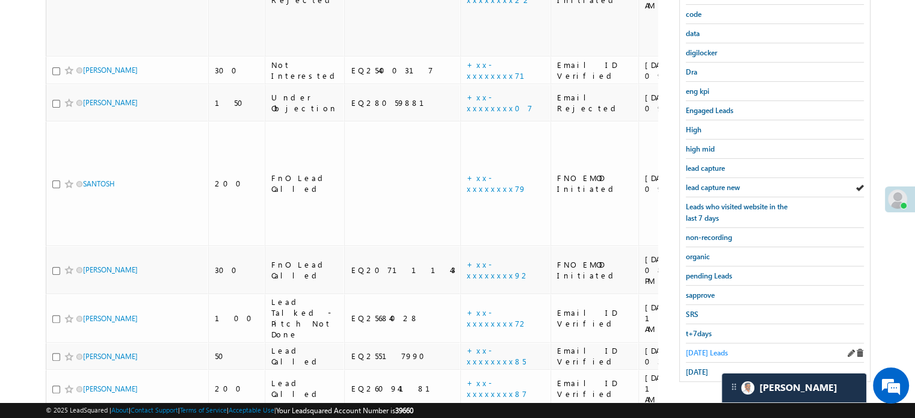
click at [710, 353] on link "Today's Leads" at bounding box center [707, 352] width 42 height 11
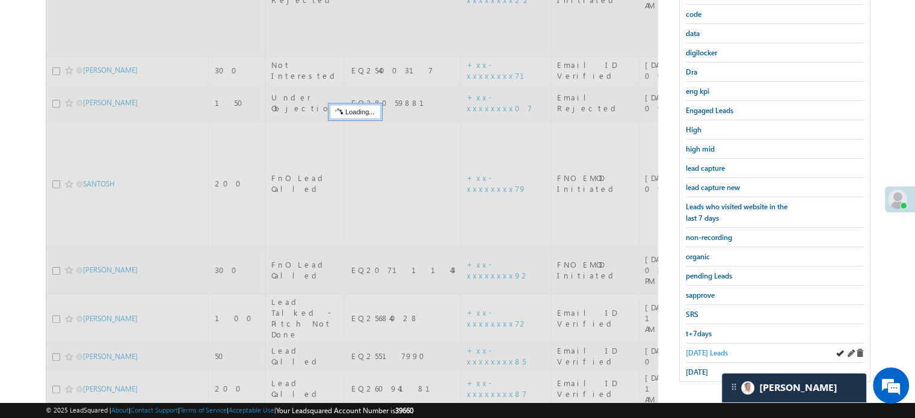
click at [701, 348] on span "Today's Leads" at bounding box center [707, 352] width 42 height 9
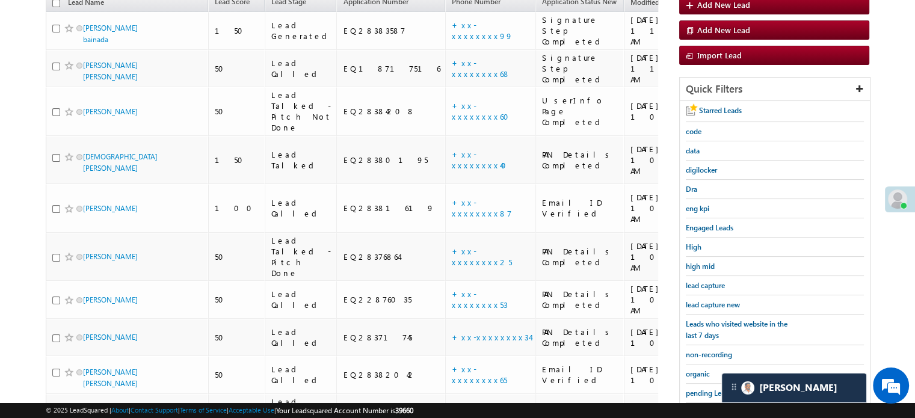
scroll to position [78, 0]
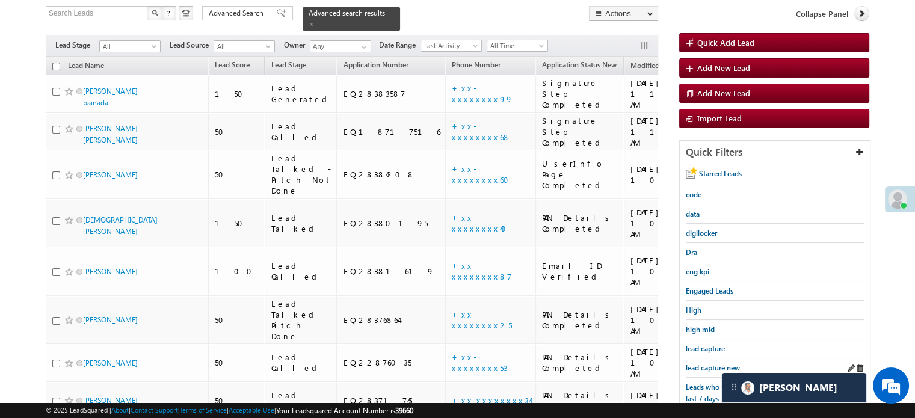
click at [714, 359] on div "lead capture new" at bounding box center [775, 368] width 178 height 19
click at [711, 363] on span "lead capture new" at bounding box center [713, 367] width 54 height 9
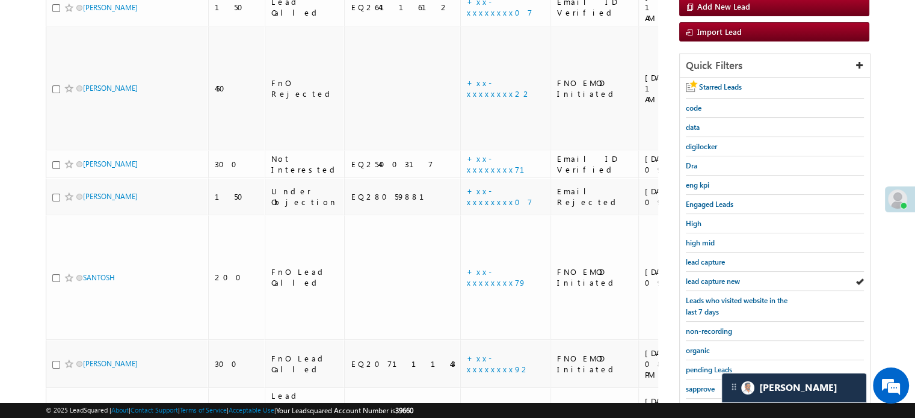
scroll to position [258, 0]
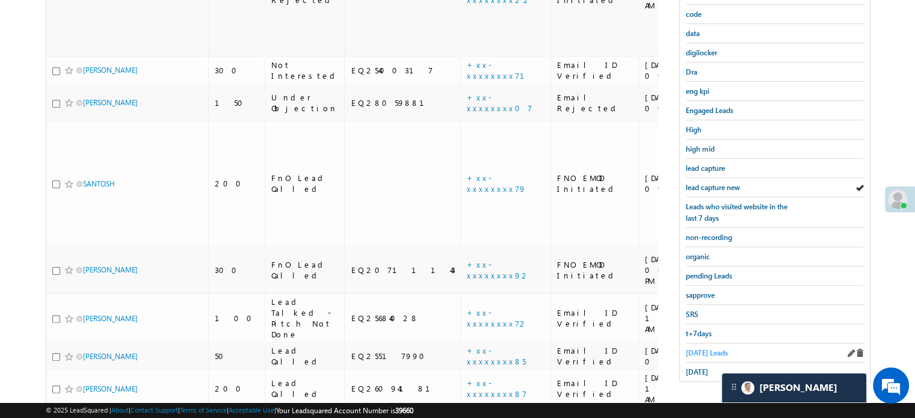
click at [700, 353] on link "Today's Leads" at bounding box center [707, 352] width 42 height 11
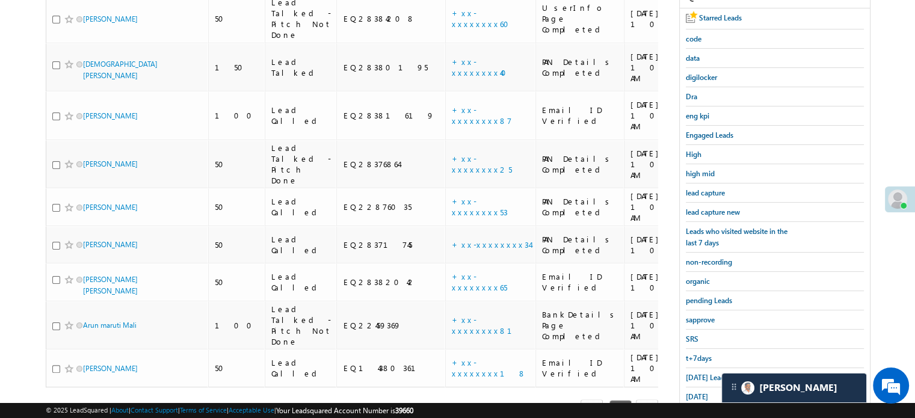
scroll to position [78, 0]
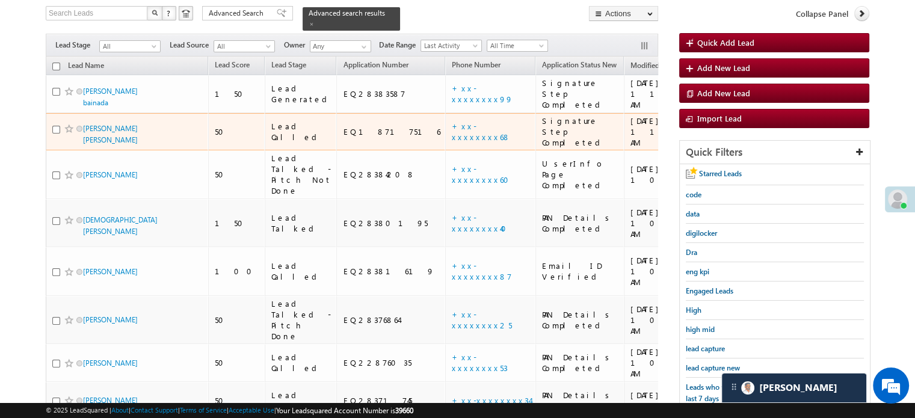
click at [445, 113] on td "+xx-xxxxxxxx68" at bounding box center [490, 132] width 90 height 38
click at [452, 121] on link "+xx-xxxxxxxx68" at bounding box center [481, 131] width 59 height 21
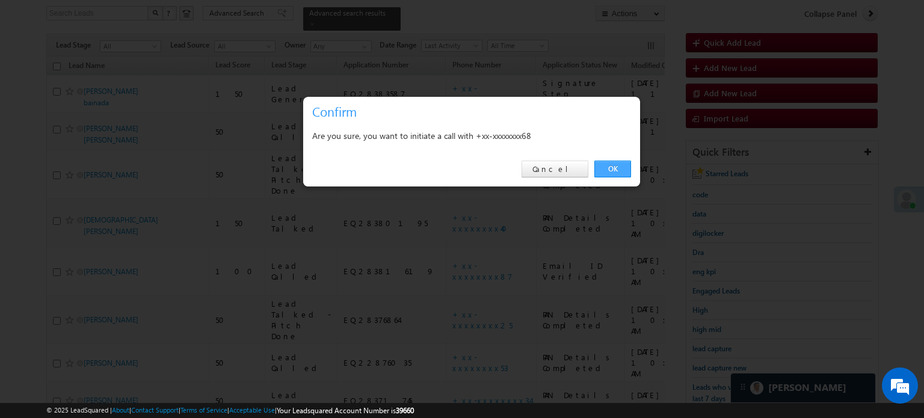
click at [609, 164] on link "OK" at bounding box center [613, 169] width 37 height 17
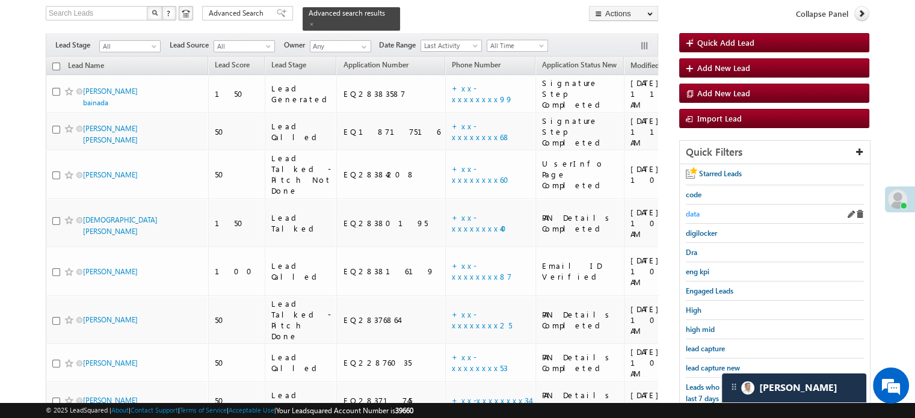
scroll to position [198, 0]
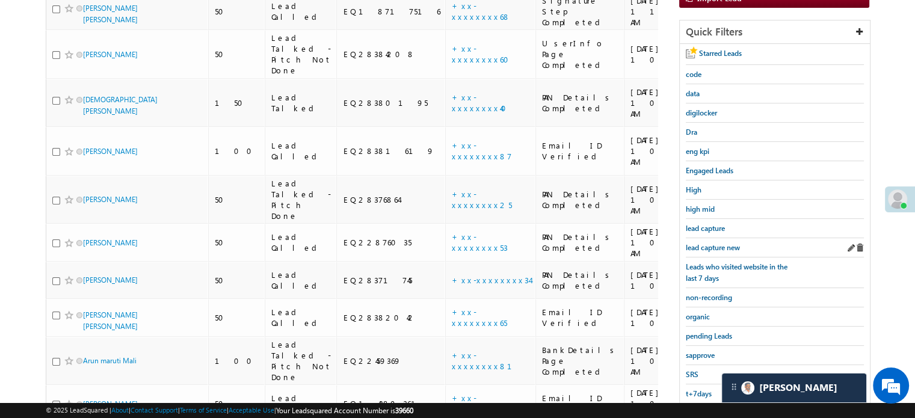
click at [697, 238] on div "lead capture new" at bounding box center [775, 247] width 178 height 19
click at [701, 245] on span "lead capture new" at bounding box center [713, 247] width 54 height 9
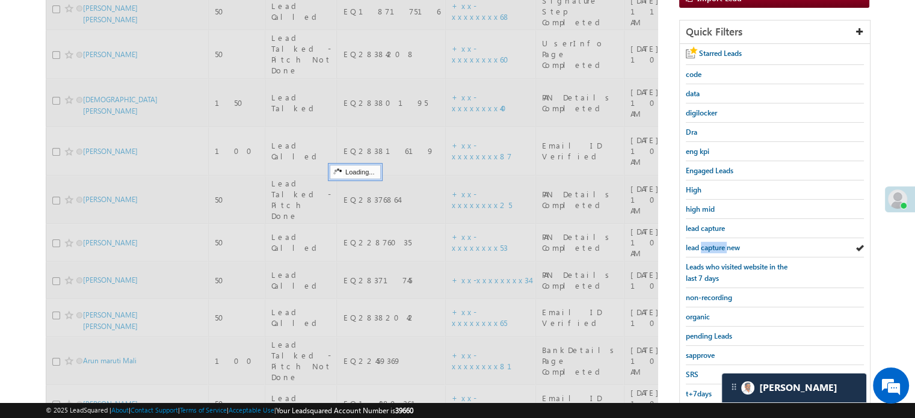
click at [701, 245] on span "lead capture new" at bounding box center [713, 247] width 54 height 9
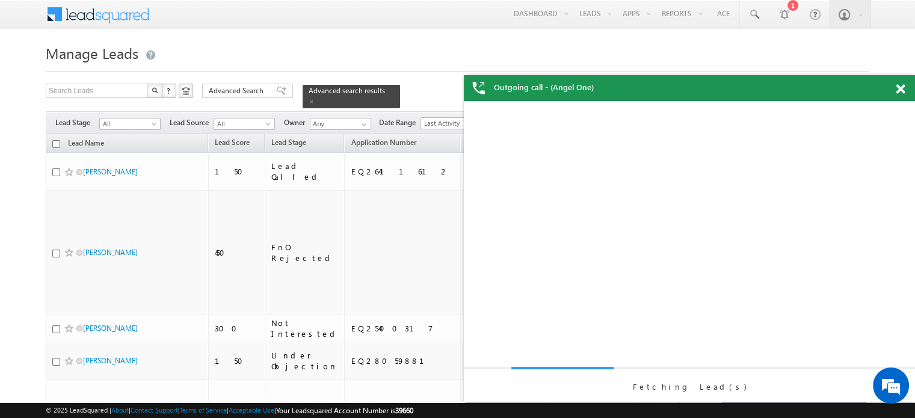
scroll to position [0, 0]
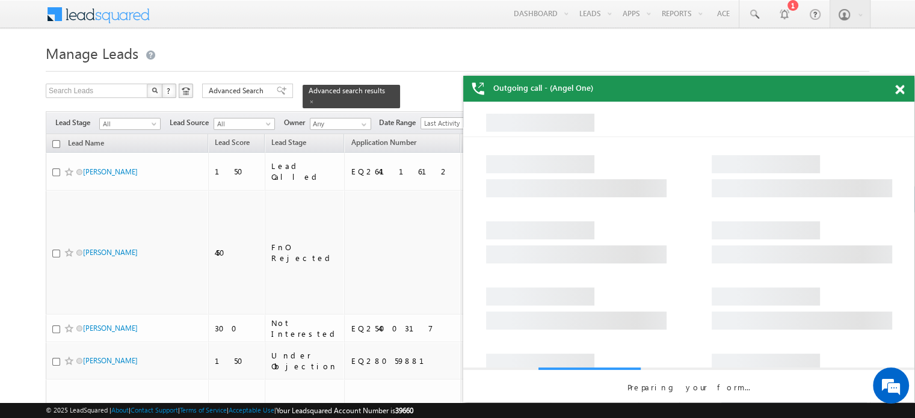
click at [902, 88] on div "Outgoing call - (Angel One)" at bounding box center [688, 89] width 451 height 26
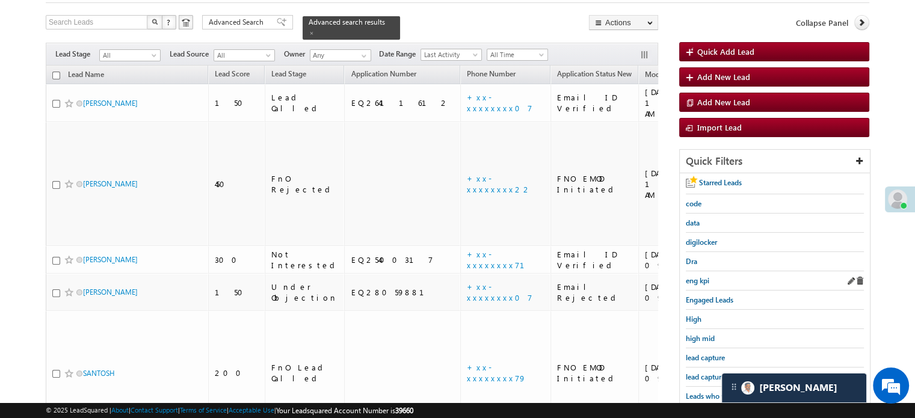
scroll to position [120, 0]
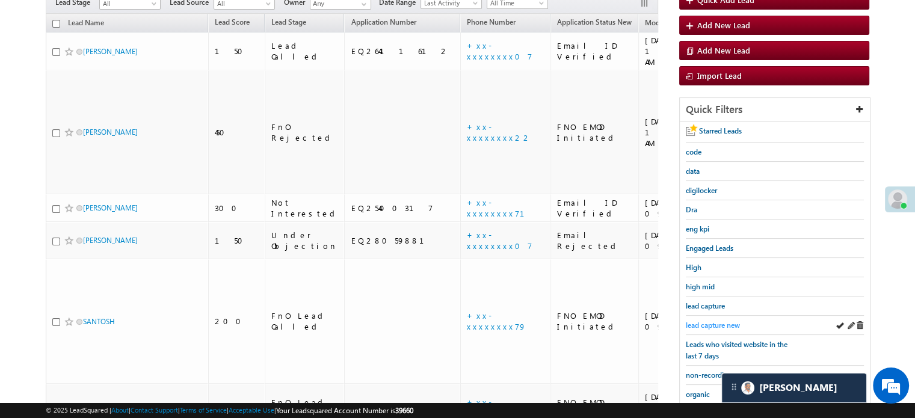
click at [717, 321] on span "lead capture new" at bounding box center [713, 325] width 54 height 9
click at [716, 322] on span "lead capture new" at bounding box center [713, 325] width 54 height 9
click at [717, 321] on span "lead capture new" at bounding box center [713, 325] width 54 height 9
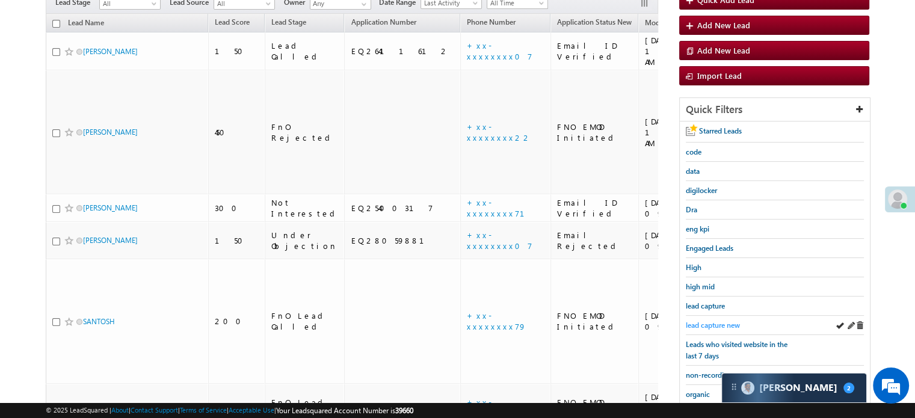
click at [720, 323] on span "lead capture new" at bounding box center [713, 325] width 54 height 9
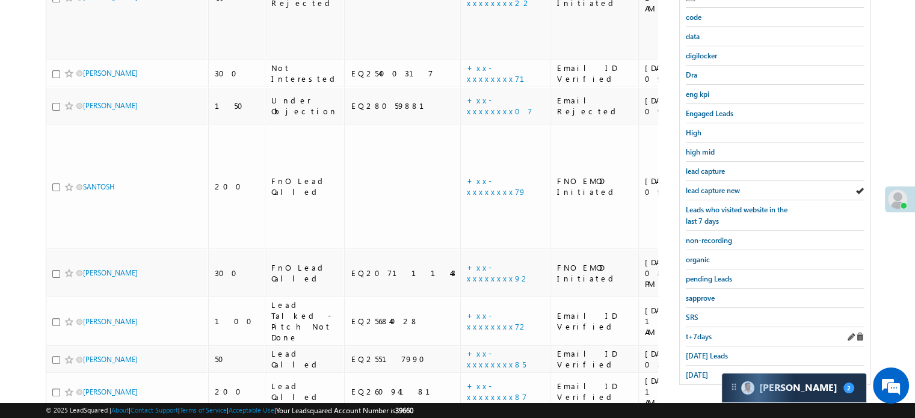
scroll to position [258, 0]
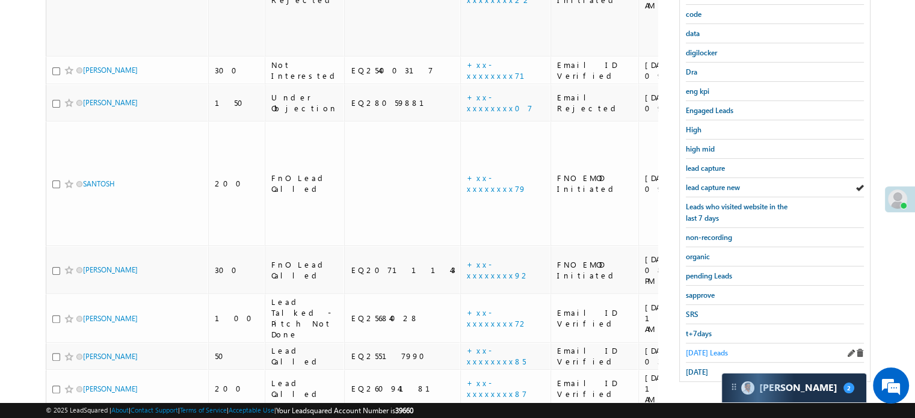
click at [702, 348] on span "Today's Leads" at bounding box center [707, 352] width 42 height 9
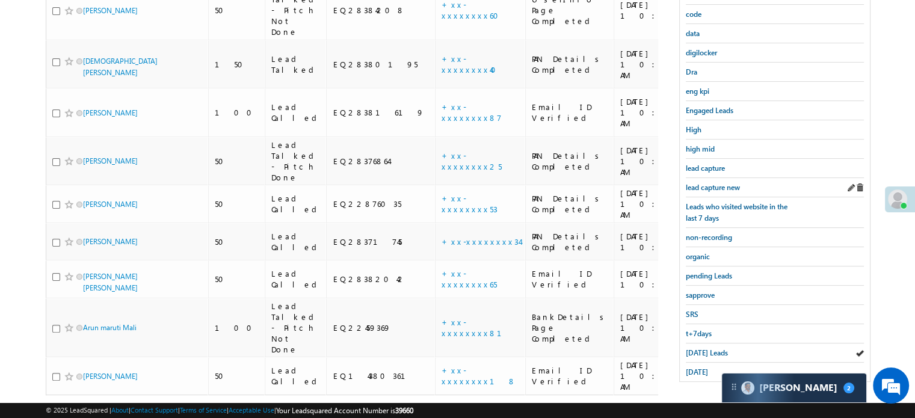
click at [708, 178] on div "lead capture new" at bounding box center [775, 187] width 178 height 19
click at [713, 183] on span "lead capture new" at bounding box center [713, 187] width 54 height 9
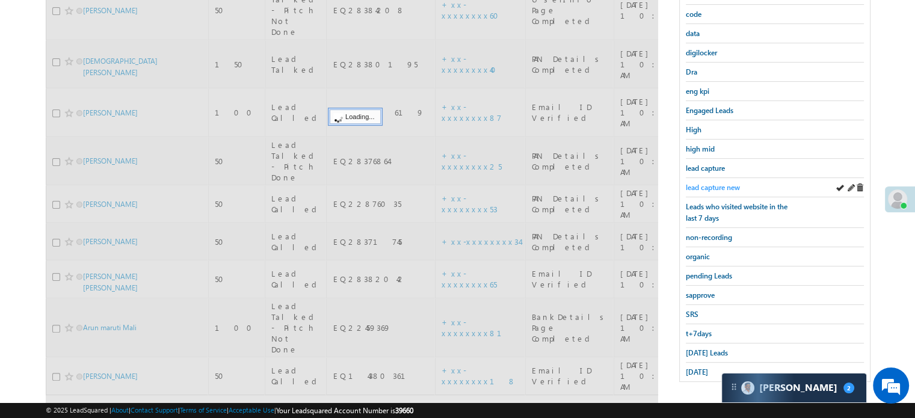
scroll to position [78, 0]
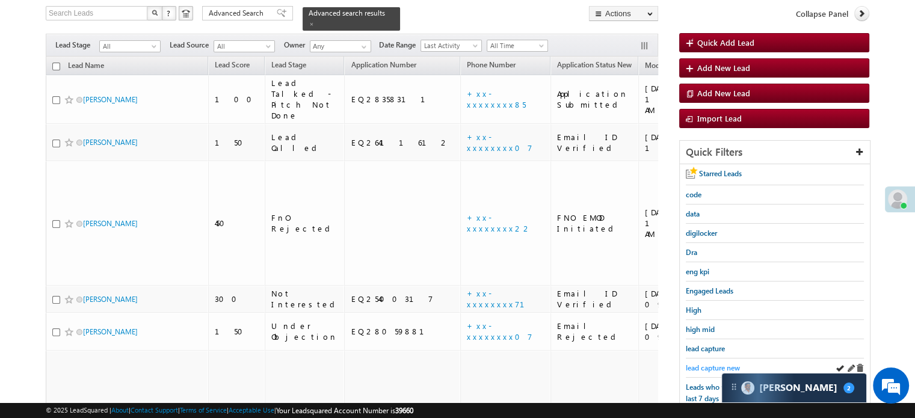
click at [716, 368] on span "lead capture new" at bounding box center [713, 367] width 54 height 9
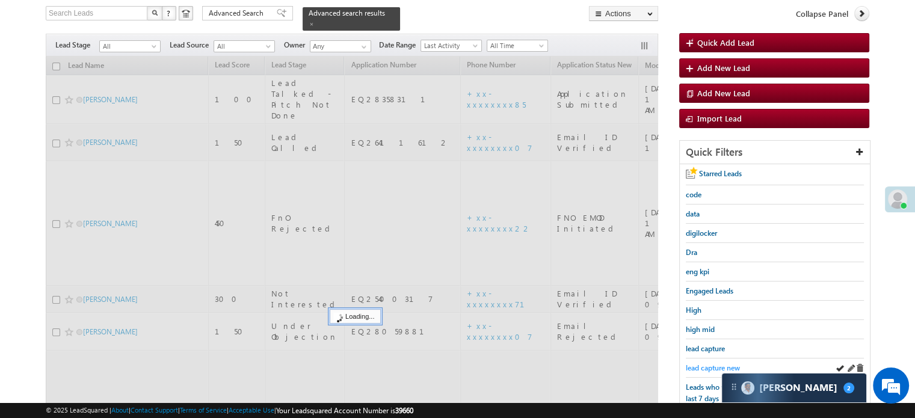
click at [712, 366] on span "lead capture new" at bounding box center [713, 367] width 54 height 9
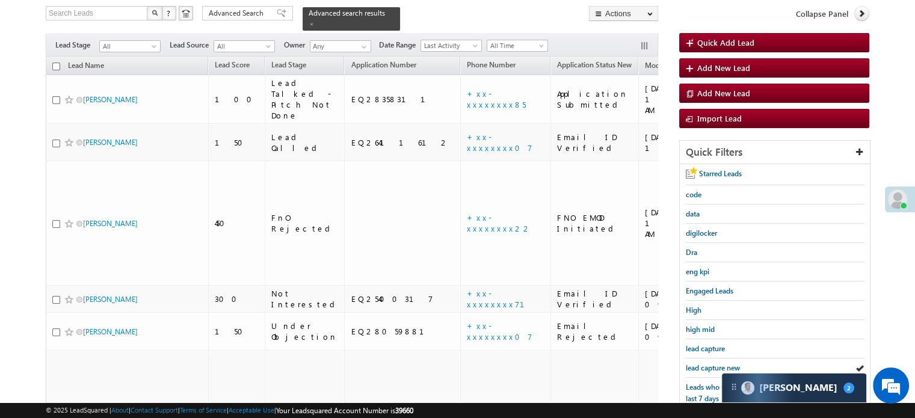
click at [712, 366] on span "lead capture new" at bounding box center [713, 367] width 54 height 9
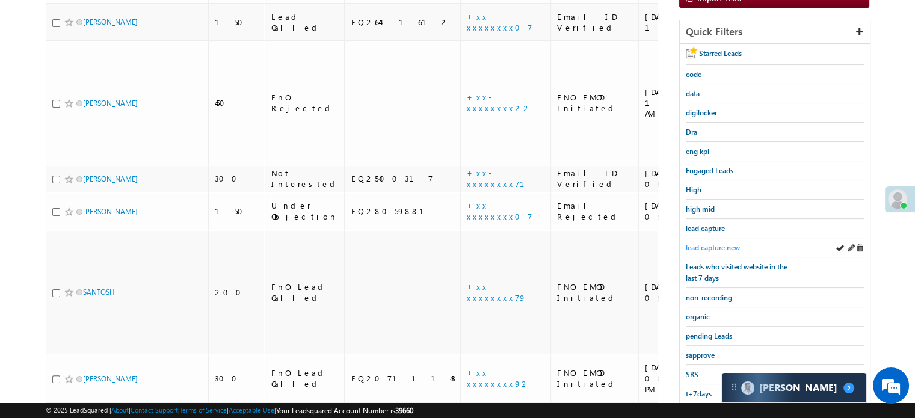
click at [719, 244] on span "lead capture new" at bounding box center [713, 247] width 54 height 9
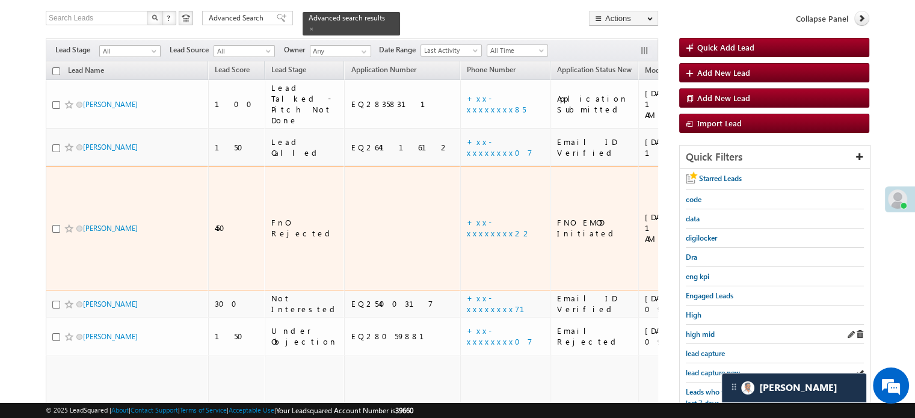
scroll to position [138, 0]
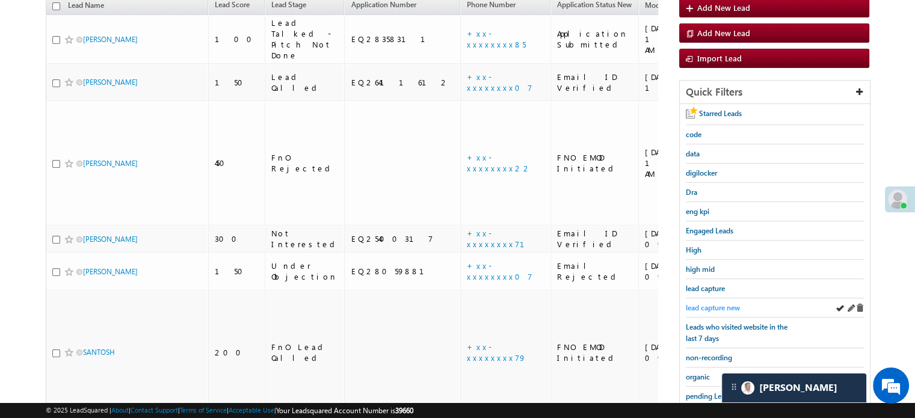
click at [708, 305] on span "lead capture new" at bounding box center [713, 307] width 54 height 9
click at [730, 304] on span "lead capture new" at bounding box center [713, 307] width 54 height 9
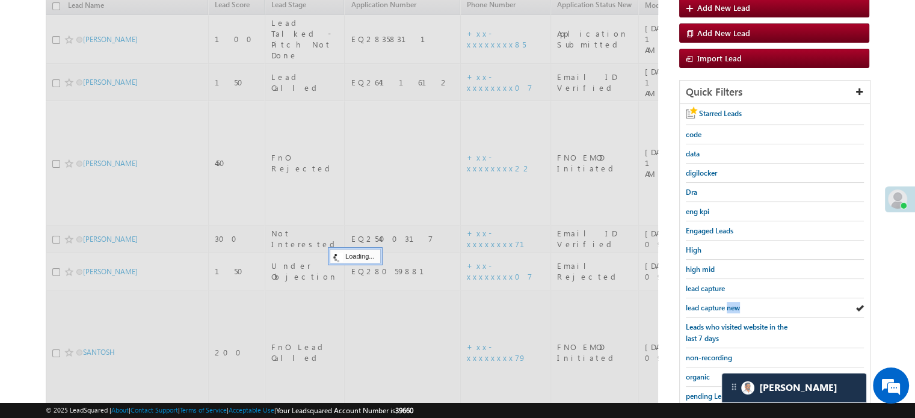
click at [730, 304] on span "lead capture new" at bounding box center [713, 307] width 54 height 9
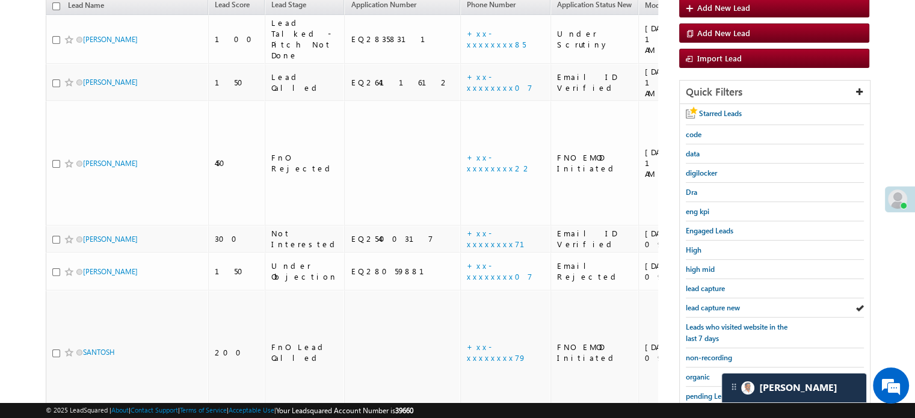
click at [730, 304] on span "lead capture new" at bounding box center [713, 307] width 54 height 9
click at [708, 312] on div "lead capture new" at bounding box center [775, 307] width 178 height 19
click at [713, 305] on span "lead capture new" at bounding box center [713, 307] width 54 height 9
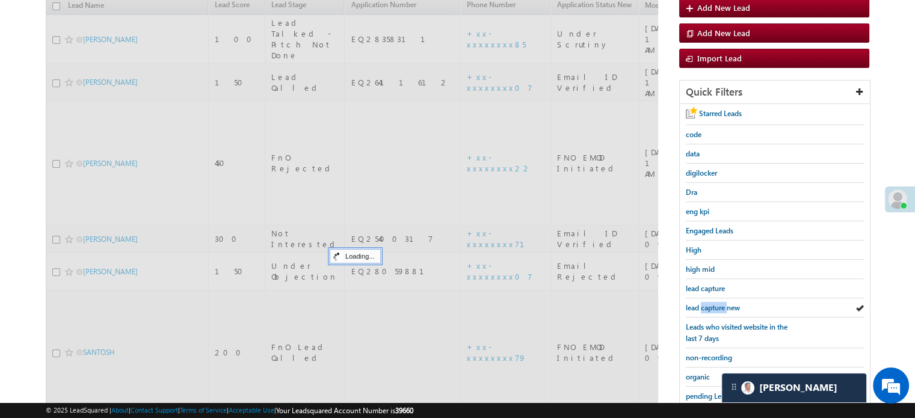
click at [713, 305] on span "lead capture new" at bounding box center [713, 307] width 54 height 9
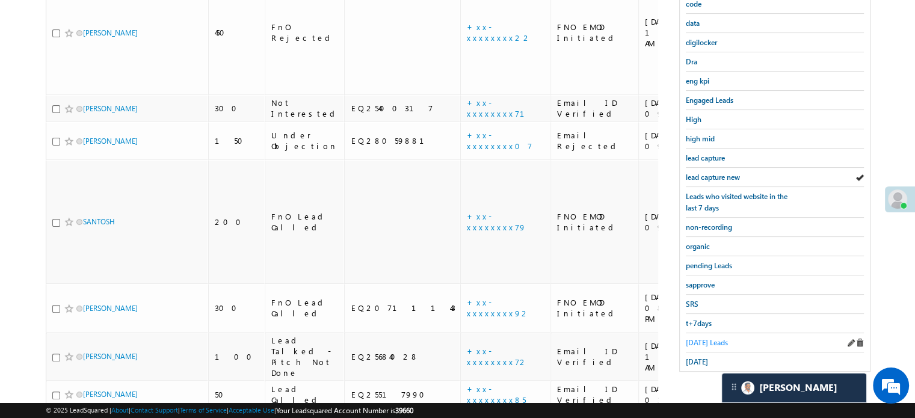
click at [696, 338] on span "Today's Leads" at bounding box center [707, 342] width 42 height 9
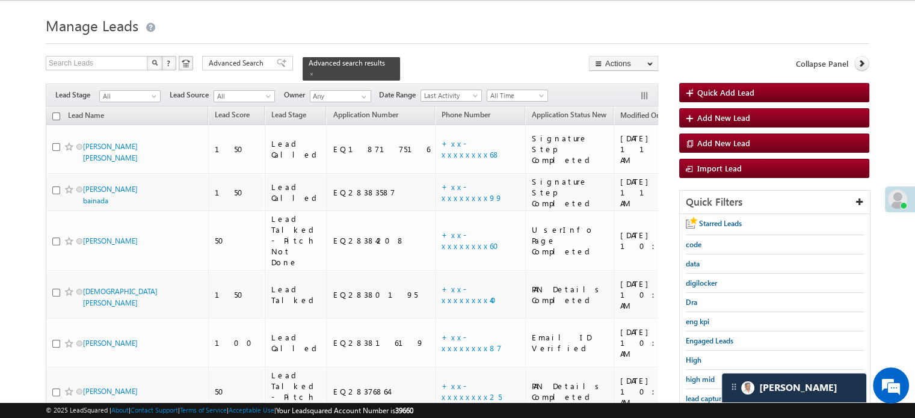
scroll to position [148, 0]
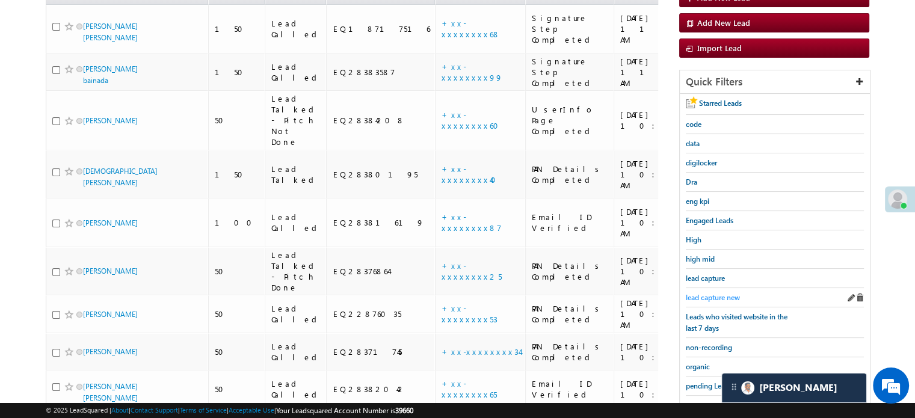
click at [724, 293] on span "lead capture new" at bounding box center [713, 297] width 54 height 9
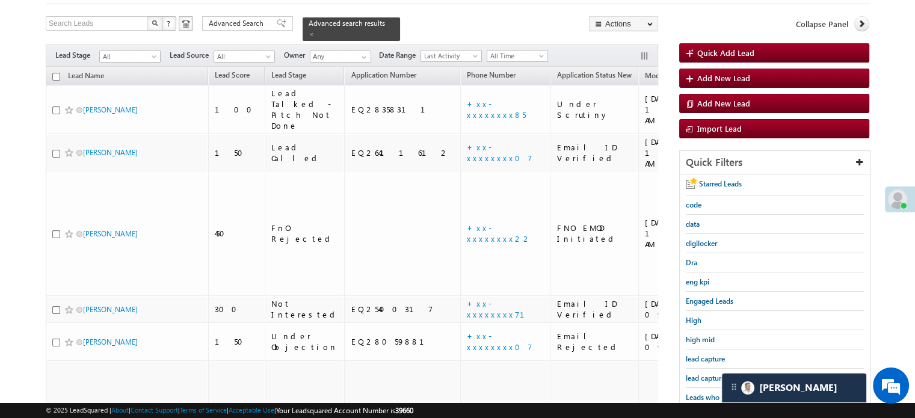
scroll to position [88, 0]
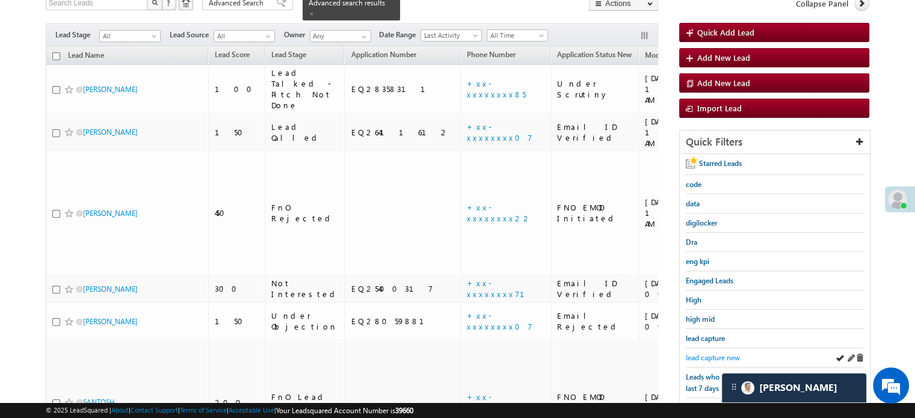
click at [708, 353] on span "lead capture new" at bounding box center [713, 357] width 54 height 9
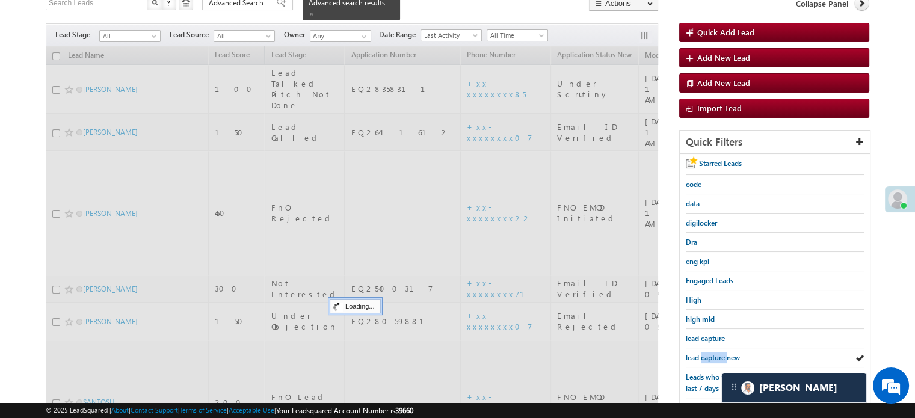
click at [708, 353] on span "lead capture new" at bounding box center [713, 357] width 54 height 9
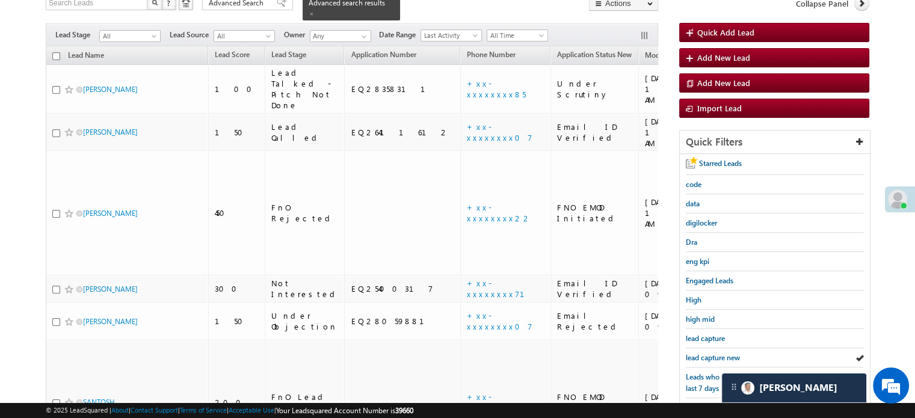
click at [708, 353] on span "lead capture new" at bounding box center [713, 357] width 54 height 9
click at [710, 356] on span "lead capture new" at bounding box center [713, 357] width 54 height 9
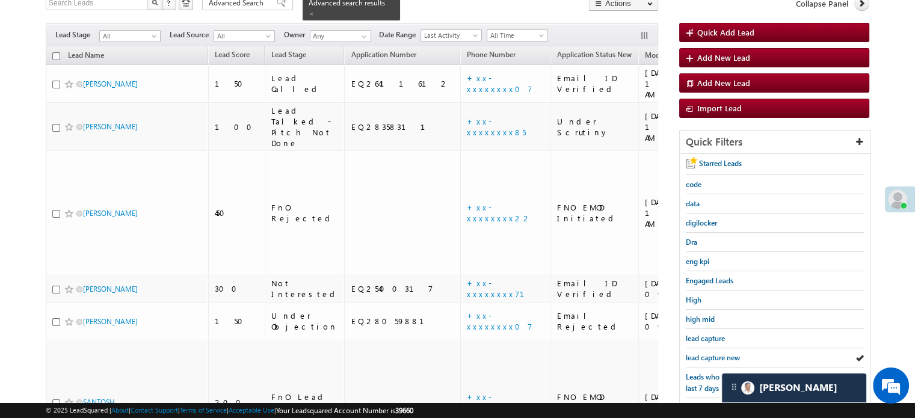
click at [710, 356] on span "lead capture new" at bounding box center [713, 357] width 54 height 9
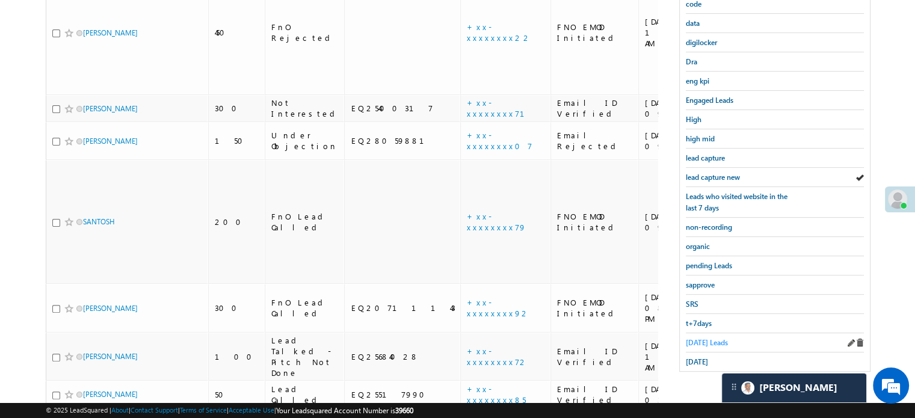
click at [696, 338] on span "Today's Leads" at bounding box center [707, 342] width 42 height 9
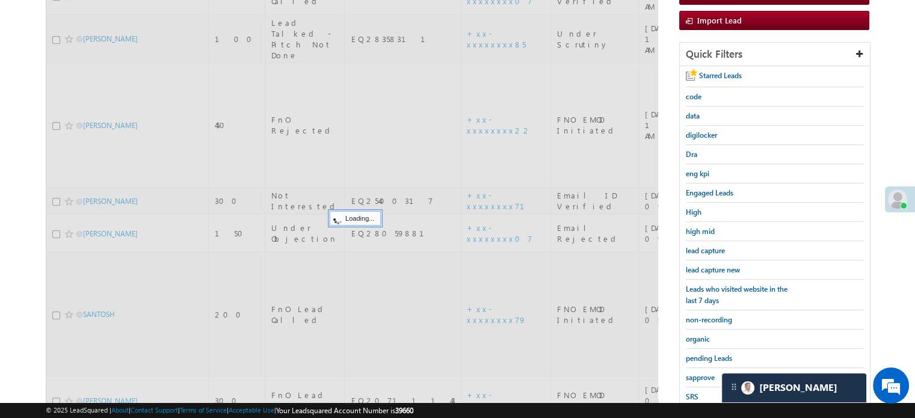
scroll to position [148, 0]
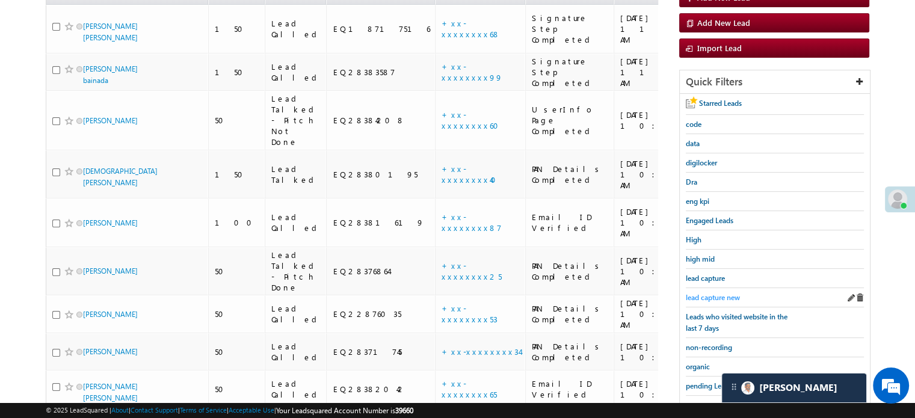
click at [711, 295] on span "lead capture new" at bounding box center [713, 297] width 54 height 9
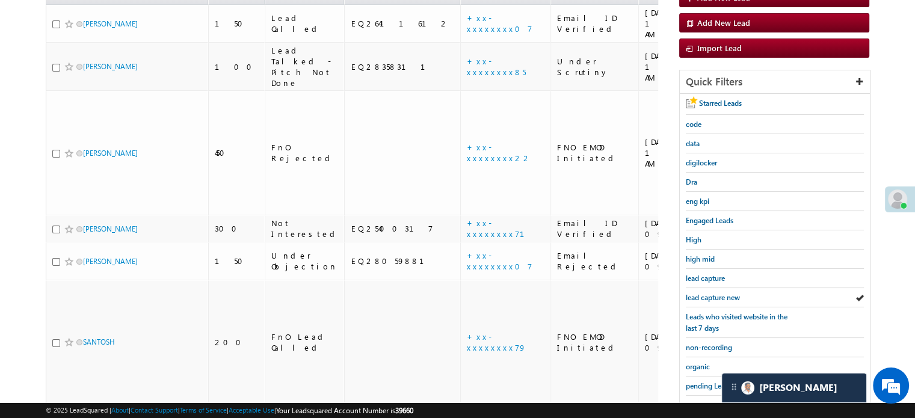
click at [711, 295] on span "lead capture new" at bounding box center [713, 297] width 54 height 9
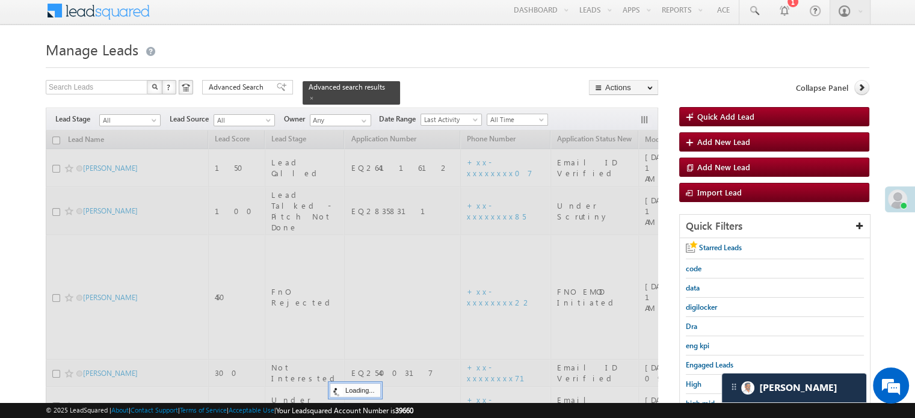
scroll to position [0, 0]
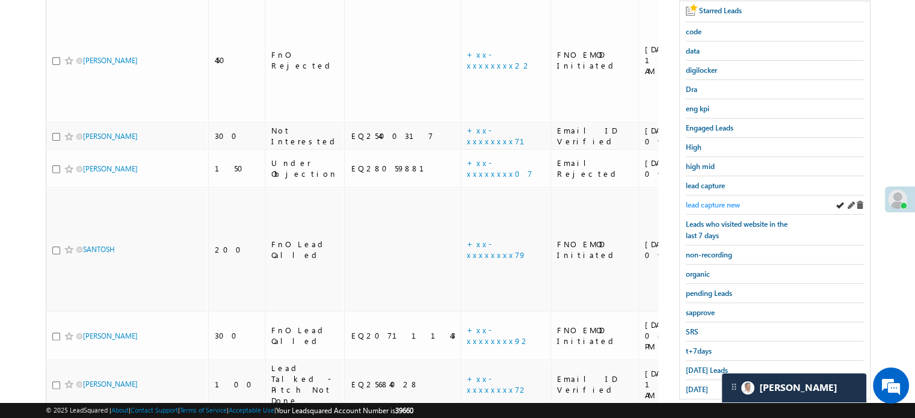
click at [712, 205] on span "lead capture new" at bounding box center [713, 204] width 54 height 9
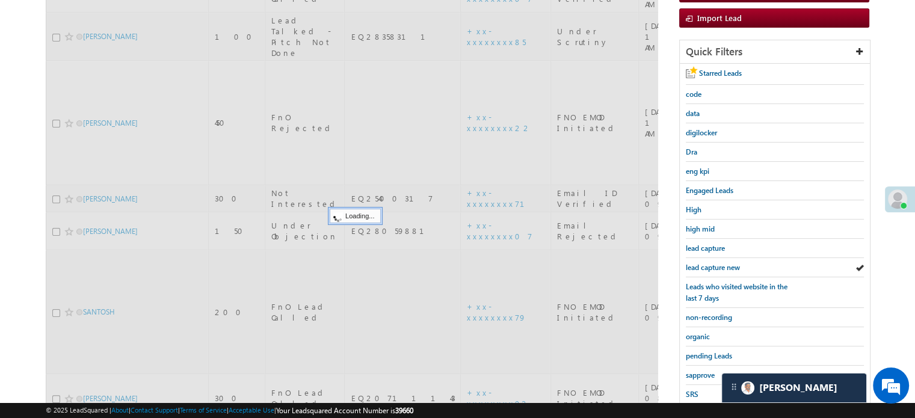
scroll to position [120, 0]
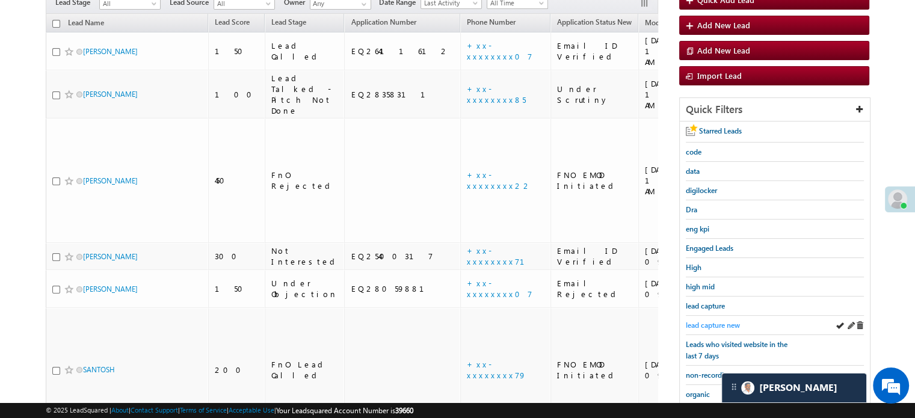
click at [711, 324] on span "lead capture new" at bounding box center [713, 325] width 54 height 9
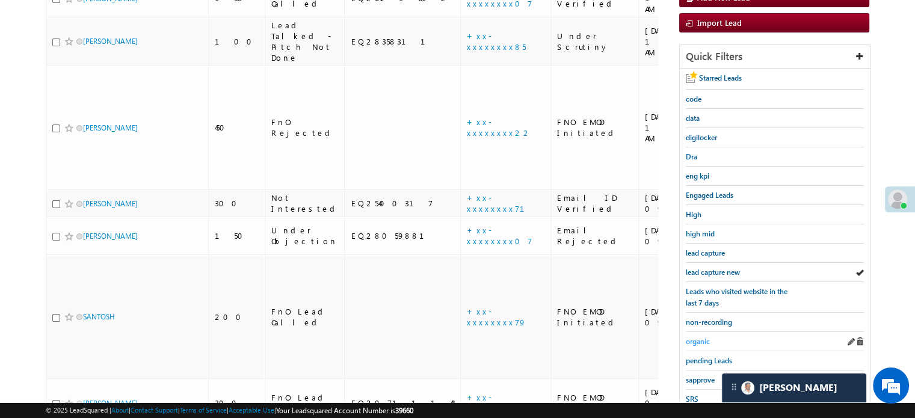
scroll to position [268, 0]
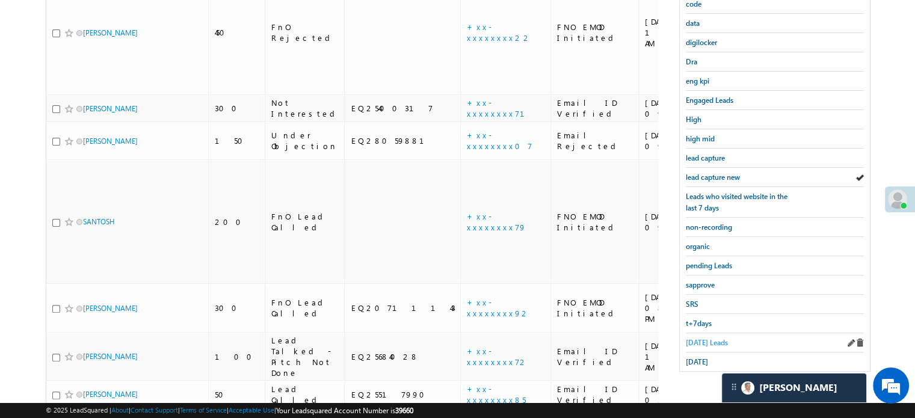
click at [698, 338] on span "Today's Leads" at bounding box center [707, 342] width 42 height 9
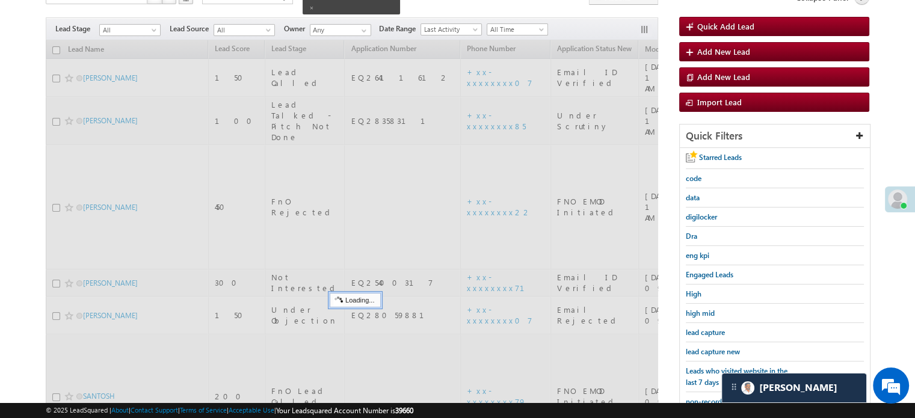
scroll to position [88, 0]
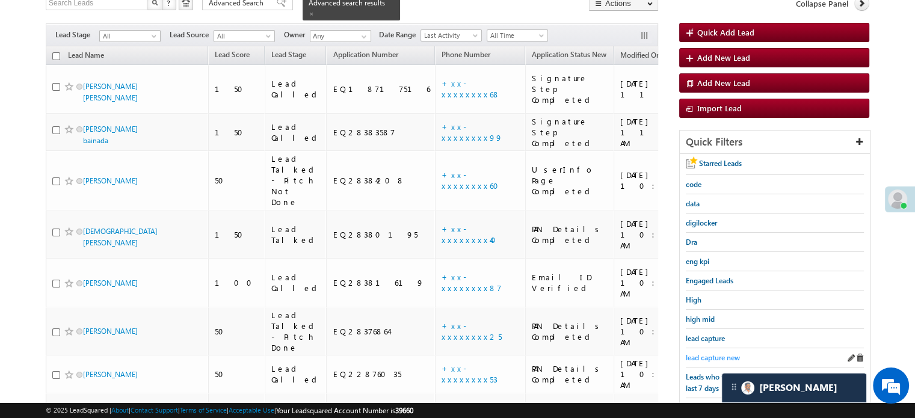
click at [705, 353] on span "lead capture new" at bounding box center [713, 357] width 54 height 9
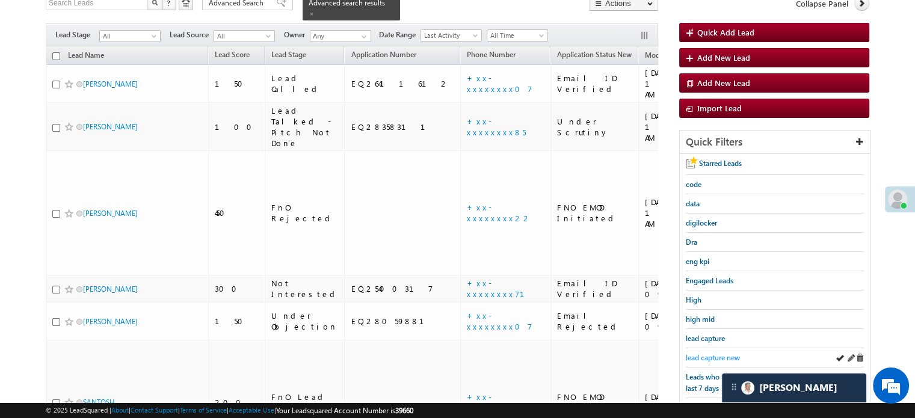
click at [696, 353] on span "lead capture new" at bounding box center [713, 357] width 54 height 9
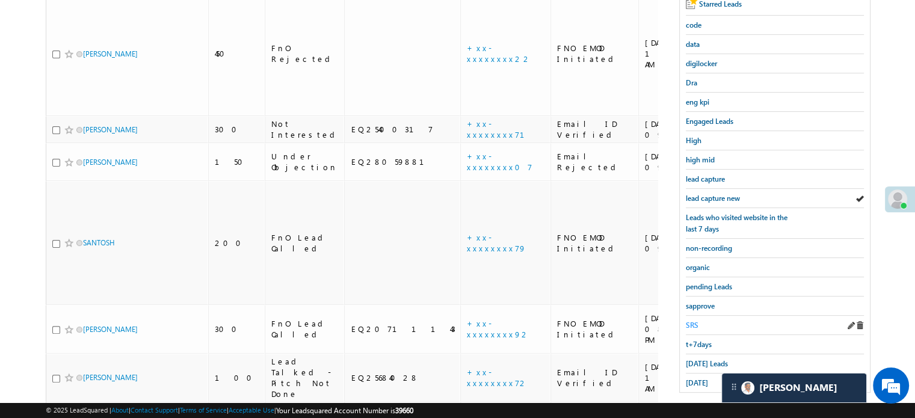
scroll to position [268, 0]
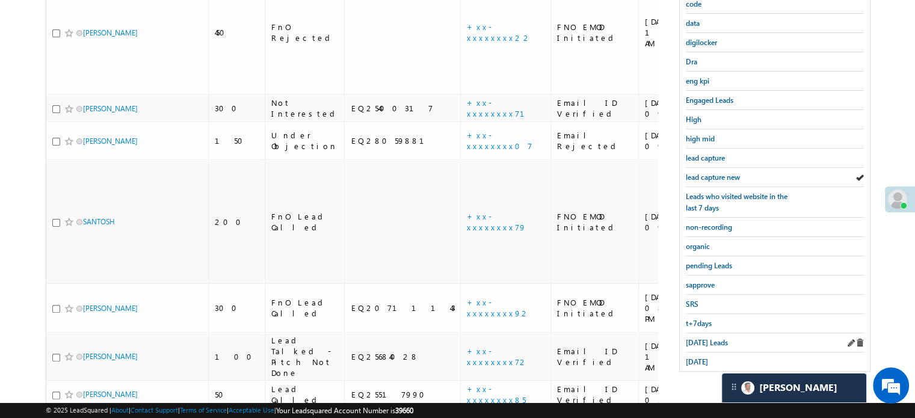
click at [693, 346] on div "Today's Leads" at bounding box center [775, 342] width 178 height 19
click at [693, 341] on span "Today's Leads" at bounding box center [707, 342] width 42 height 9
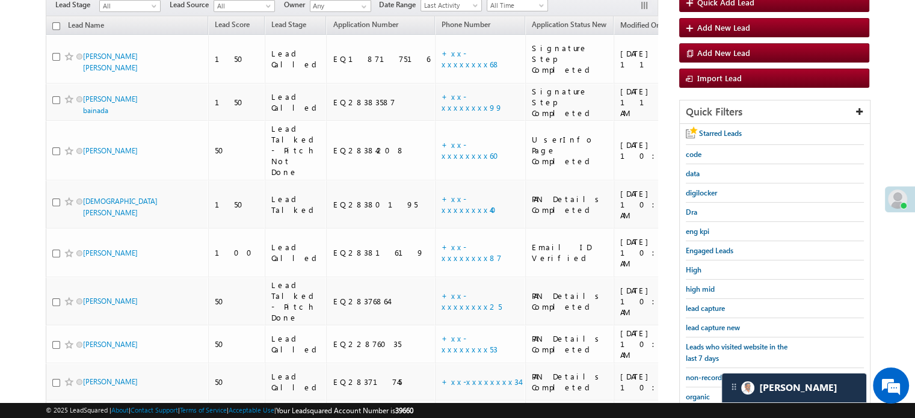
scroll to position [148, 0]
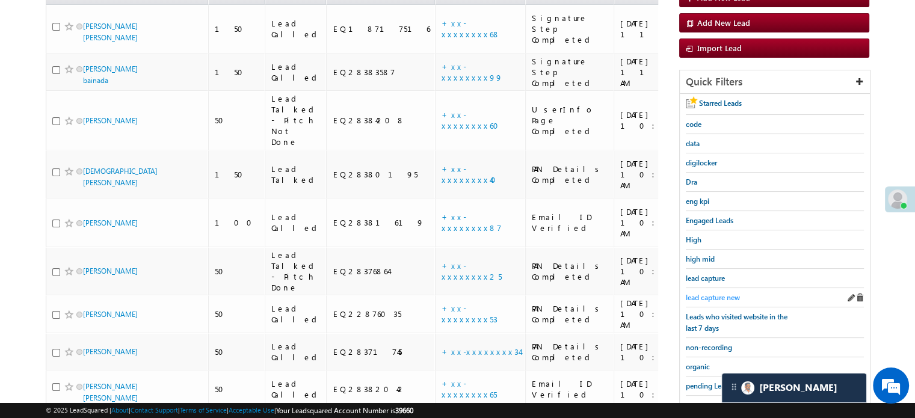
click at [713, 293] on span "lead capture new" at bounding box center [713, 297] width 54 height 9
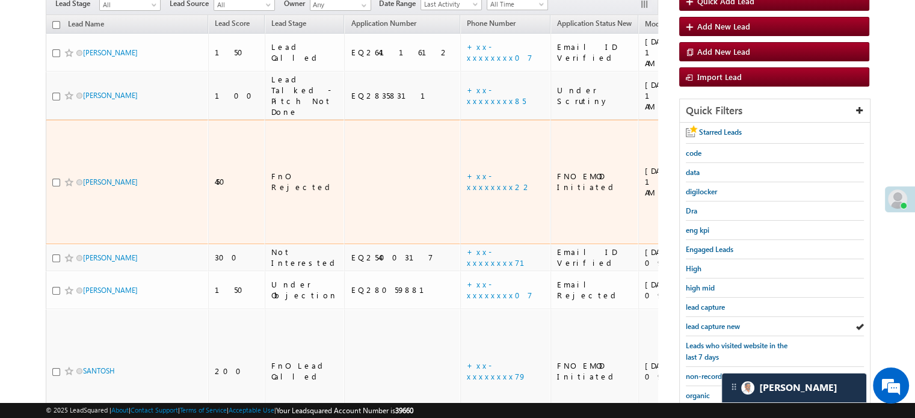
scroll to position [208, 0]
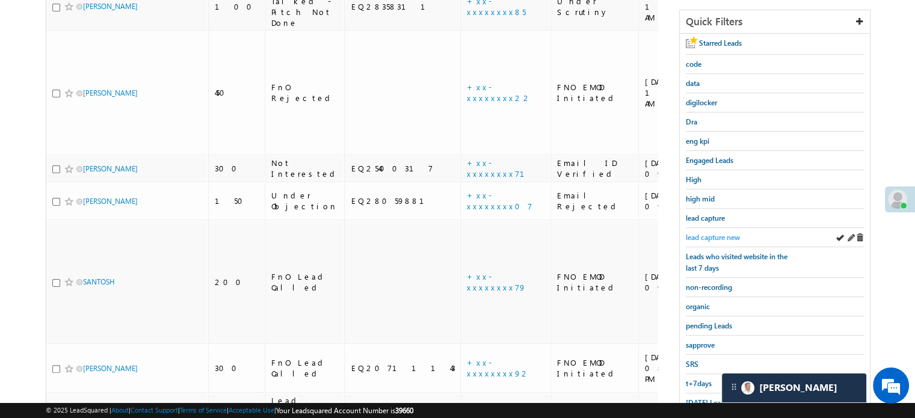
click at [726, 237] on span "lead capture new" at bounding box center [713, 237] width 54 height 9
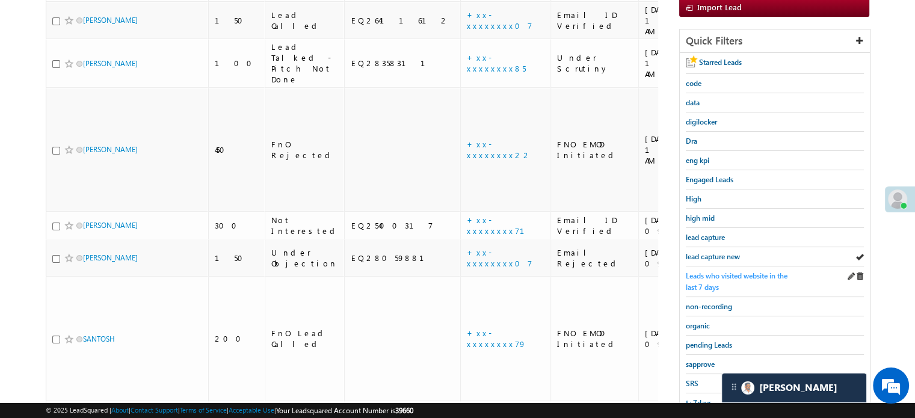
scroll to position [115, 0]
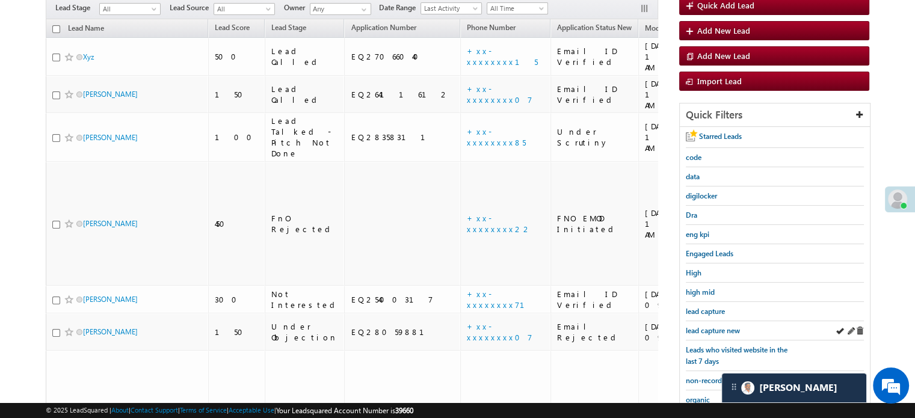
click at [701, 334] on div "lead capture new" at bounding box center [775, 330] width 178 height 19
drag, startPoint x: 711, startPoint y: 318, endPoint x: 713, endPoint y: 326, distance: 7.4
click at [712, 321] on div "lead capture new" at bounding box center [775, 330] width 178 height 19
click at [713, 327] on span "lead capture new" at bounding box center [713, 330] width 54 height 9
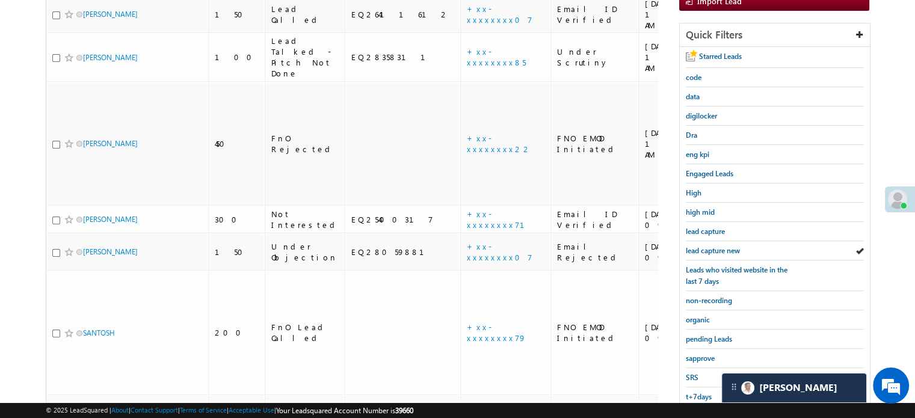
scroll to position [295, 0]
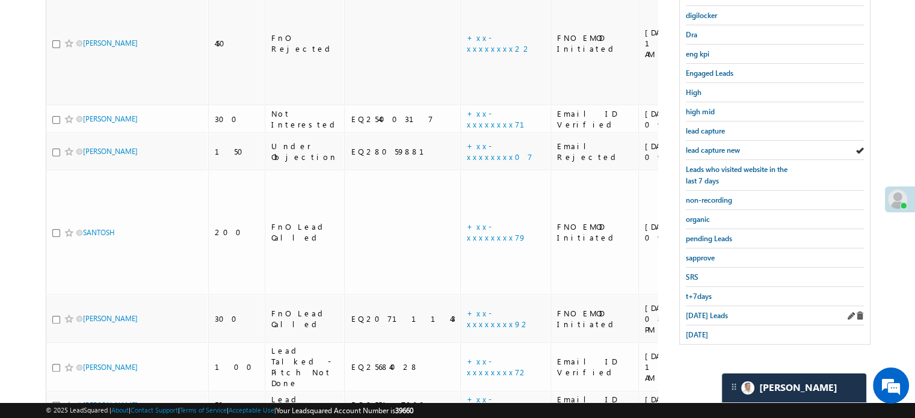
click at [704, 306] on div "Today's Leads" at bounding box center [775, 315] width 178 height 19
click at [702, 311] on span "Today's Leads" at bounding box center [707, 315] width 42 height 9
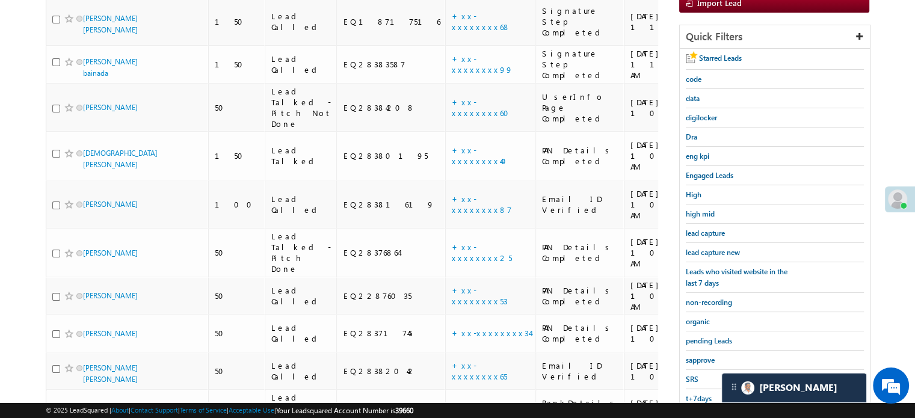
scroll to position [115, 0]
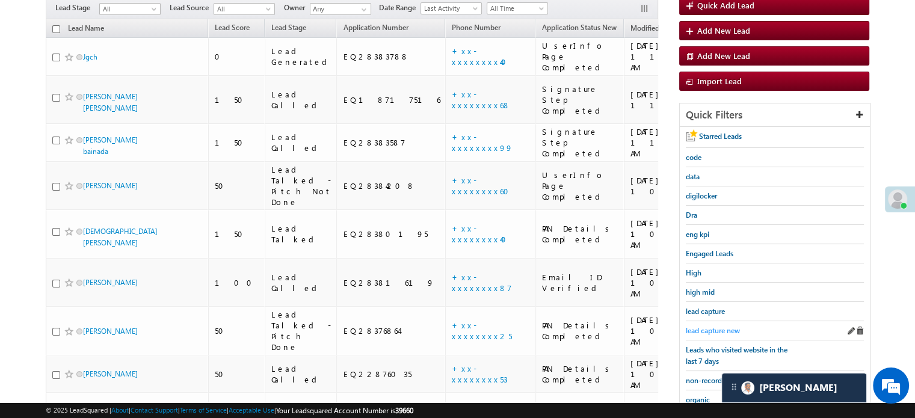
click at [701, 326] on span "lead capture new" at bounding box center [713, 330] width 54 height 9
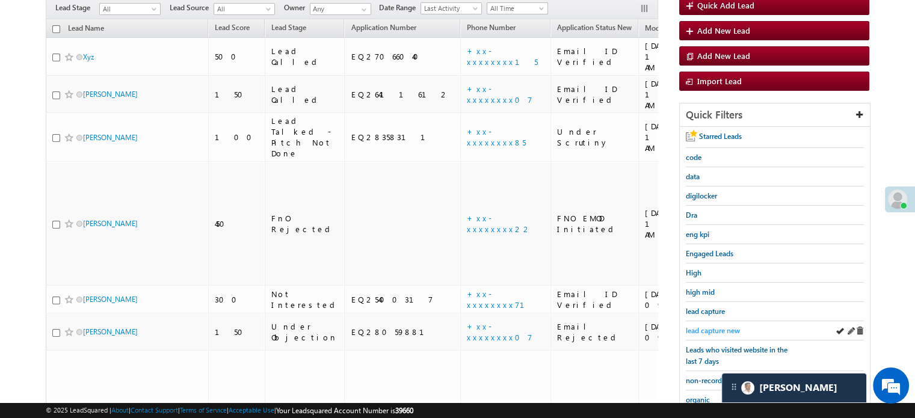
click at [707, 328] on span "lead capture new" at bounding box center [713, 330] width 54 height 9
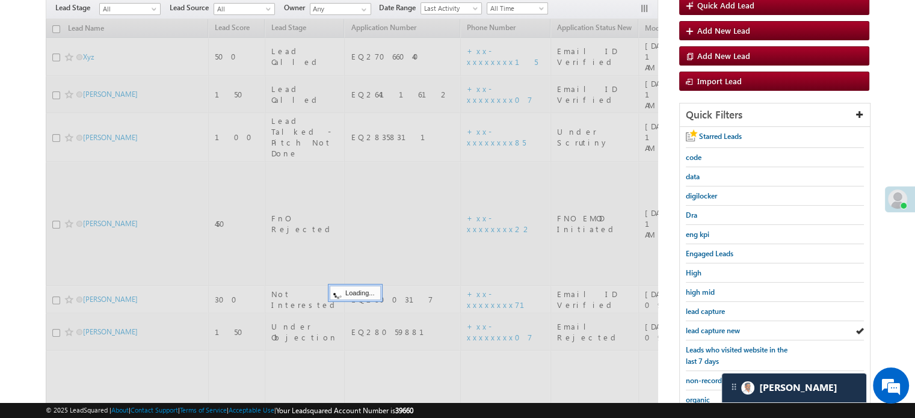
scroll to position [295, 0]
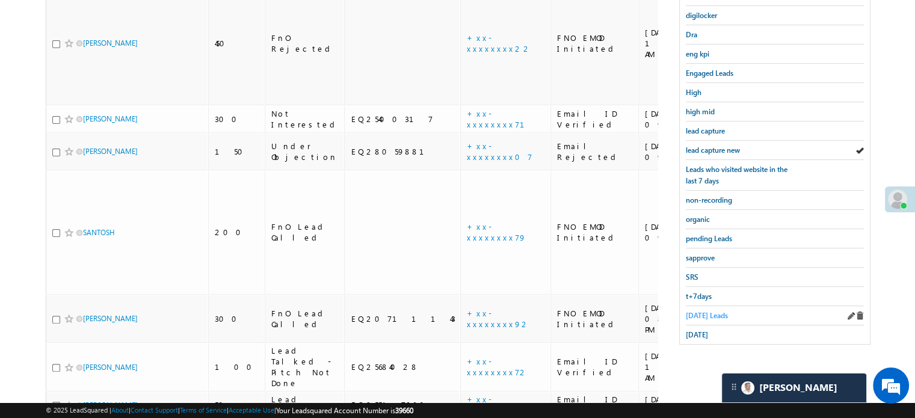
click at [693, 312] on span "Today's Leads" at bounding box center [707, 315] width 42 height 9
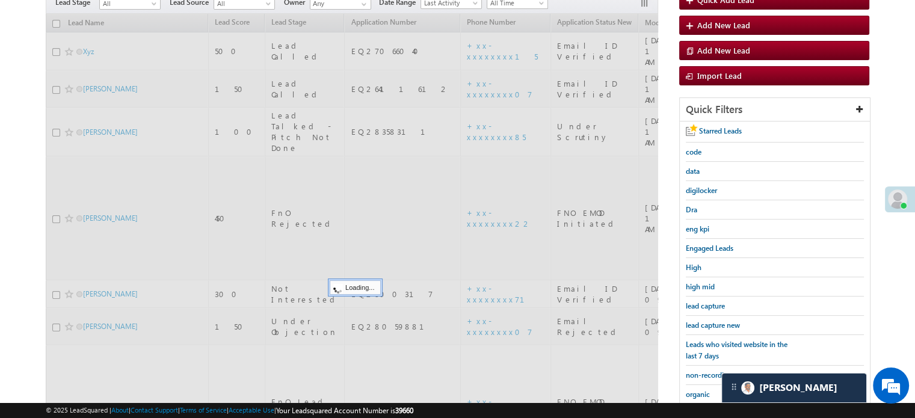
scroll to position [115, 0]
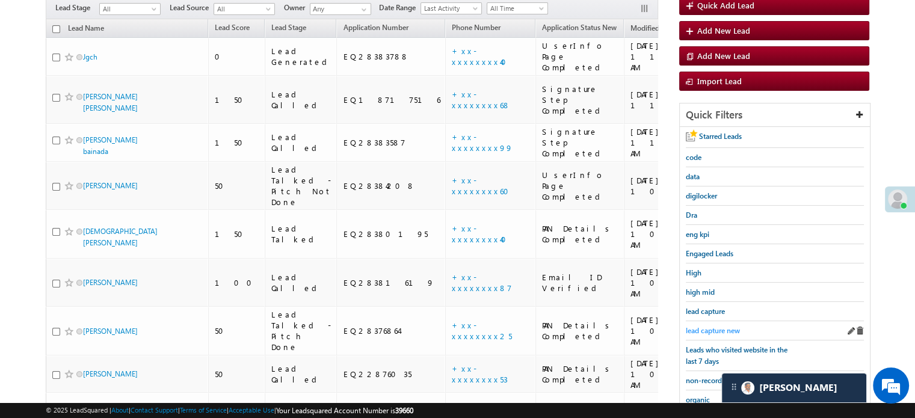
click at [703, 326] on span "lead capture new" at bounding box center [713, 330] width 54 height 9
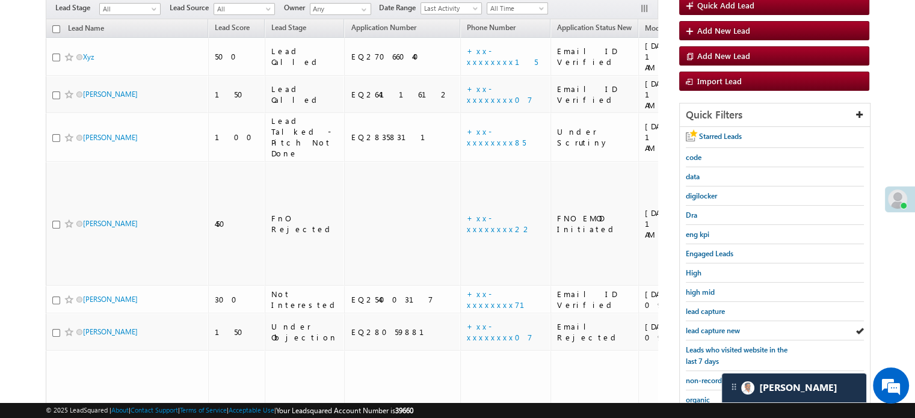
click at [714, 326] on span "lead capture new" at bounding box center [713, 330] width 54 height 9
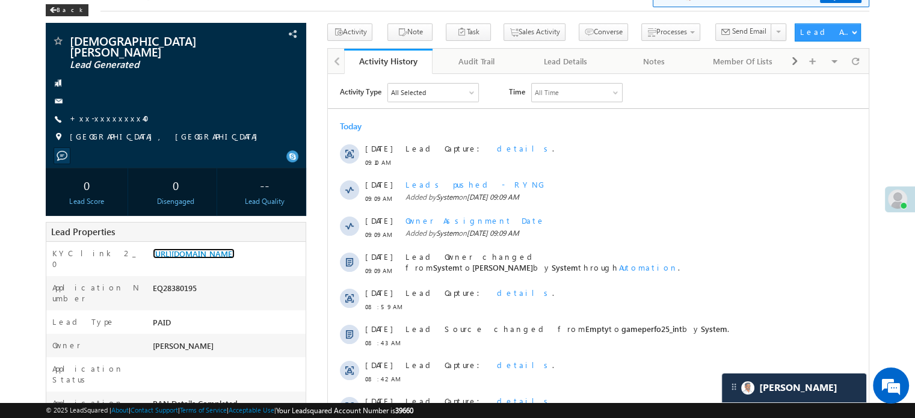
scroll to position [5962, 0]
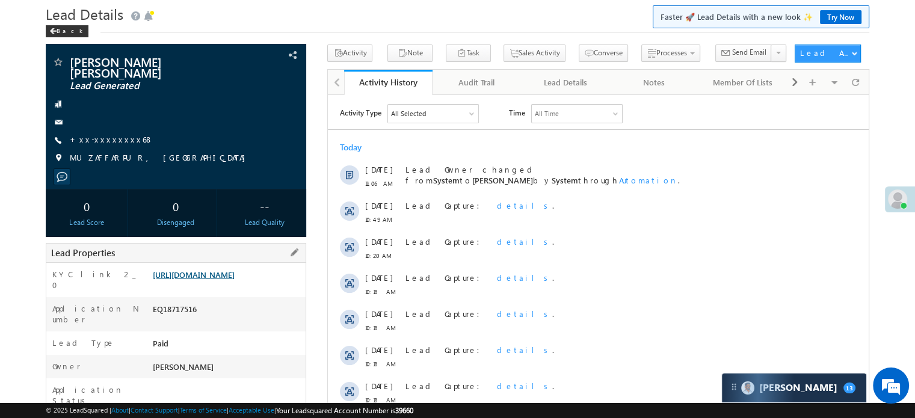
scroll to position [120, 0]
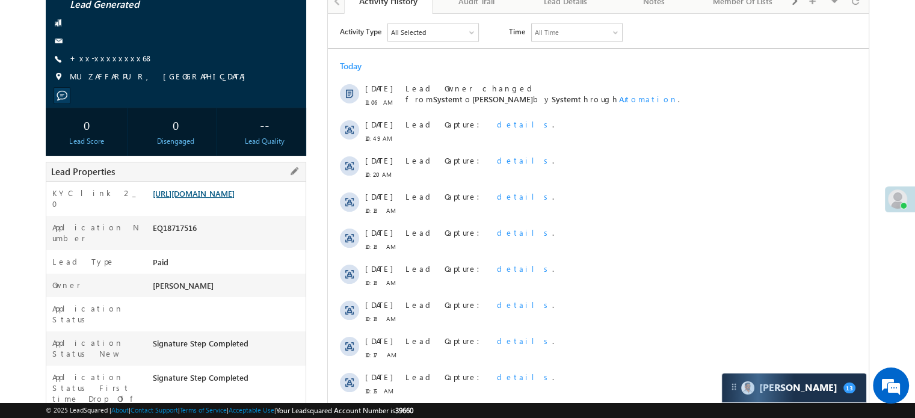
click at [235, 197] on link "[URL][DOMAIN_NAME]" at bounding box center [194, 193] width 82 height 10
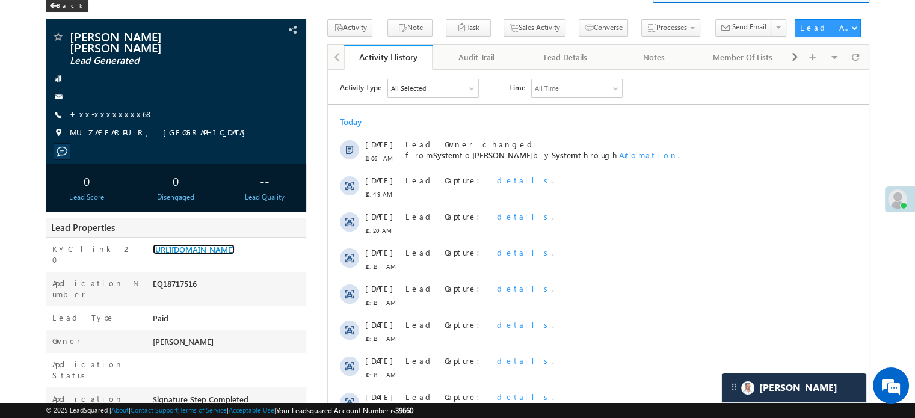
scroll to position [0, 0]
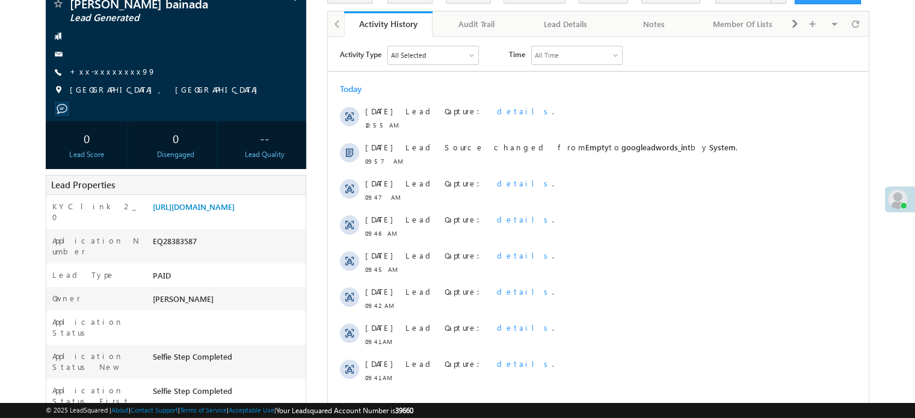
scroll to position [60, 0]
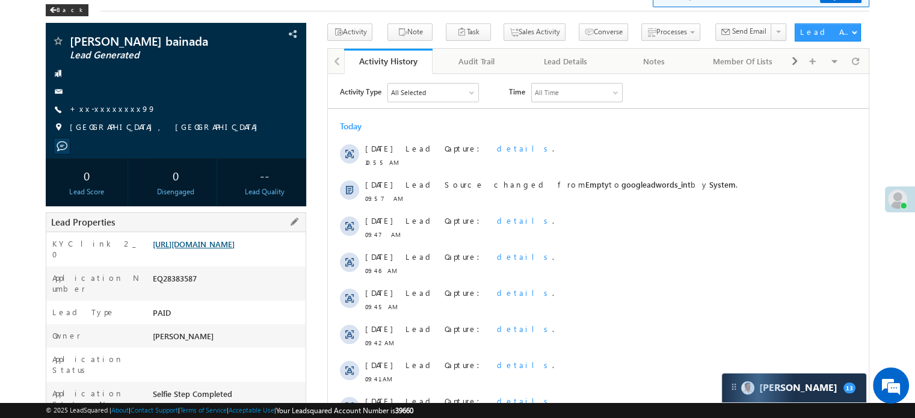
click at [235, 248] on link "[URL][DOMAIN_NAME]" at bounding box center [194, 244] width 82 height 10
click at [91, 110] on link "+xx-xxxxxxxx99" at bounding box center [113, 109] width 86 height 10
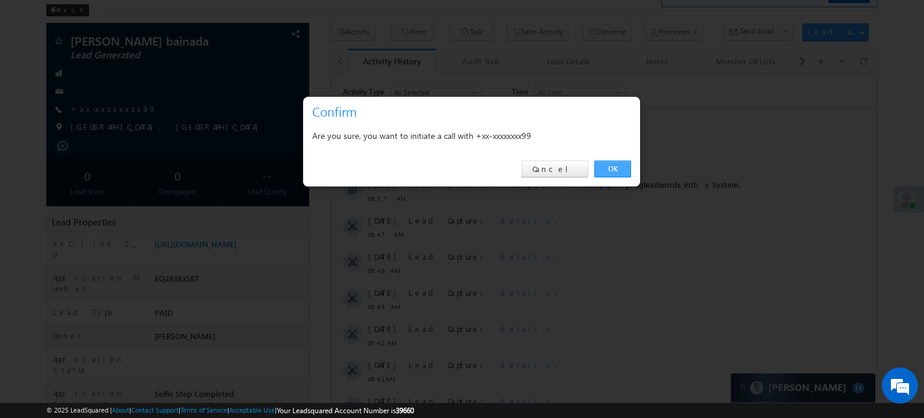
click at [609, 173] on link "OK" at bounding box center [613, 169] width 37 height 17
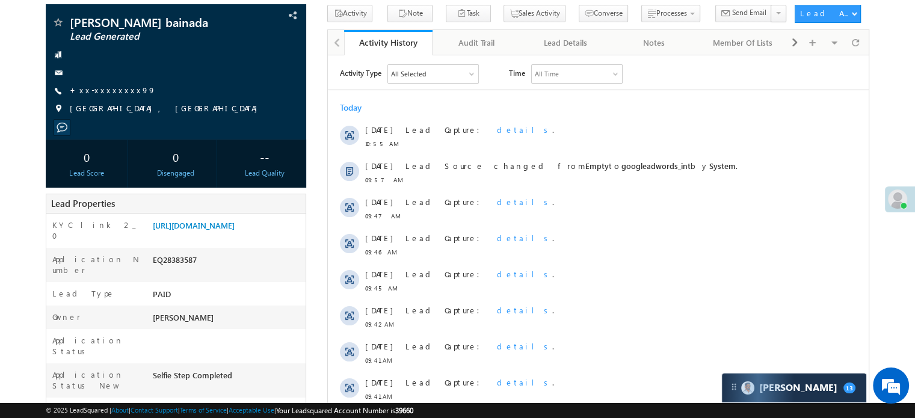
scroll to position [181, 0]
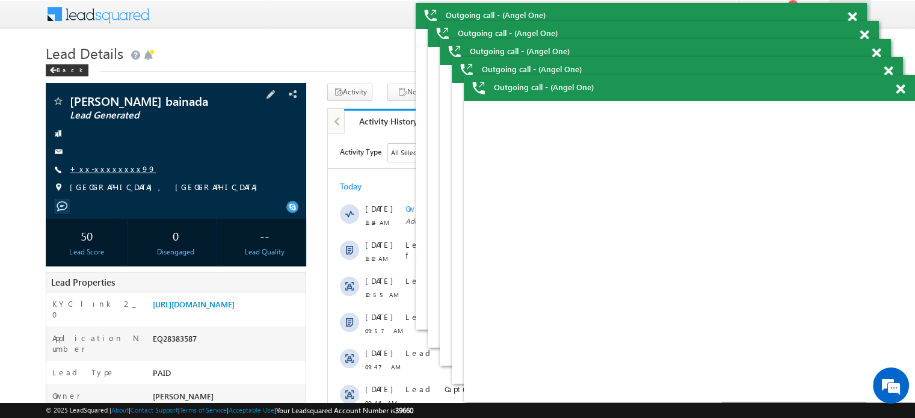
click at [94, 170] on link "+xx-xxxxxxxx99" at bounding box center [113, 169] width 86 height 10
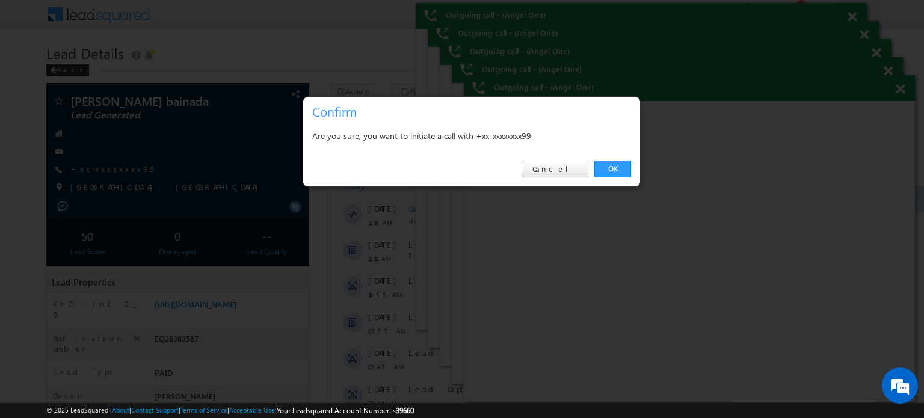
click at [623, 167] on link "OK" at bounding box center [613, 169] width 37 height 17
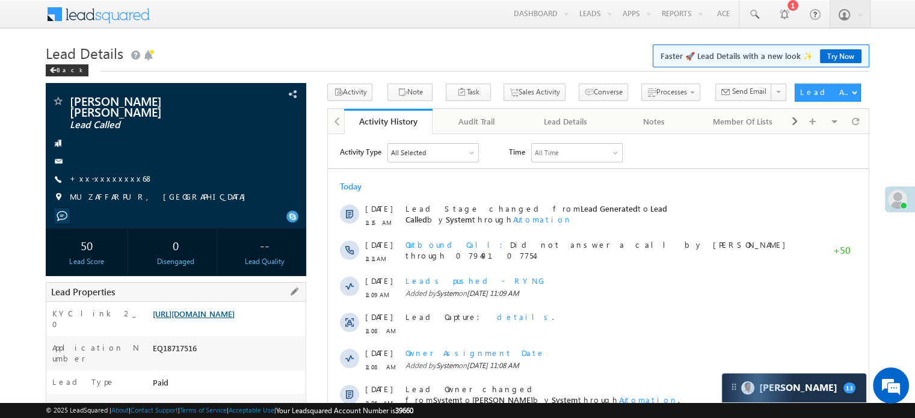
click at [235, 313] on link "https://angelbroking1-pk3em7sa.customui-test.leadsquared.com?leadId=a97ac5cb-68…" at bounding box center [194, 314] width 82 height 10
click at [97, 173] on link "+xx-xxxxxxxx68" at bounding box center [112, 178] width 84 height 10
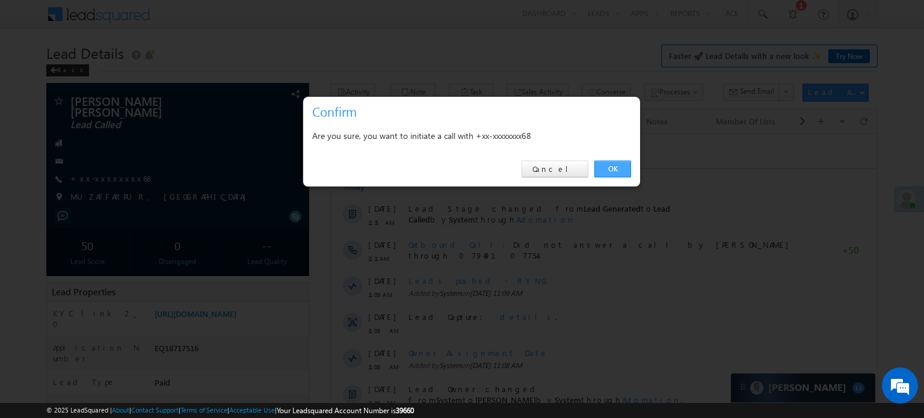
click at [626, 167] on link "OK" at bounding box center [613, 169] width 37 height 17
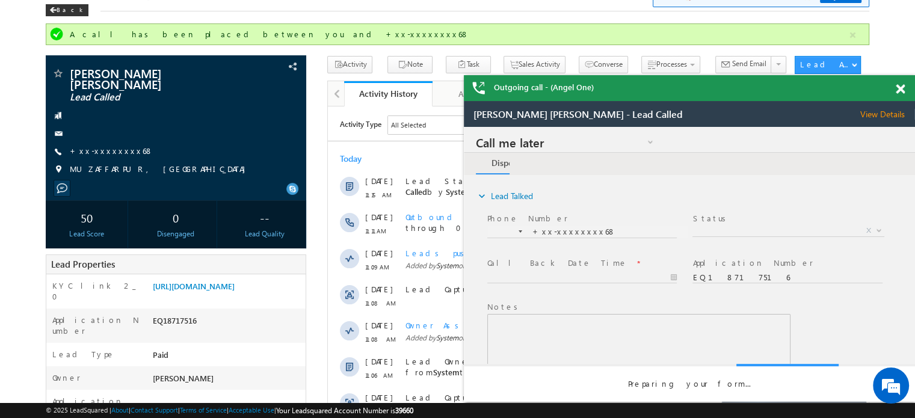
click at [894, 93] on div "Outgoing call - (Angel One)" at bounding box center [689, 88] width 451 height 26
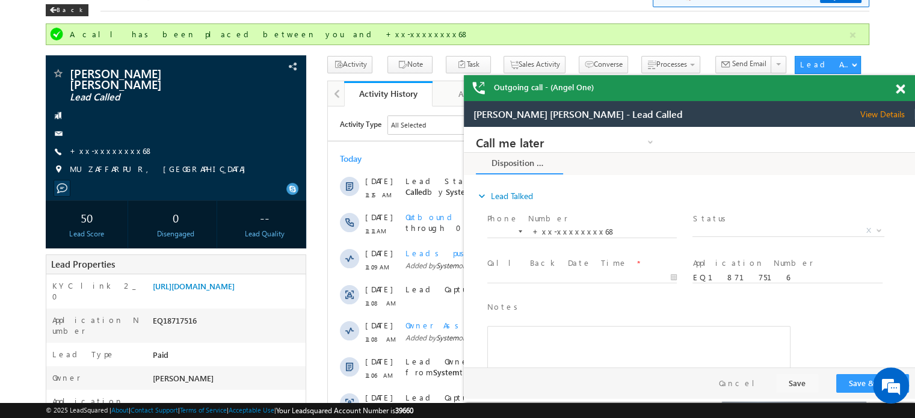
click at [900, 89] on span at bounding box center [900, 89] width 9 height 10
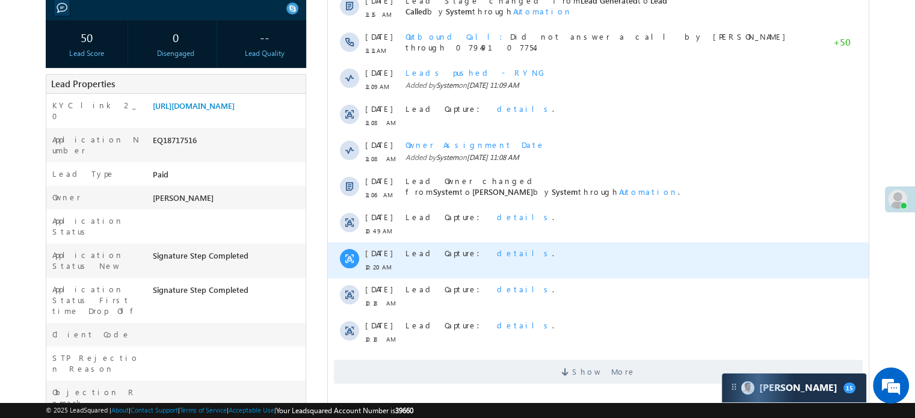
scroll to position [361, 0]
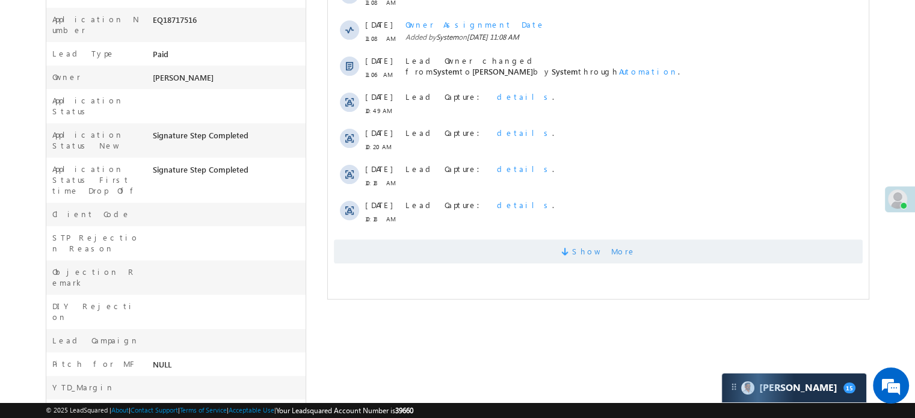
click at [480, 245] on span "Show More" at bounding box center [598, 252] width 529 height 24
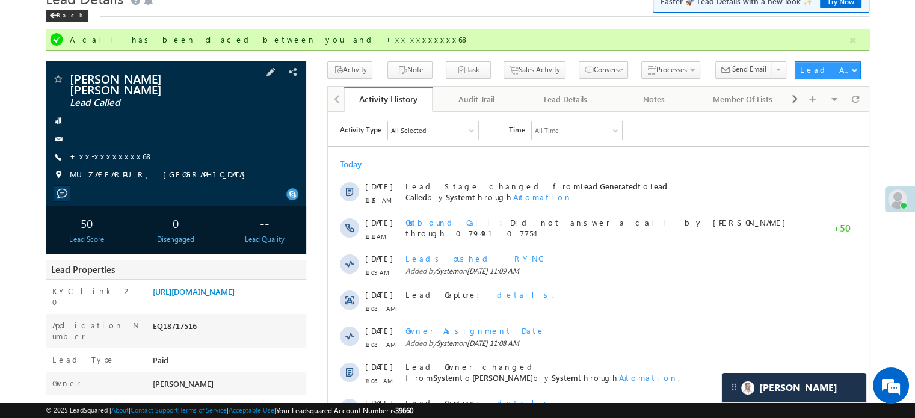
scroll to position [120, 0]
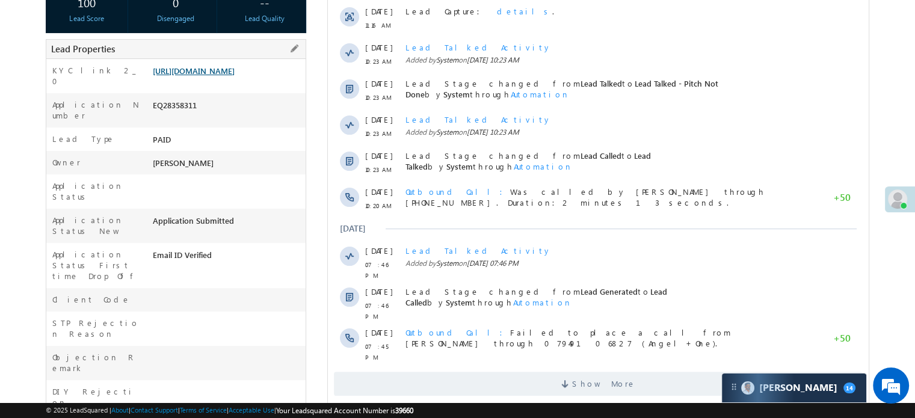
scroll to position [241, 0]
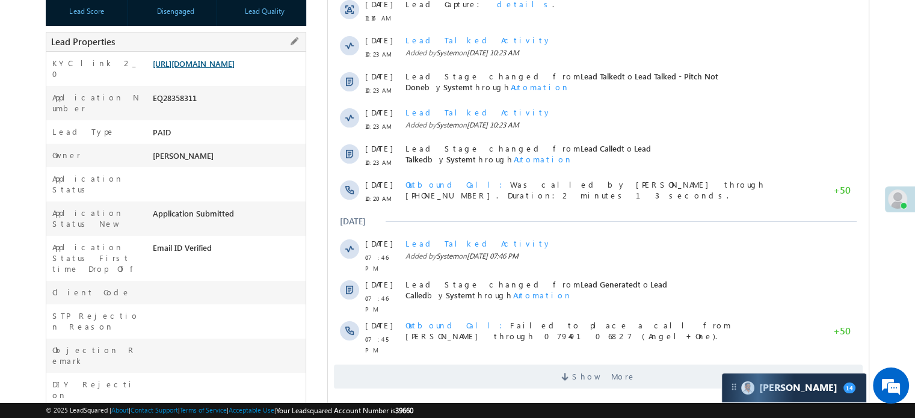
click at [209, 69] on link "[URL][DOMAIN_NAME]" at bounding box center [194, 63] width 82 height 10
